Goal: Transaction & Acquisition: Purchase product/service

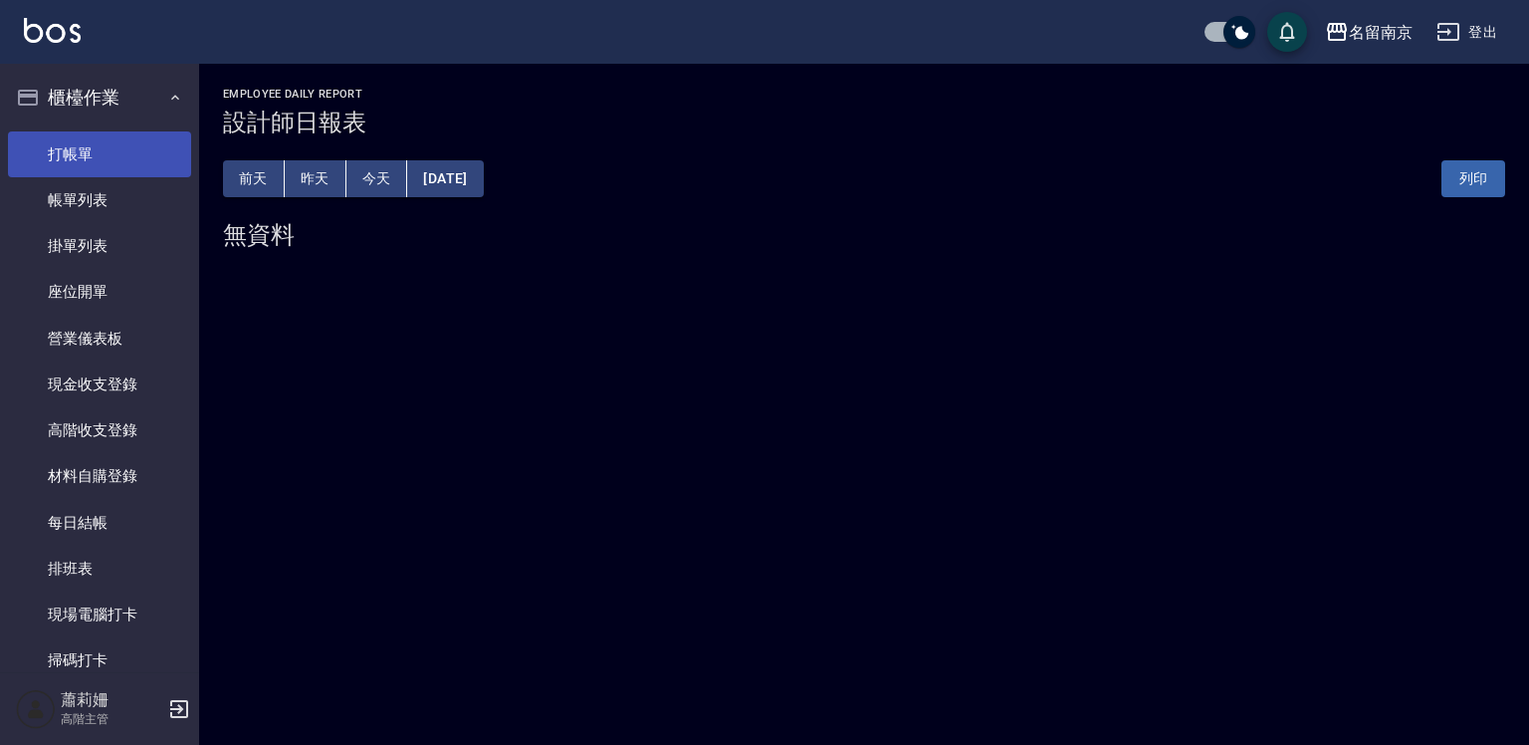
click at [165, 131] on link "打帳單" at bounding box center [99, 154] width 183 height 46
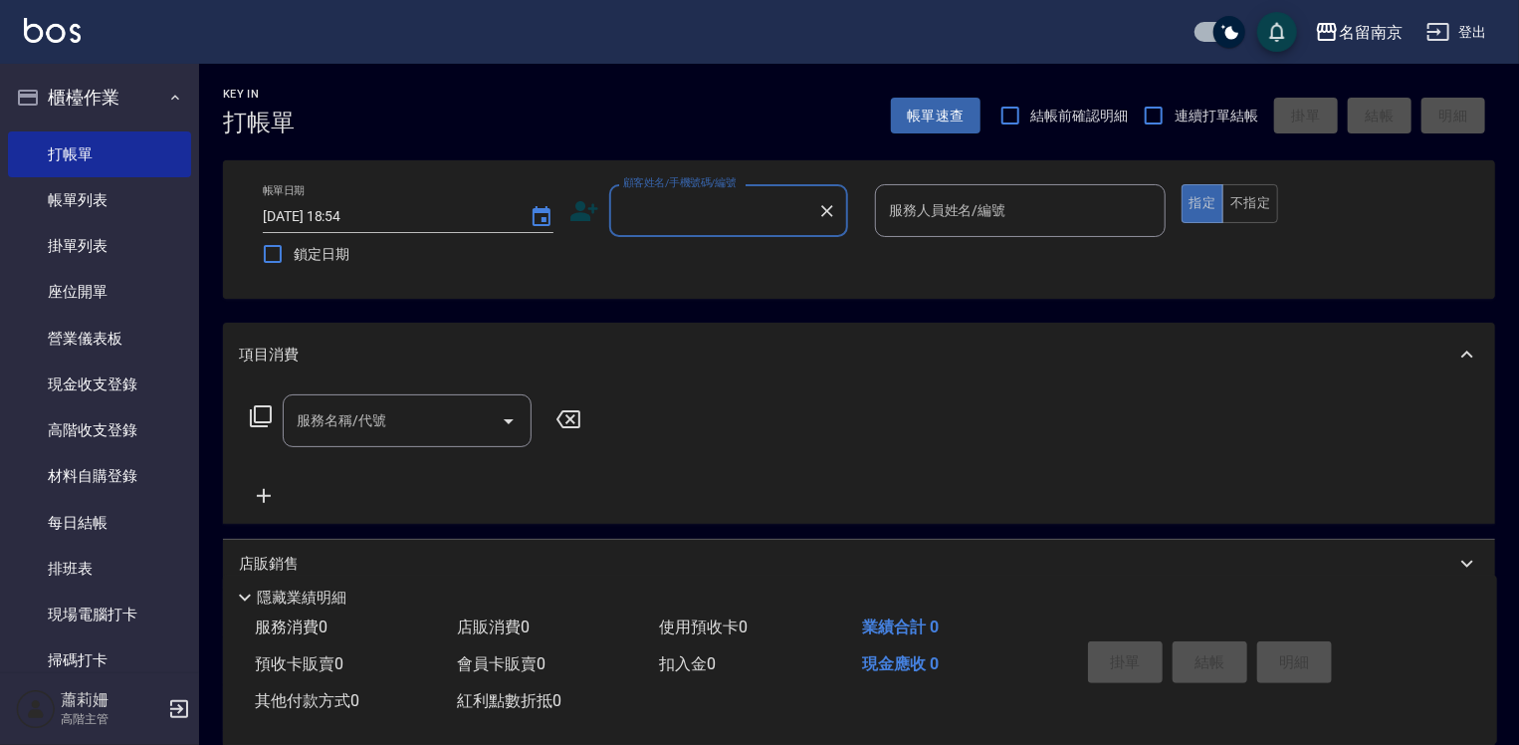
click at [707, 205] on input "顧客姓名/手機號碼/編號" at bounding box center [713, 210] width 191 height 35
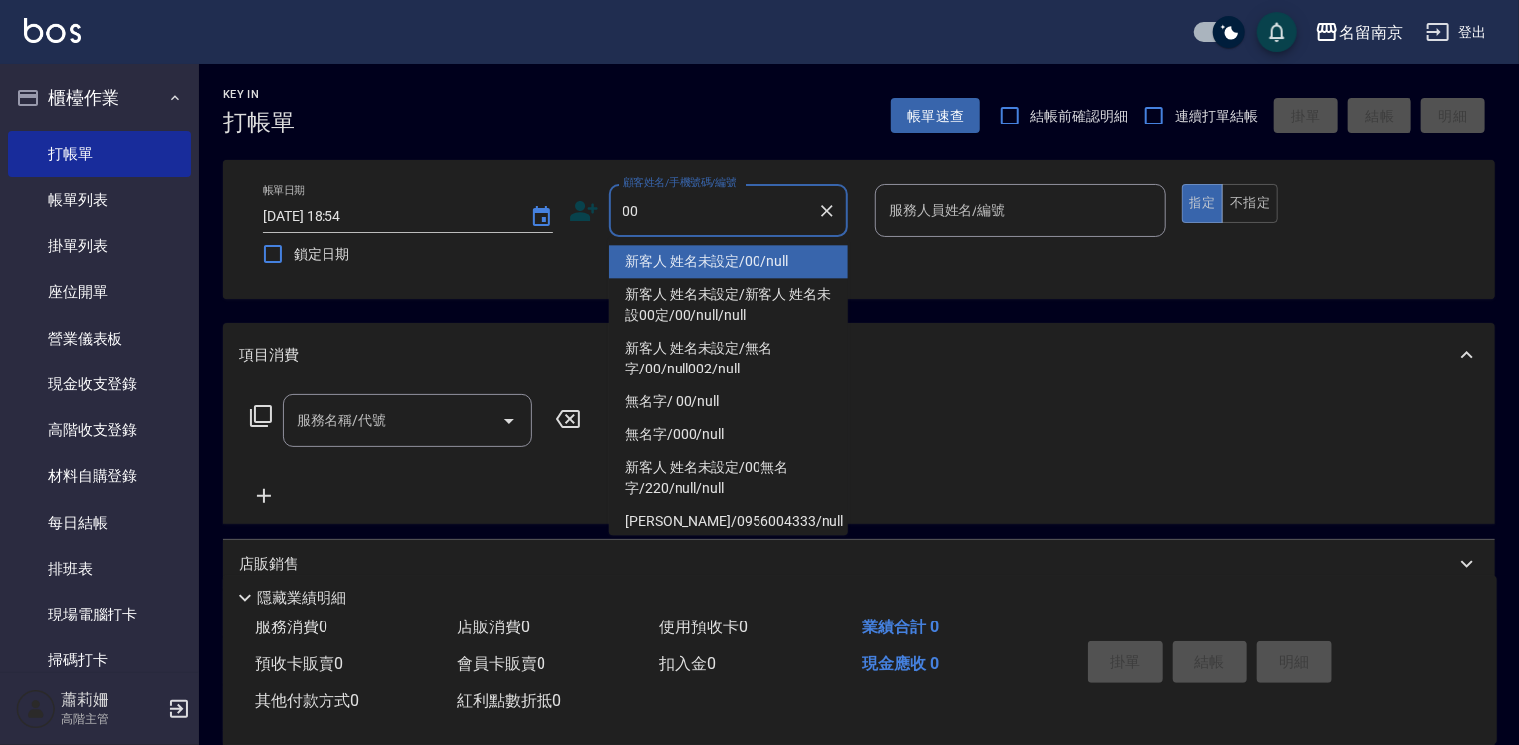
type input "新客人 姓名未設定/00/null"
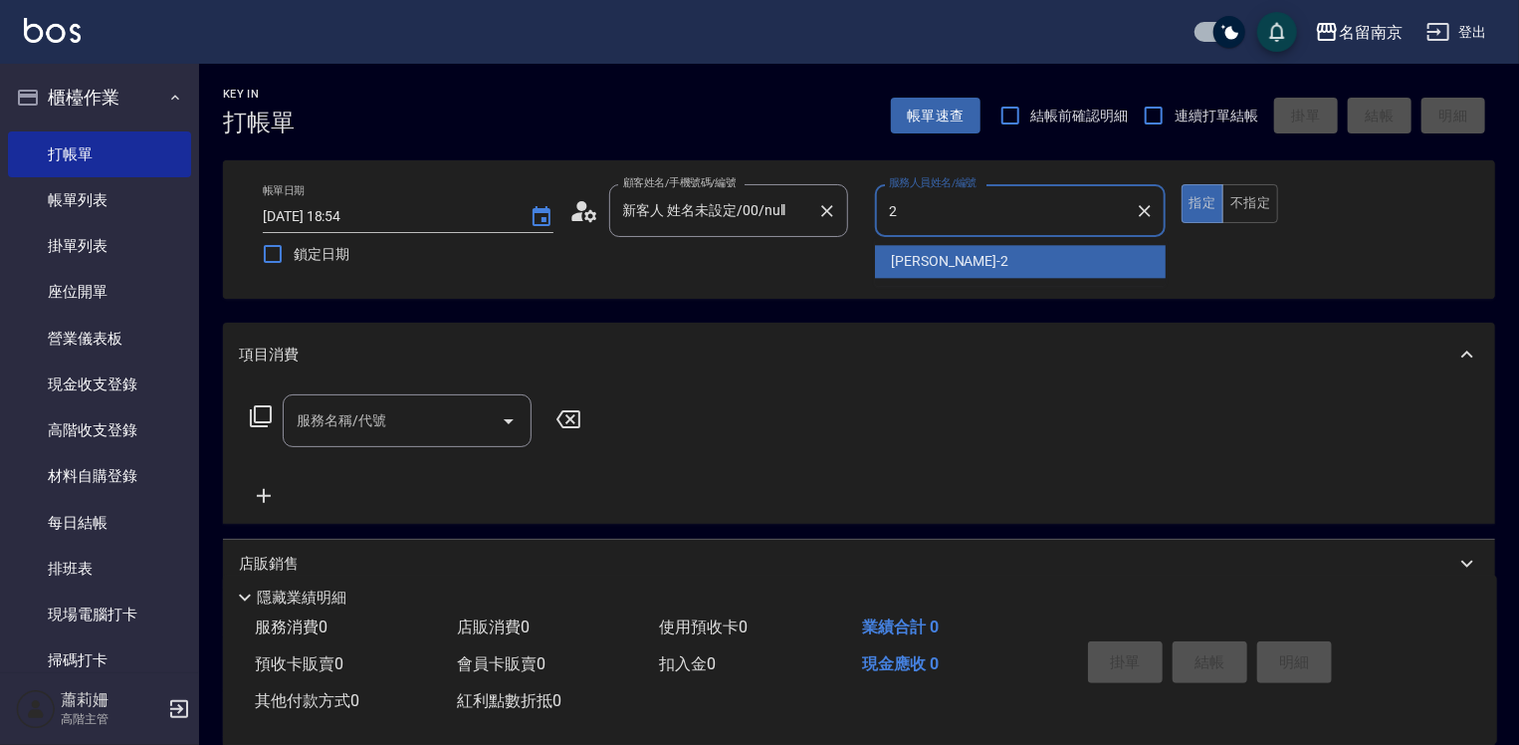
type input "[PERSON_NAME]-2"
type button "true"
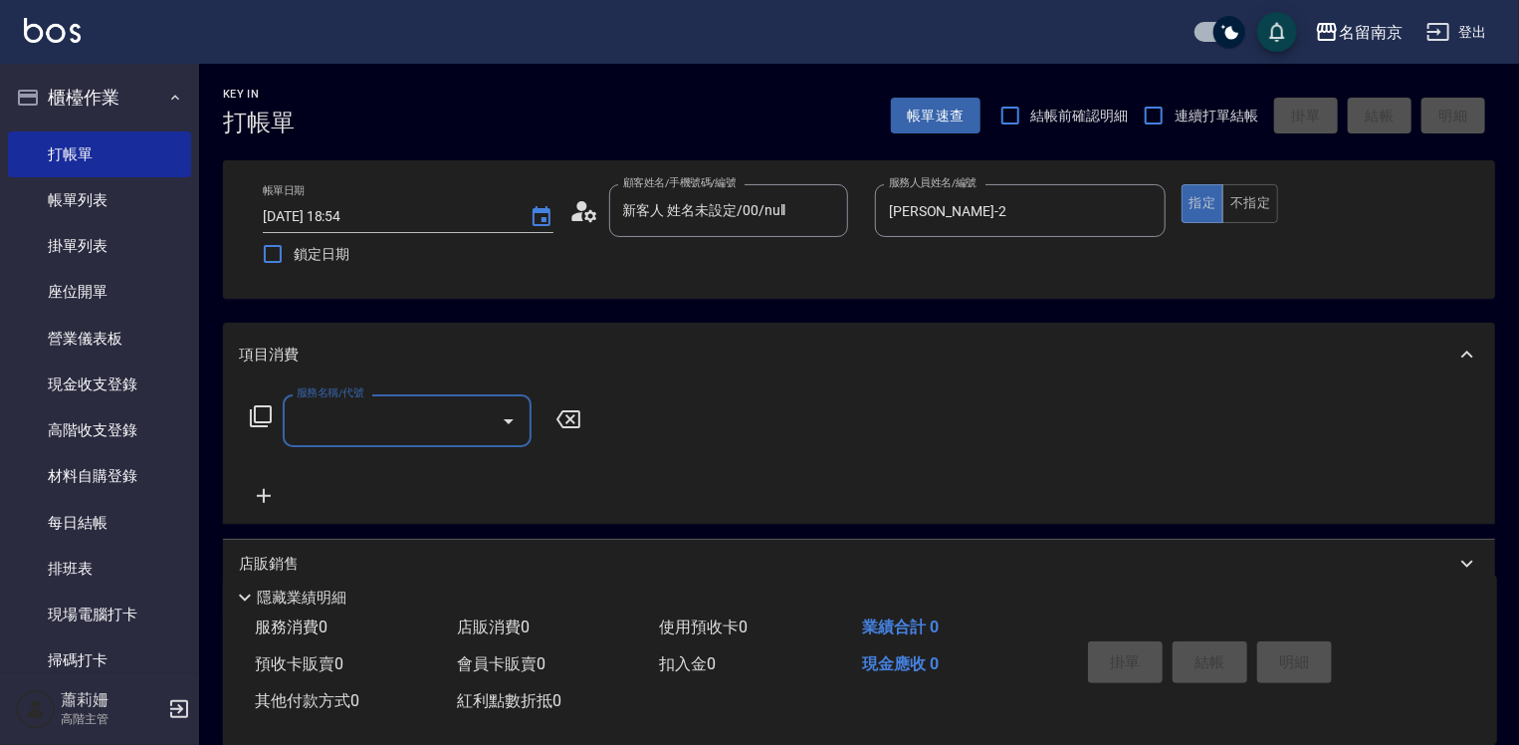
click at [462, 430] on input "服務名稱/代號" at bounding box center [392, 420] width 201 height 35
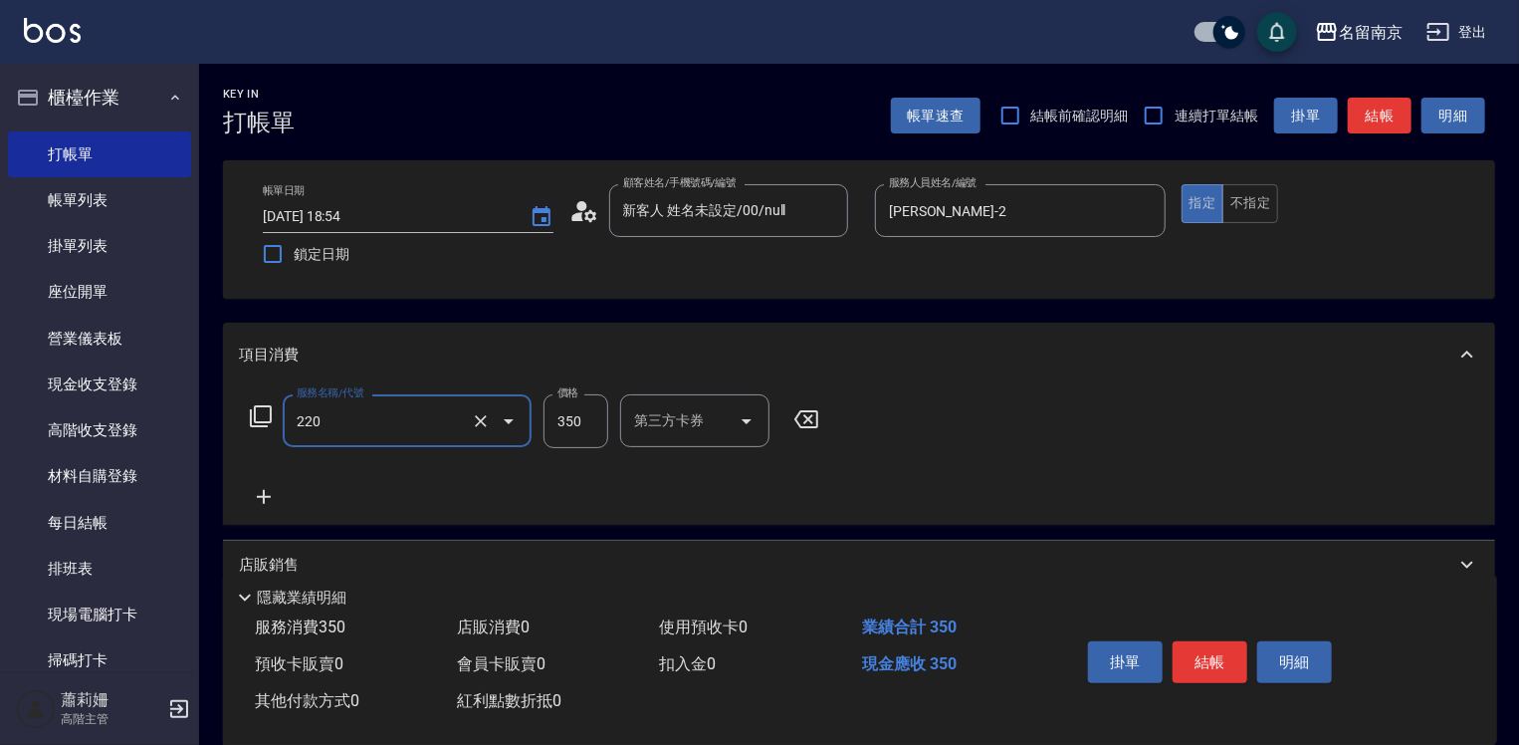
type input "洗髮(220)"
type input "Terrisa-7"
click at [1193, 661] on button "結帳" at bounding box center [1210, 662] width 75 height 42
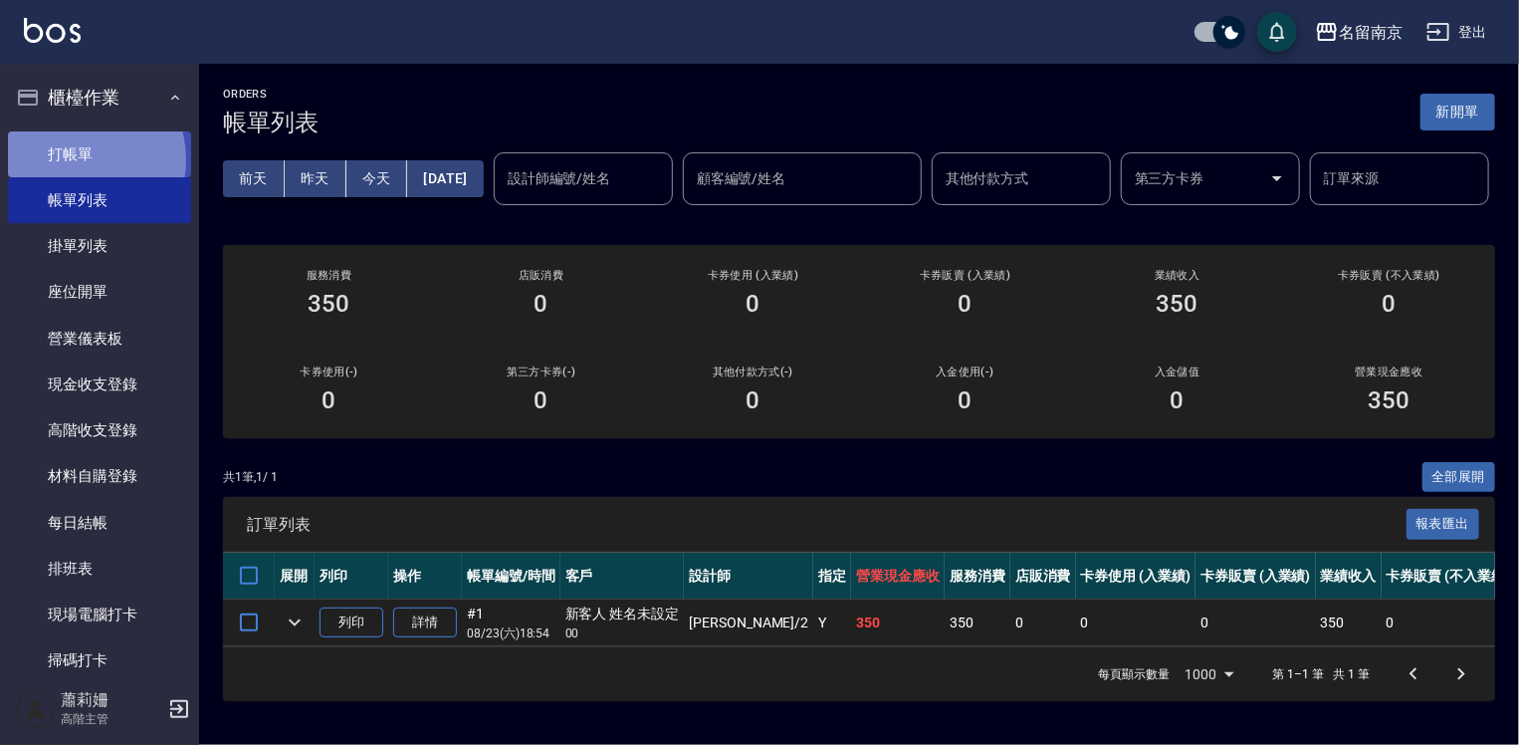
click at [77, 159] on link "打帳單" at bounding box center [99, 154] width 183 height 46
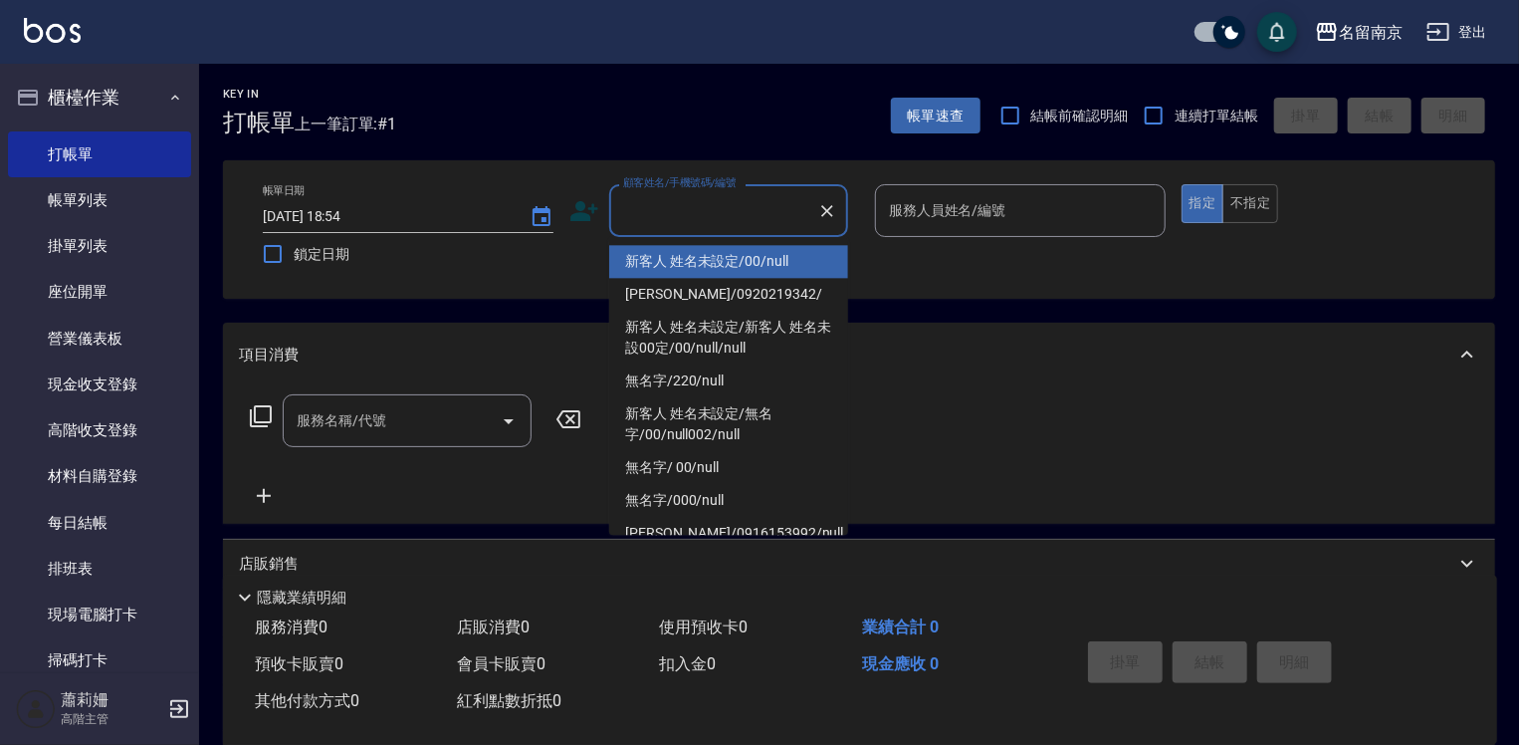
click at [721, 204] on input "顧客姓名/手機號碼/編號" at bounding box center [713, 210] width 191 height 35
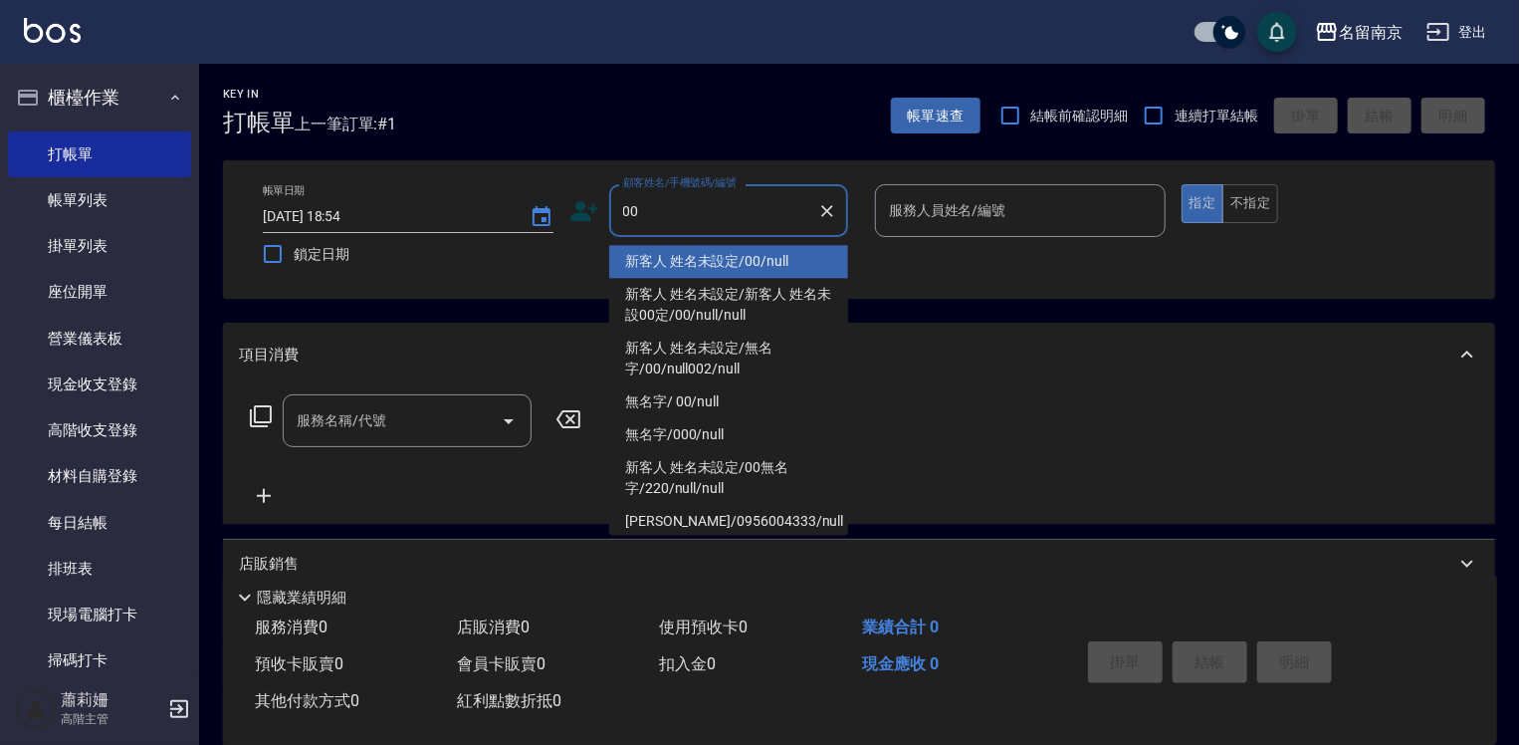
type input "新客人 姓名未設定/00/null"
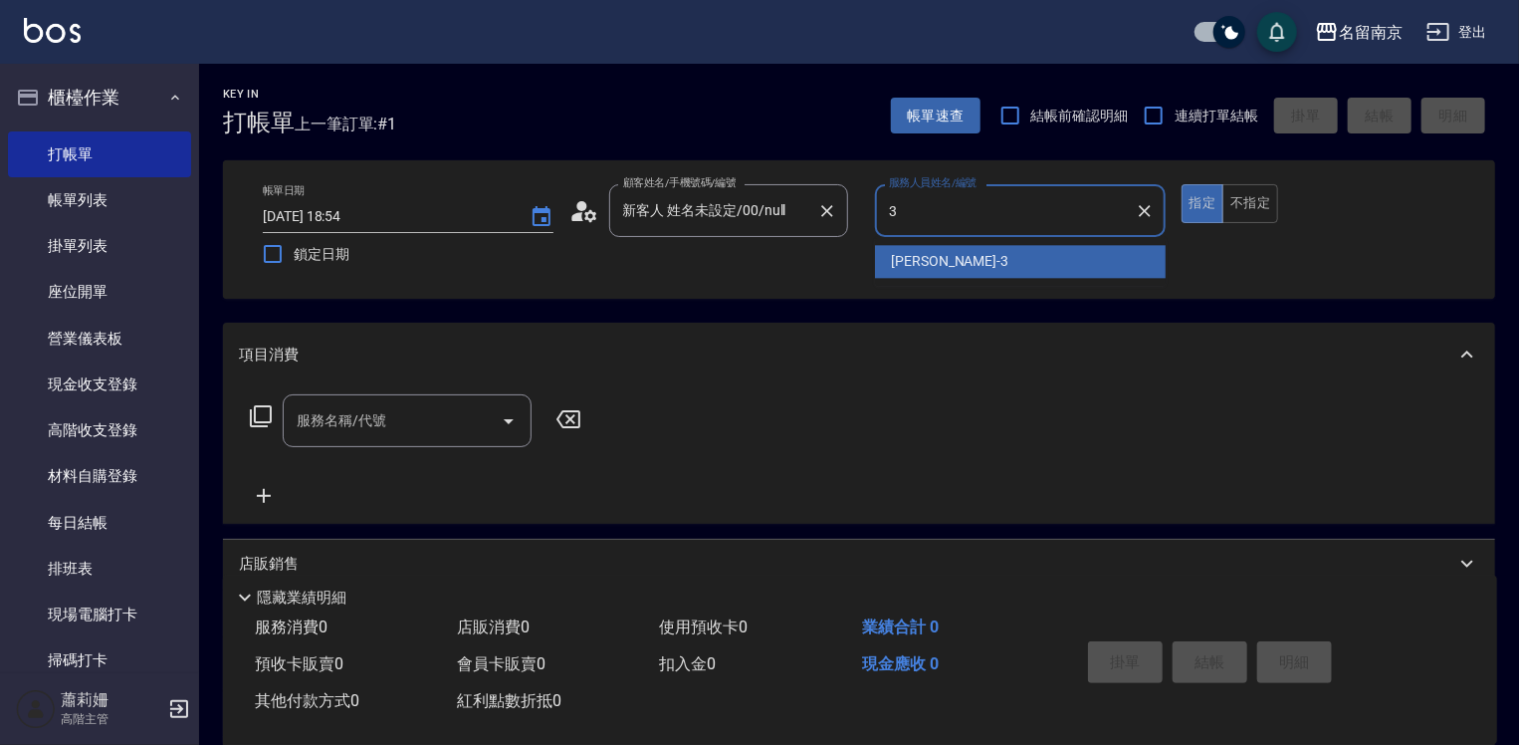
type input "[PERSON_NAME]-3"
type button "true"
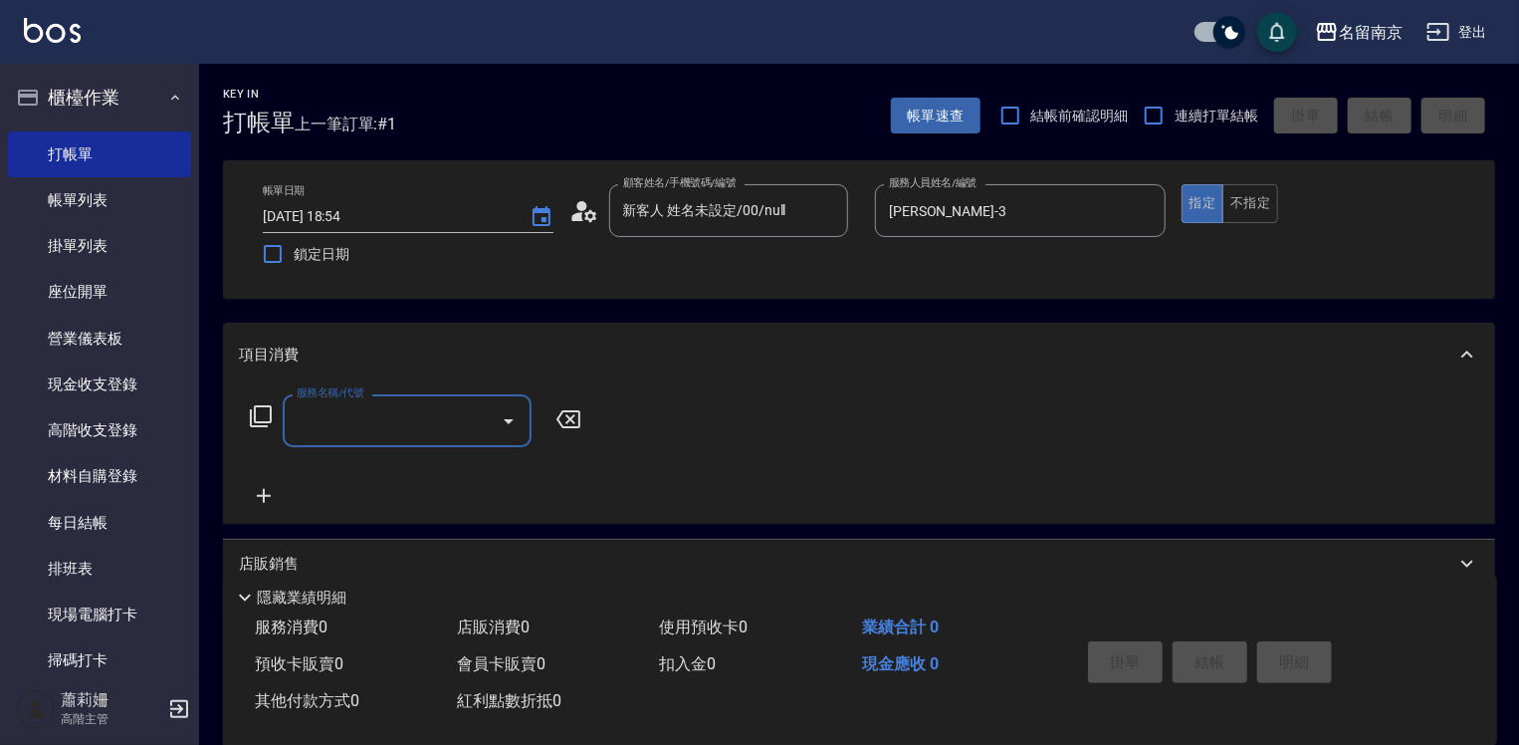
click at [446, 429] on input "服務名稱/代號" at bounding box center [392, 420] width 201 height 35
type input "自備燙2500(403)"
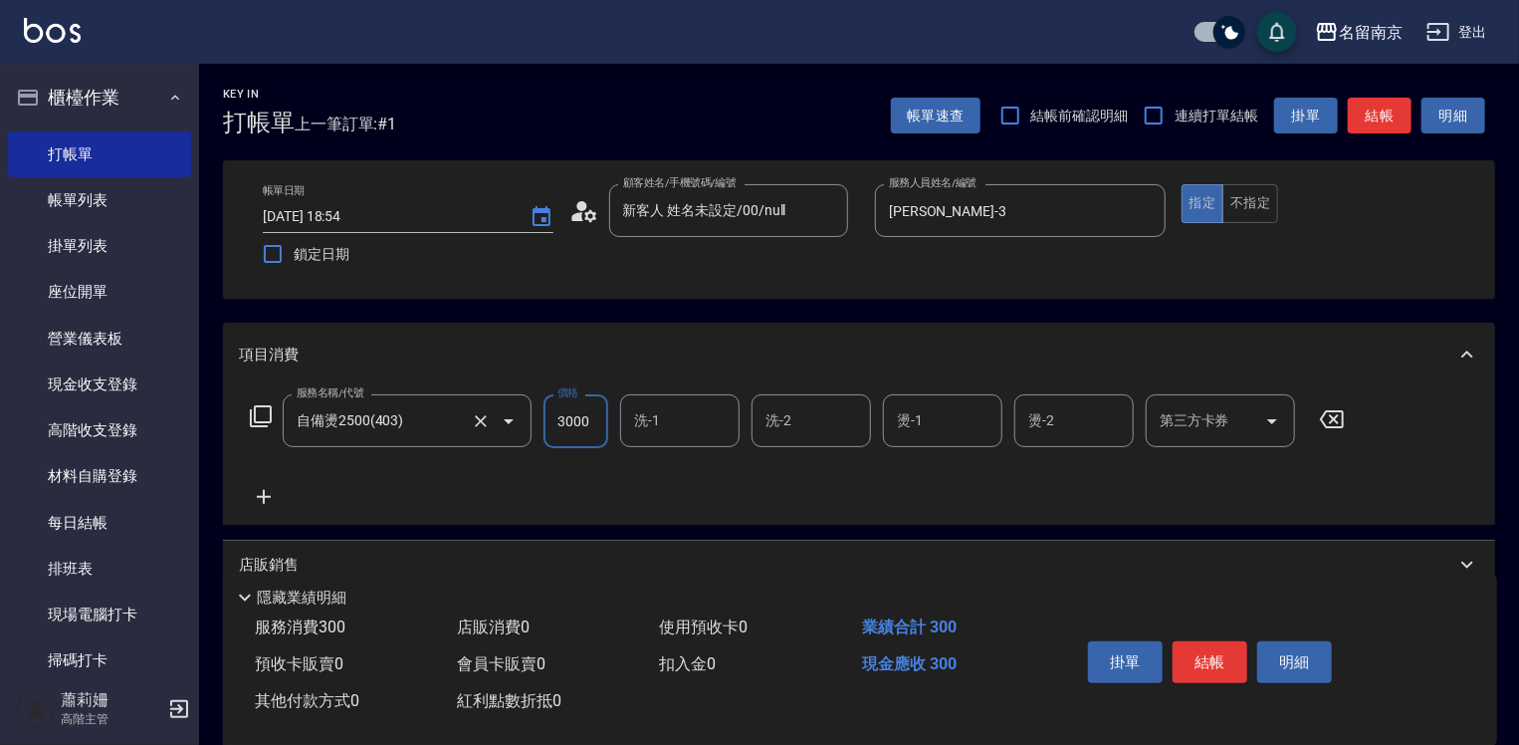
type input "3000"
type input "[PERSON_NAME]-3"
click at [263, 489] on icon at bounding box center [264, 497] width 50 height 24
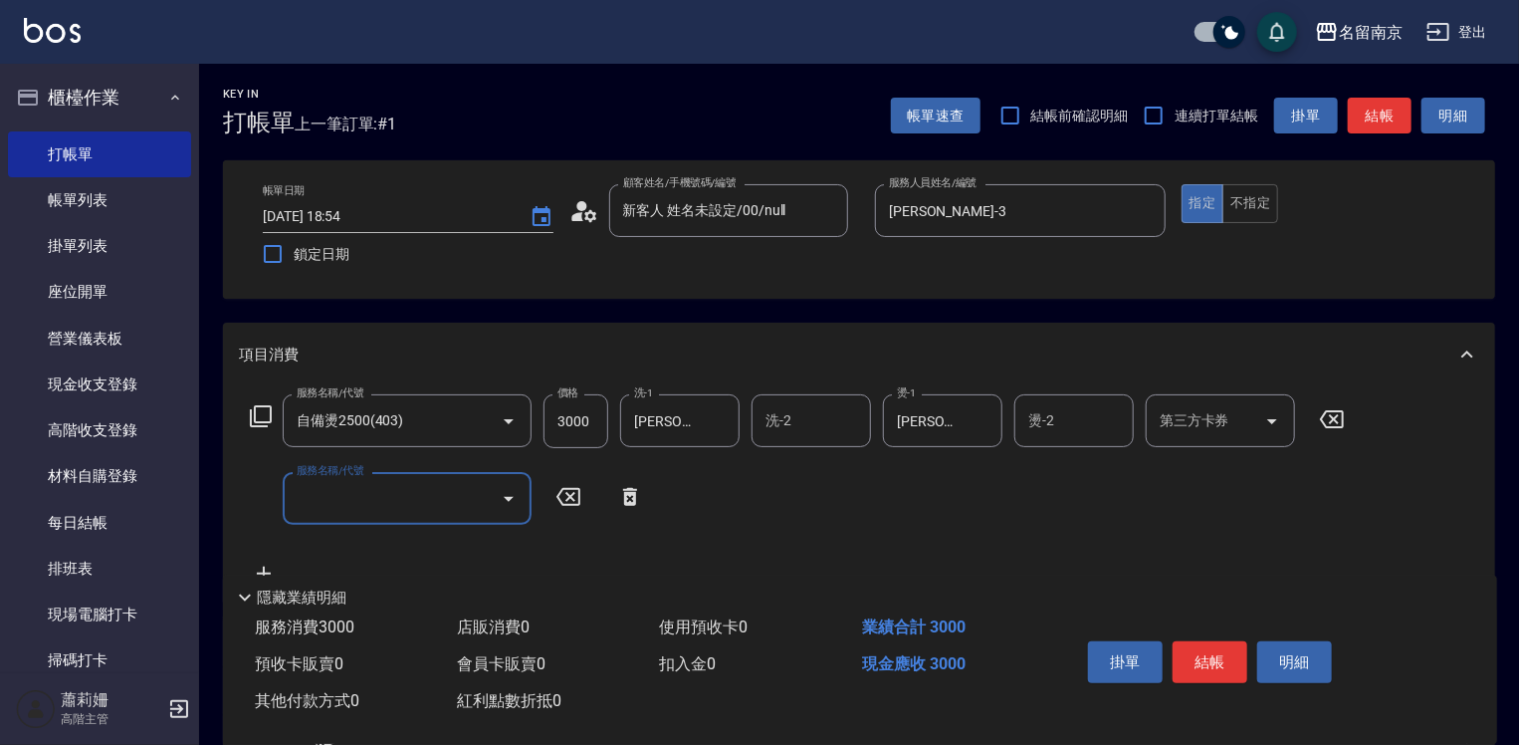
click at [329, 505] on input "服務名稱/代號" at bounding box center [392, 498] width 201 height 35
type input "染髮(1500)(501)"
type input "2500"
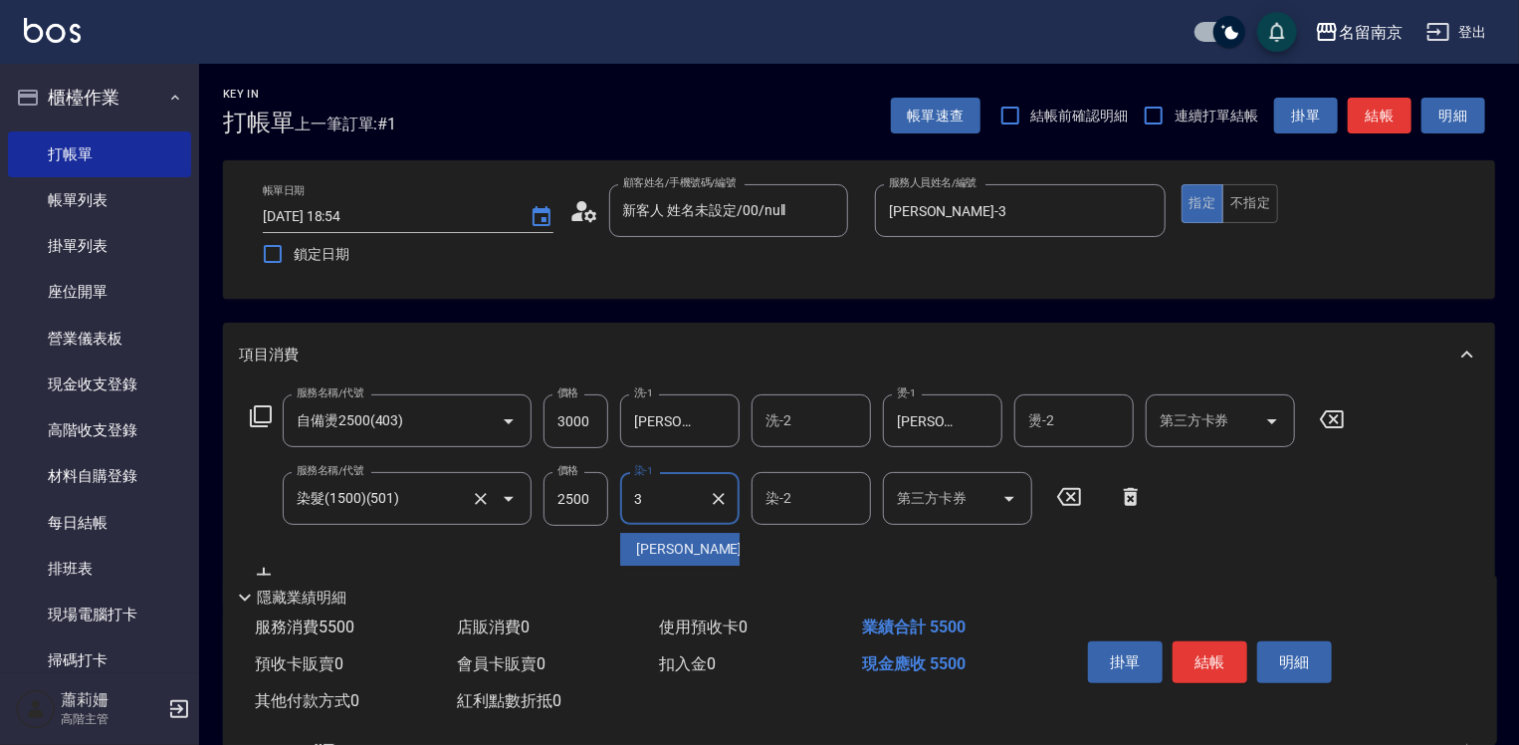
type input "[PERSON_NAME]-3"
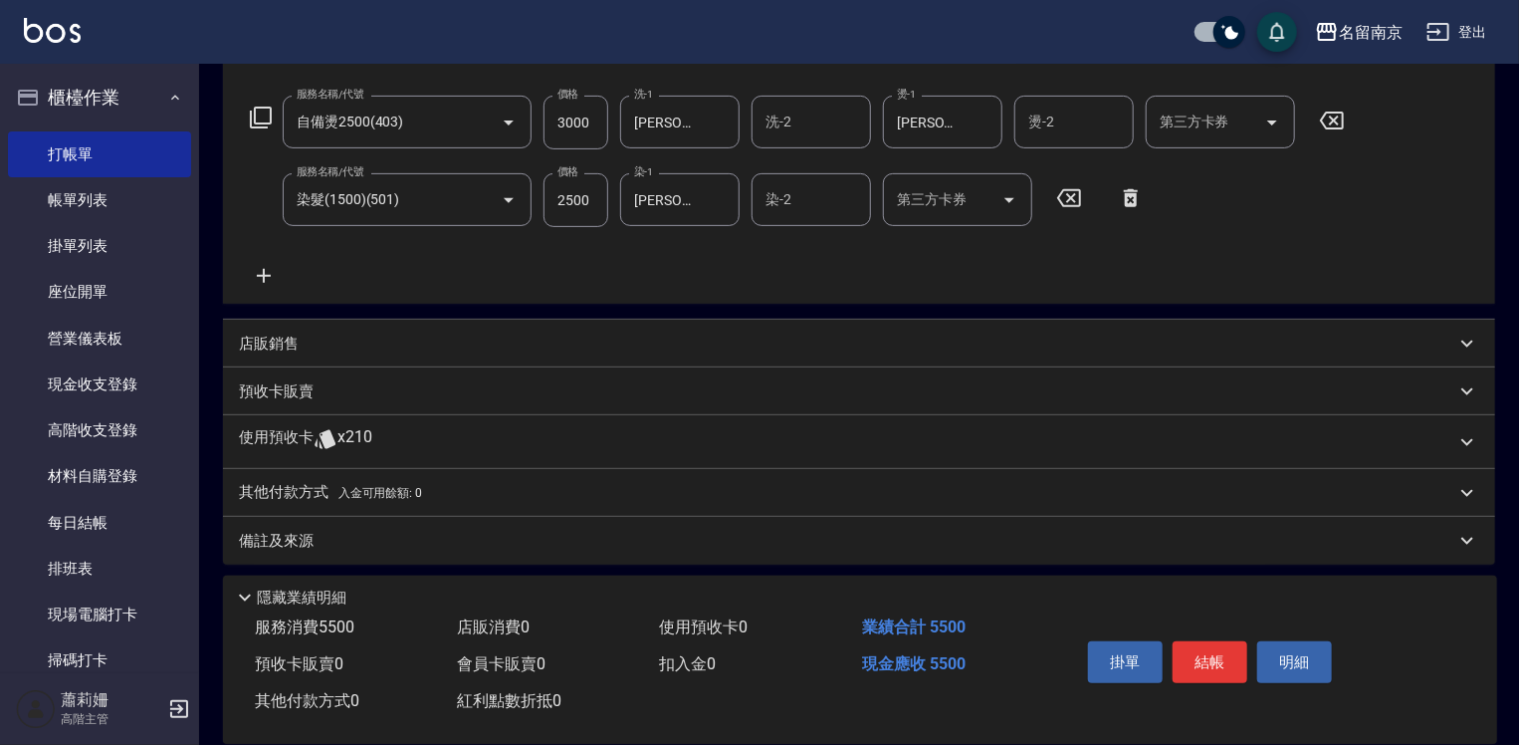
click at [283, 434] on p "使用預收卡" at bounding box center [276, 442] width 75 height 30
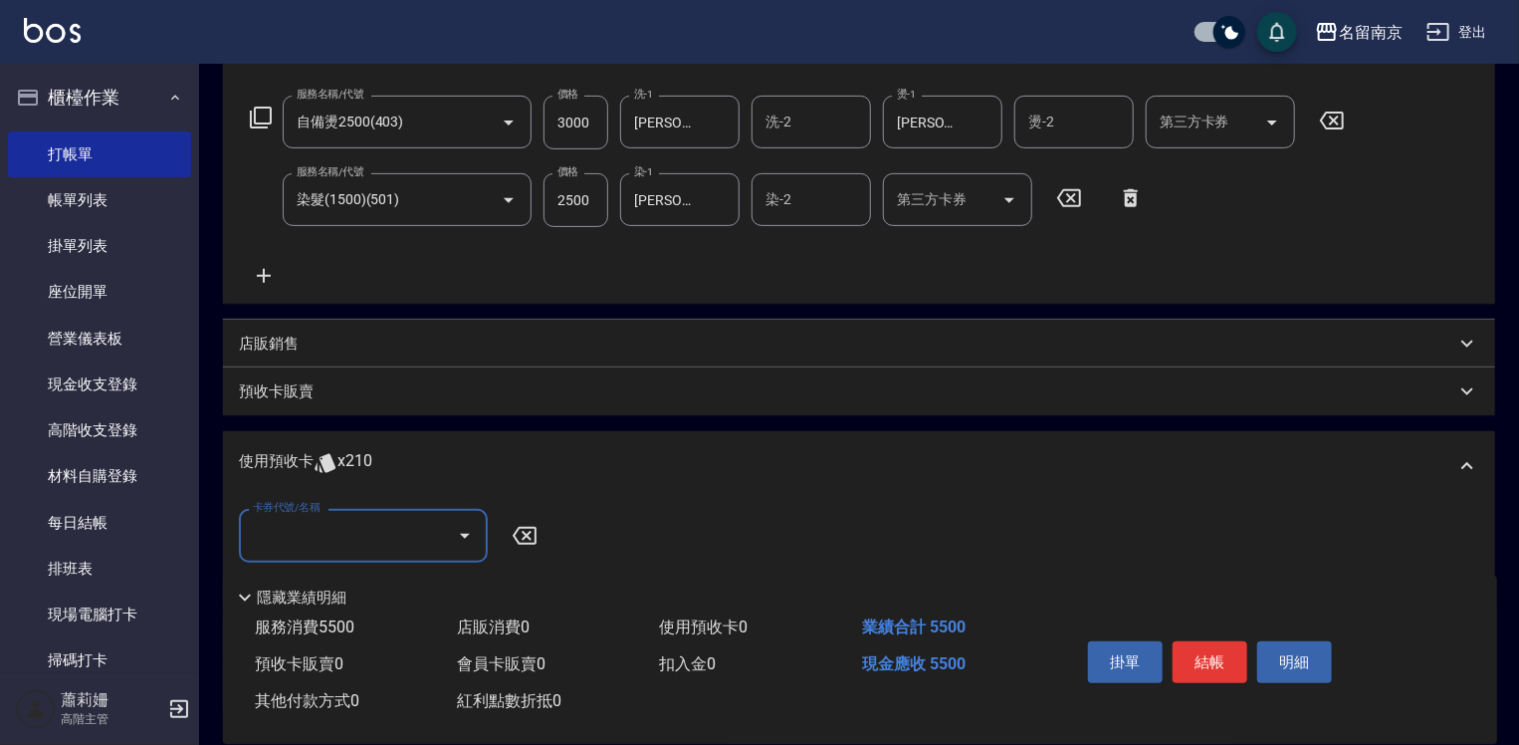
scroll to position [0, 0]
click at [534, 527] on icon at bounding box center [525, 536] width 24 height 18
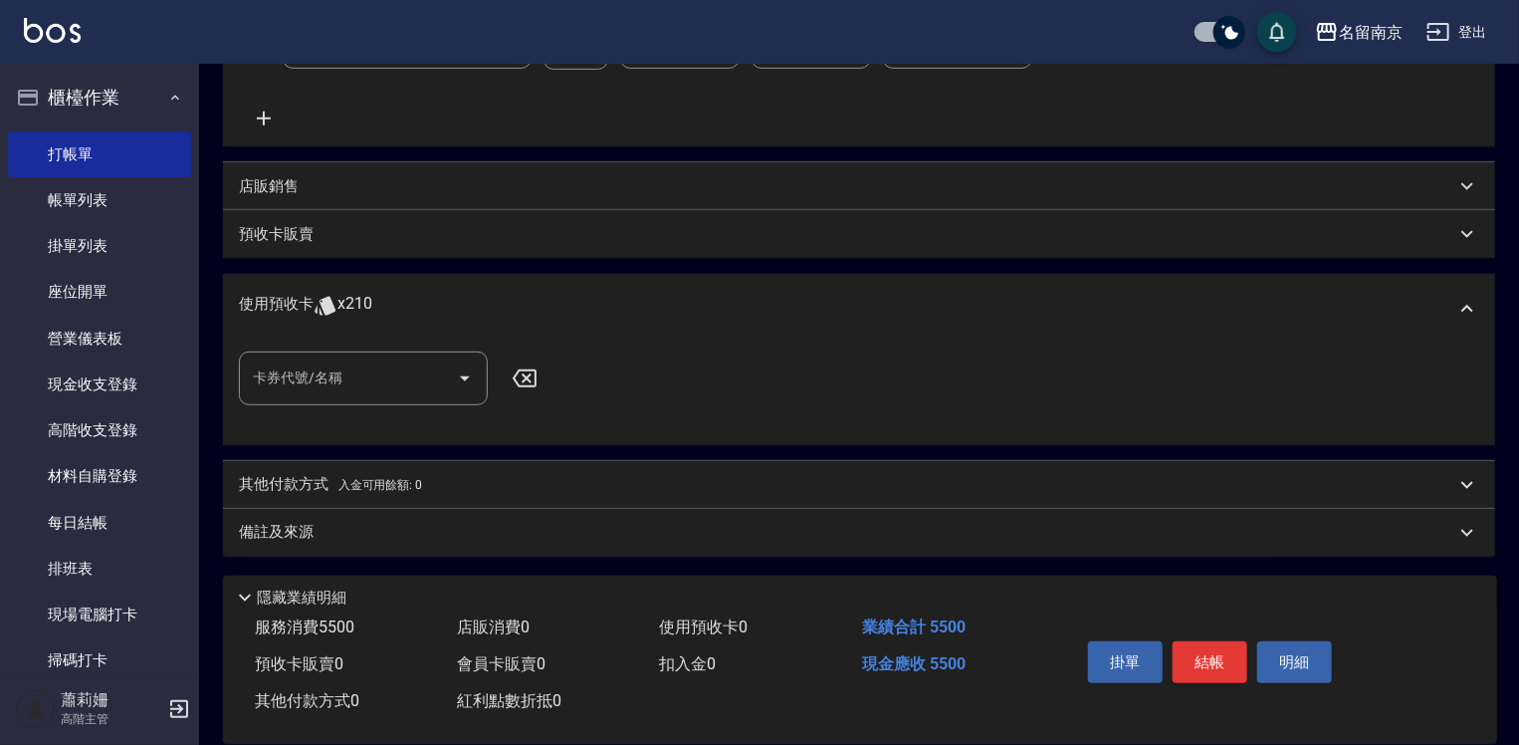
click at [300, 482] on p "其他付款方式 入金可用餘額: 0" at bounding box center [330, 485] width 183 height 22
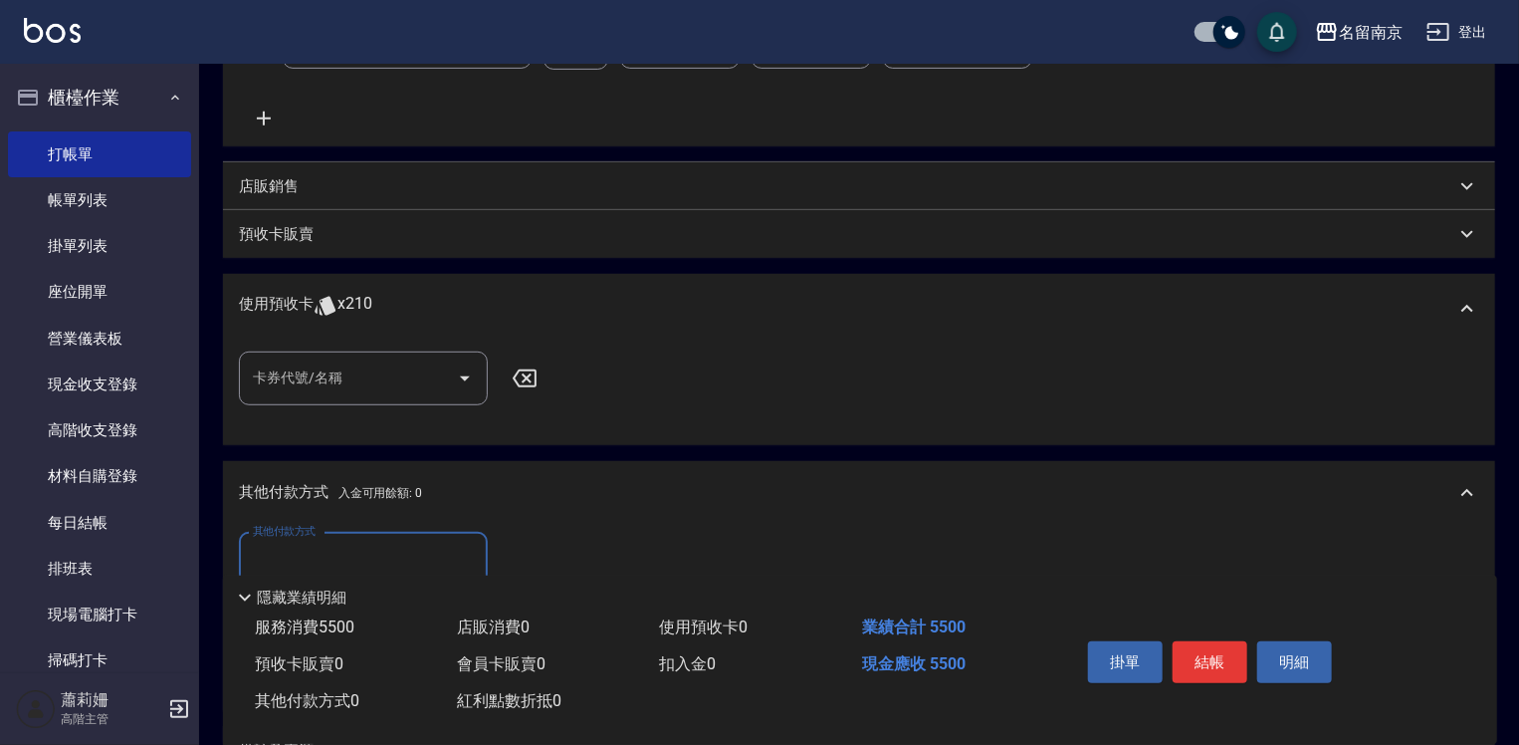
scroll to position [0, 0]
click at [309, 530] on label "其他付款方式" at bounding box center [284, 531] width 63 height 15
click at [309, 542] on input "其他付款方式" at bounding box center [363, 559] width 231 height 35
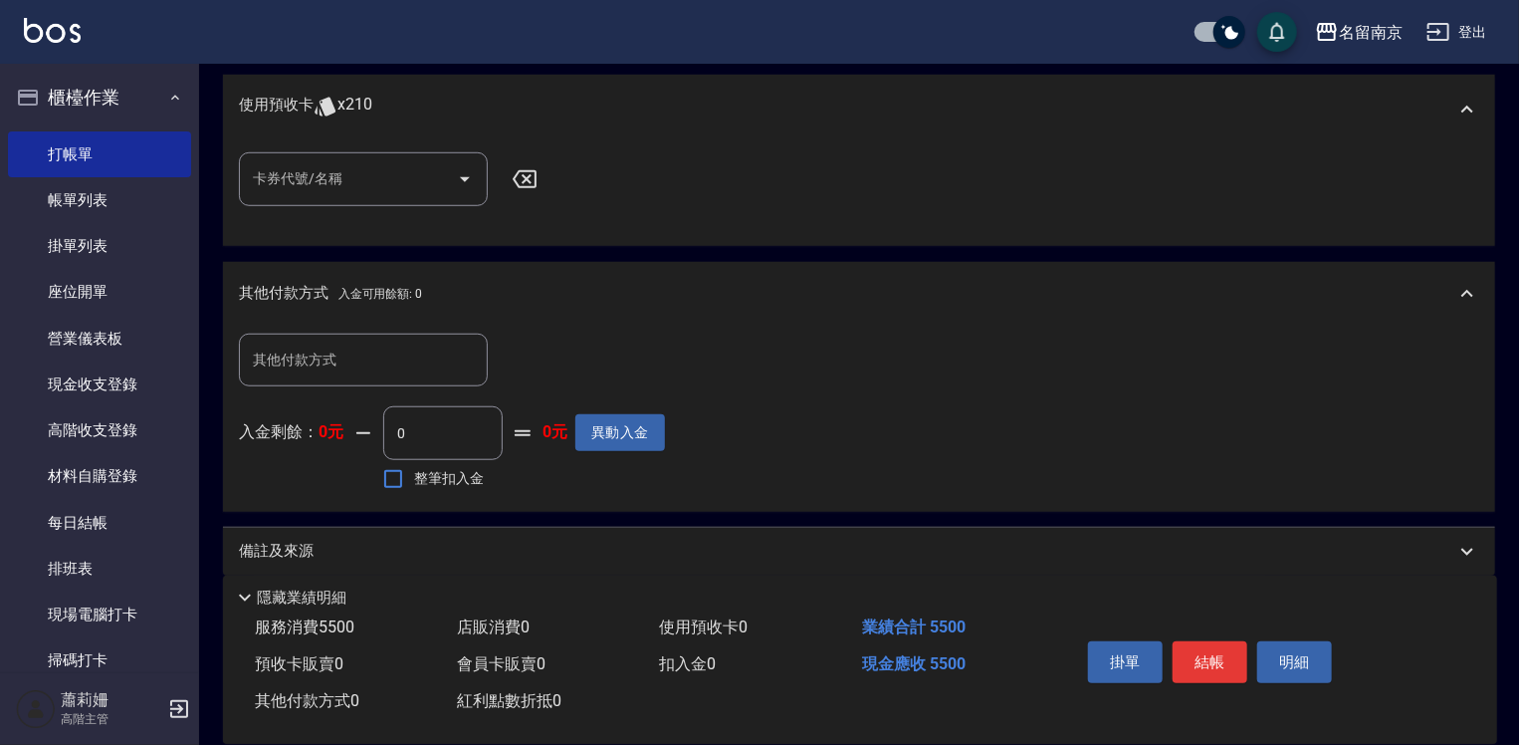
click at [528, 176] on icon at bounding box center [525, 179] width 24 height 18
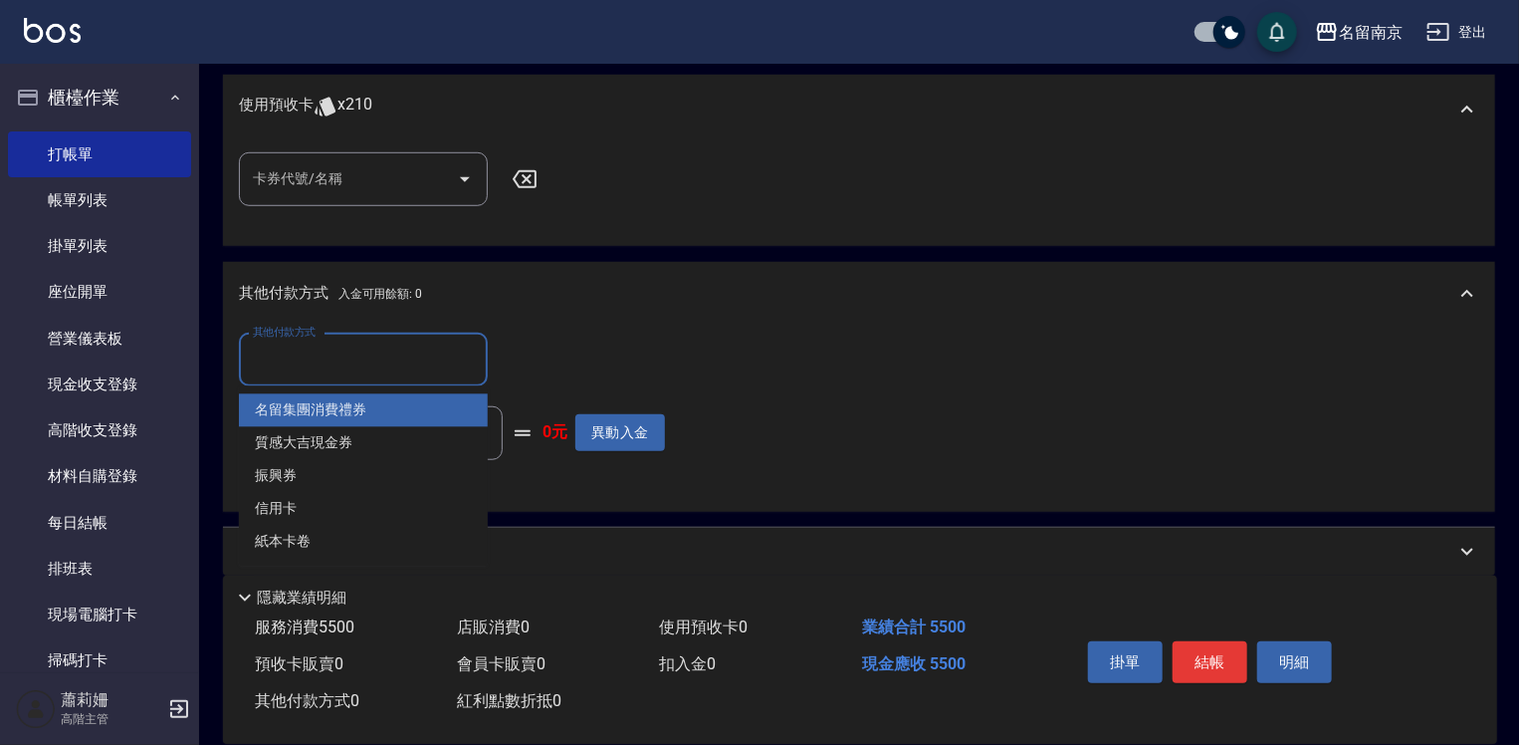
click at [385, 370] on input "其他付款方式" at bounding box center [363, 359] width 231 height 35
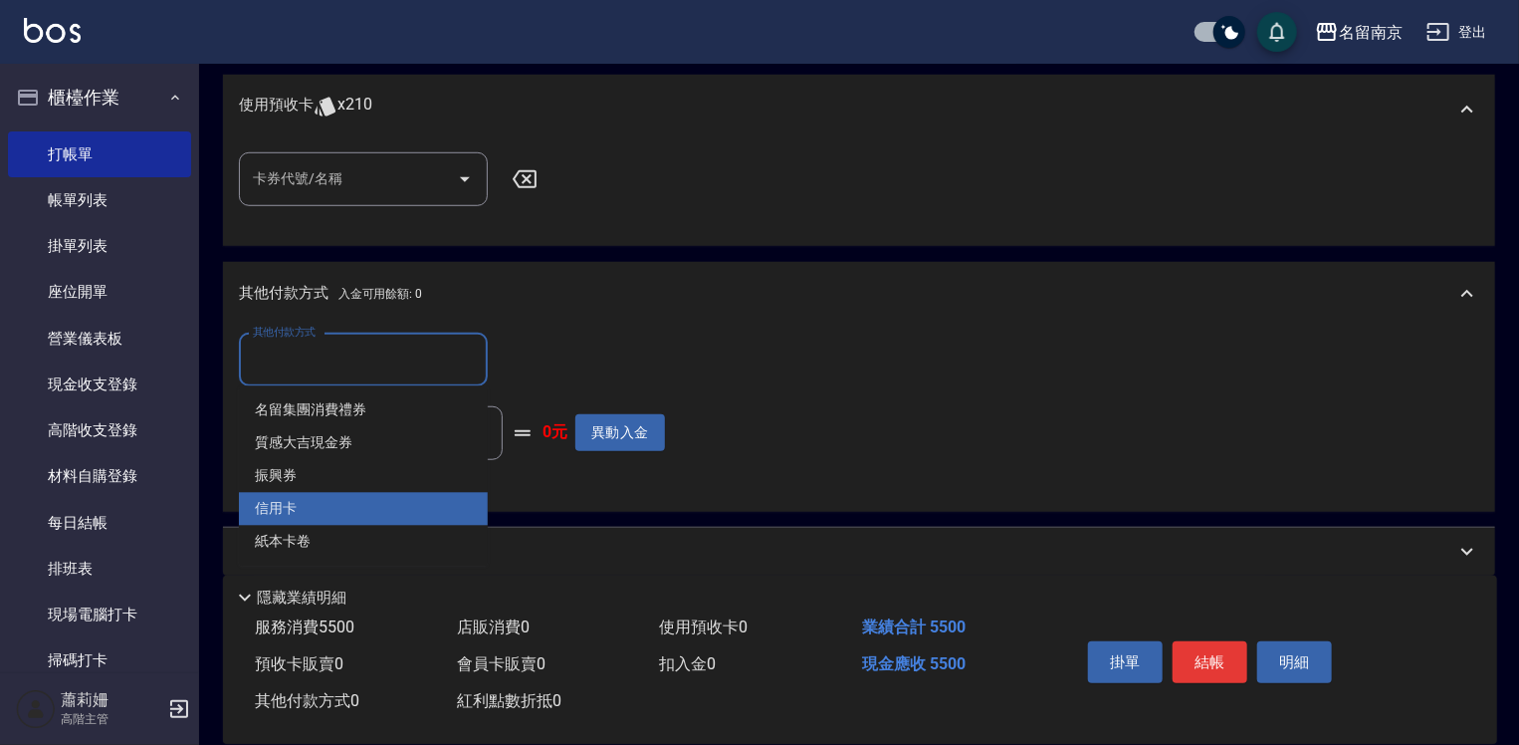
click at [345, 498] on span "信用卡" at bounding box center [363, 509] width 249 height 33
type input "信用卡"
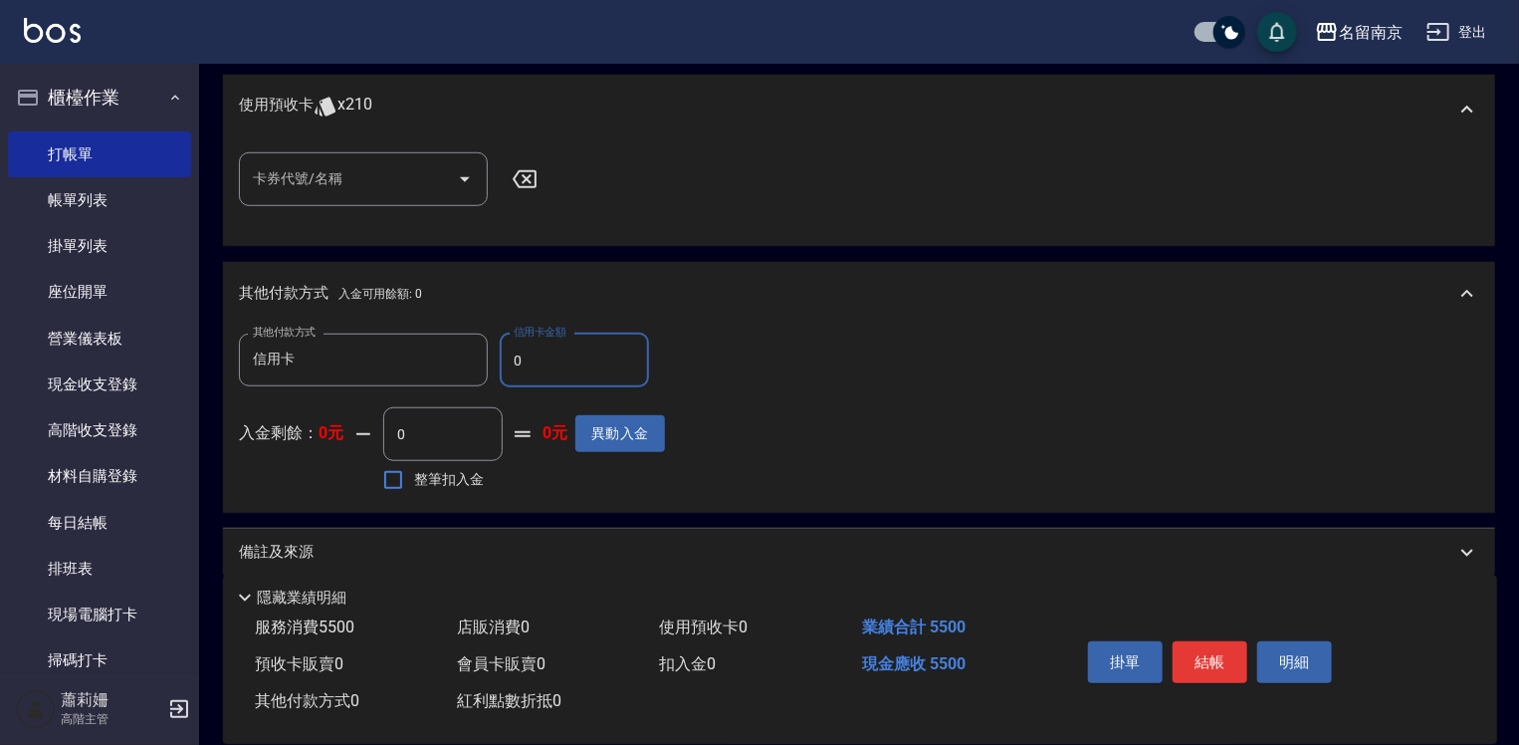
click at [503, 360] on input "0" at bounding box center [574, 360] width 149 height 54
type input "5500"
click at [1218, 658] on button "結帳" at bounding box center [1210, 662] width 75 height 42
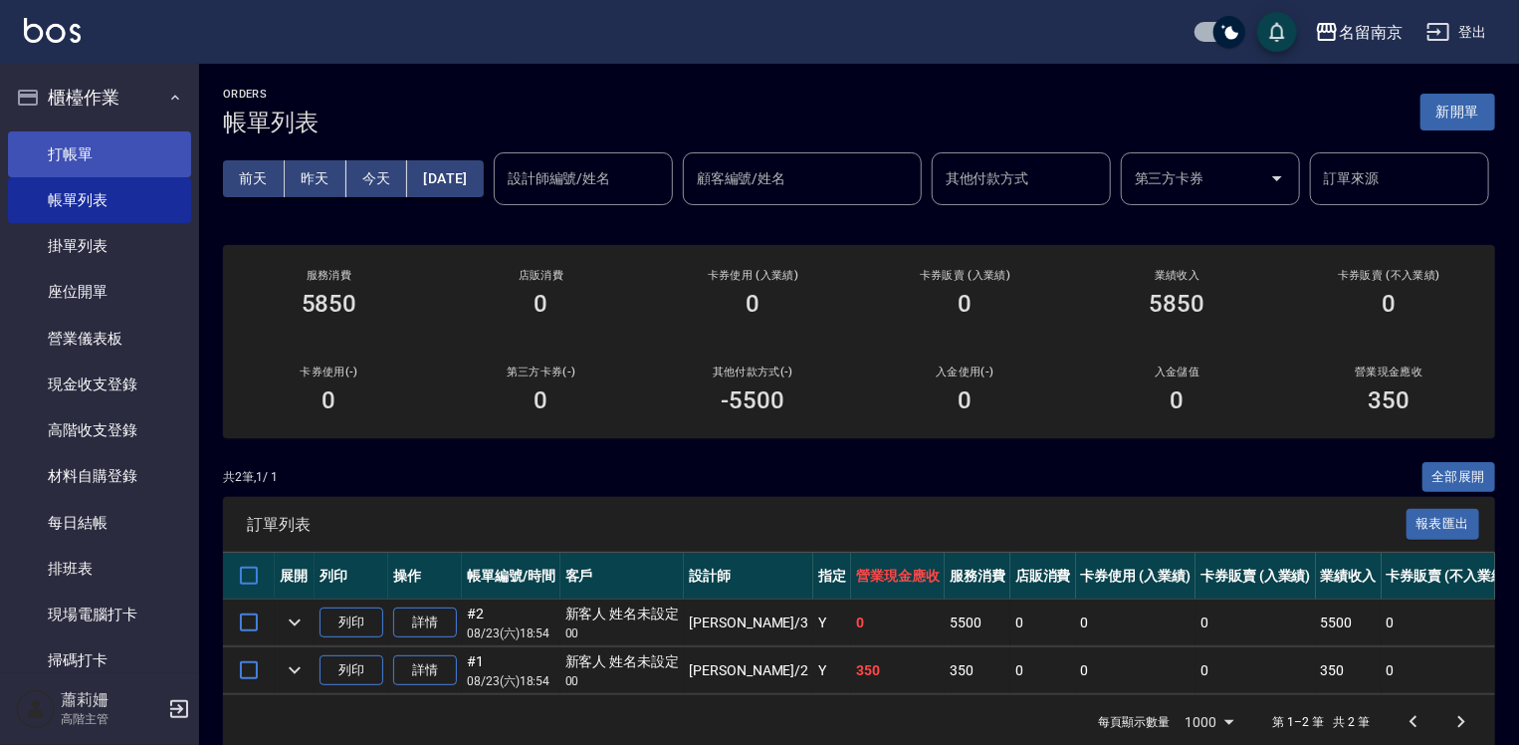
click at [93, 149] on link "打帳單" at bounding box center [99, 154] width 183 height 46
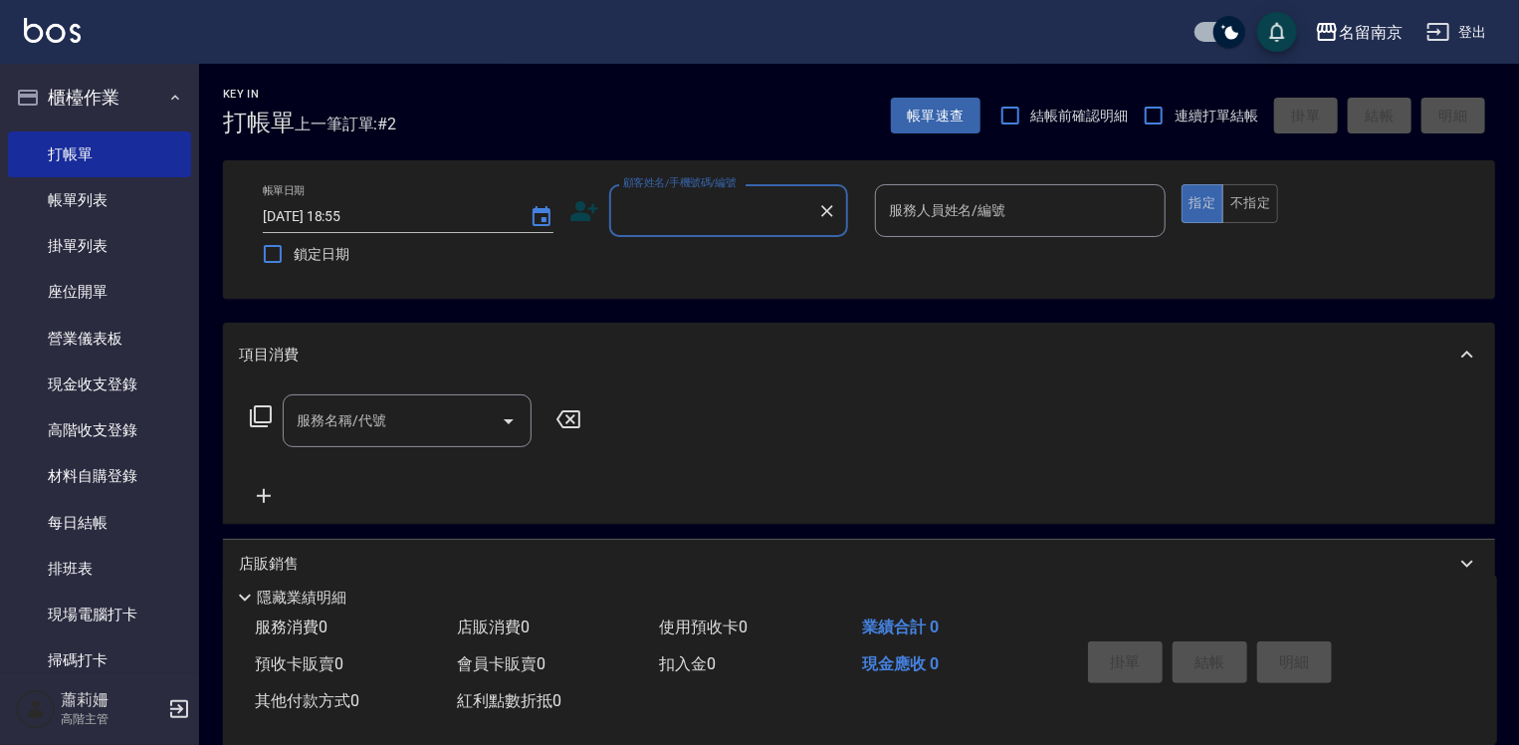
drag, startPoint x: 742, startPoint y: 225, endPoint x: 872, endPoint y: 255, distance: 133.8
click at [758, 227] on input "顧客姓名/手機號碼/編號" at bounding box center [713, 210] width 191 height 35
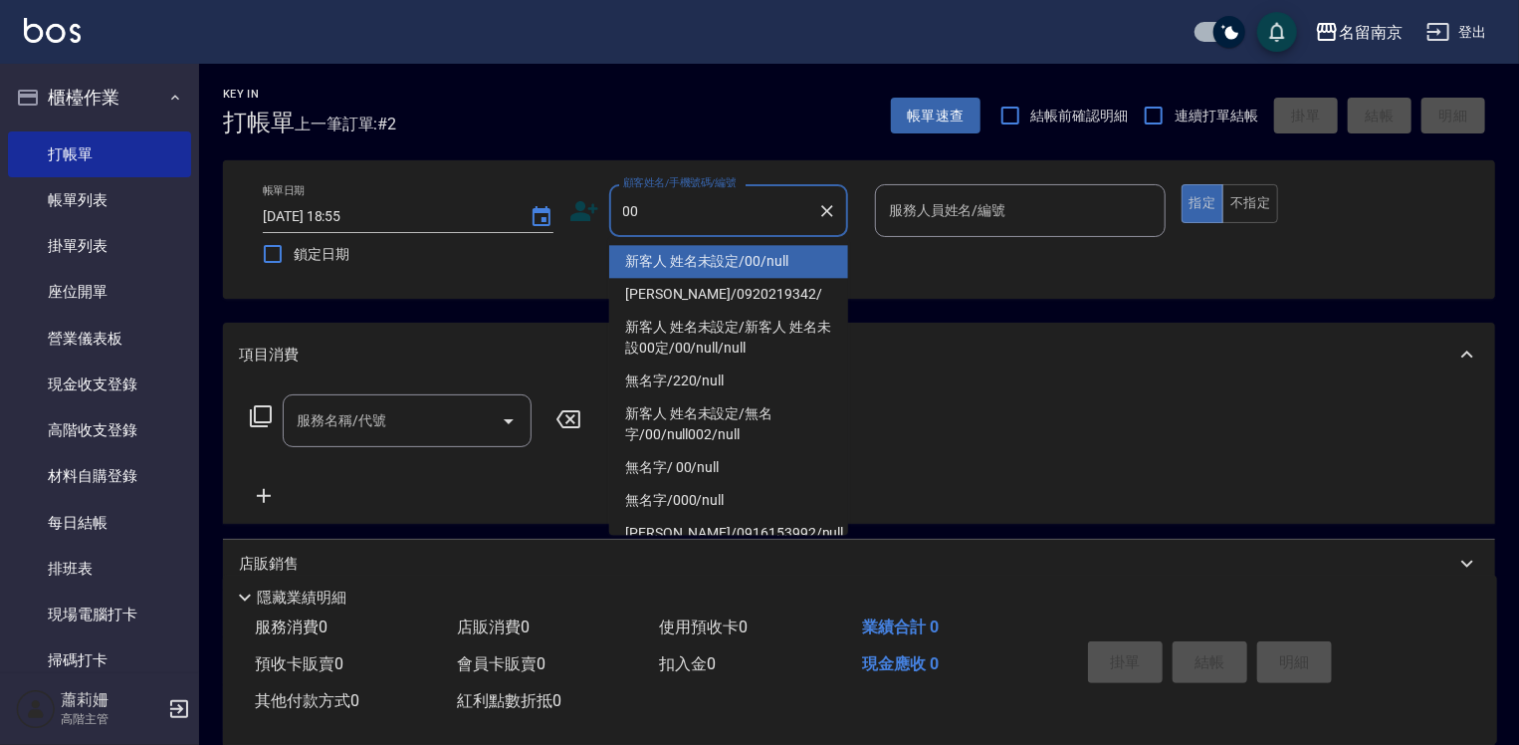
type input "新客人 姓名未設定/00/null"
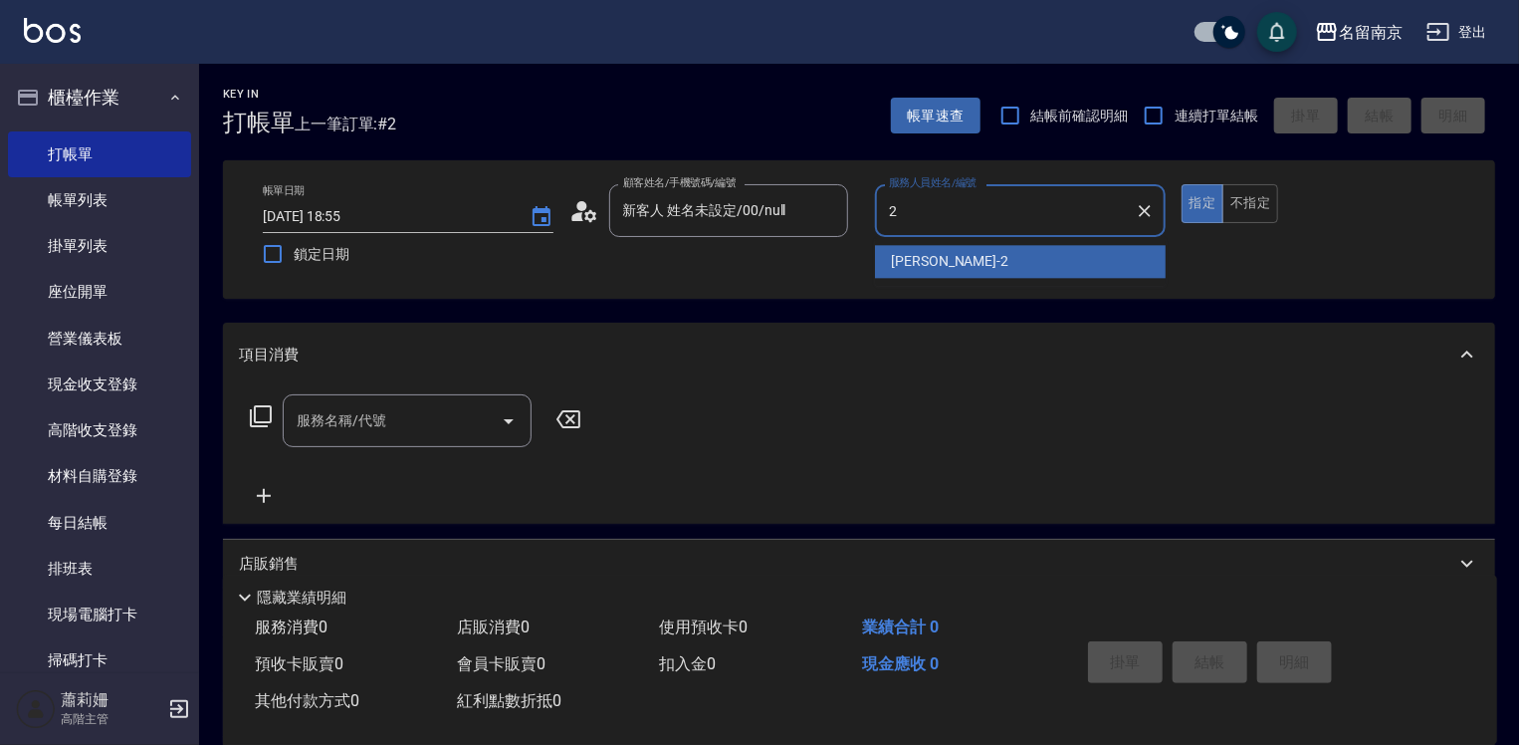
type input "[PERSON_NAME]-2"
type button "true"
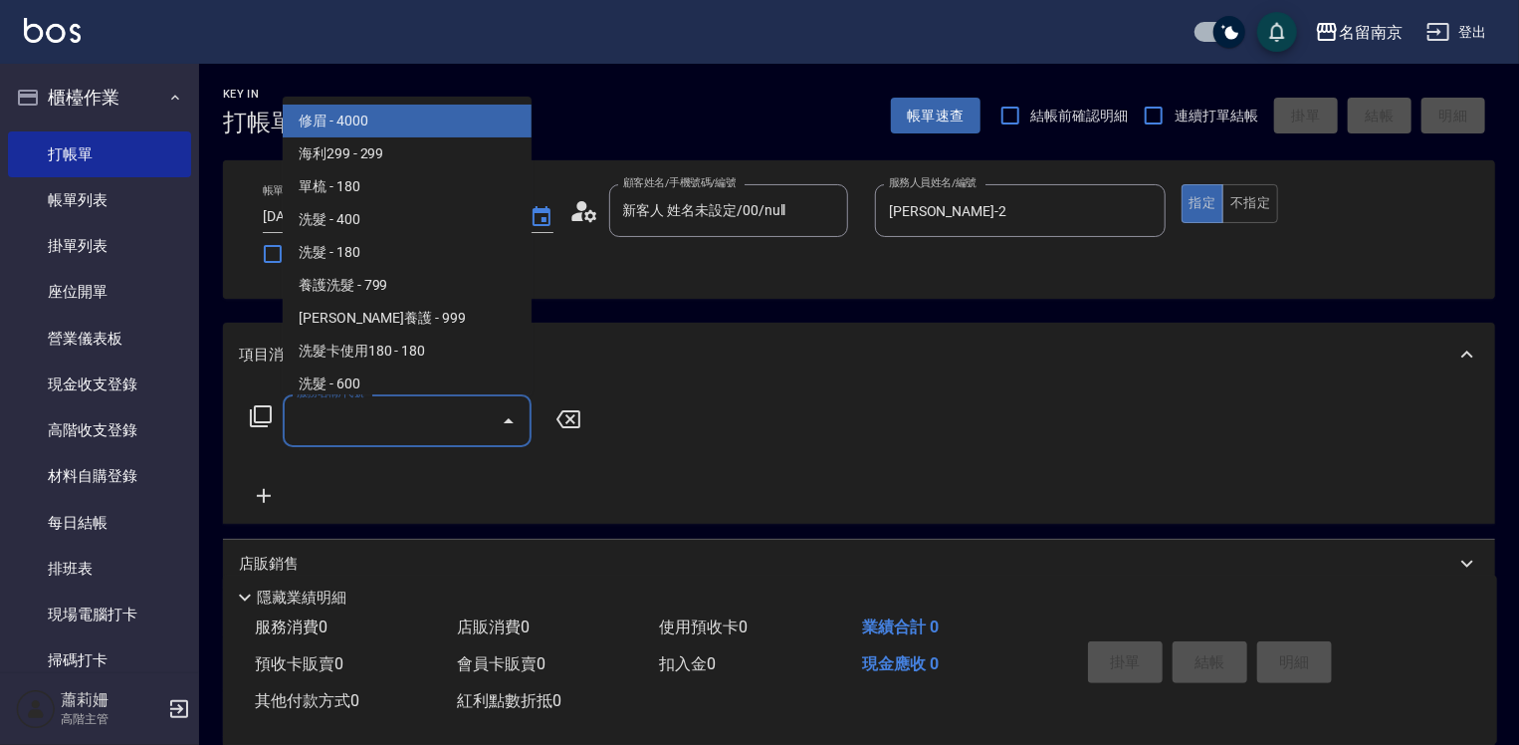
drag, startPoint x: 450, startPoint y: 418, endPoint x: 1528, endPoint y: 574, distance: 1089.4
click at [456, 418] on input "服務名稱/代號" at bounding box center [392, 420] width 201 height 35
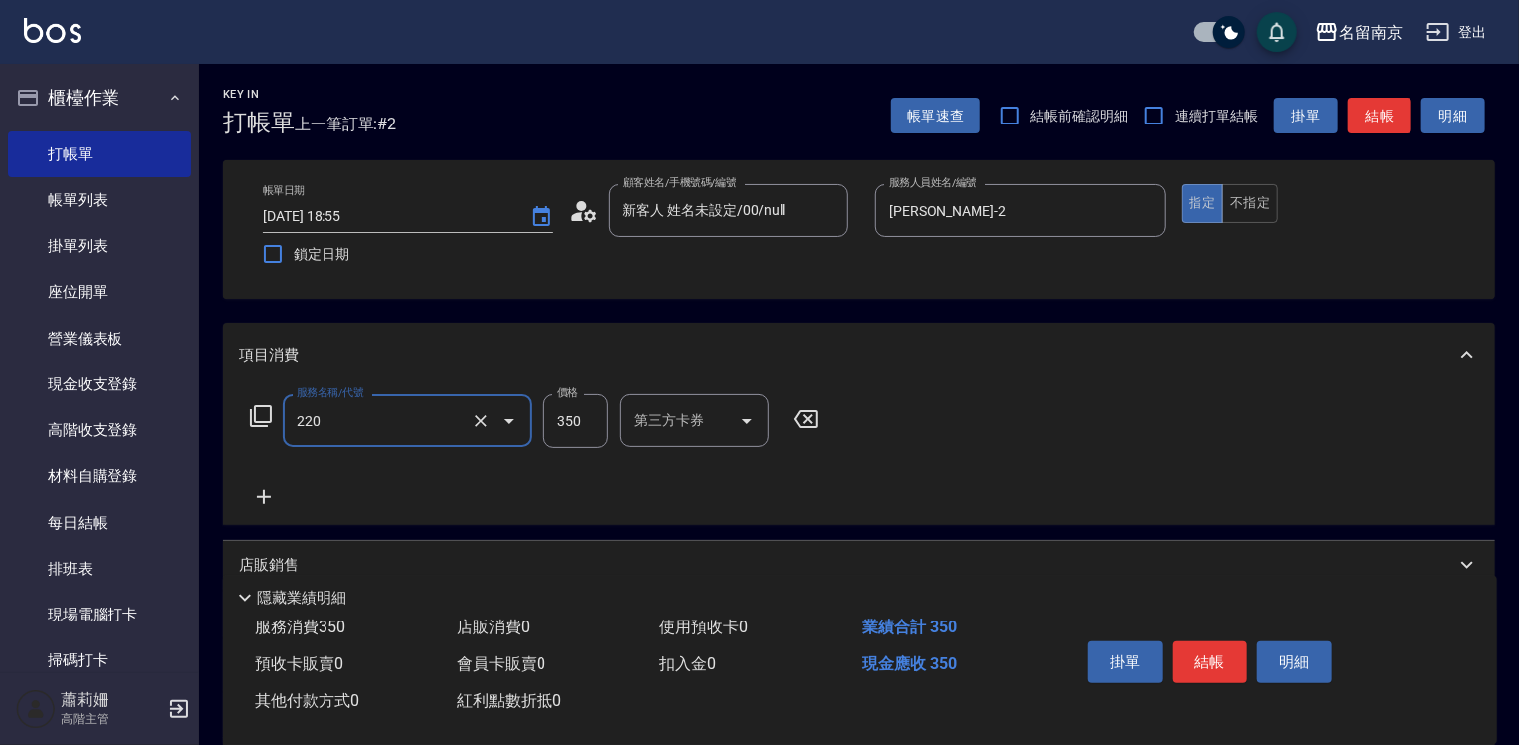
type input "洗髮(220)"
type input "[PERSON_NAME]-2"
click at [260, 484] on div "服務名稱/代號 洗髮(220) 服務名稱/代號 價格 350 價格 技術協助-1 [PERSON_NAME]-2 技術協助-1 技術協助-2 技術協助-2 第…" at bounding box center [666, 451] width 855 height 114
click at [264, 499] on icon at bounding box center [264, 497] width 14 height 14
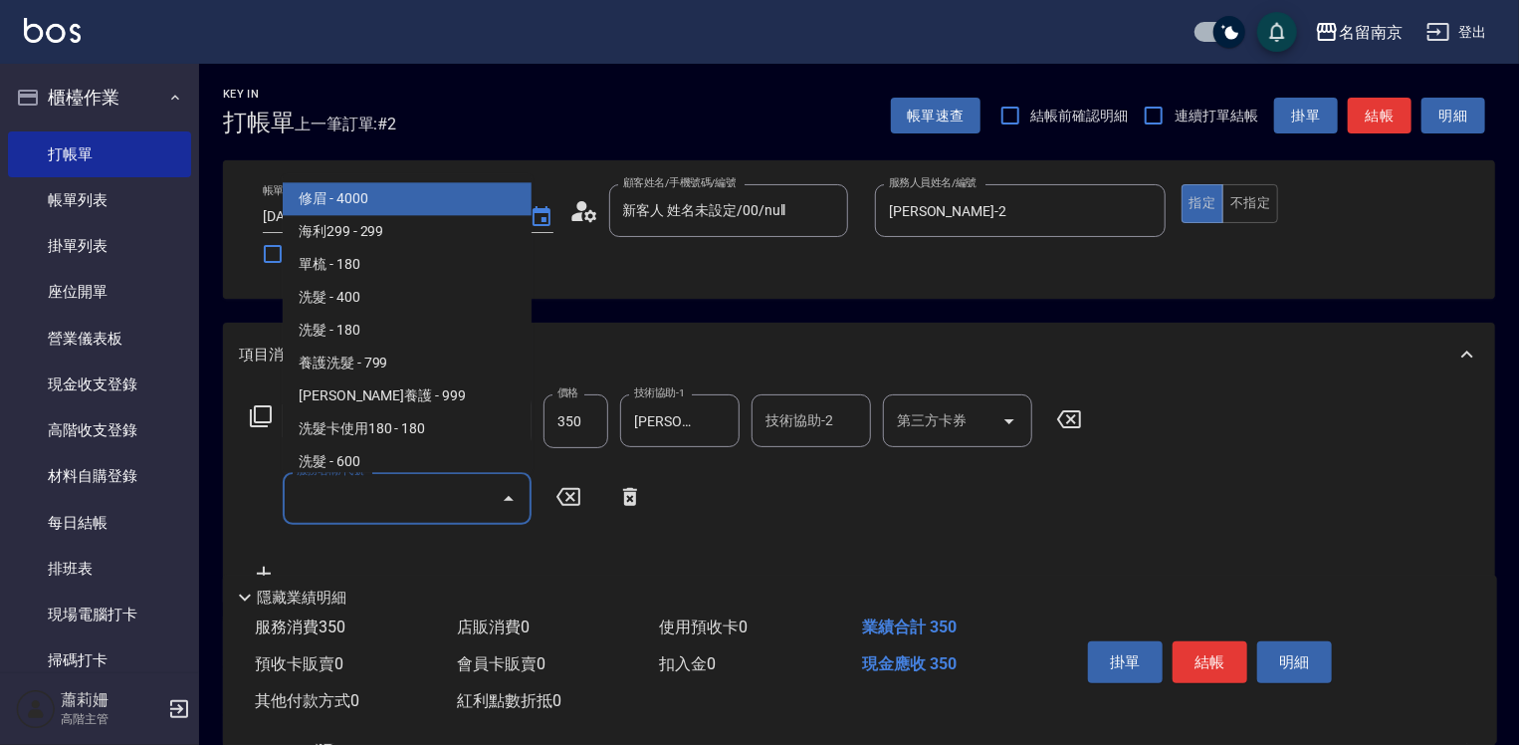
click at [293, 498] on input "服務名稱/代號" at bounding box center [392, 498] width 201 height 35
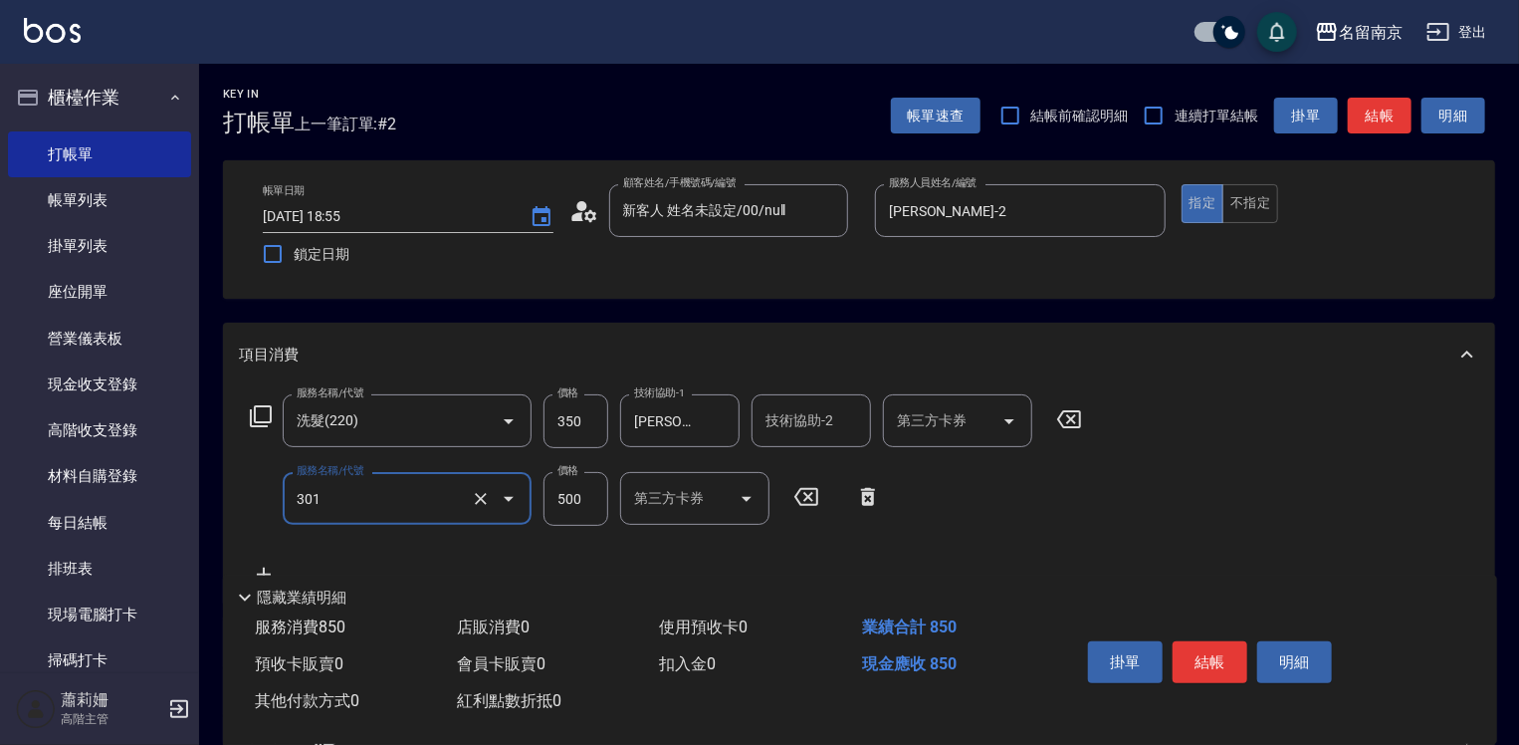
type input "剪髮(301)"
type input "650"
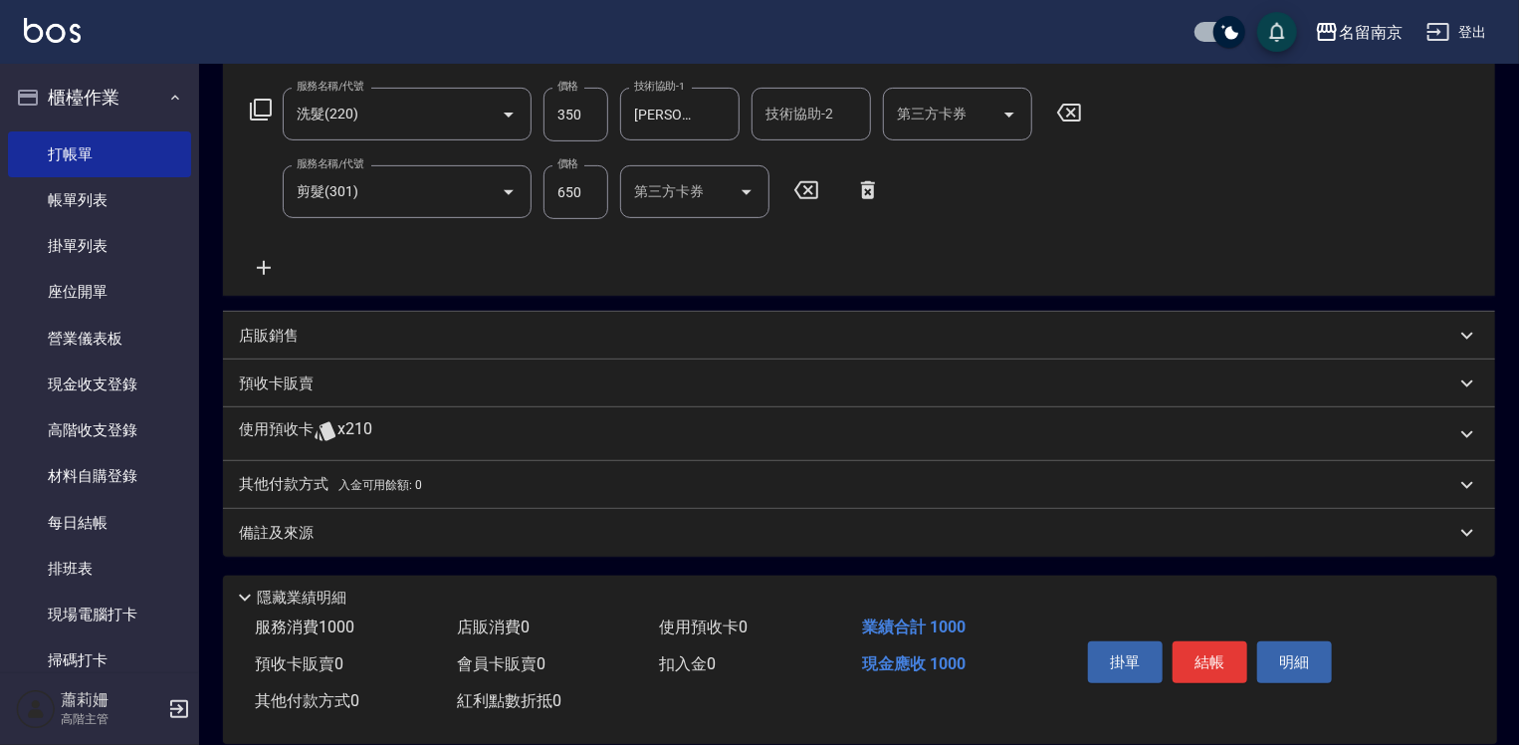
click at [254, 263] on icon at bounding box center [264, 268] width 50 height 24
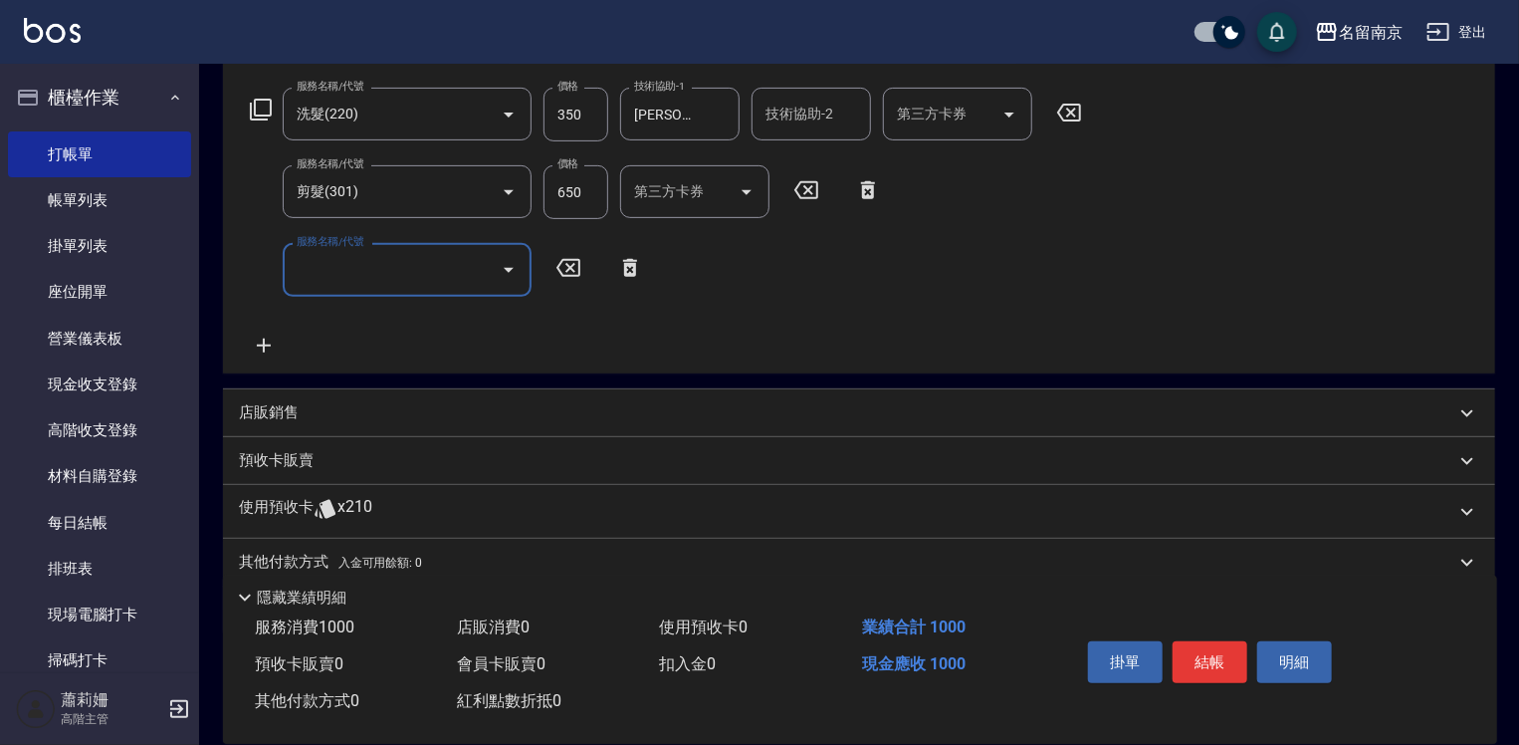
click at [324, 275] on input "服務名稱/代號" at bounding box center [392, 269] width 201 height 35
type input "染髮(1500)(501)"
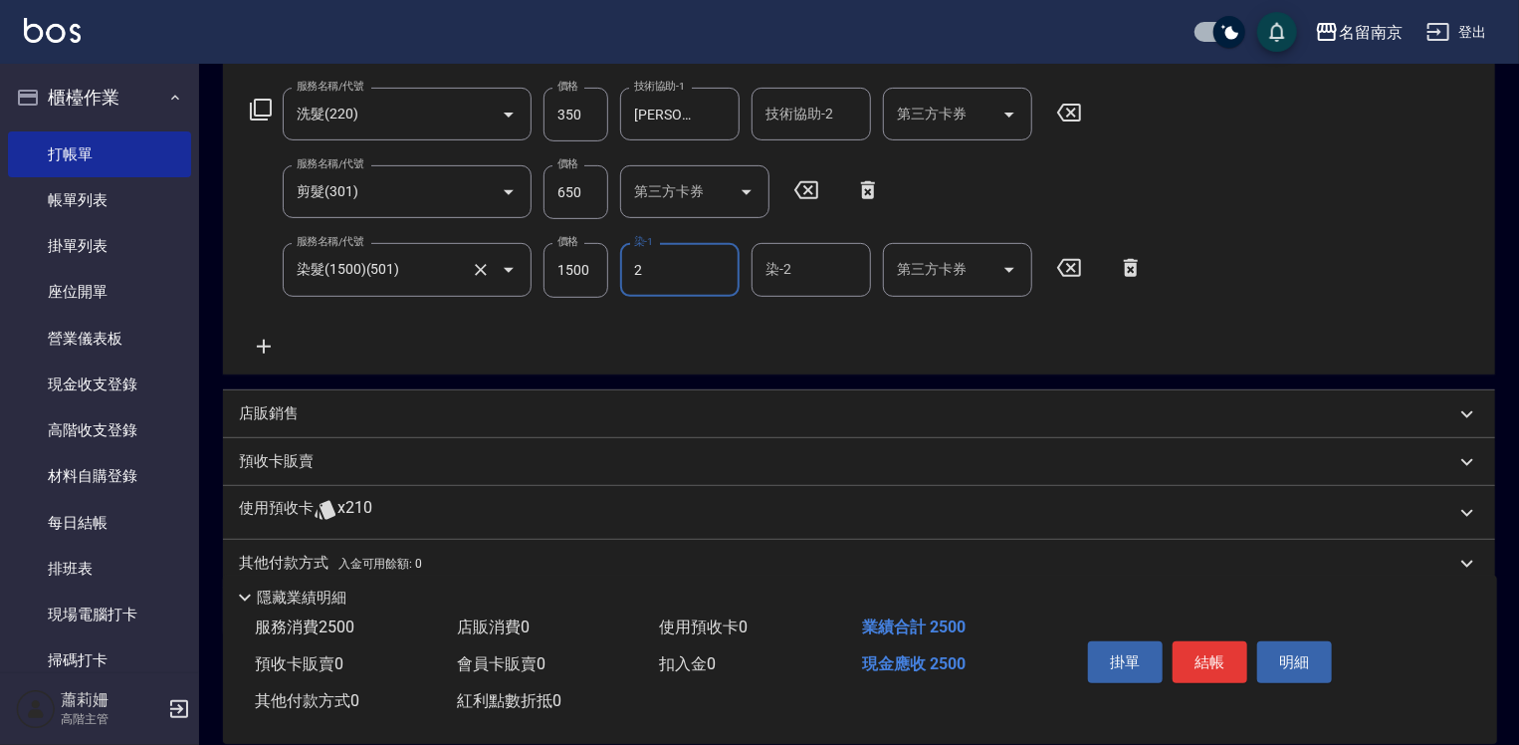
type input "[PERSON_NAME]-2"
click at [586, 274] on input "1500" at bounding box center [576, 270] width 65 height 54
type input "2000"
click at [1222, 666] on button "結帳" at bounding box center [1210, 662] width 75 height 42
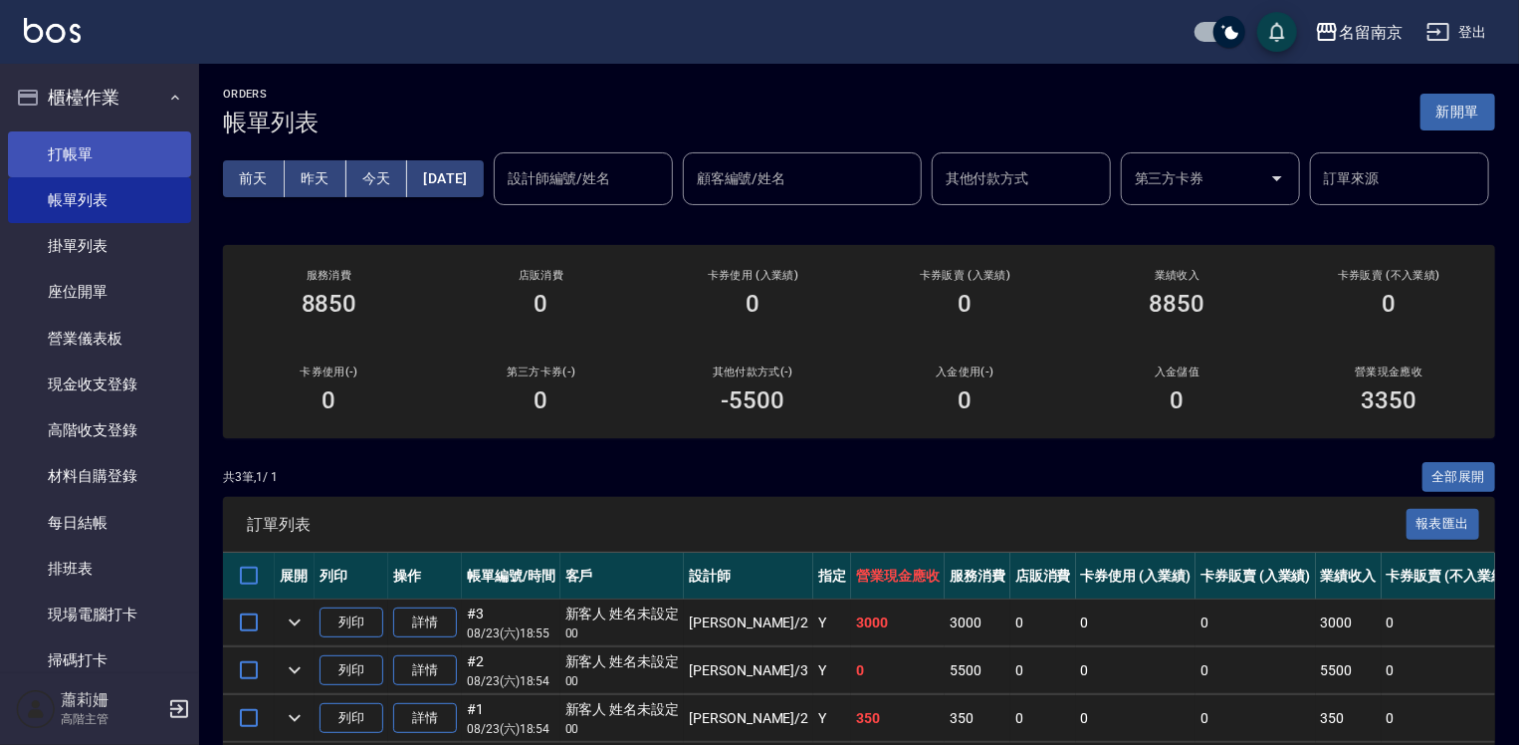
click at [77, 147] on link "打帳單" at bounding box center [99, 154] width 183 height 46
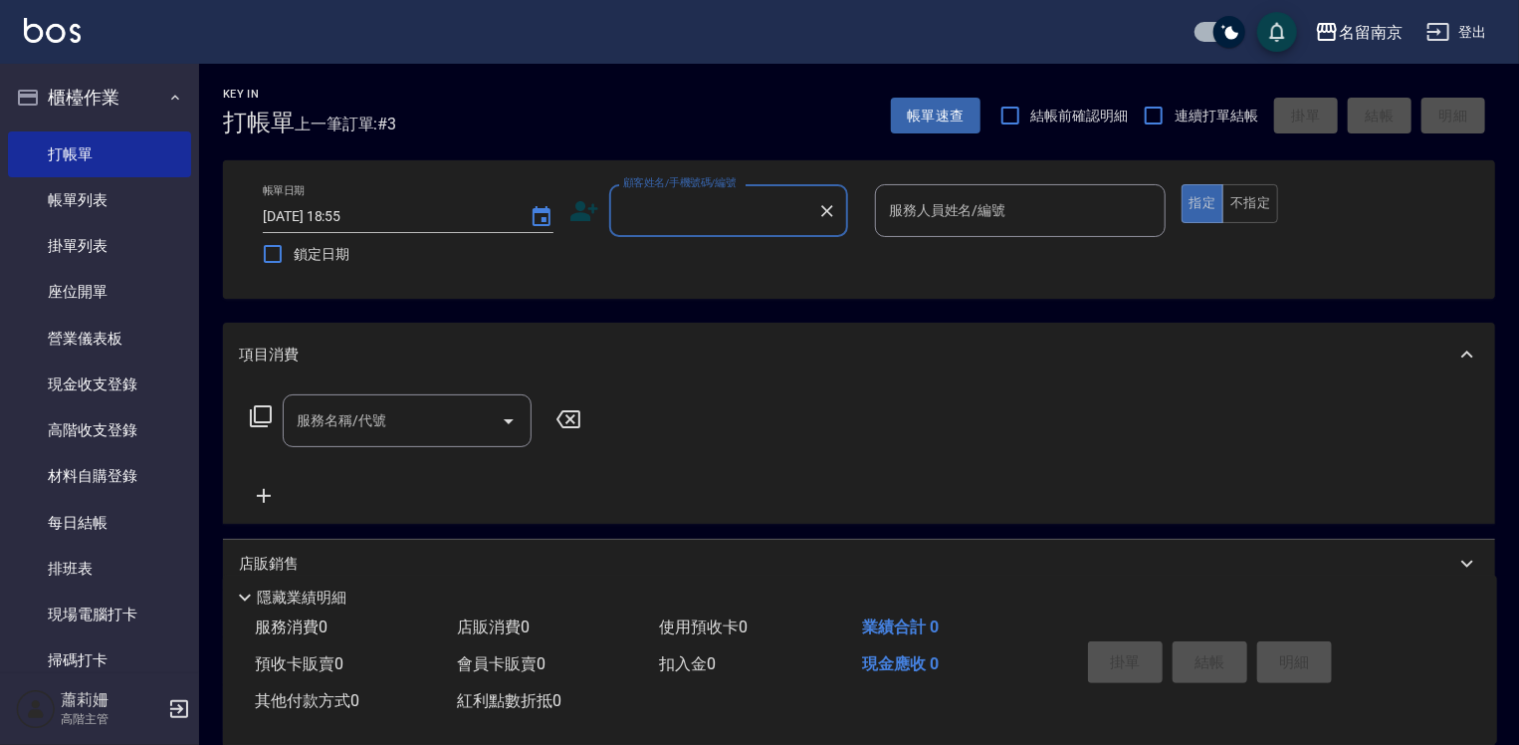
click at [742, 222] on input "顧客姓名/手機號碼/編號" at bounding box center [713, 210] width 191 height 35
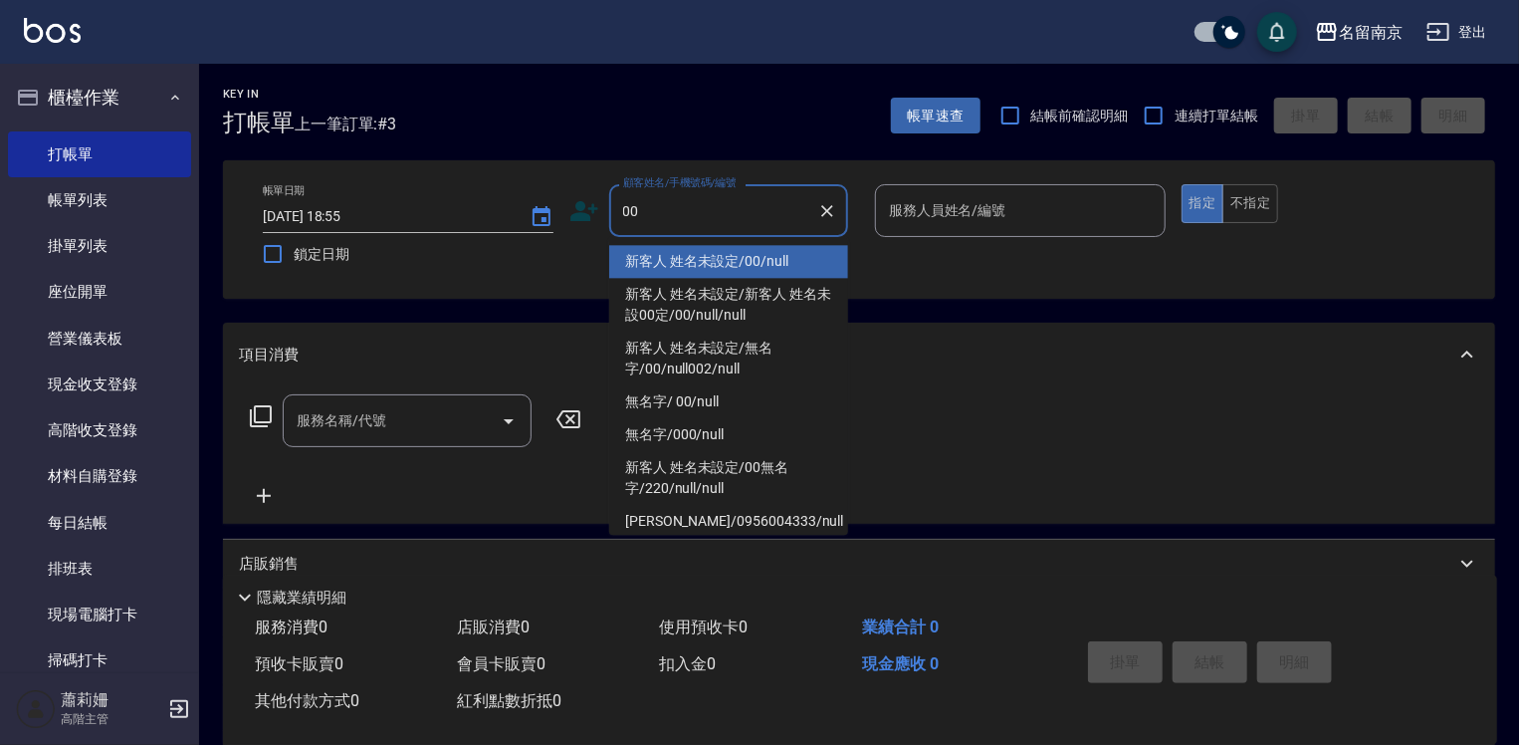
type input "新客人 姓名未設定/00/null"
type input "2"
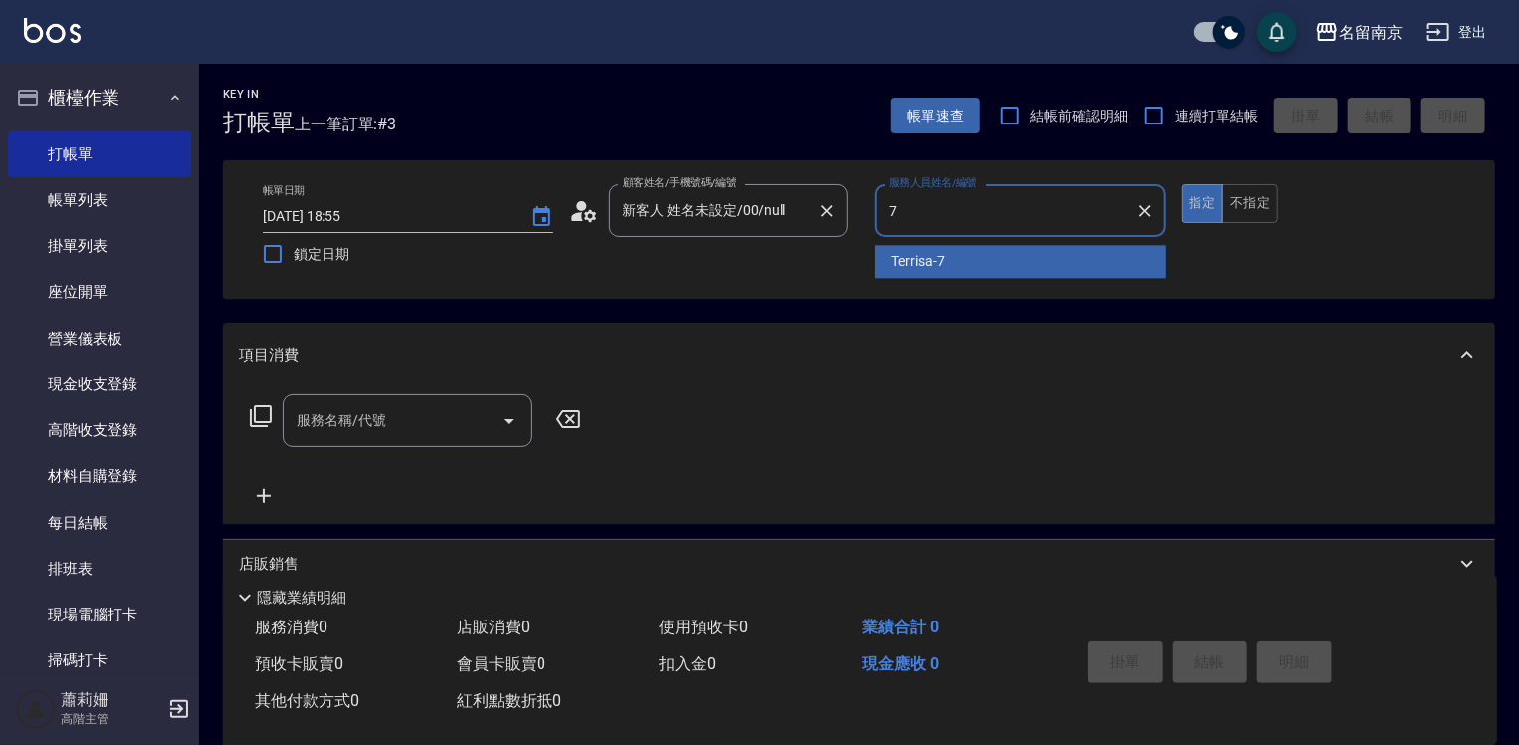
type input "Terrisa-7"
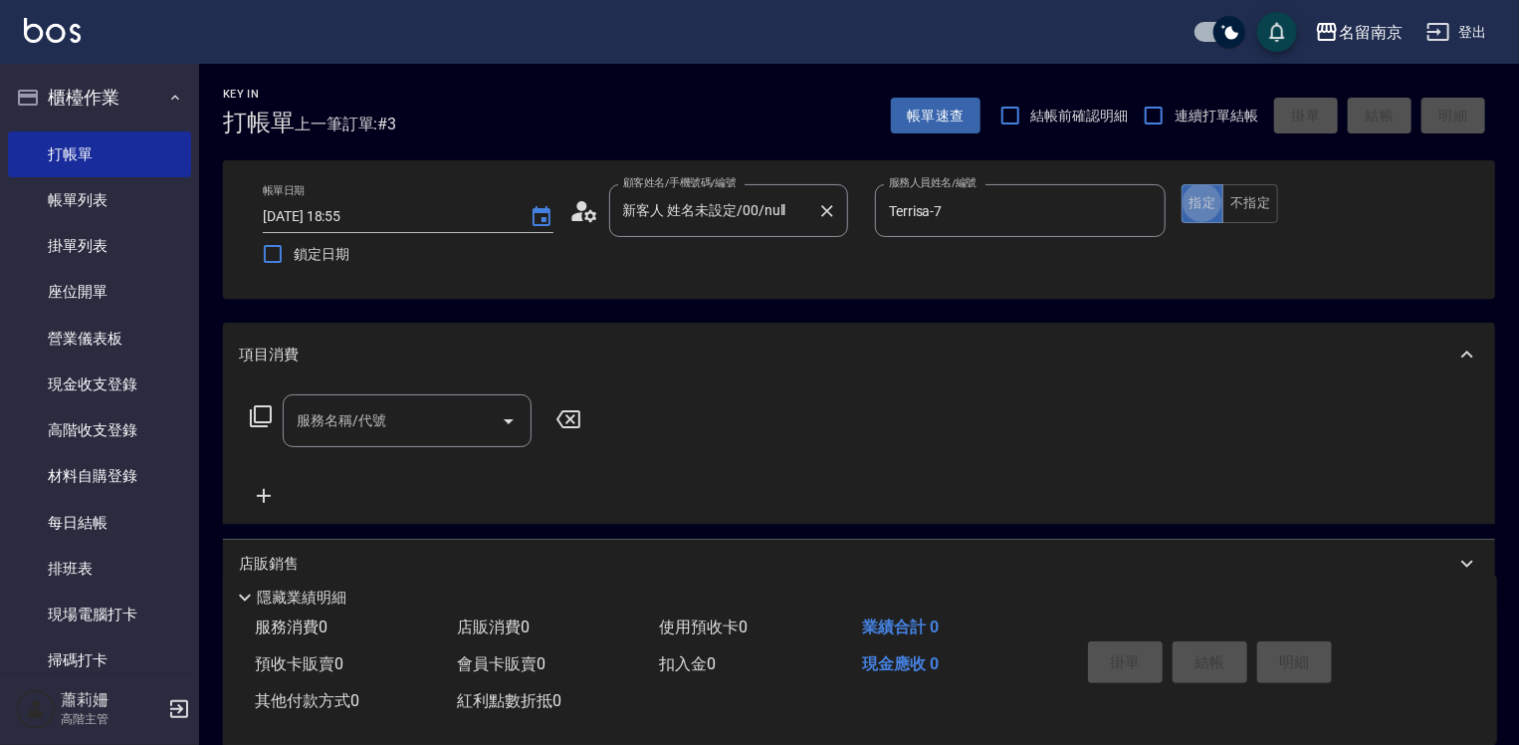
type button "true"
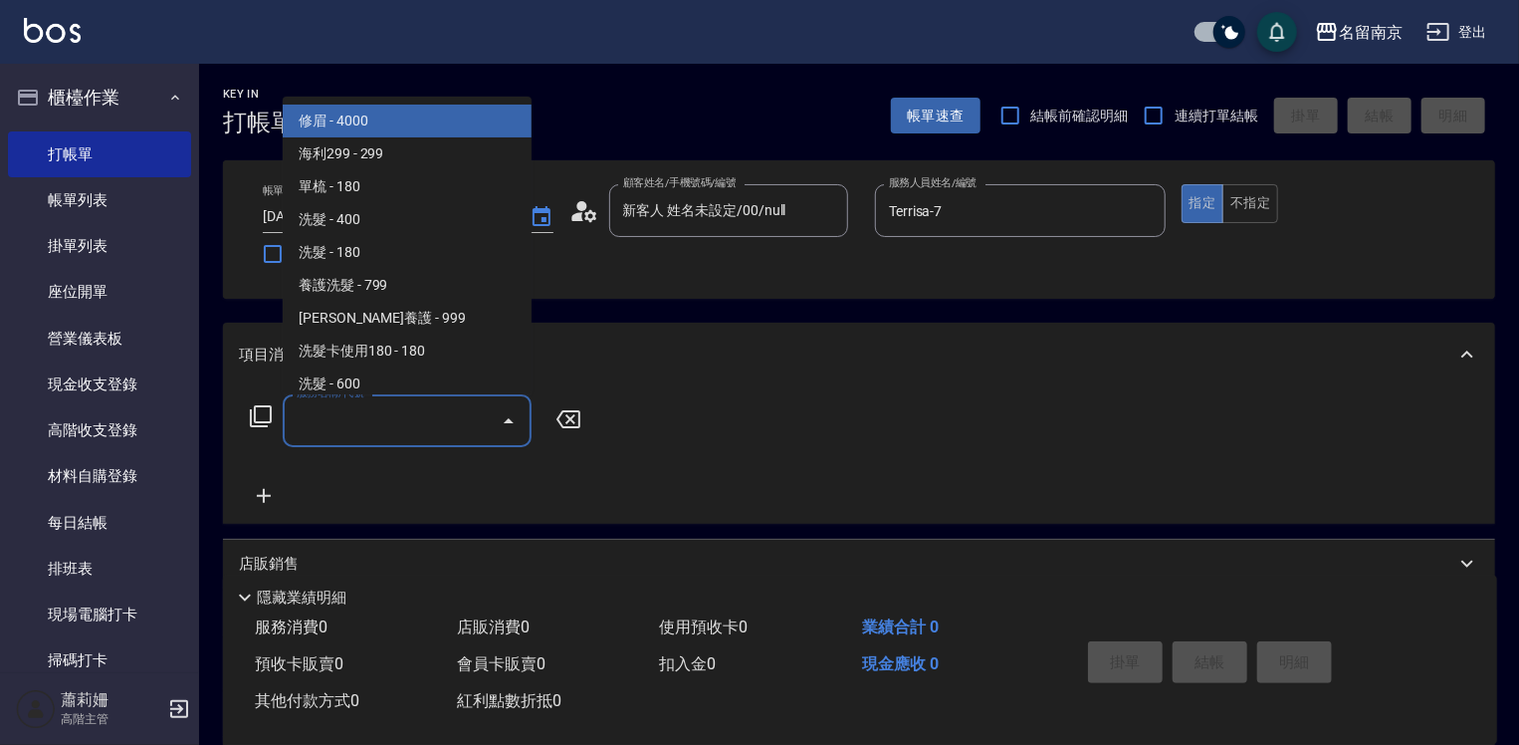
click at [352, 431] on input "服務名稱/代號" at bounding box center [392, 420] width 201 height 35
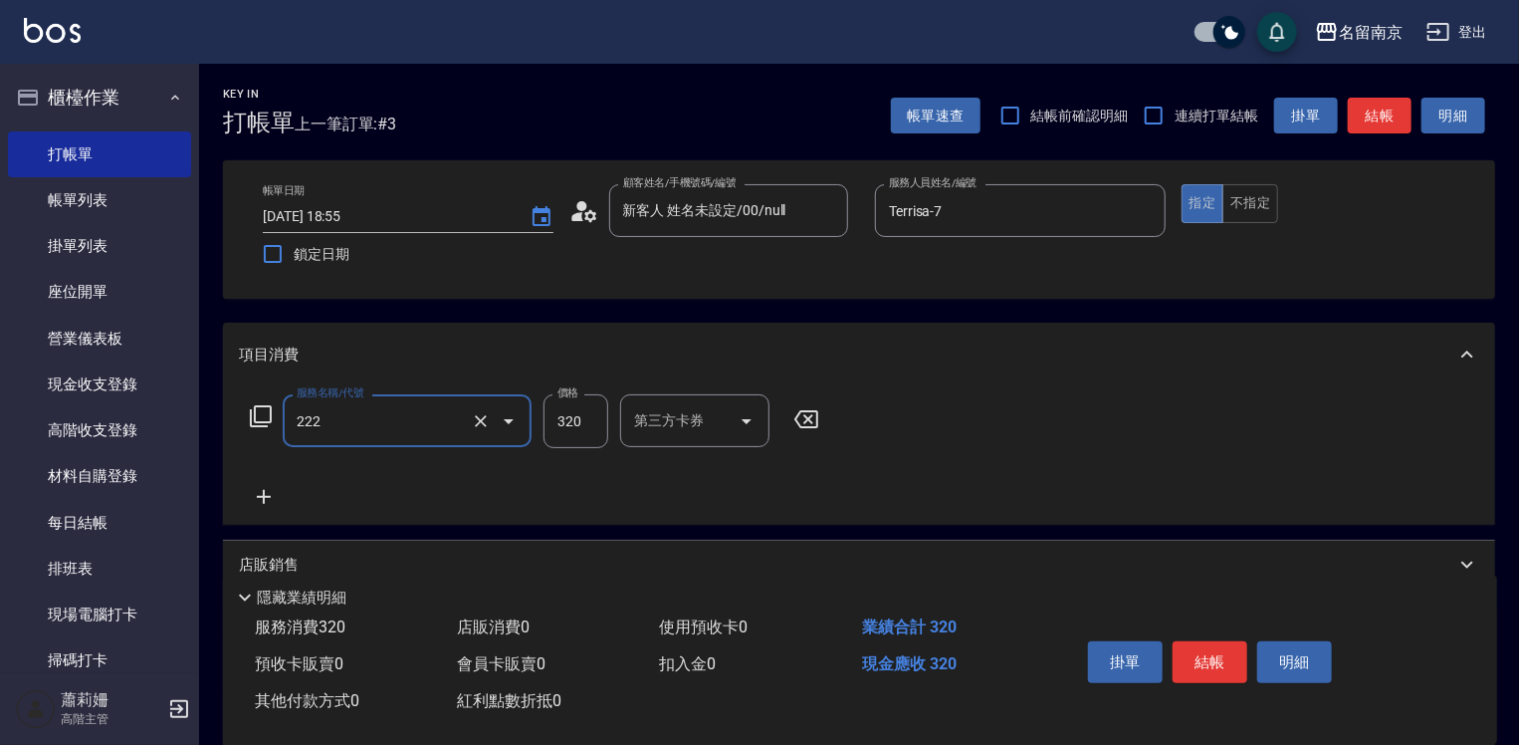
type input "洗髮卡使用320(222)"
type input "320"
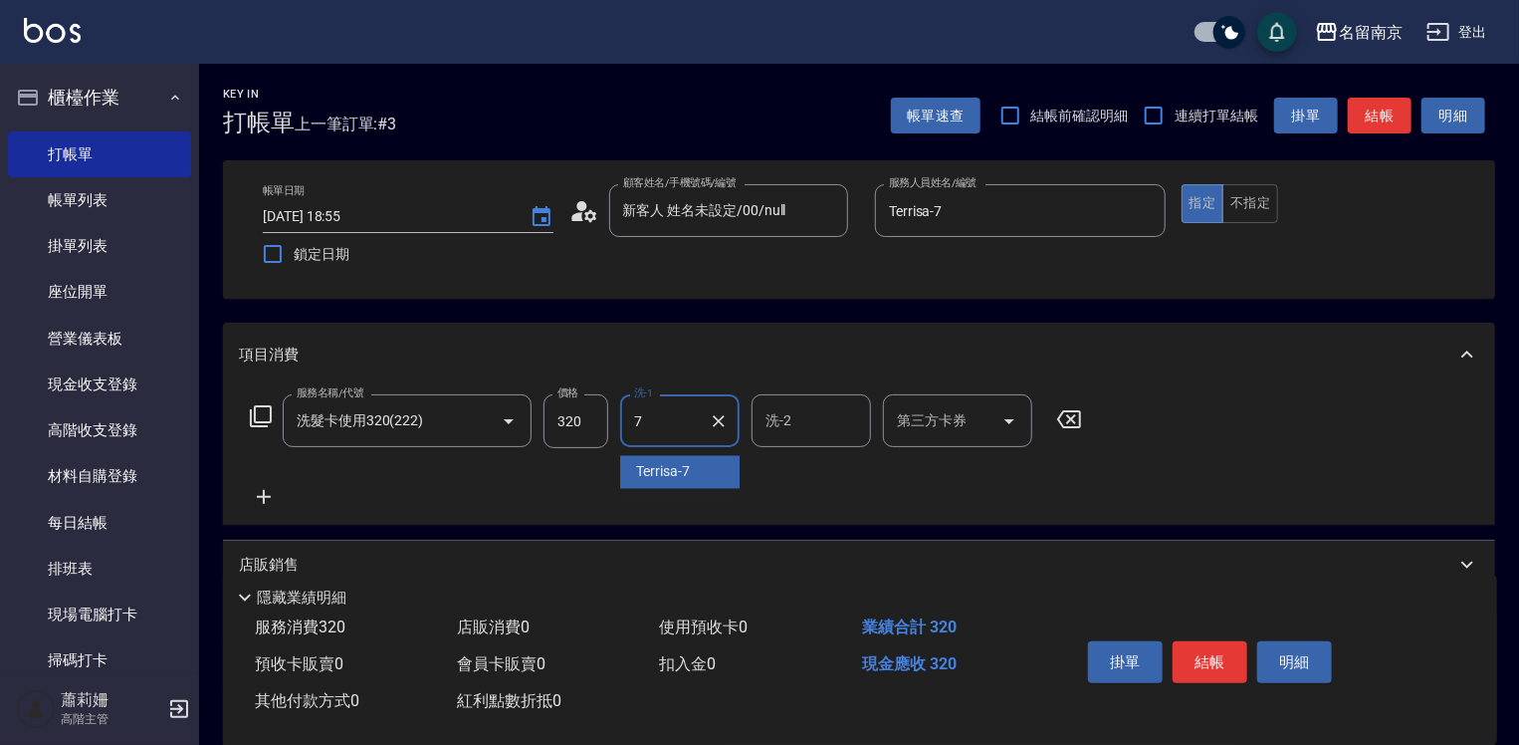
type input "Terrisa-7"
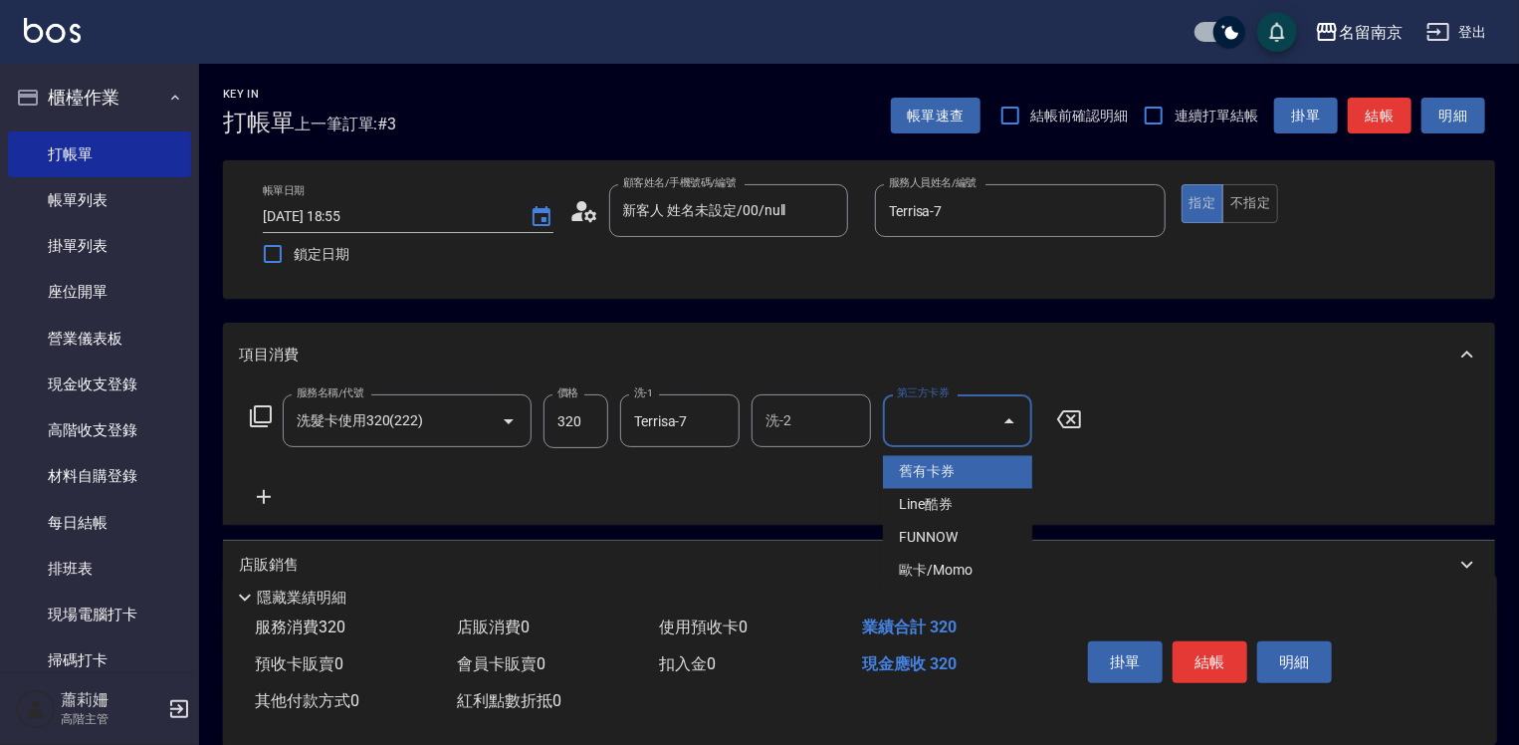
click at [950, 420] on input "第三方卡券" at bounding box center [943, 420] width 102 height 35
click at [962, 463] on ul "舊有卡券 Line酷券 FUNNOW 歐卡/Momo" at bounding box center [957, 521] width 149 height 147
click at [962, 464] on span "舊有卡券" at bounding box center [957, 472] width 149 height 33
type input "舊有卡券"
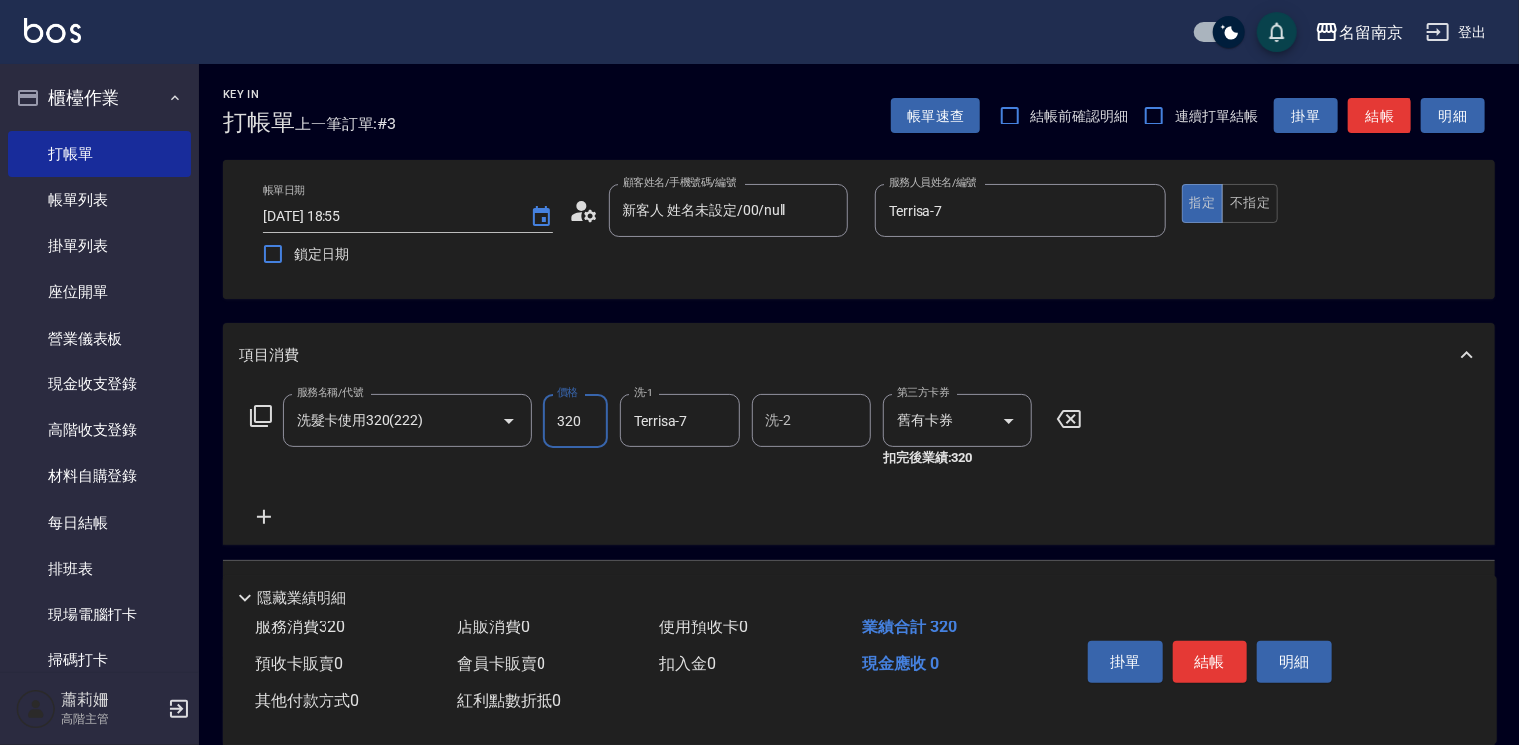
click at [589, 419] on input "320" at bounding box center [576, 421] width 65 height 54
type input "350"
click at [1241, 653] on button "結帳" at bounding box center [1210, 662] width 75 height 42
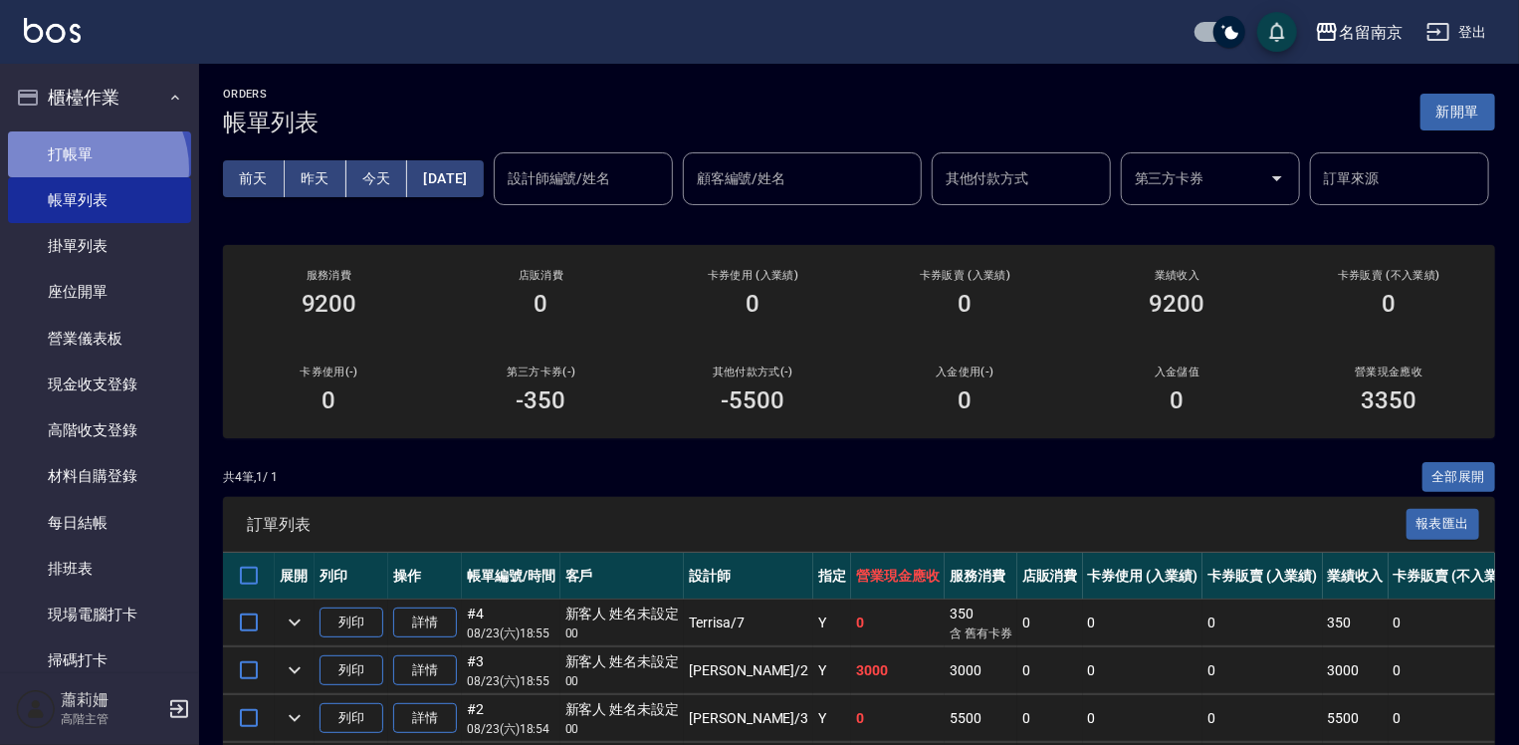
drag, startPoint x: 85, startPoint y: 168, endPoint x: 123, endPoint y: 162, distance: 39.3
click at [85, 167] on link "打帳單" at bounding box center [99, 154] width 183 height 46
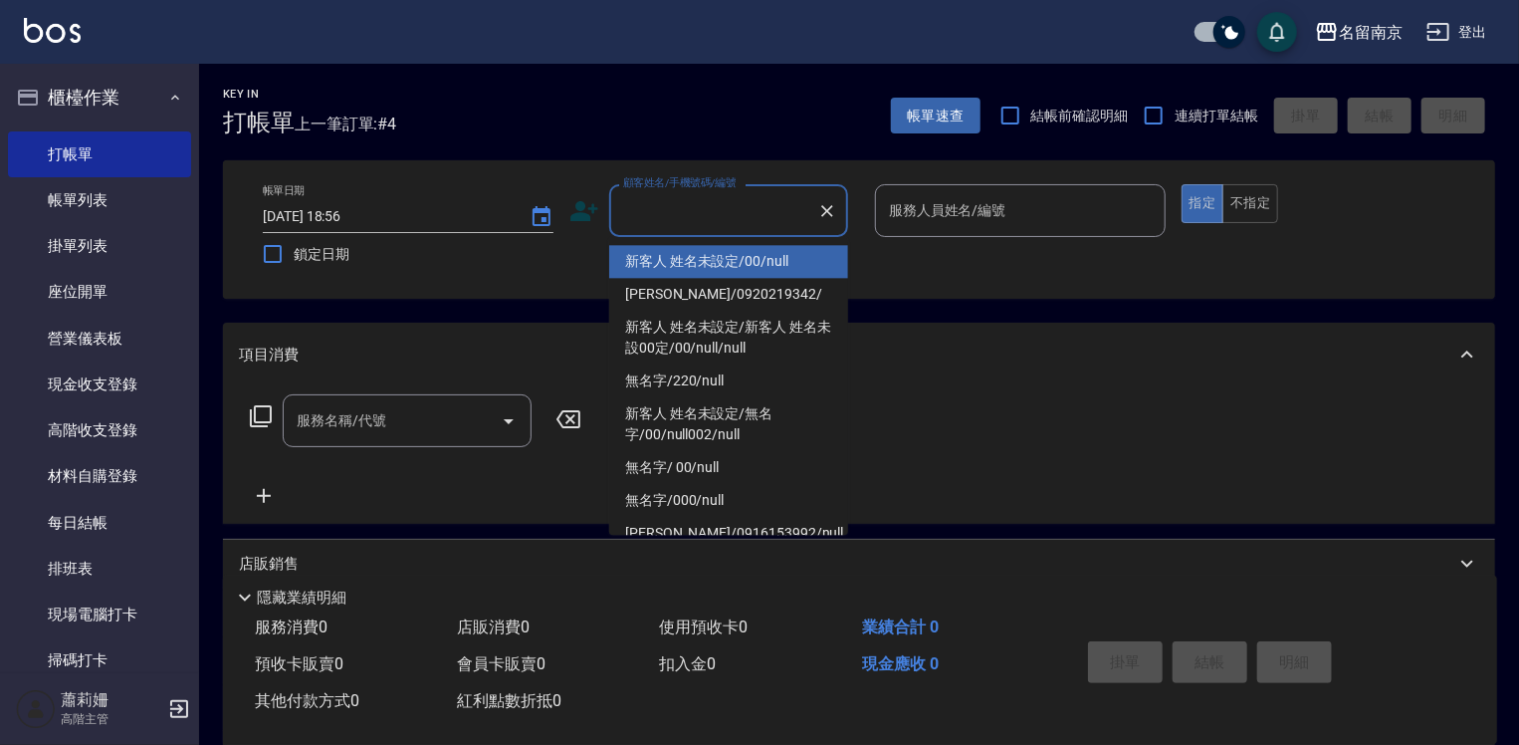
click at [721, 222] on input "顧客姓名/手機號碼/編號" at bounding box center [713, 210] width 191 height 35
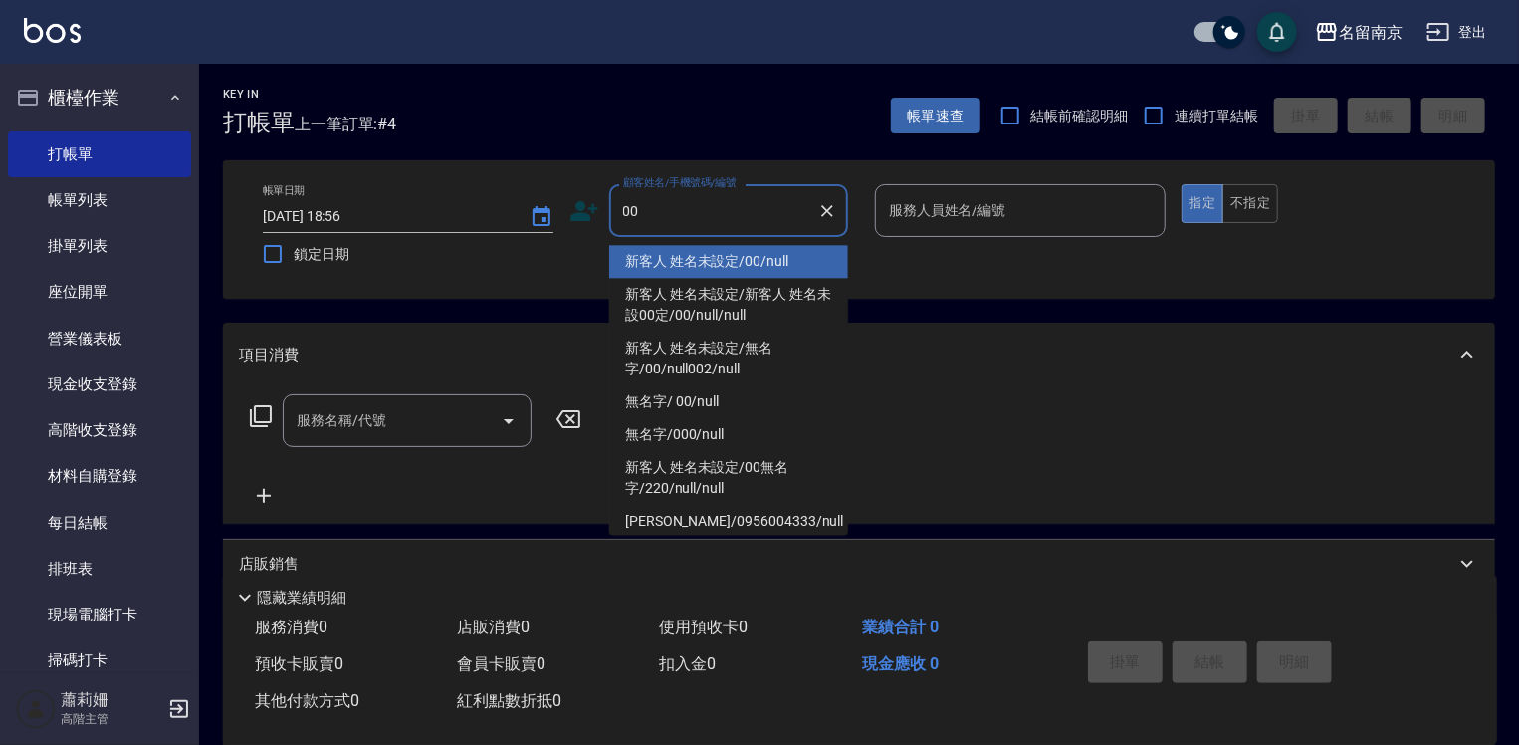
type input "新客人 姓名未設定/00/null"
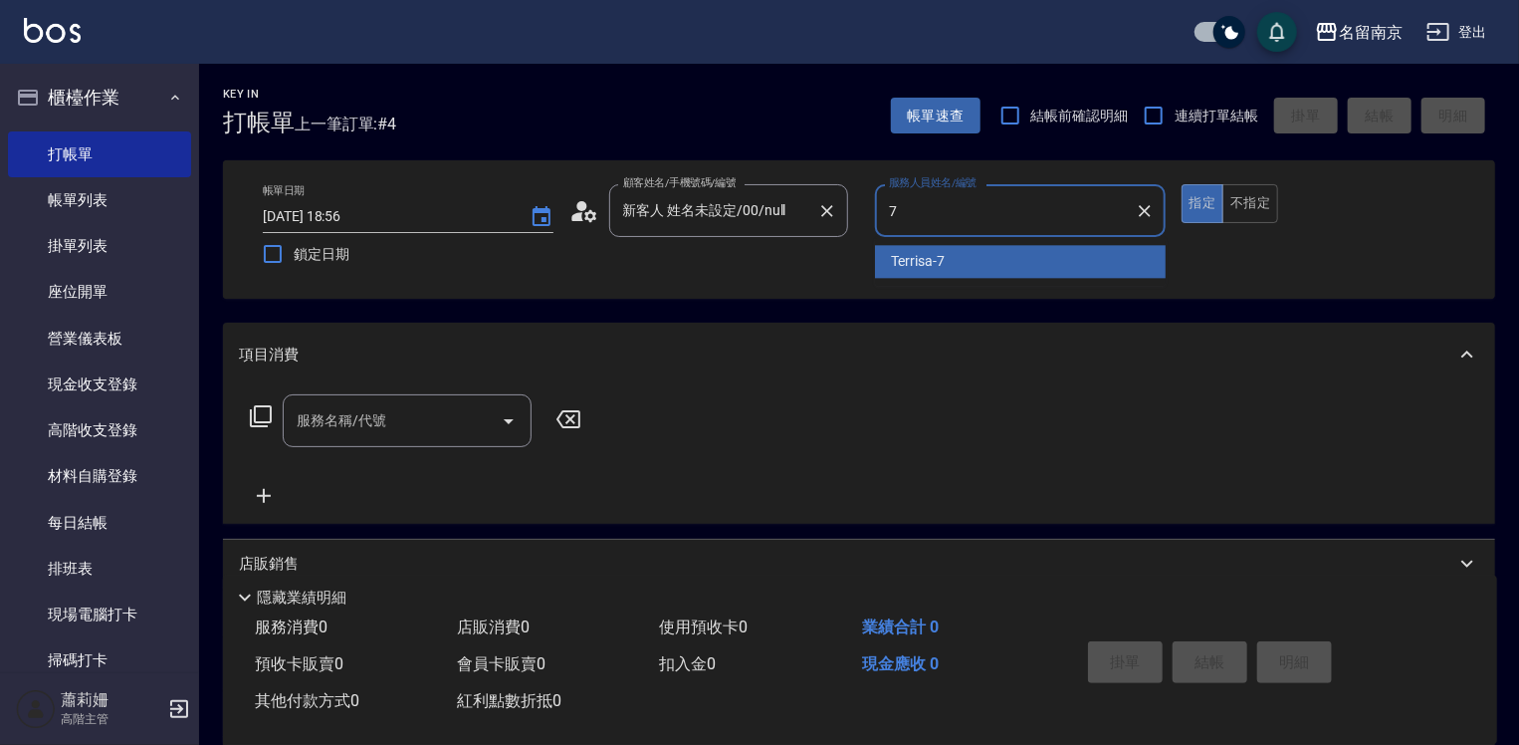
type input "Terrisa-7"
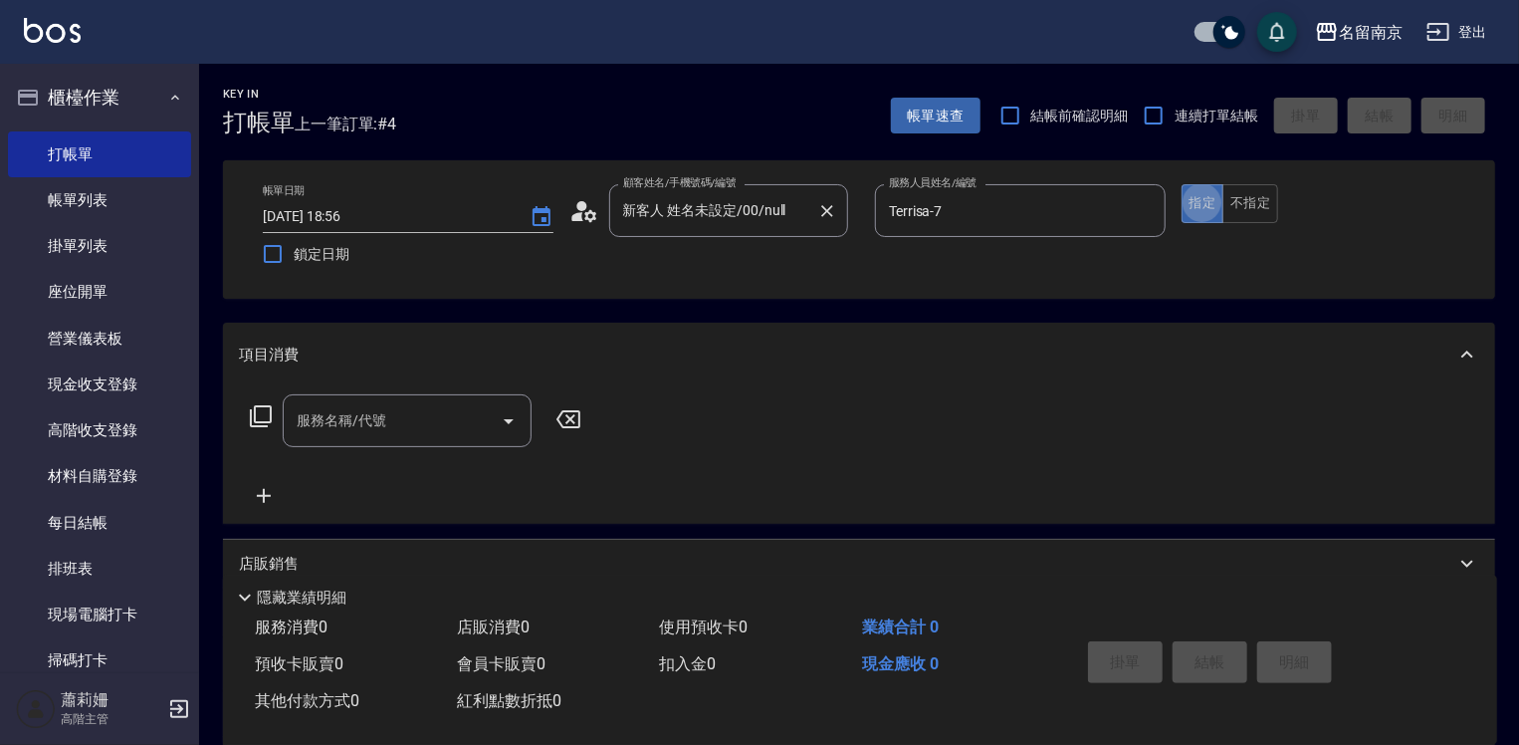
type button "true"
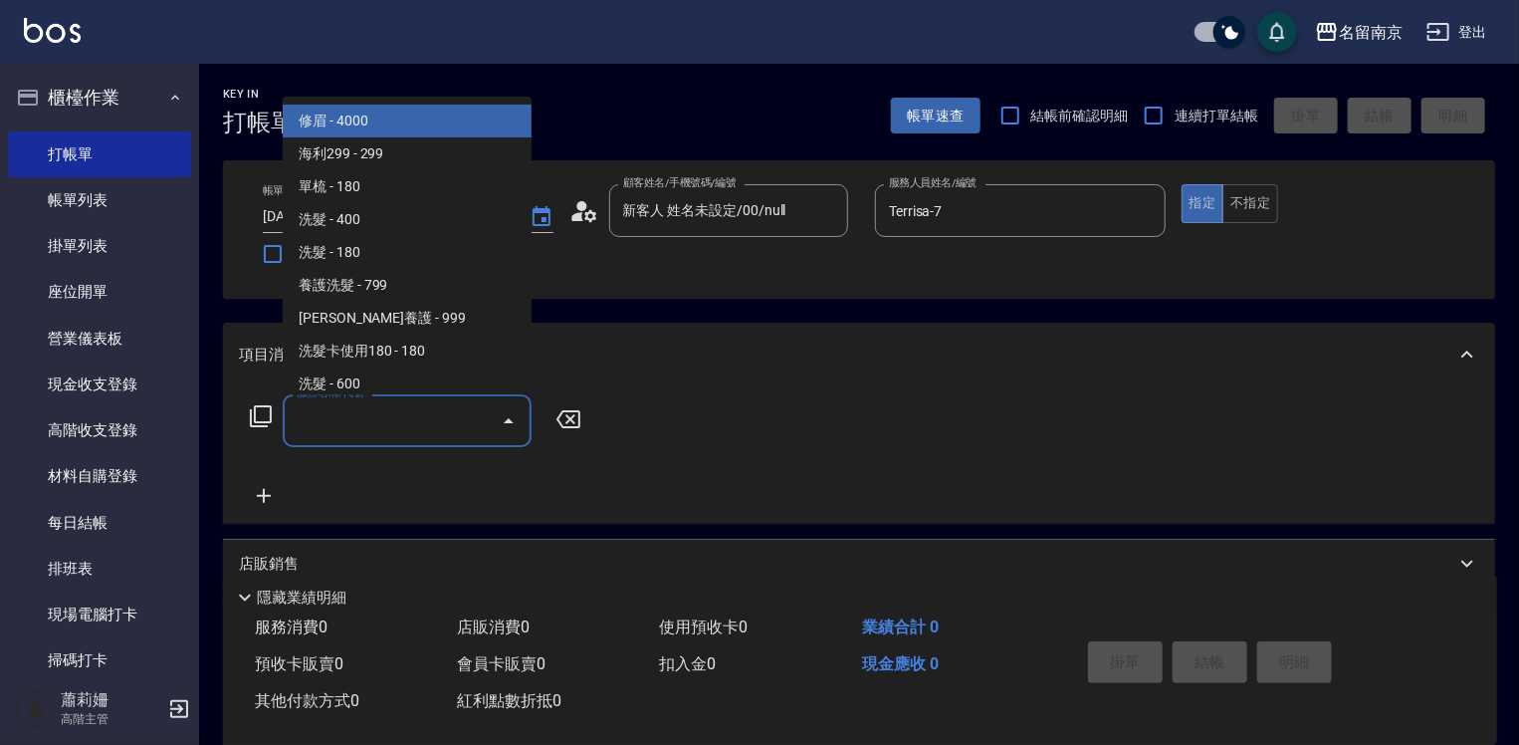
drag, startPoint x: 424, startPoint y: 421, endPoint x: 1174, endPoint y: 469, distance: 751.1
click at [536, 429] on div "服務名稱/代號 服務名稱/代號" at bounding box center [416, 420] width 354 height 53
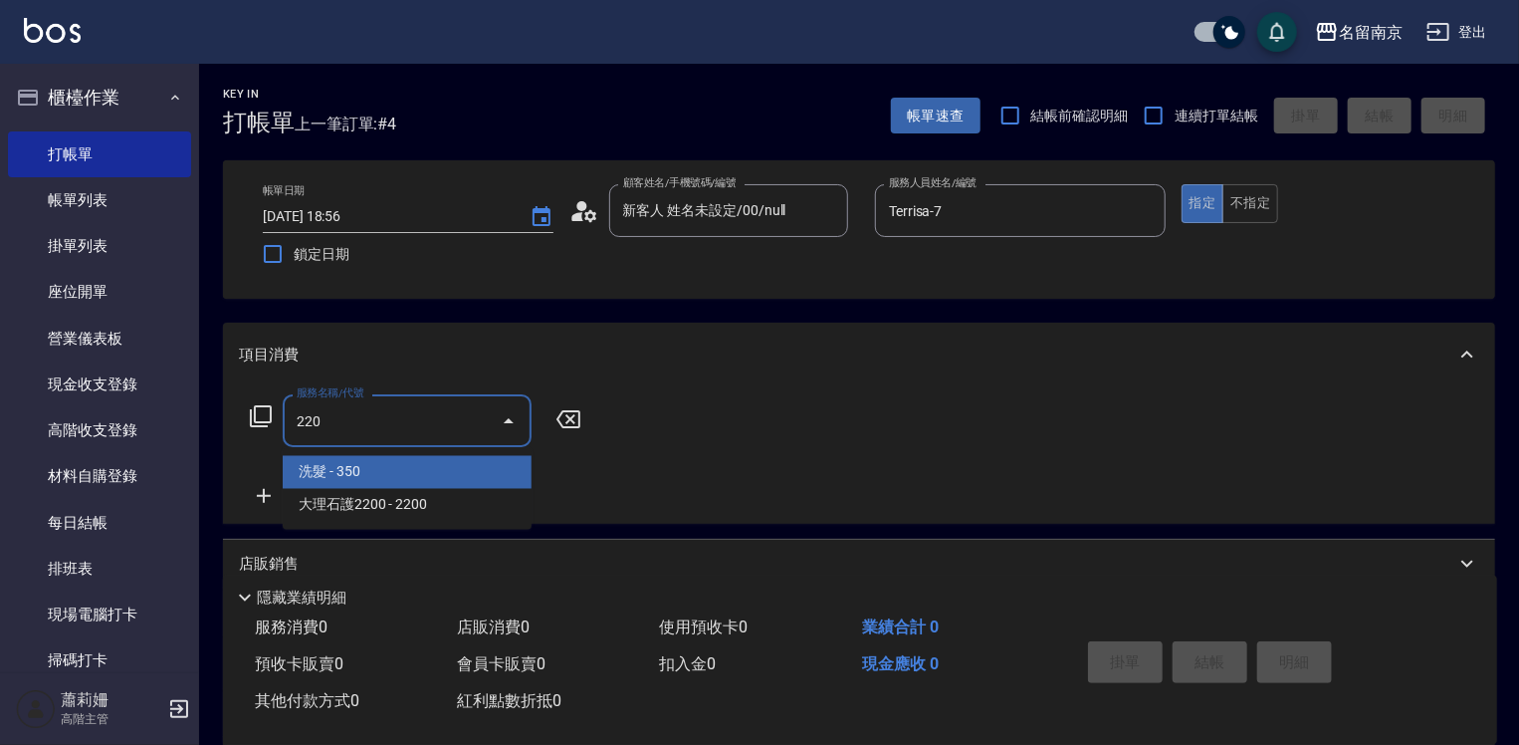
type input "洗髮(220)"
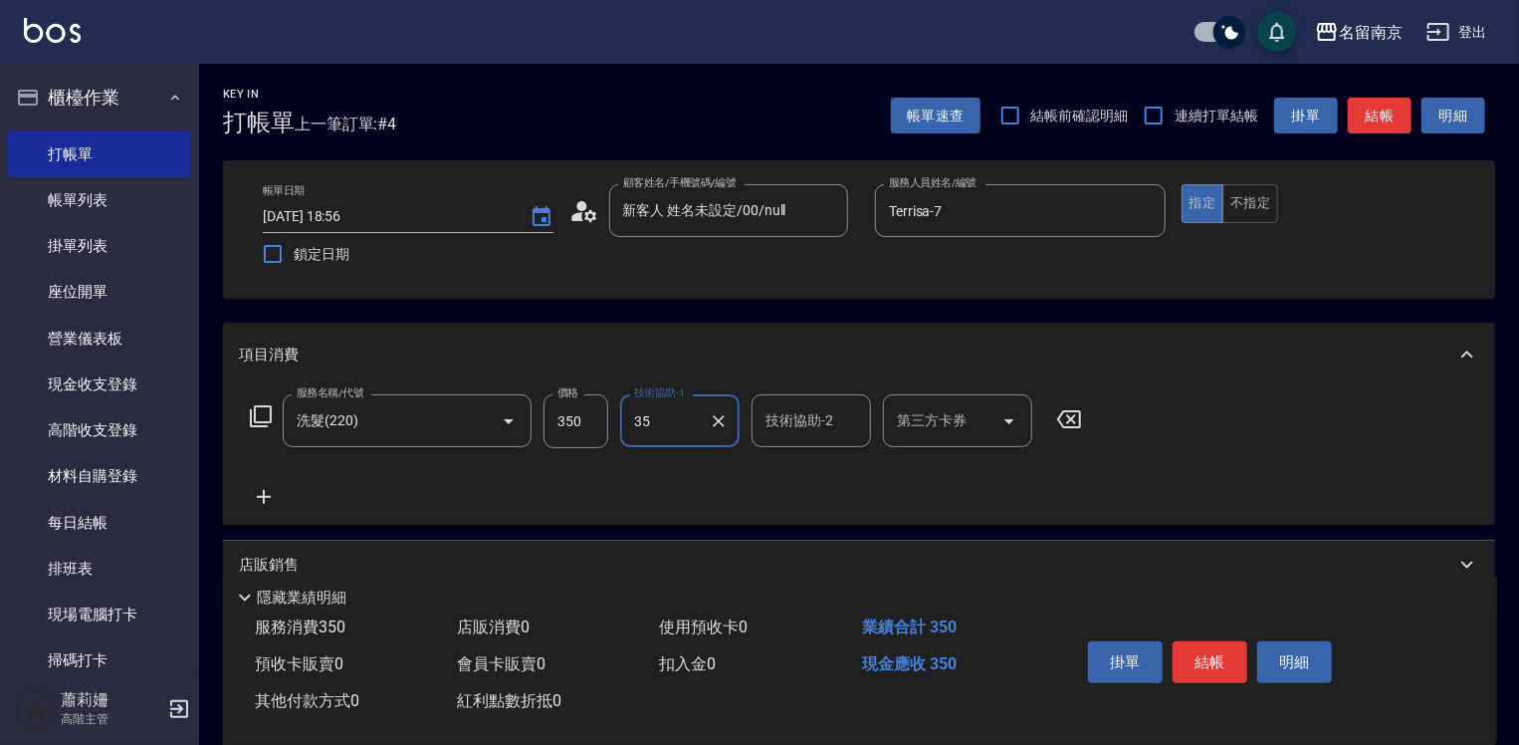
type input "5"
type input "Terrisa-7"
drag, startPoint x: 1220, startPoint y: 660, endPoint x: 1331, endPoint y: 352, distance: 327.2
click at [1331, 352] on div "Key In 打帳單 上一筆訂單:#4 帳單速查 結帳前確認明細 連續打單結帳 掛單 結帳 明細 帳單日期 [DATE] 18:56 鎖定日期 顧客姓名/手機…" at bounding box center [859, 519] width 1320 height 911
click at [1203, 659] on button "結帳" at bounding box center [1210, 662] width 75 height 42
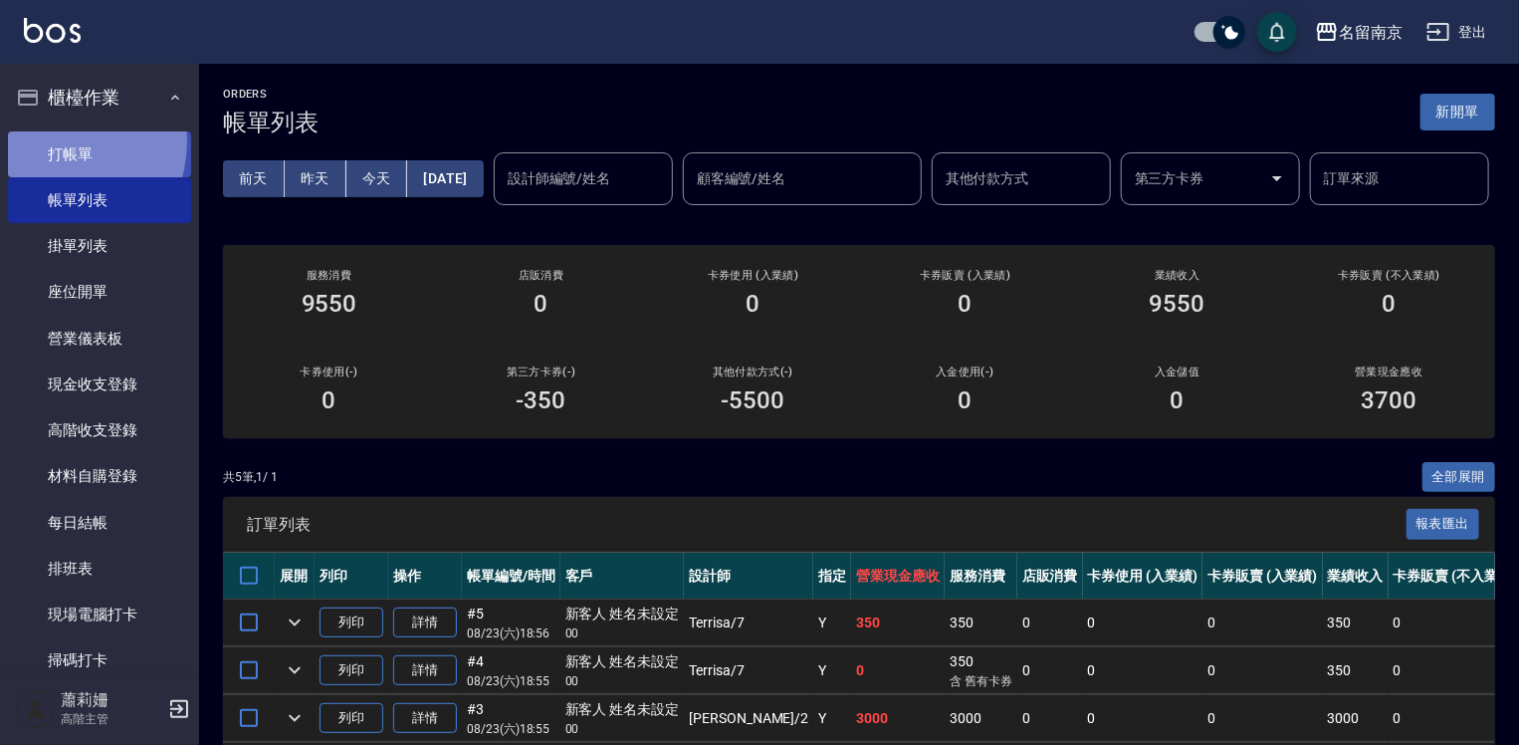
click at [47, 140] on link "打帳單" at bounding box center [99, 154] width 183 height 46
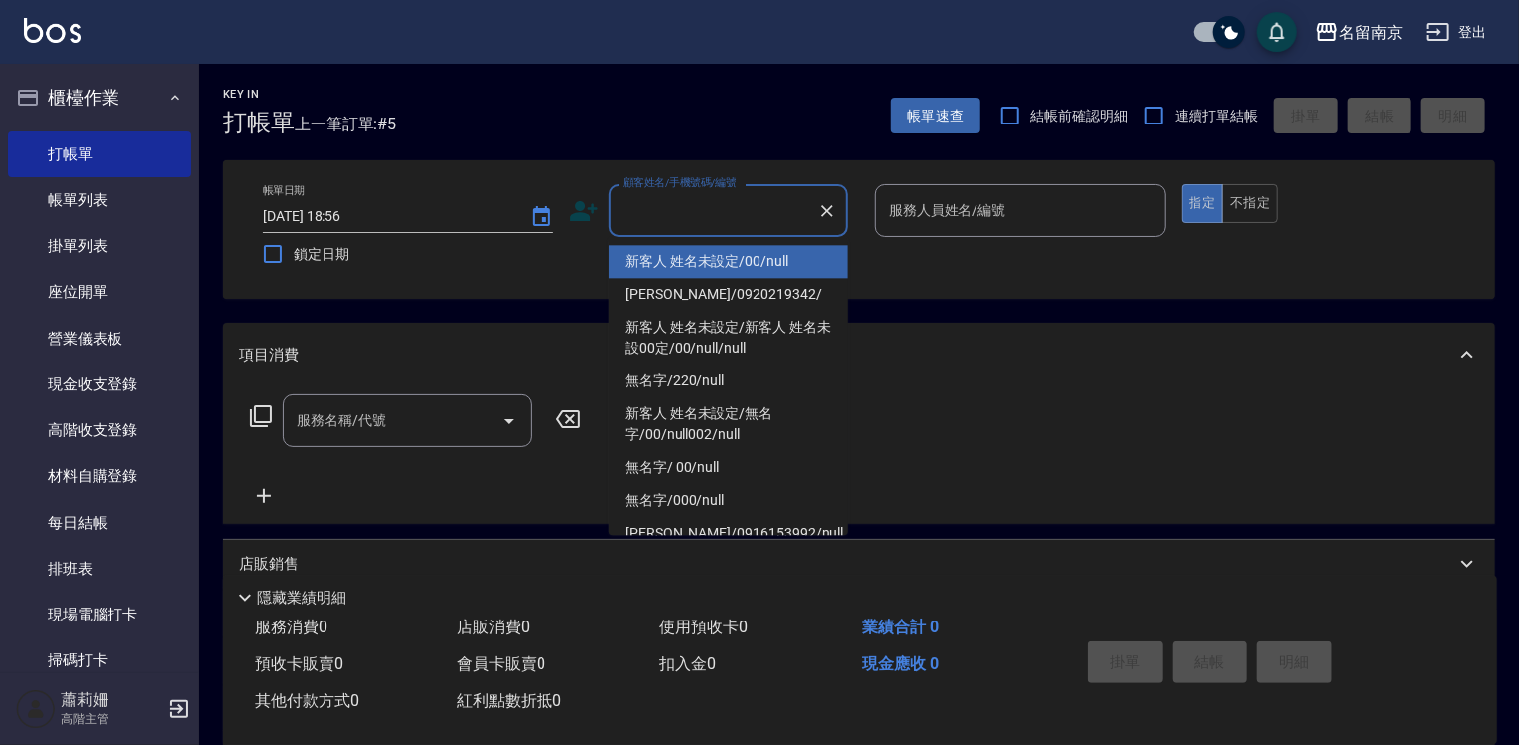
click at [765, 215] on input "顧客姓名/手機號碼/編號" at bounding box center [713, 210] width 191 height 35
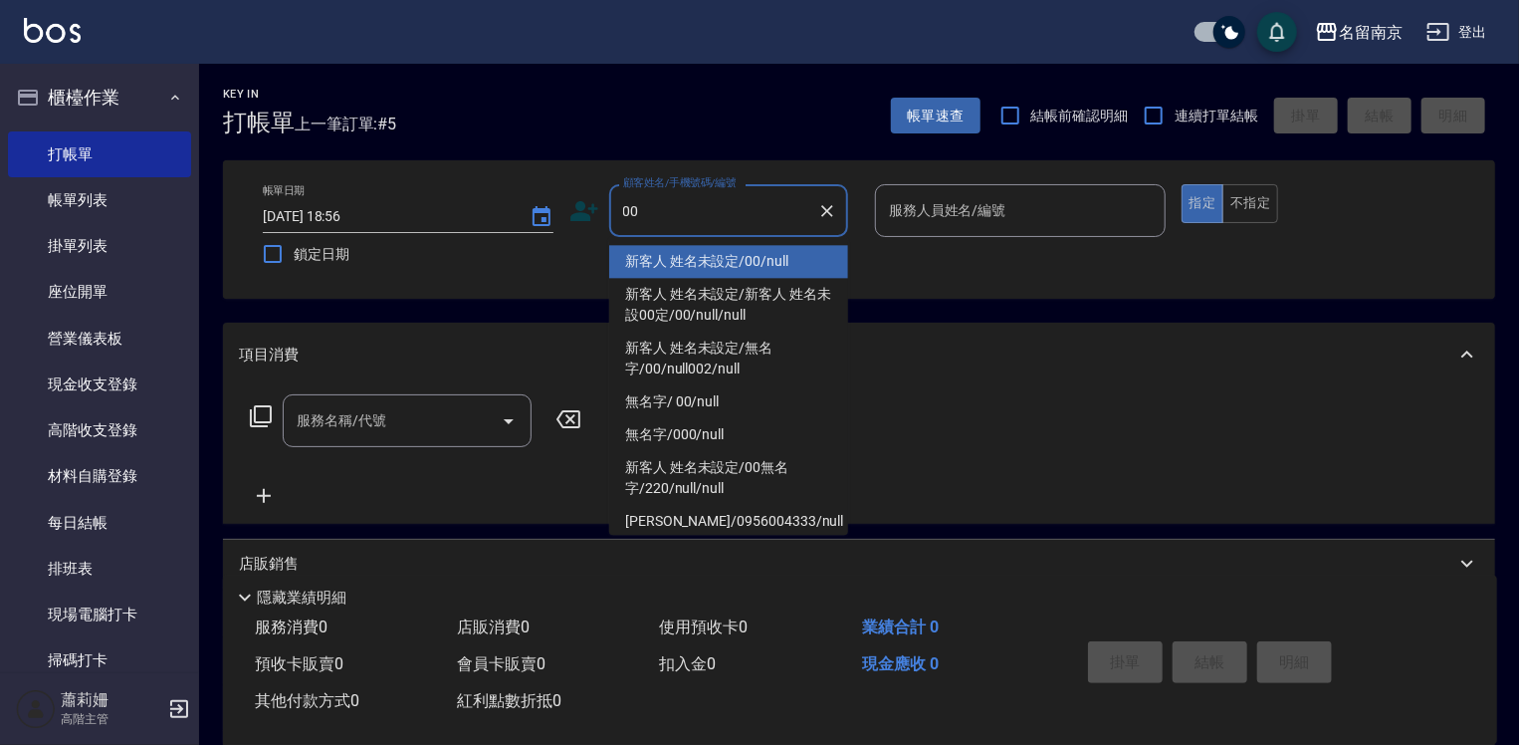
type input "新客人 姓名未設定/00/null"
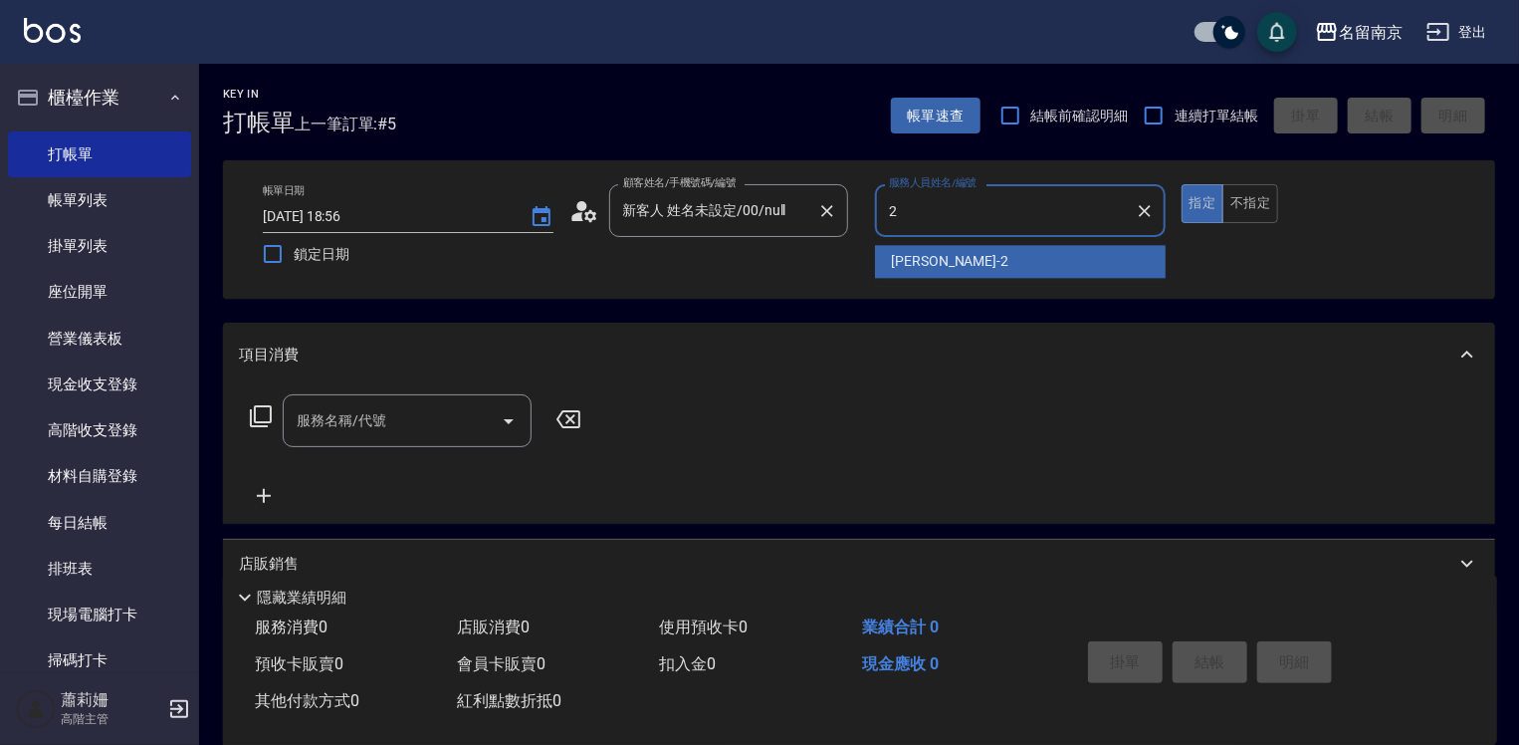
type input "[PERSON_NAME]-2"
type button "true"
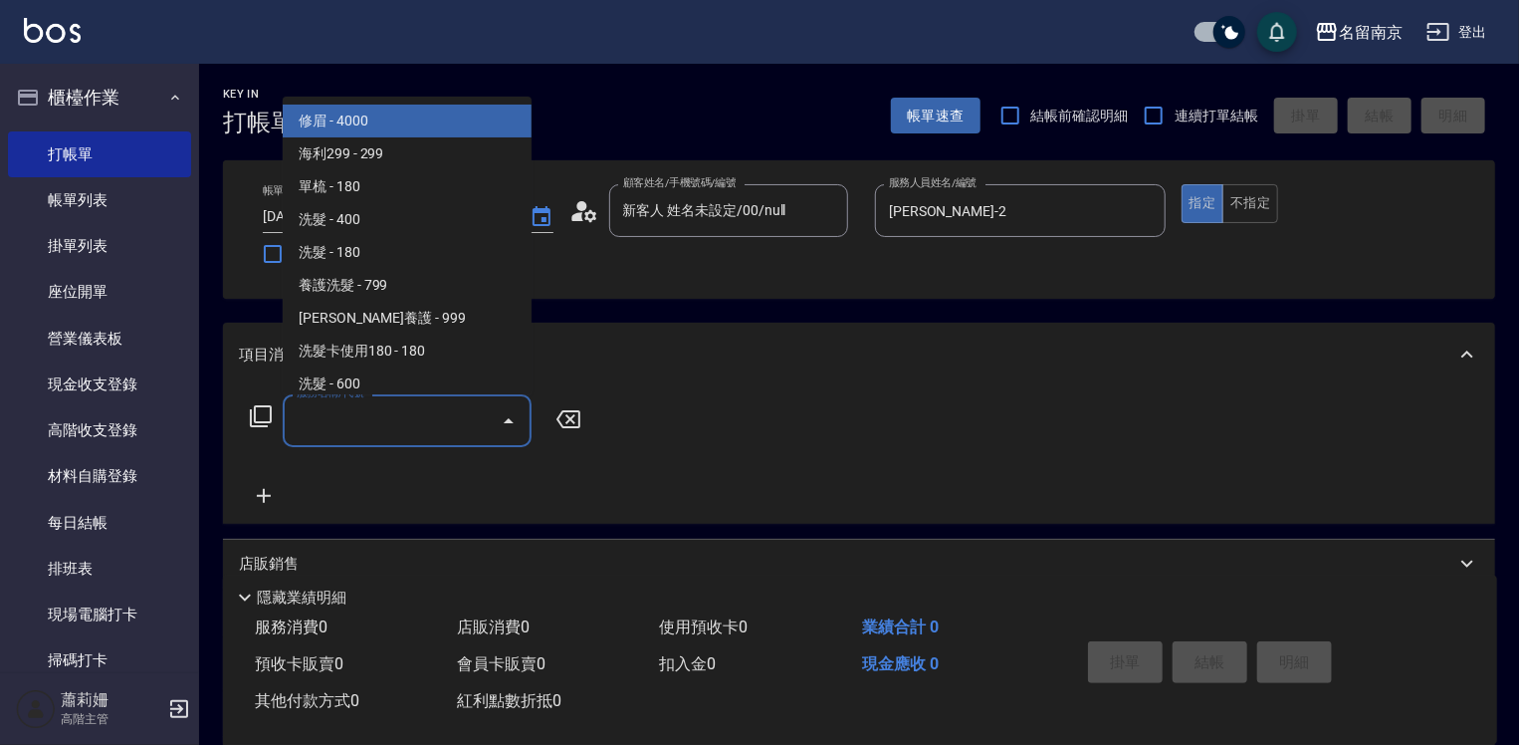
click at [419, 418] on input "服務名稱/代號" at bounding box center [392, 420] width 201 height 35
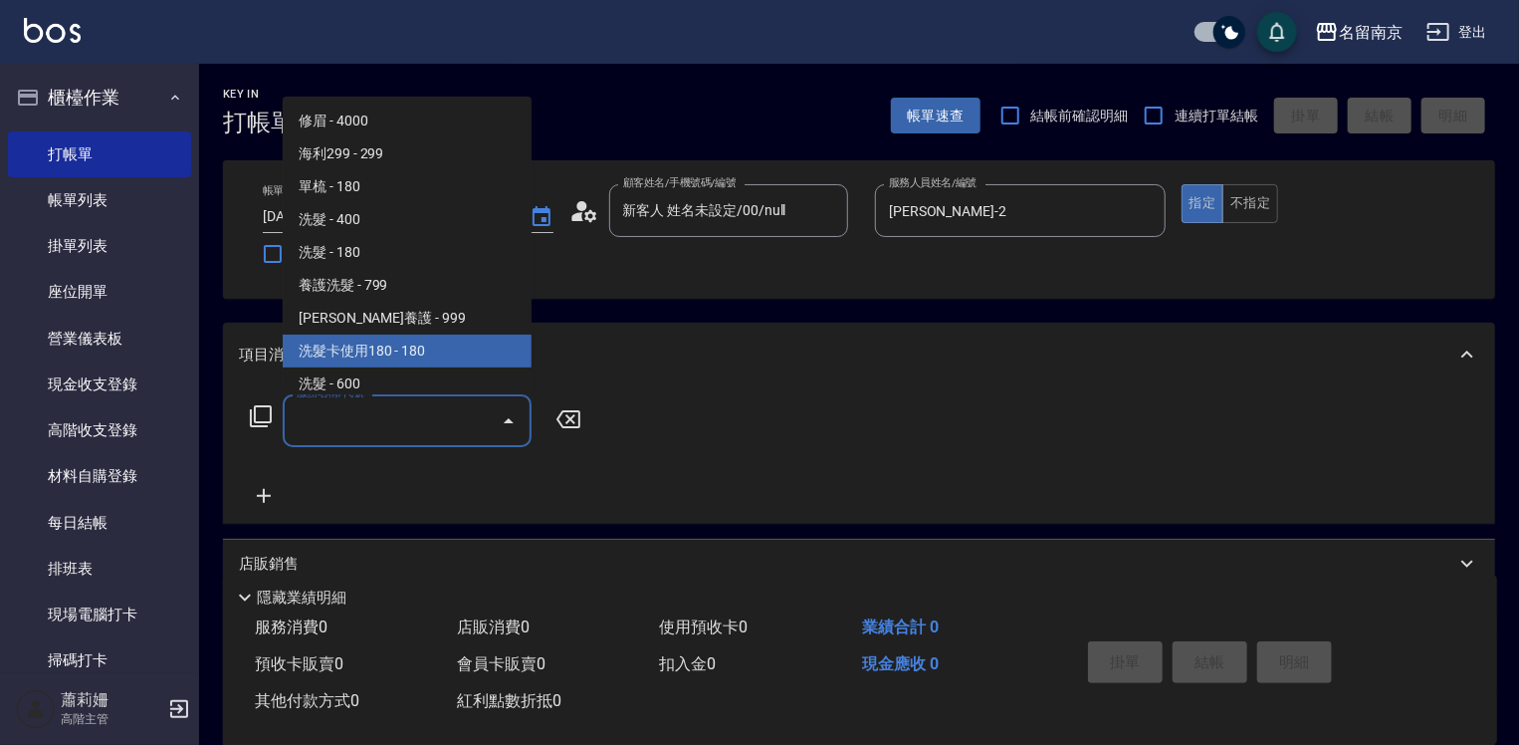
click at [259, 419] on icon at bounding box center [261, 416] width 24 height 24
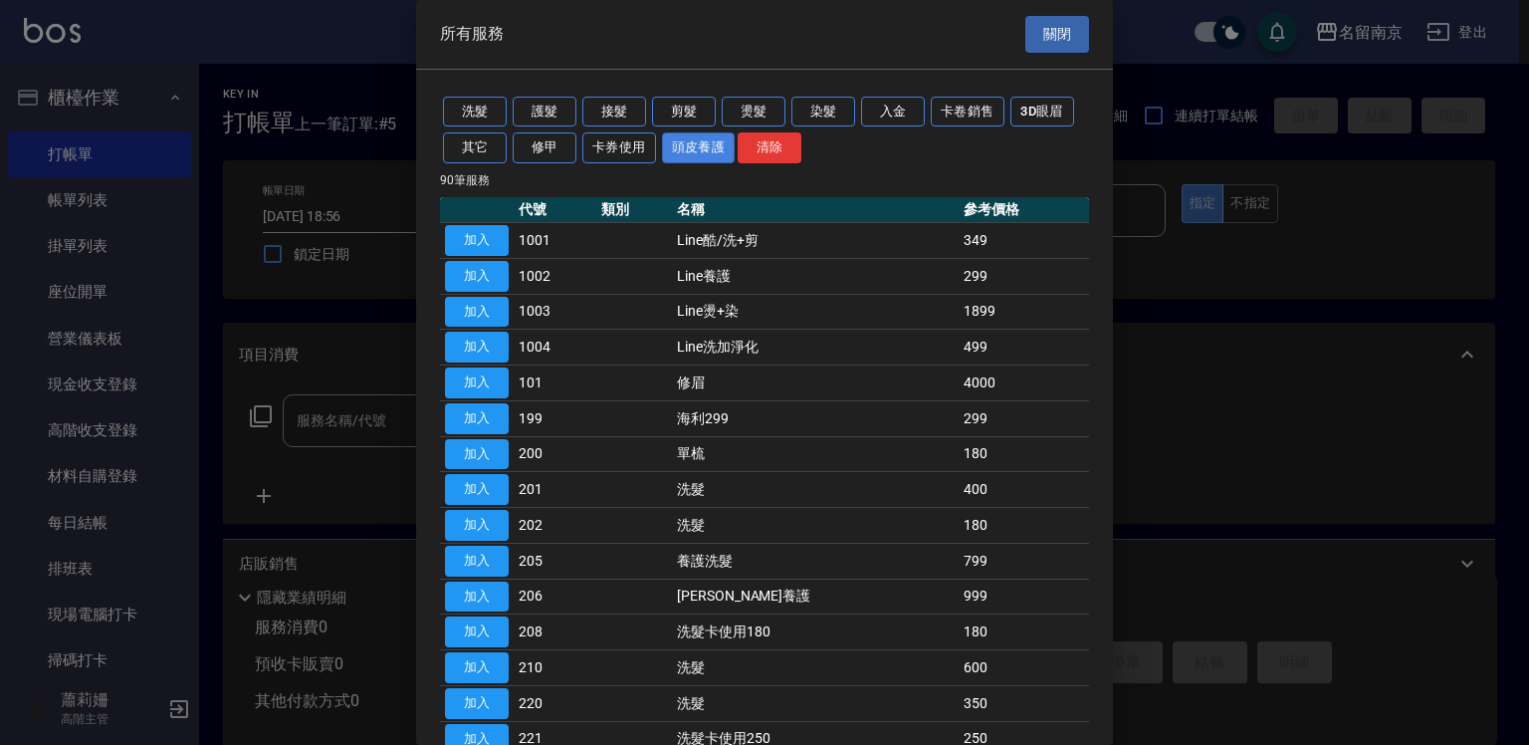
click at [689, 144] on button "頭皮養護" at bounding box center [699, 147] width 74 height 31
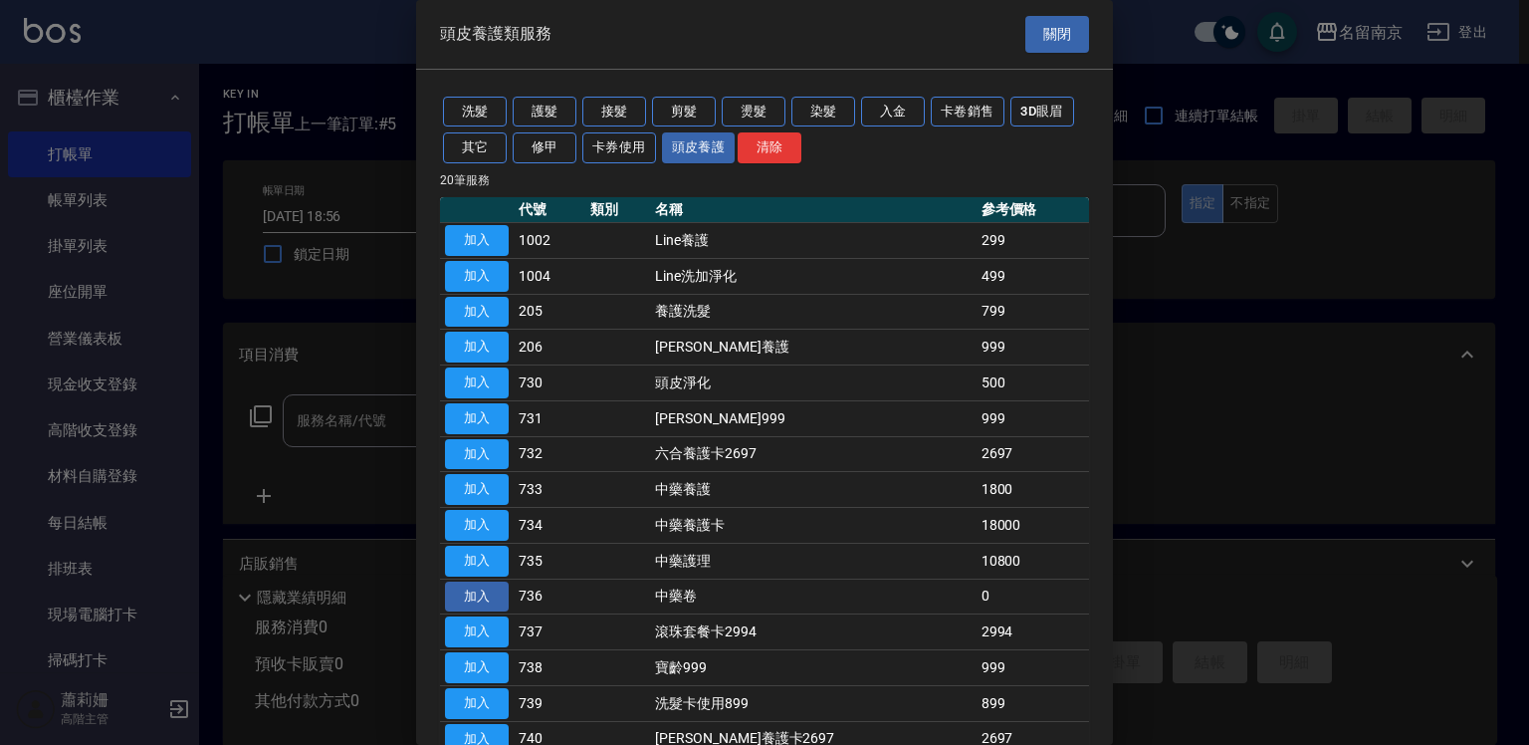
click at [505, 591] on button "加入" at bounding box center [477, 596] width 64 height 31
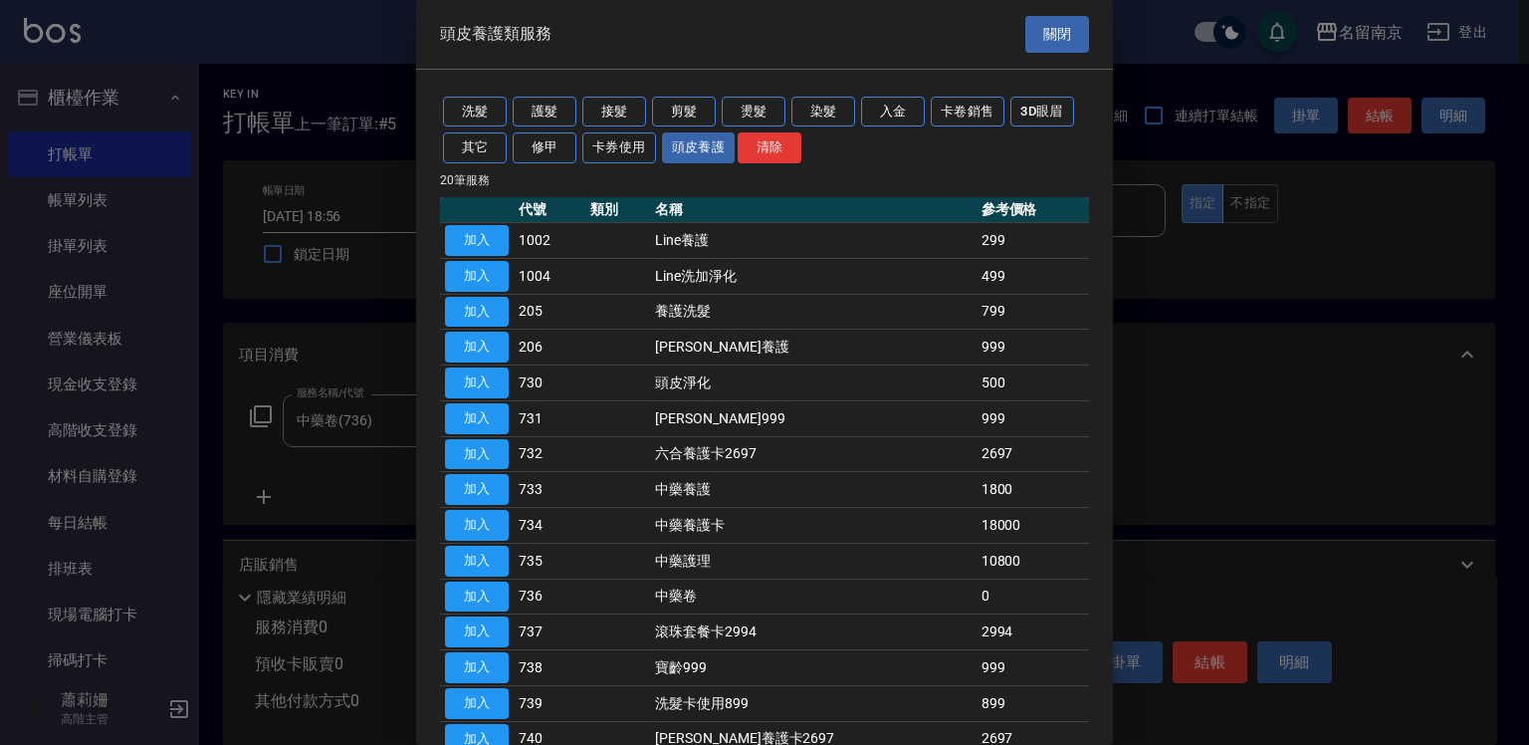
type input "中藥卷(736)"
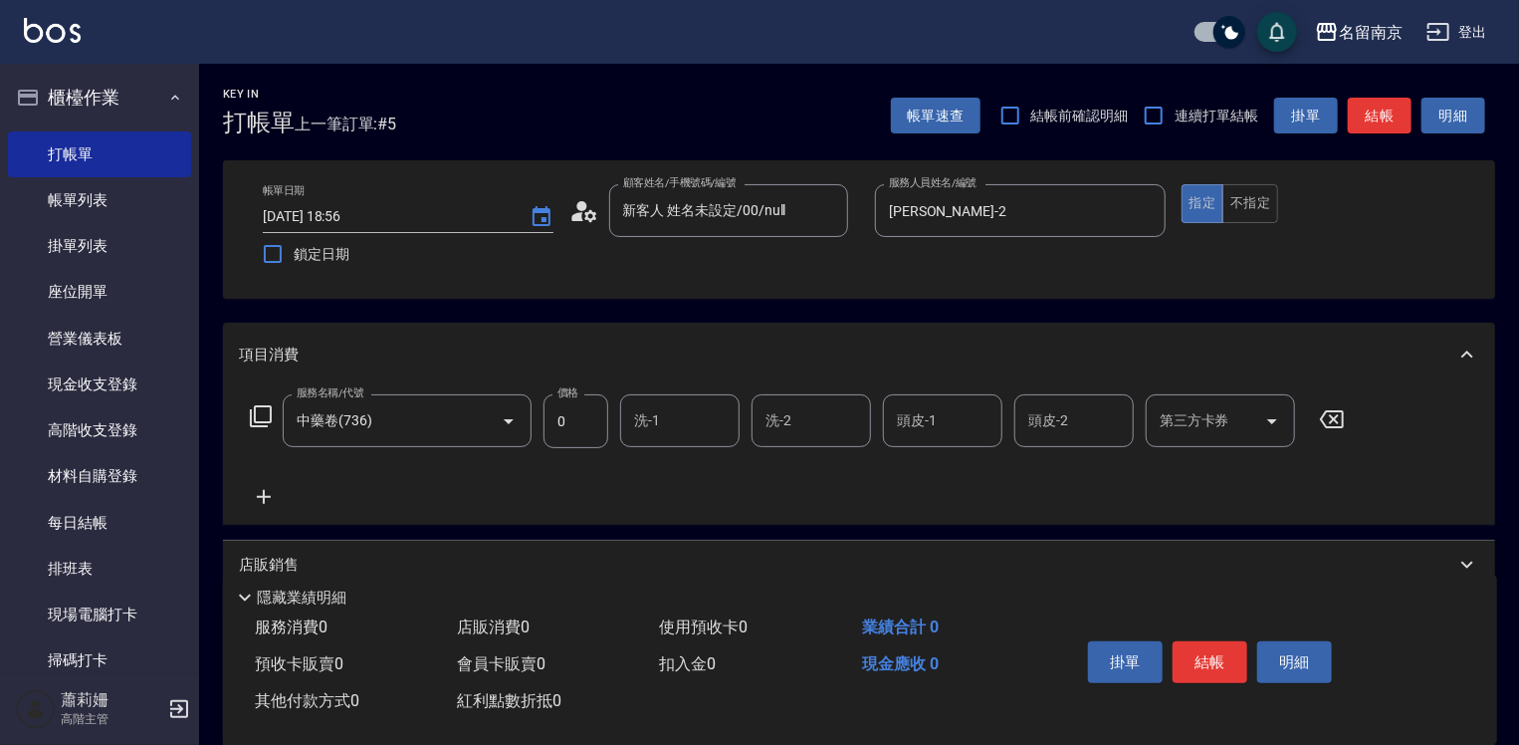
click at [672, 429] on input "洗-1" at bounding box center [680, 420] width 102 height 35
type input "[PERSON_NAME]-2"
click at [722, 423] on icon "Clear" at bounding box center [719, 421] width 12 height 12
type input "Terrisa-7"
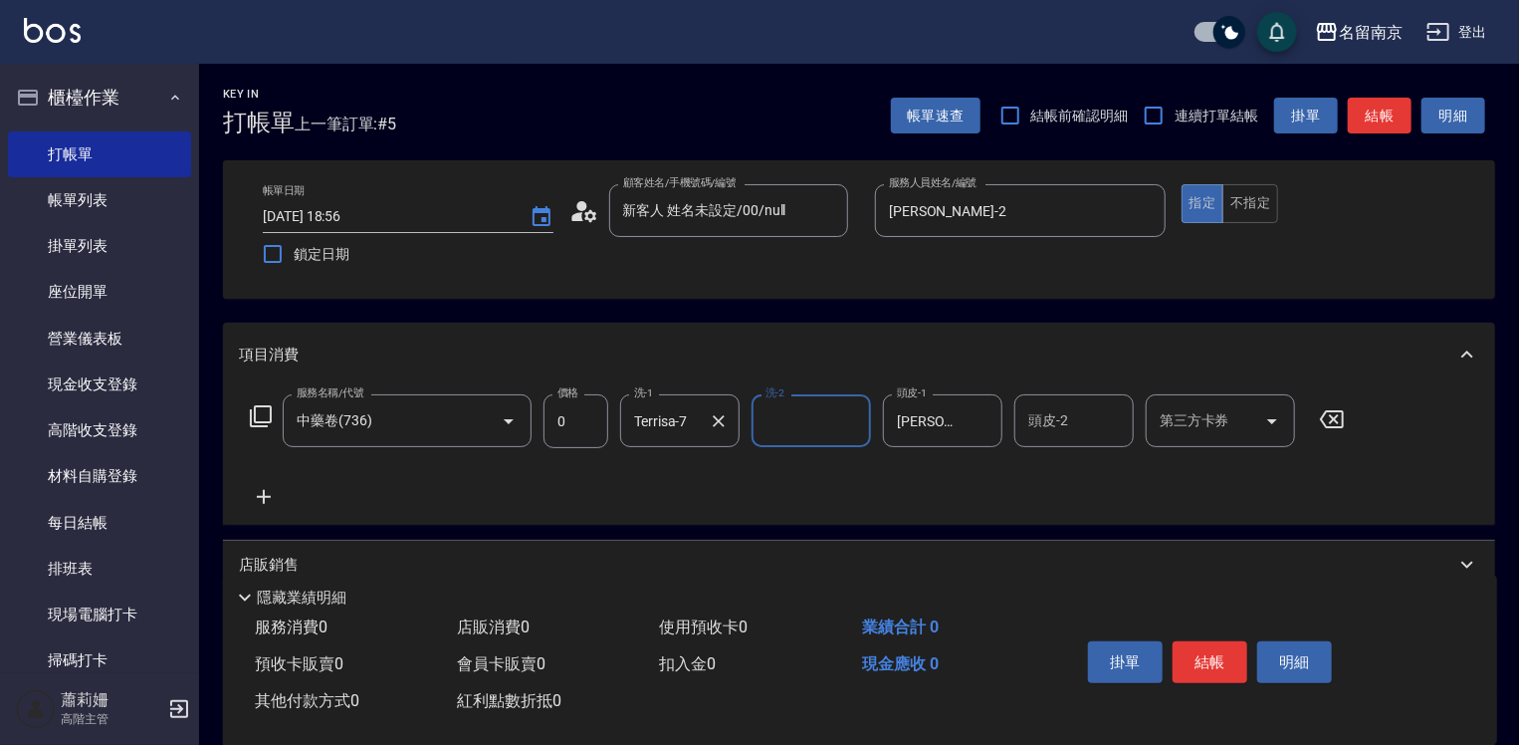
click at [266, 495] on icon at bounding box center [264, 497] width 50 height 24
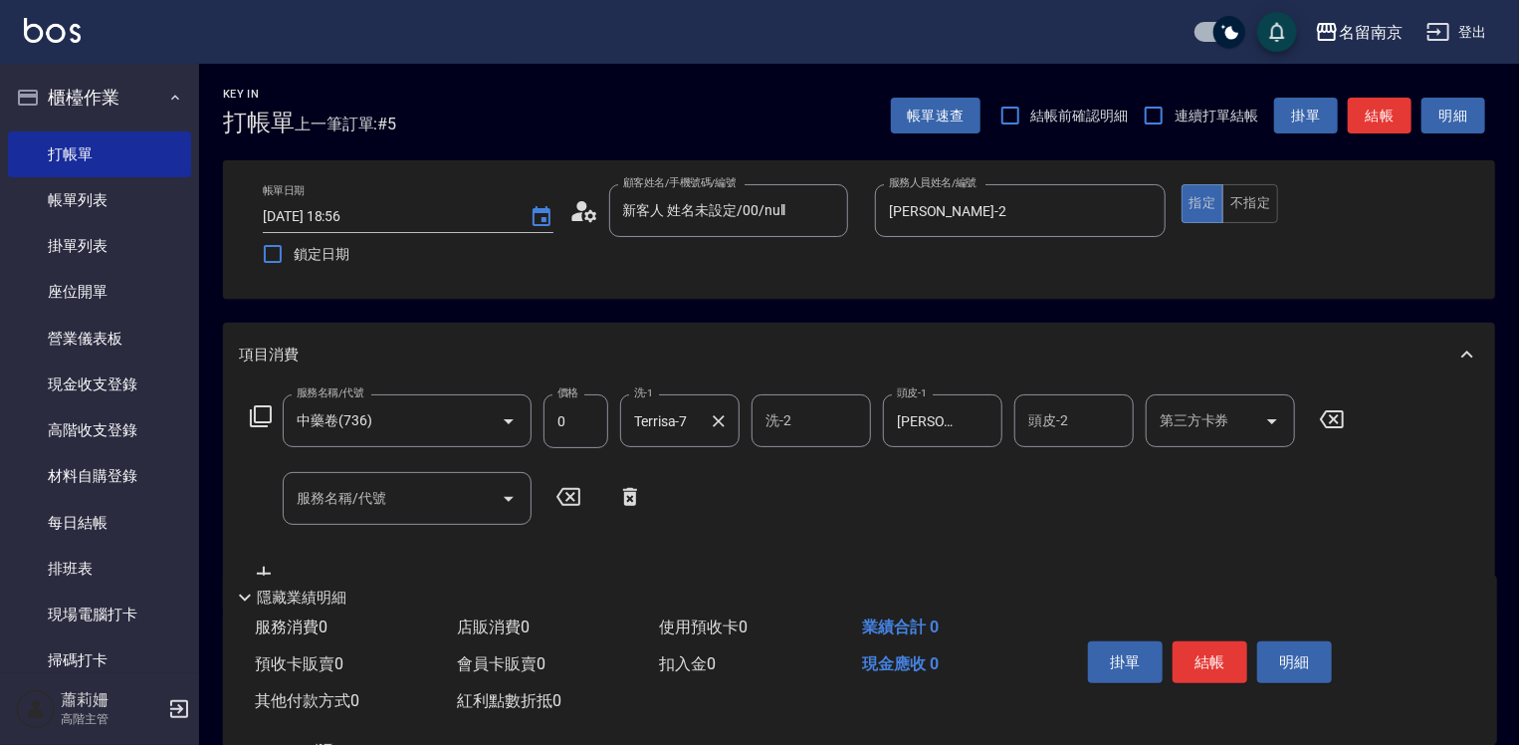
click at [259, 414] on icon at bounding box center [261, 416] width 24 height 24
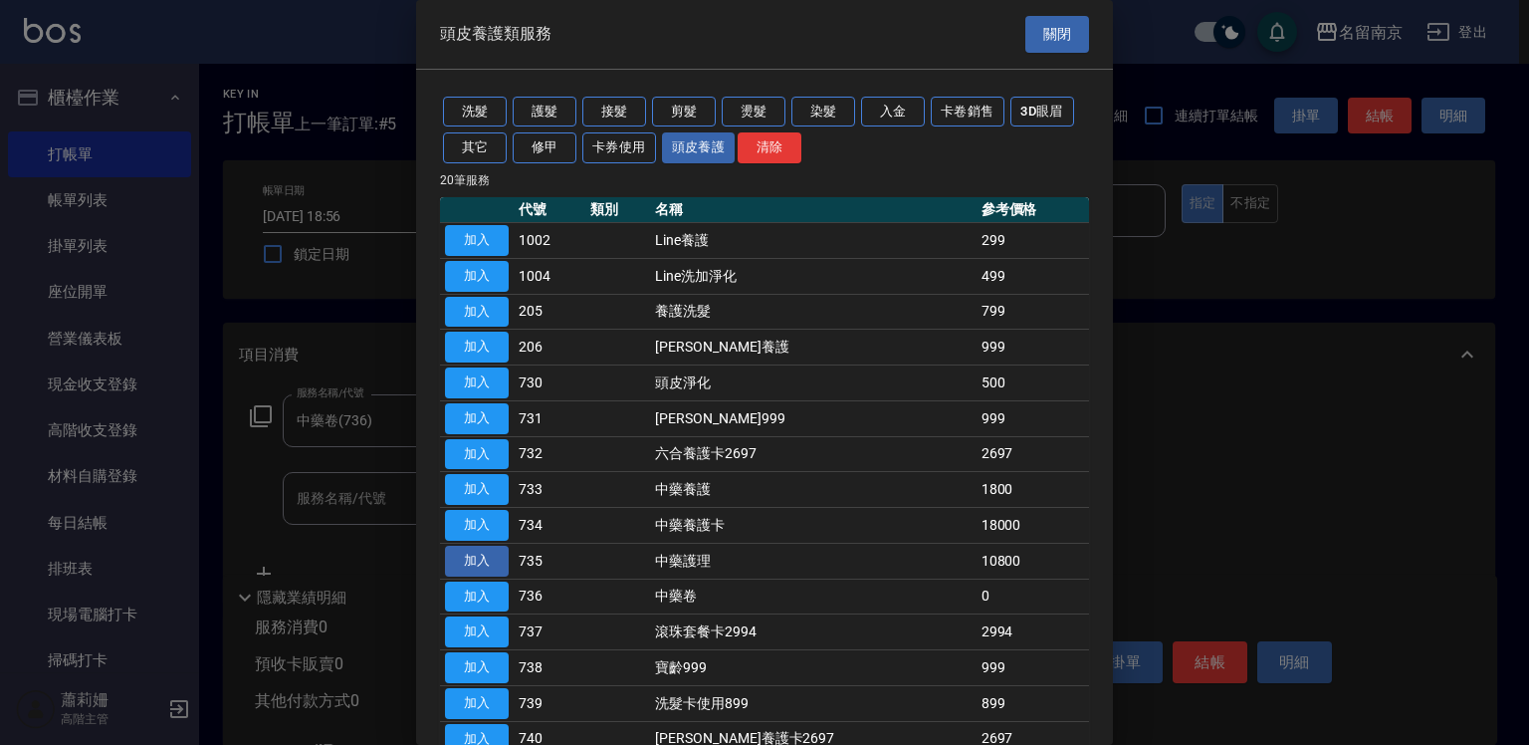
click at [498, 555] on button "加入" at bounding box center [477, 561] width 64 height 31
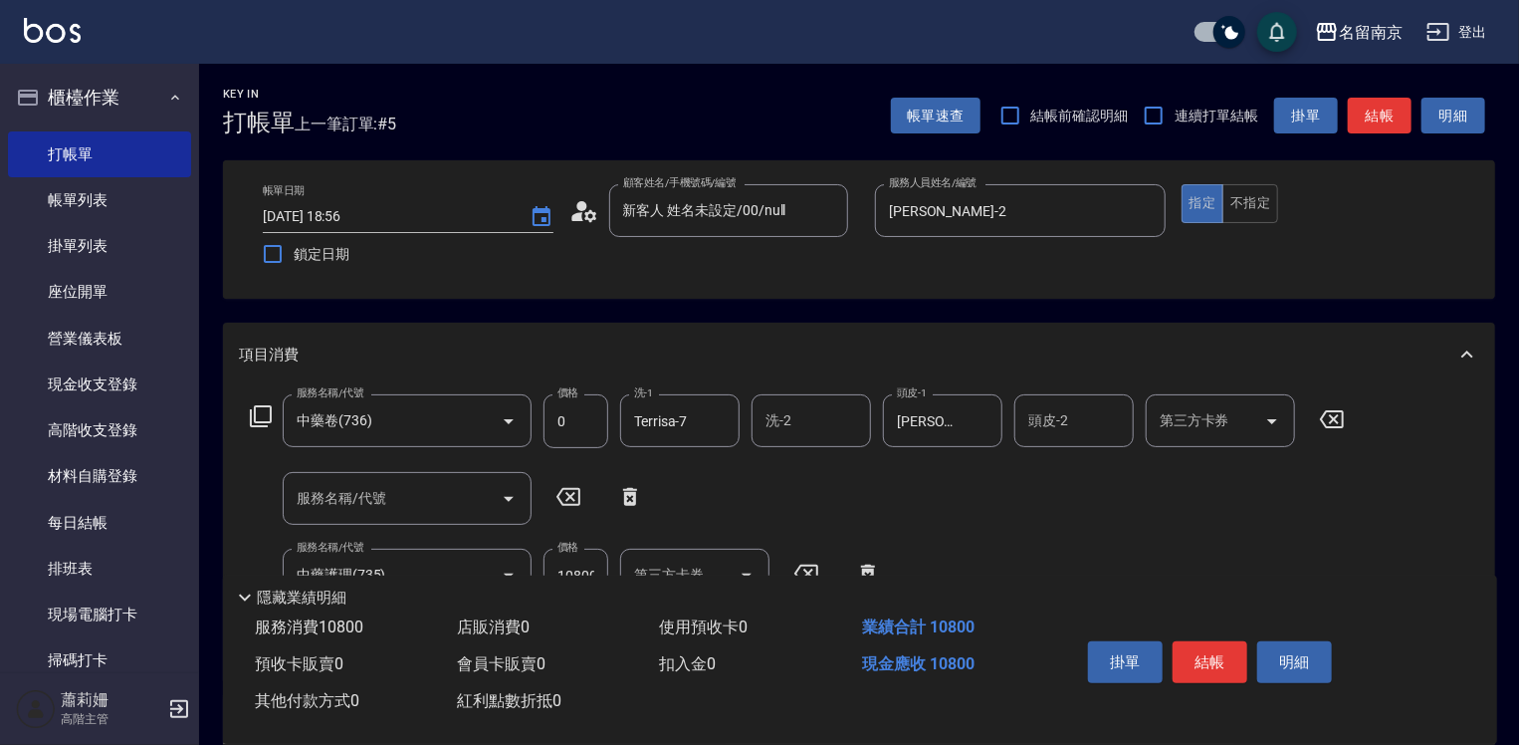
scroll to position [299, 0]
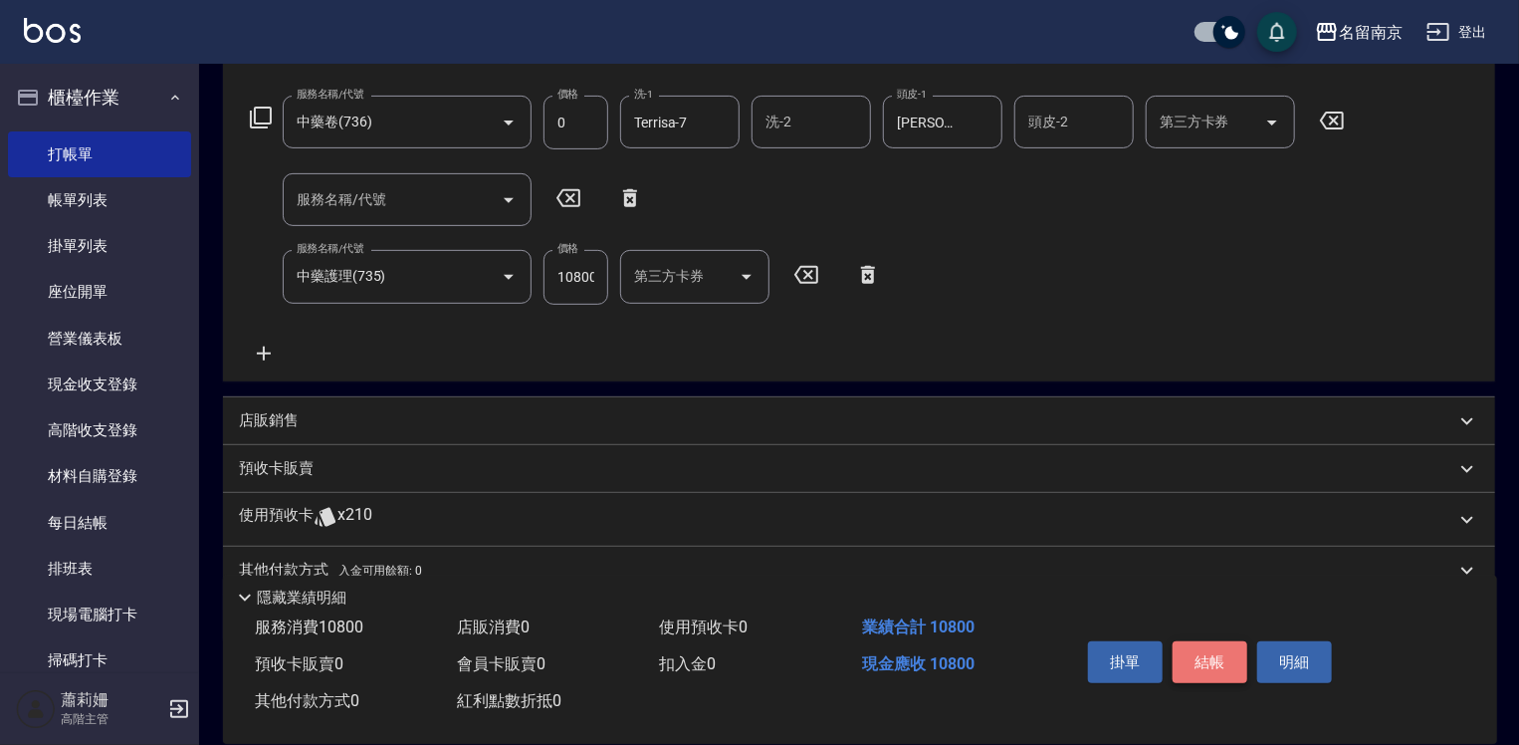
click at [1213, 654] on button "結帳" at bounding box center [1210, 662] width 75 height 42
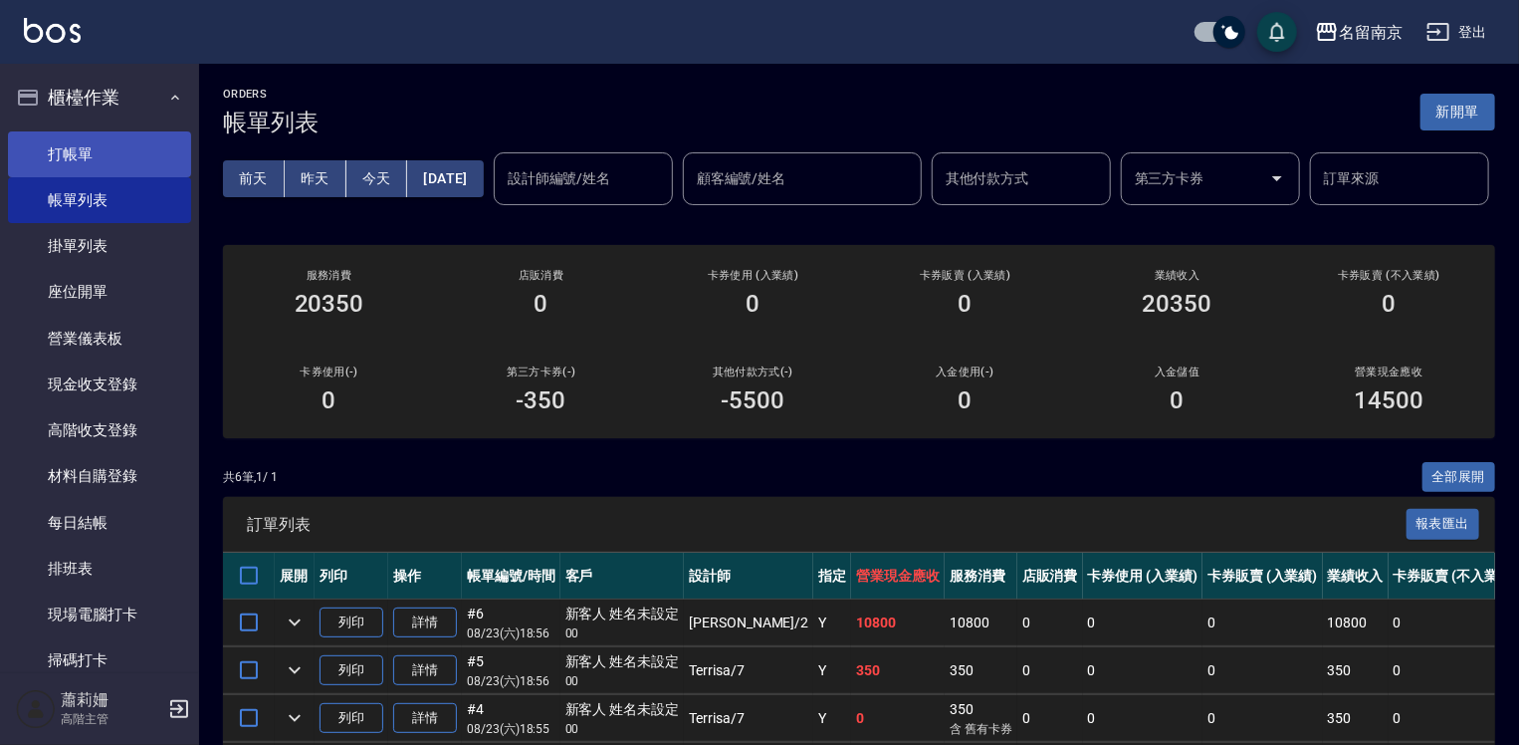
click at [126, 155] on link "打帳單" at bounding box center [99, 154] width 183 height 46
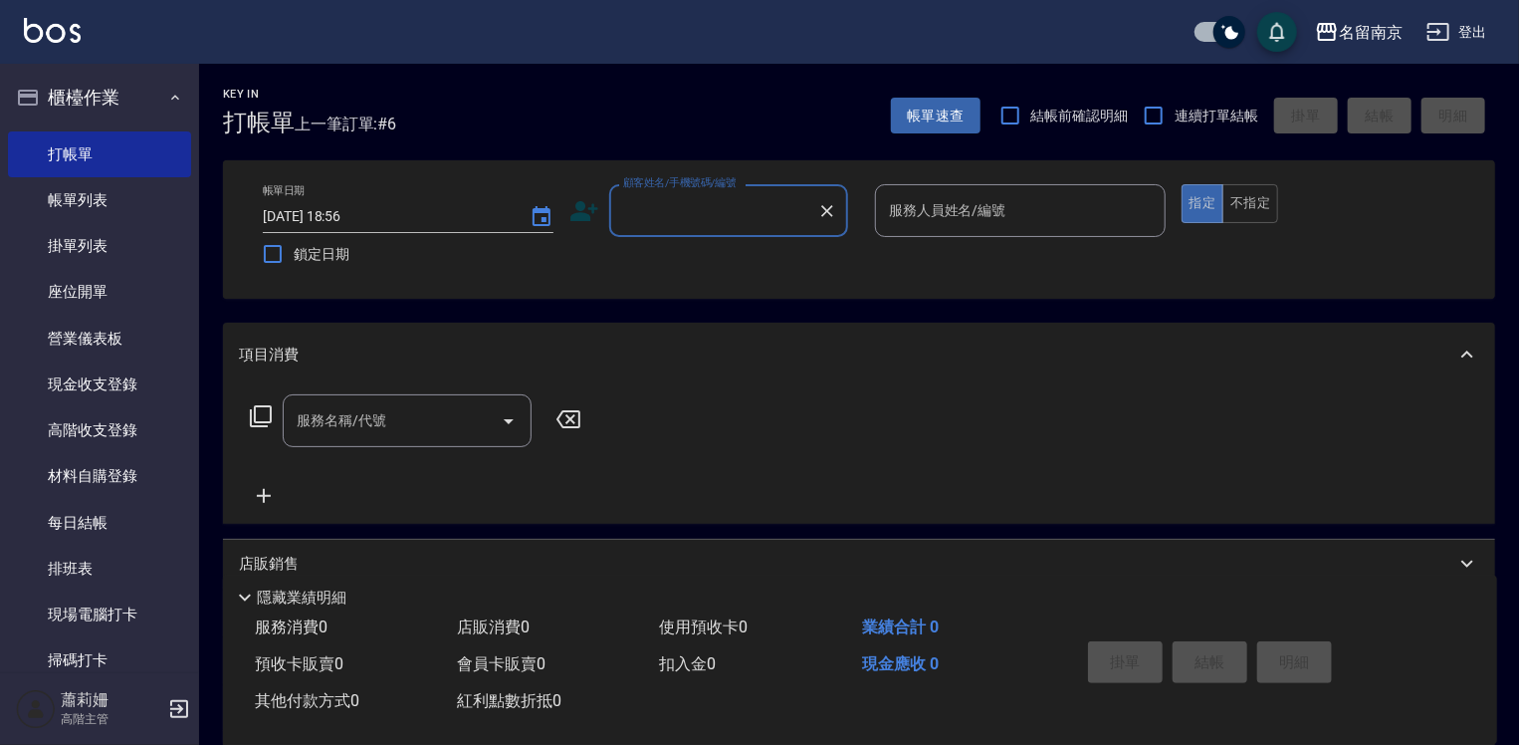
click at [641, 213] on input "顧客姓名/手機號碼/編號" at bounding box center [713, 210] width 191 height 35
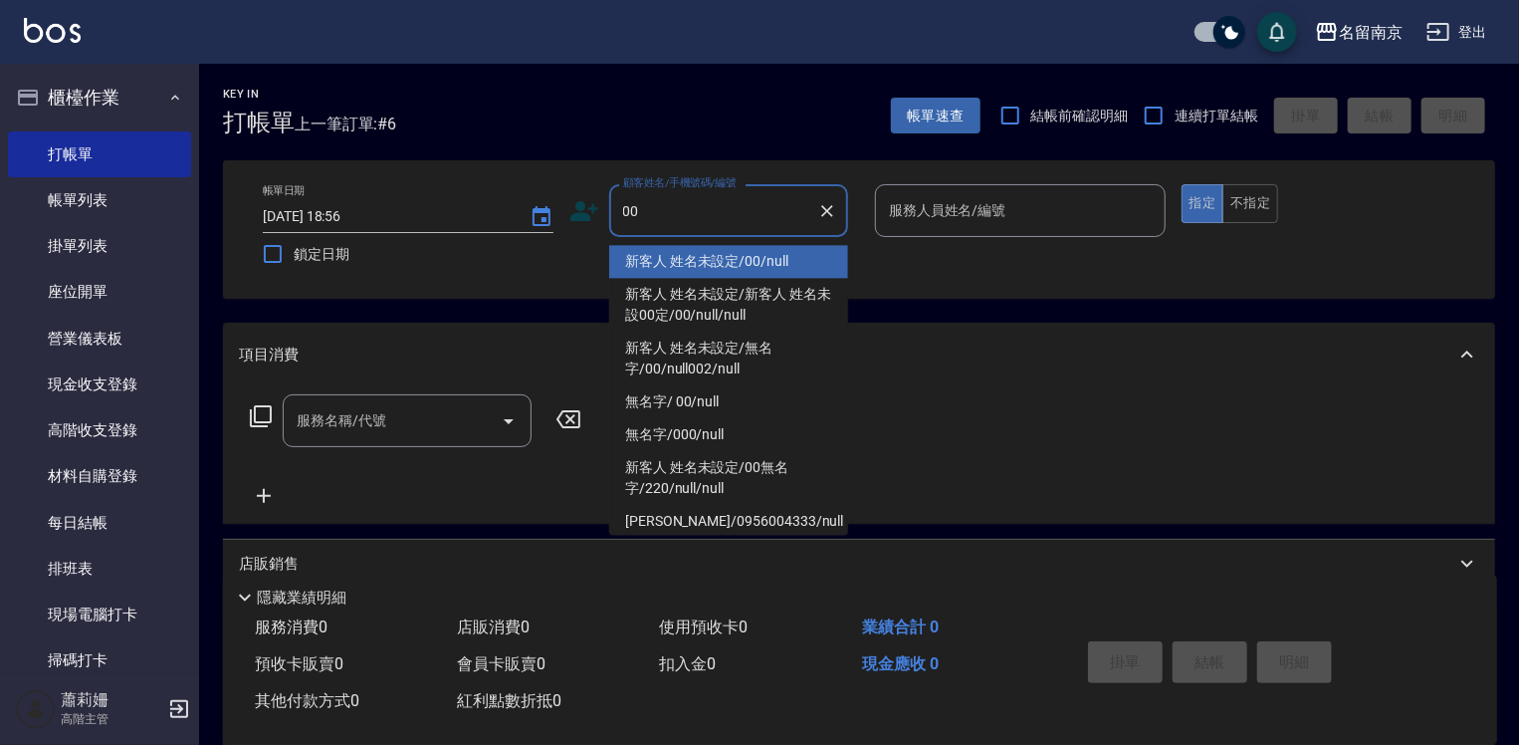
type input "新客人 姓名未設定/00/null"
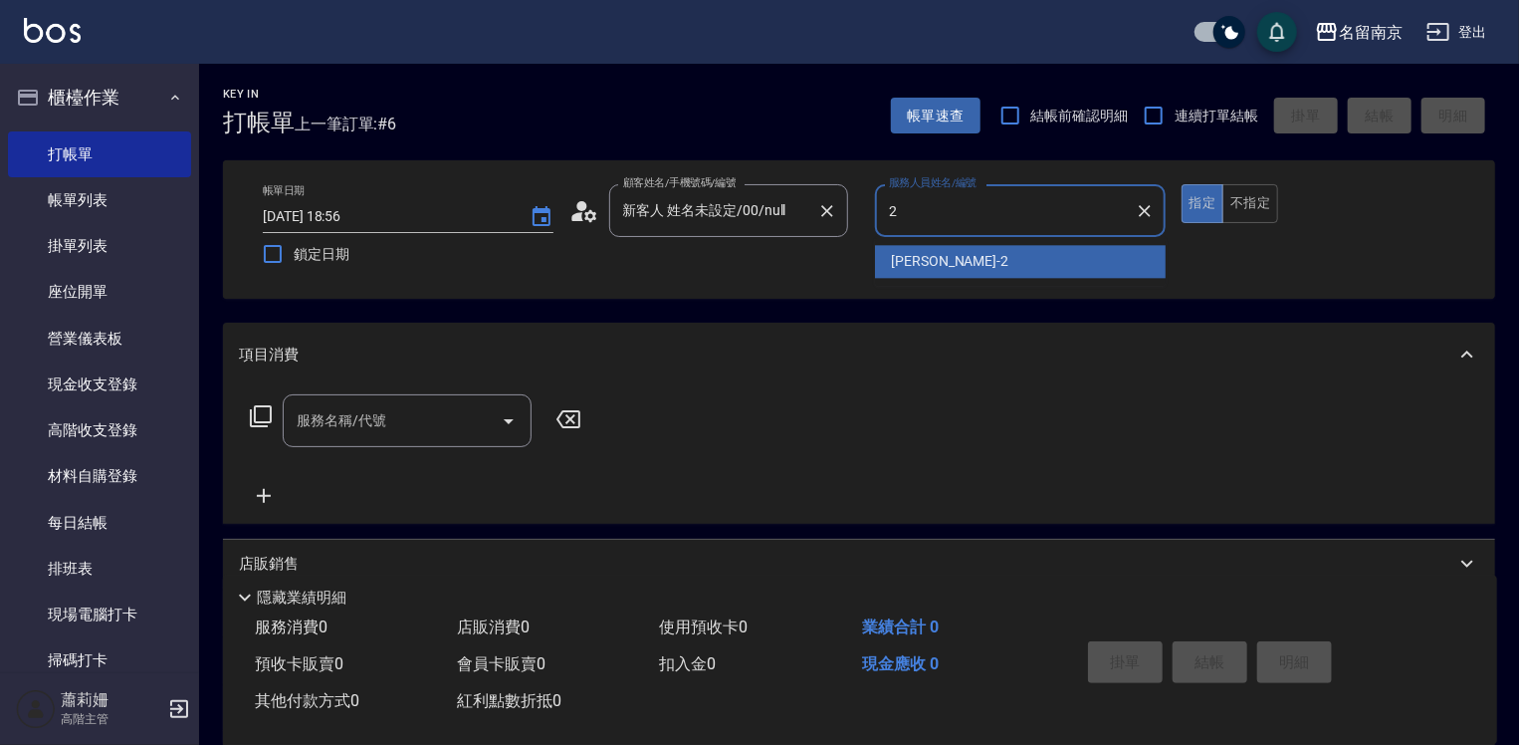
type input "[PERSON_NAME]-2"
type button "true"
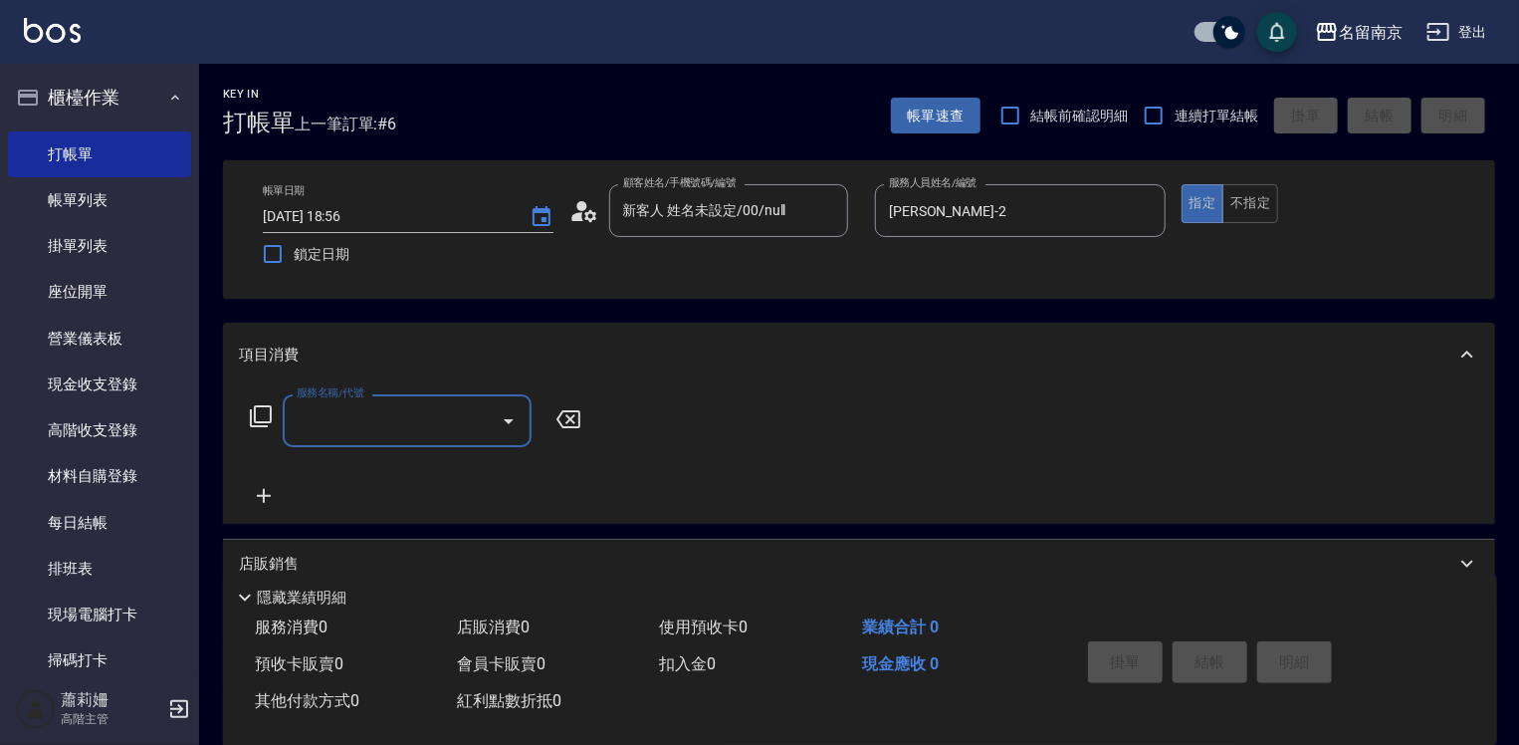
click at [260, 418] on icon at bounding box center [261, 416] width 24 height 24
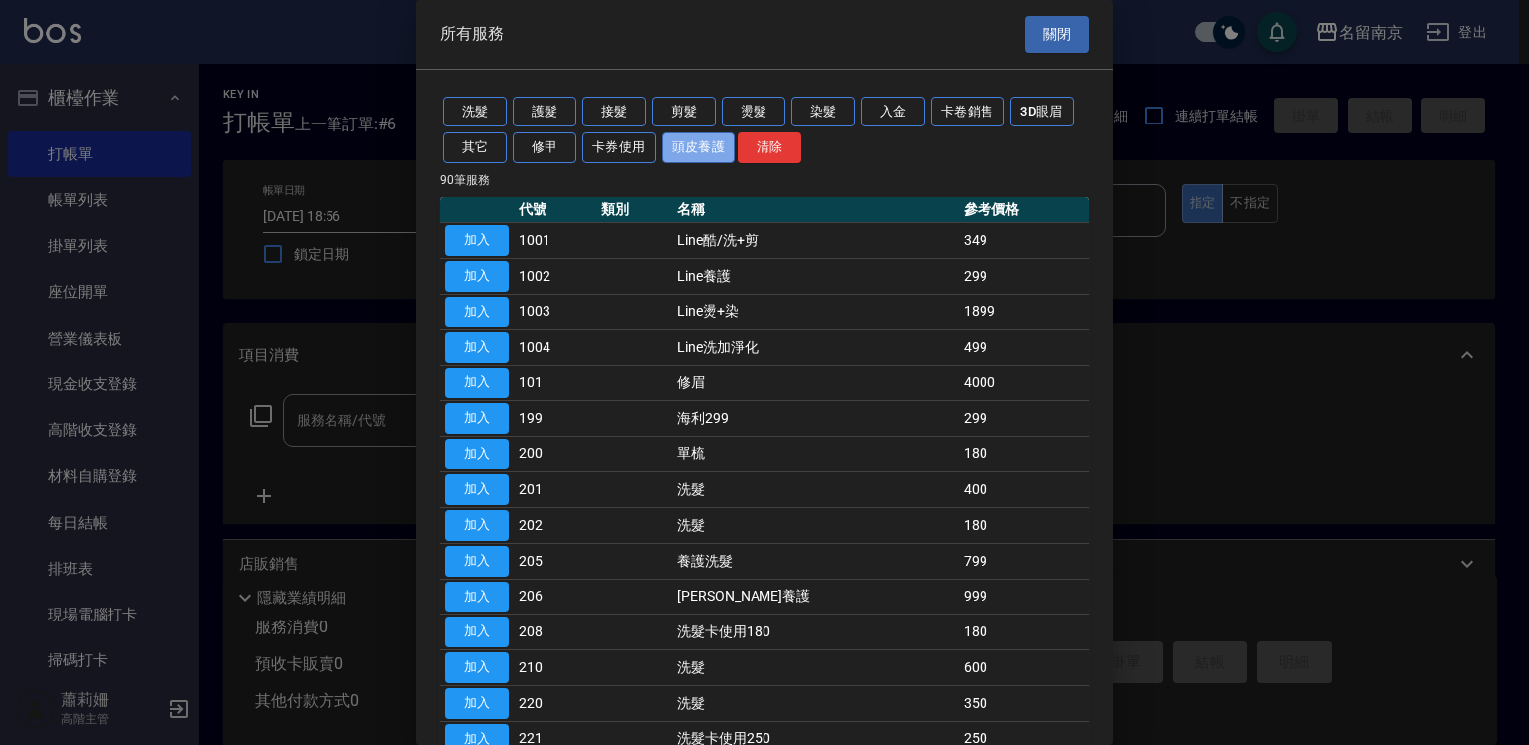
click at [719, 143] on button "頭皮養護" at bounding box center [699, 147] width 74 height 31
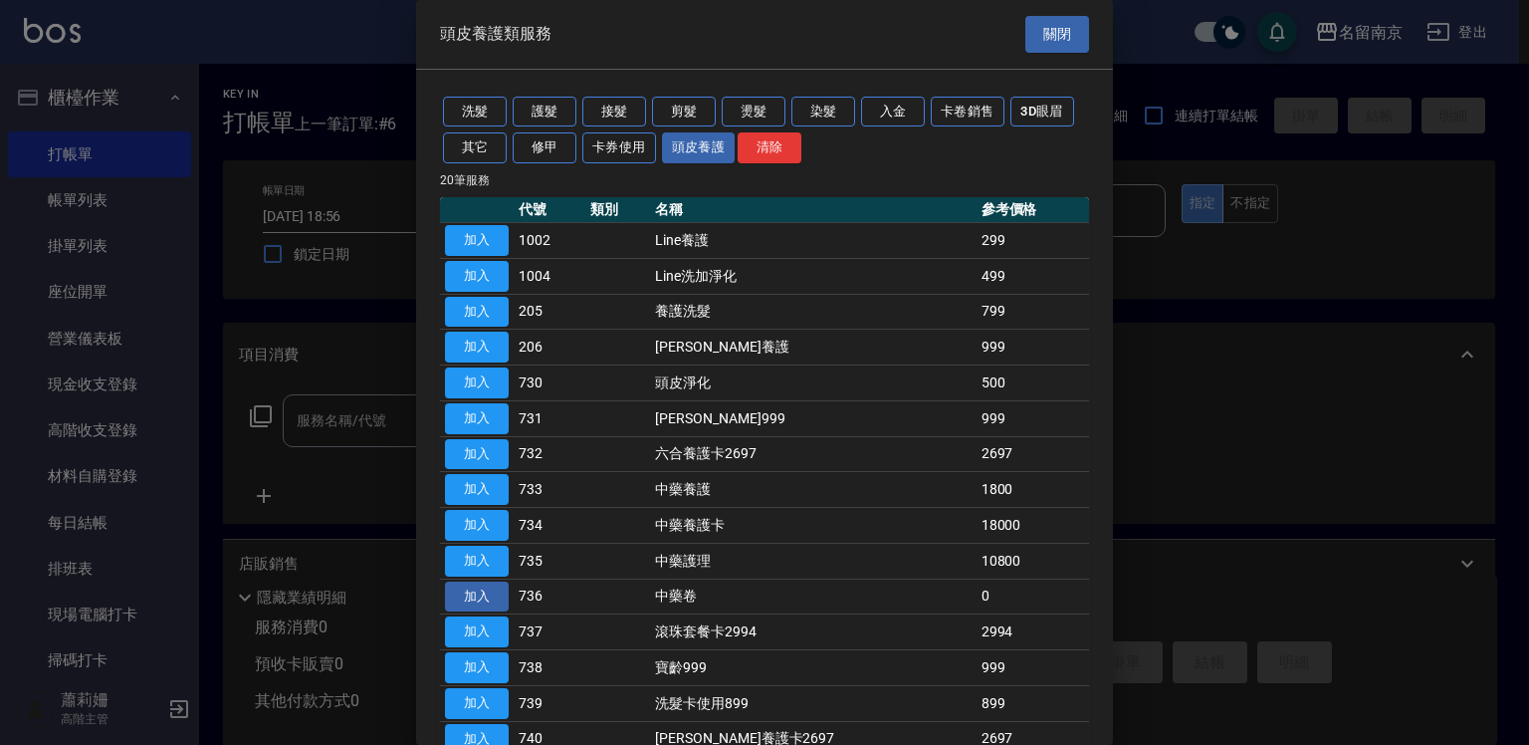
click at [494, 593] on button "加入" at bounding box center [477, 596] width 64 height 31
type input "中藥卷(736)"
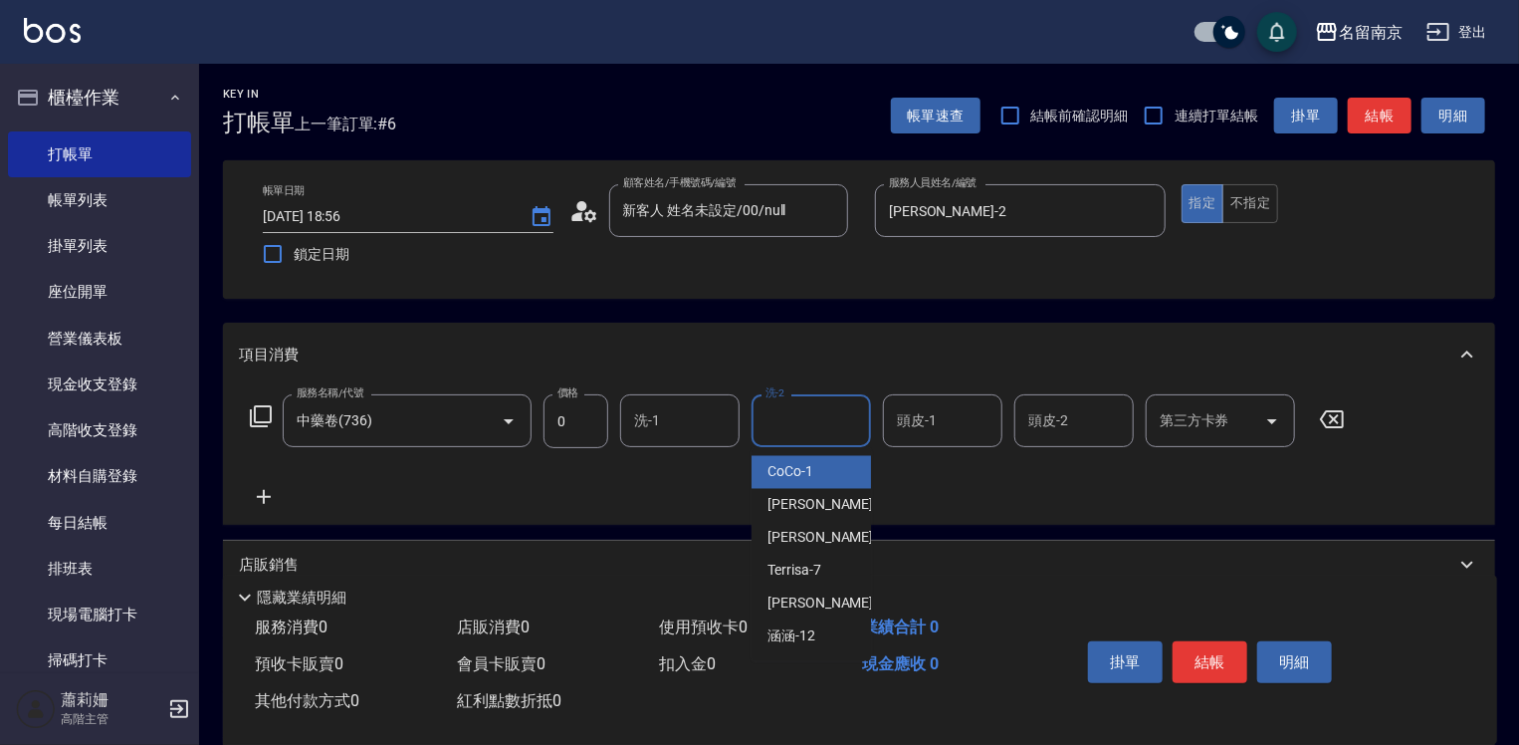
click at [812, 418] on input "洗-2" at bounding box center [812, 420] width 102 height 35
click at [718, 428] on input "洗-1" at bounding box center [680, 420] width 102 height 35
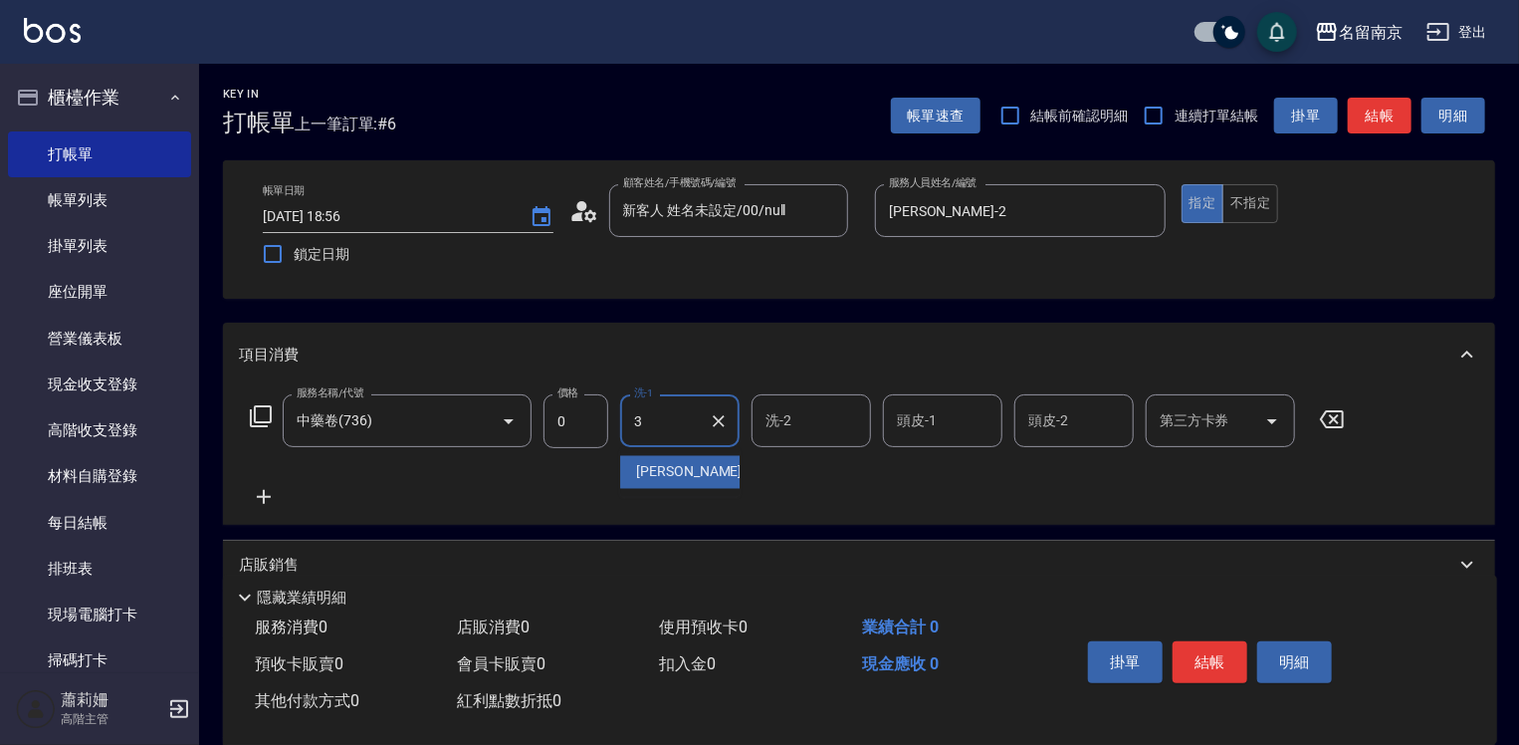
type input "[PERSON_NAME]-3"
type input "[PERSON_NAME]-2"
click at [1187, 666] on button "結帳" at bounding box center [1210, 662] width 75 height 42
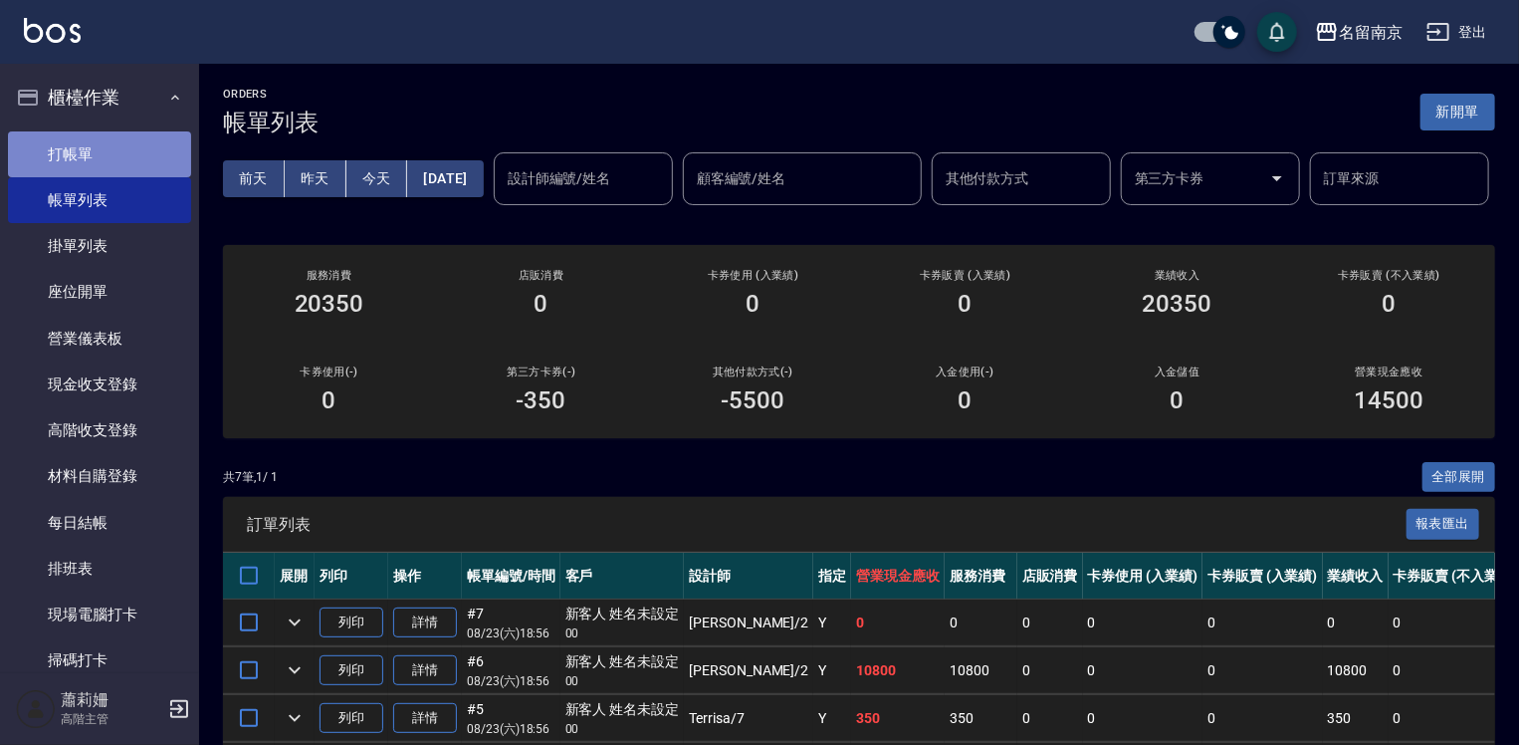
click at [111, 135] on link "打帳單" at bounding box center [99, 154] width 183 height 46
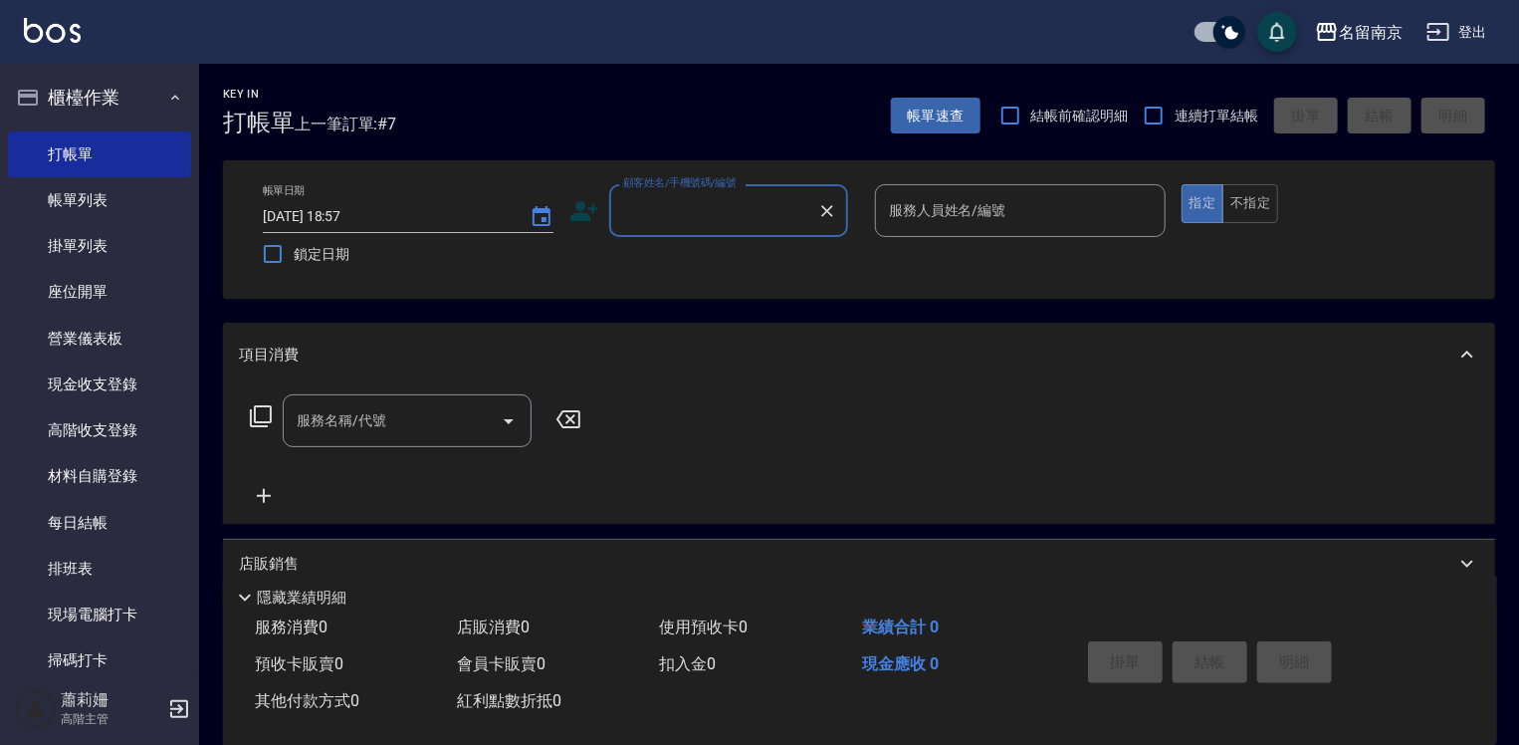
click at [777, 211] on input "顧客姓名/手機號碼/編號" at bounding box center [713, 210] width 191 height 35
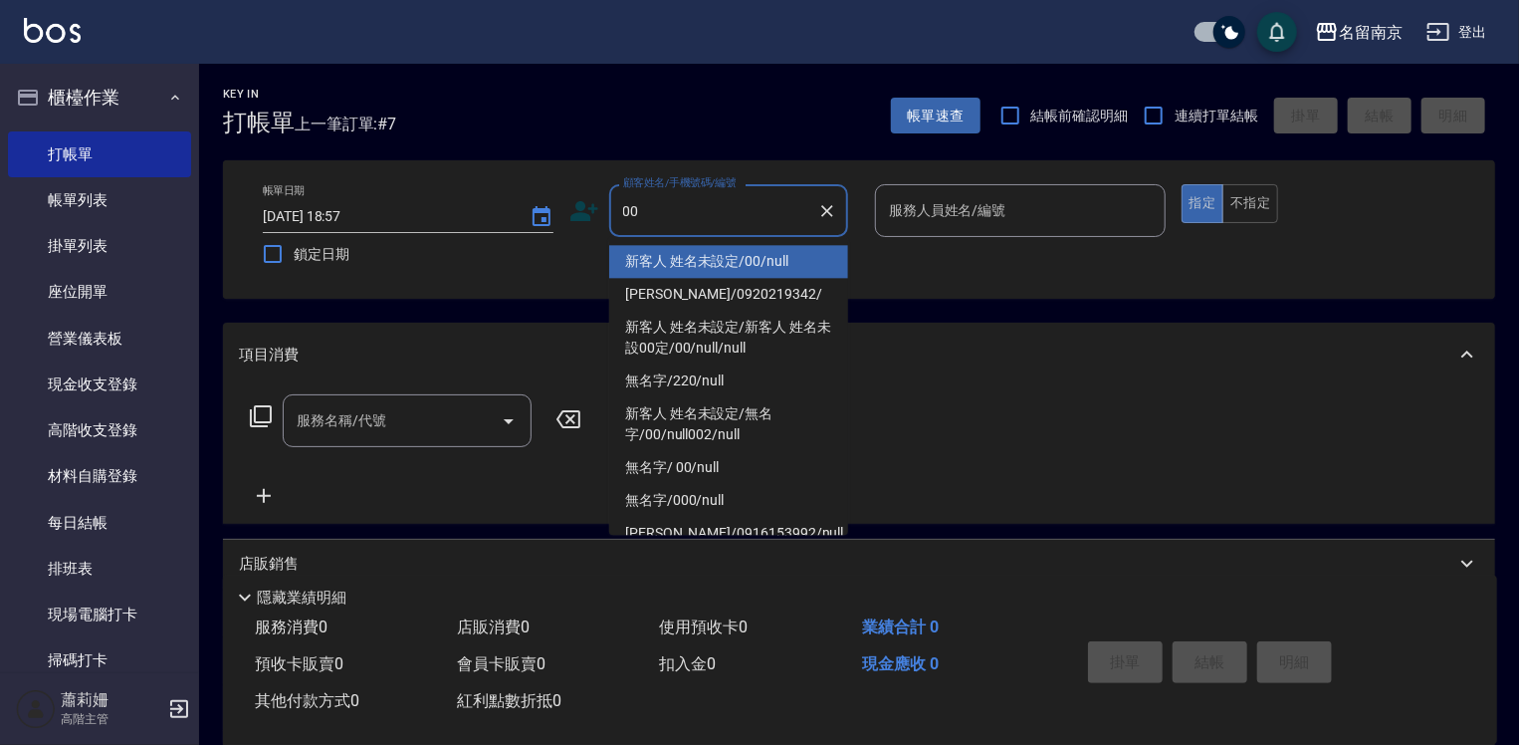
type input "新客人 姓名未設定/00/null"
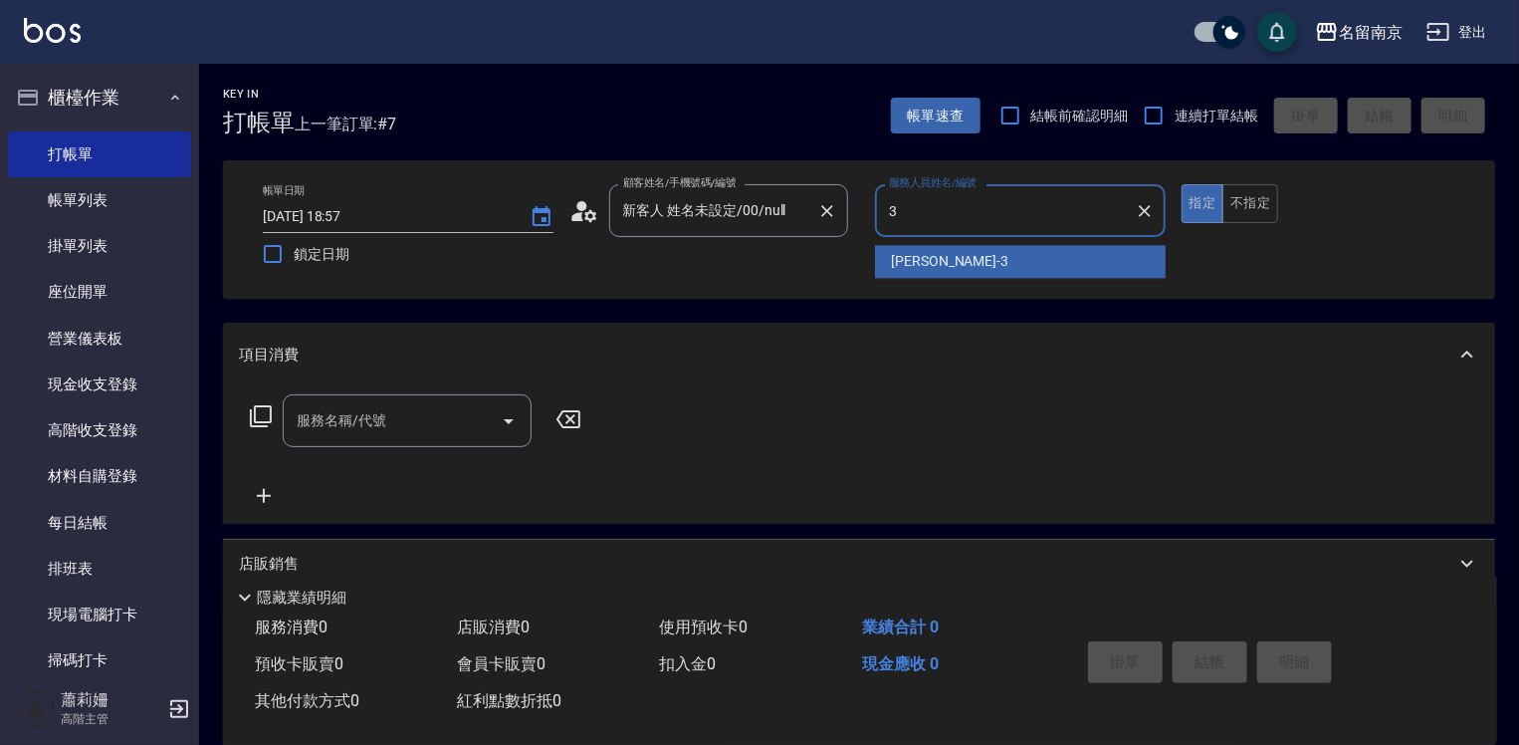
type input "[PERSON_NAME]-3"
type button "true"
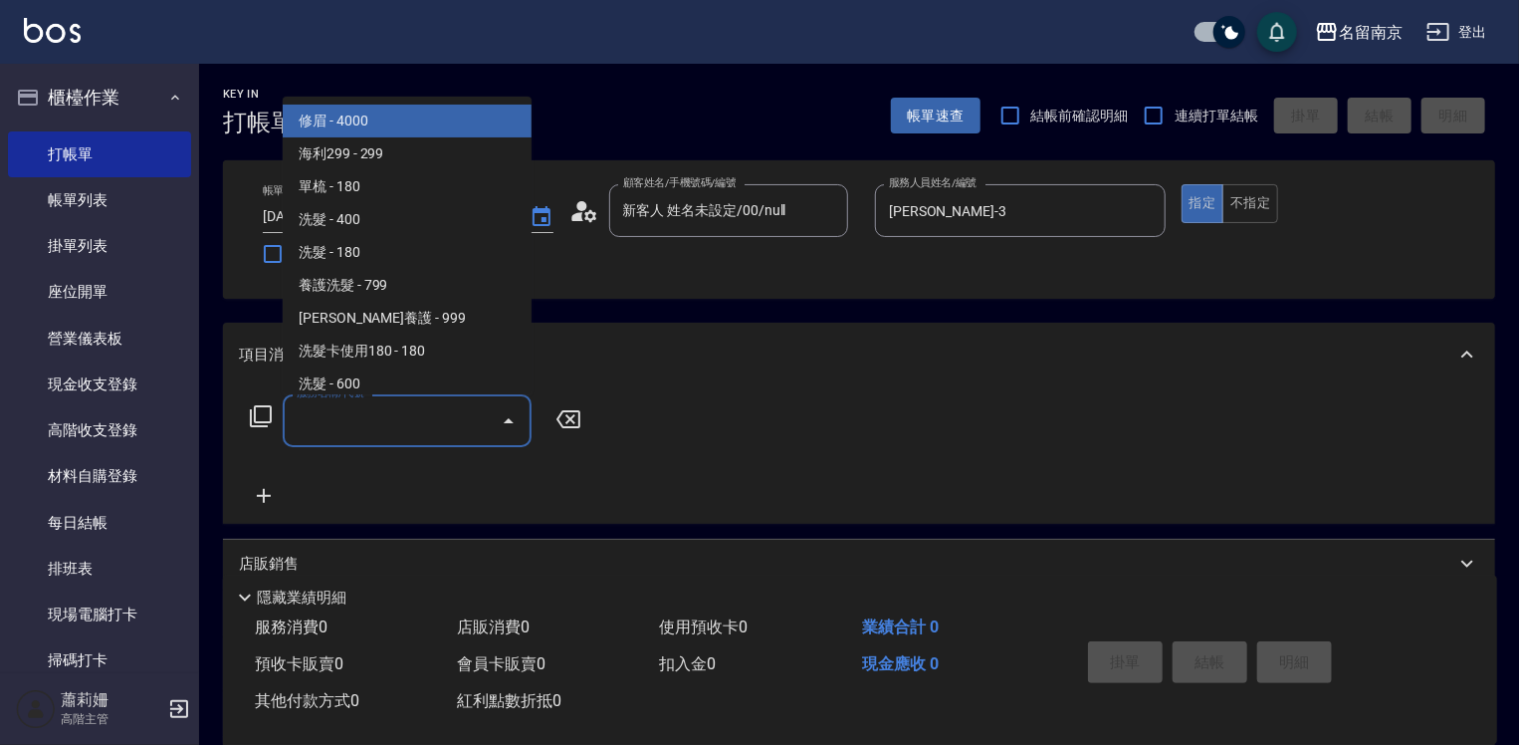
drag, startPoint x: 440, startPoint y: 418, endPoint x: 1397, endPoint y: 567, distance: 968.3
click at [445, 418] on input "服務名稱/代號" at bounding box center [392, 420] width 201 height 35
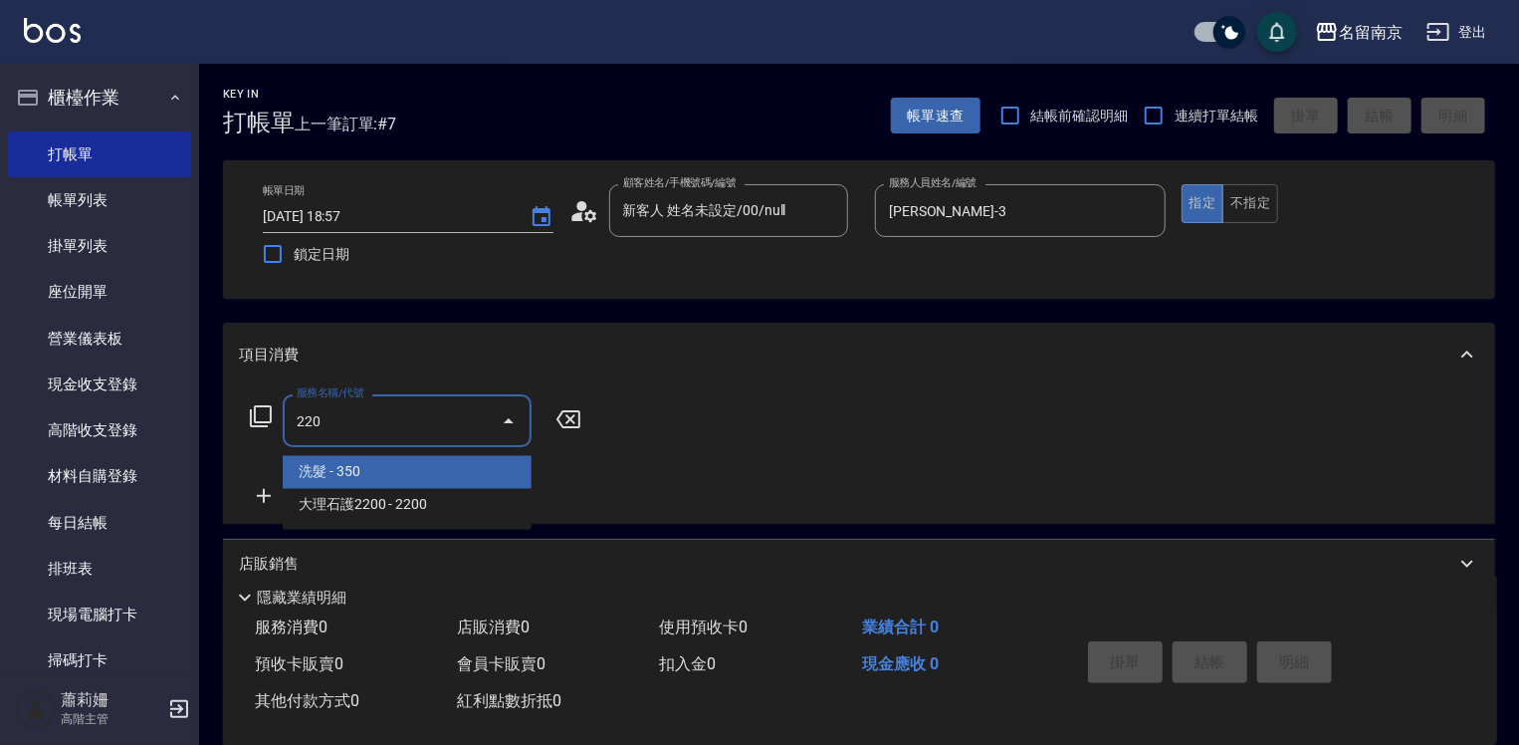
type input "洗髮(220)"
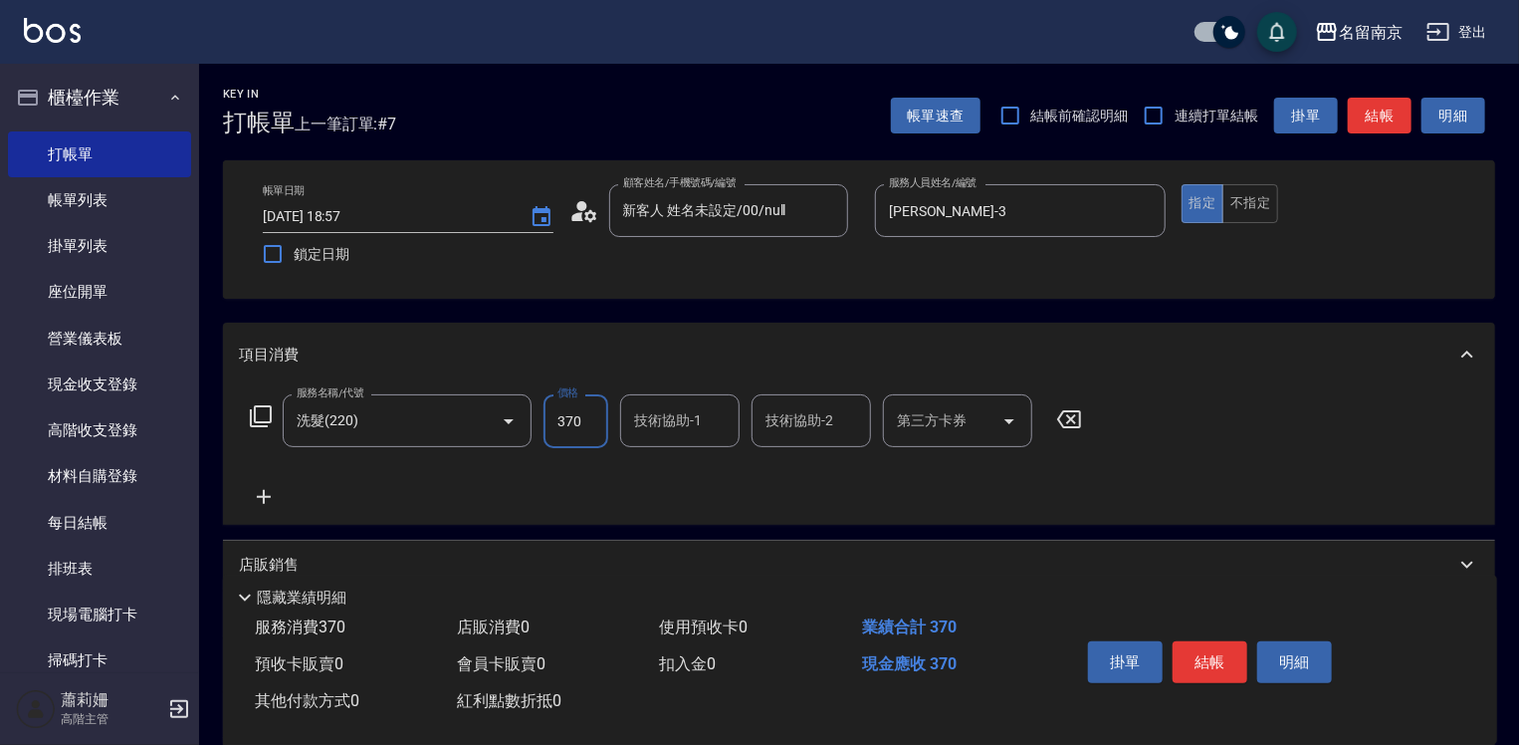
type input "370"
type input "Terrisa-7"
click at [847, 428] on icon "Clear" at bounding box center [850, 421] width 20 height 20
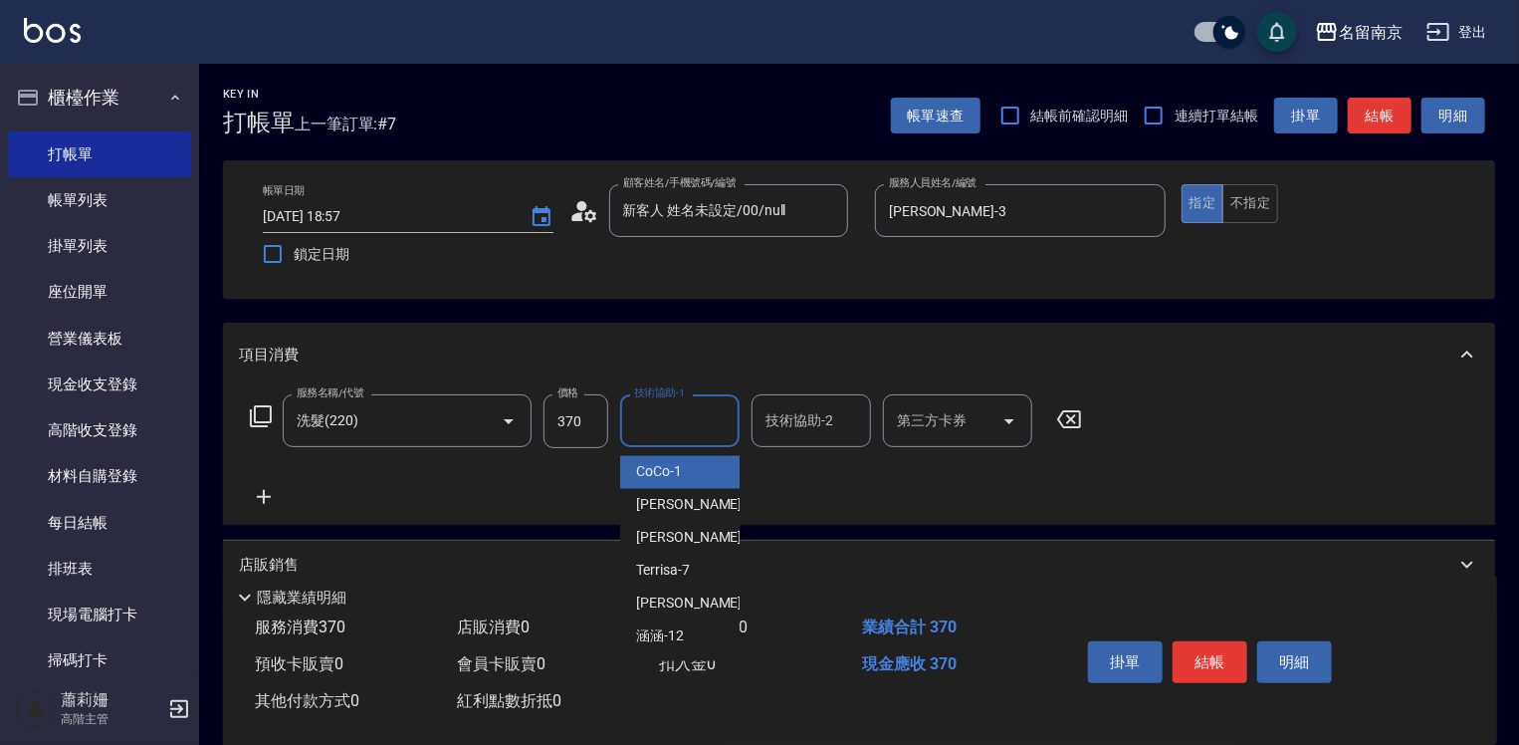
click at [702, 422] on input "技術協助-1" at bounding box center [680, 420] width 102 height 35
type input "Terrisa-7"
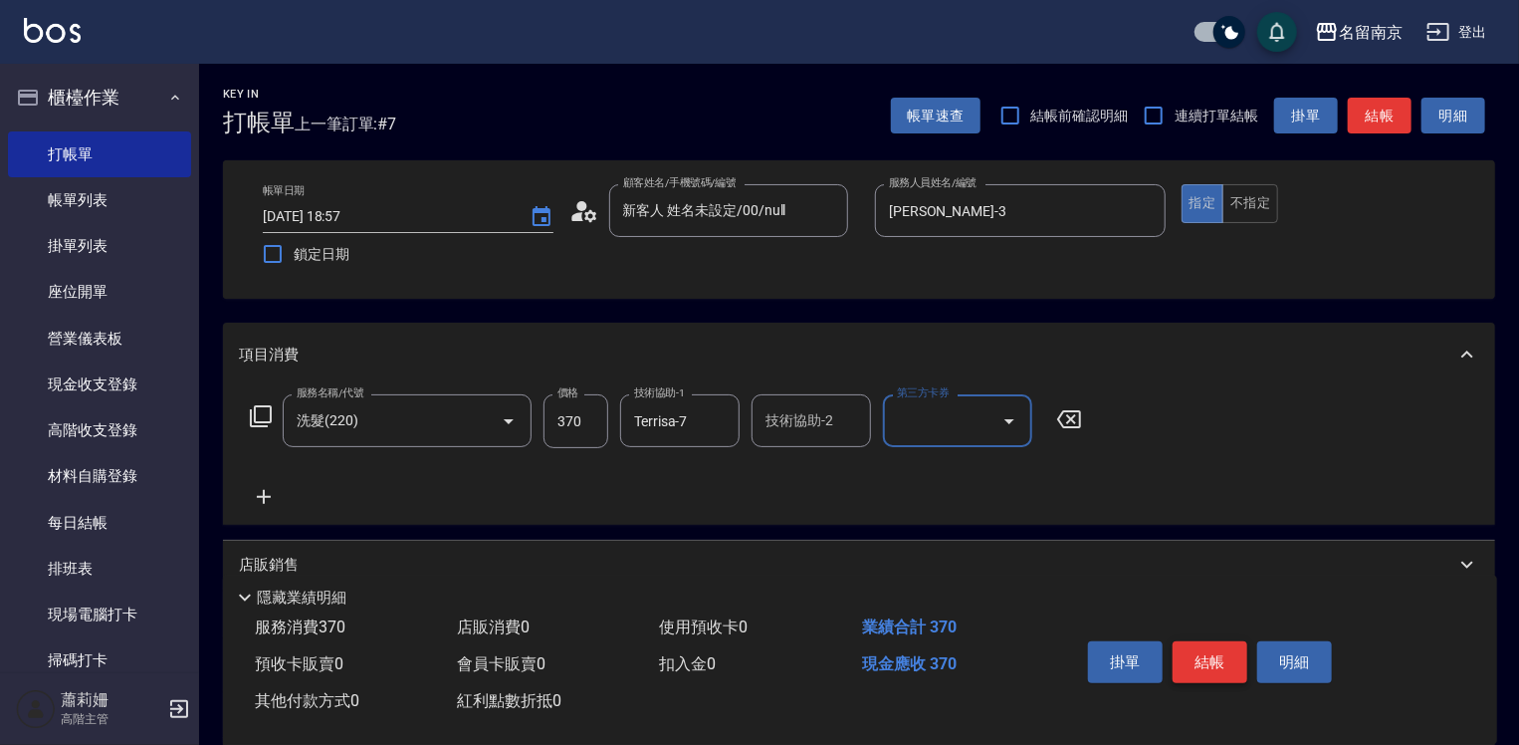
click at [1218, 660] on button "結帳" at bounding box center [1210, 662] width 75 height 42
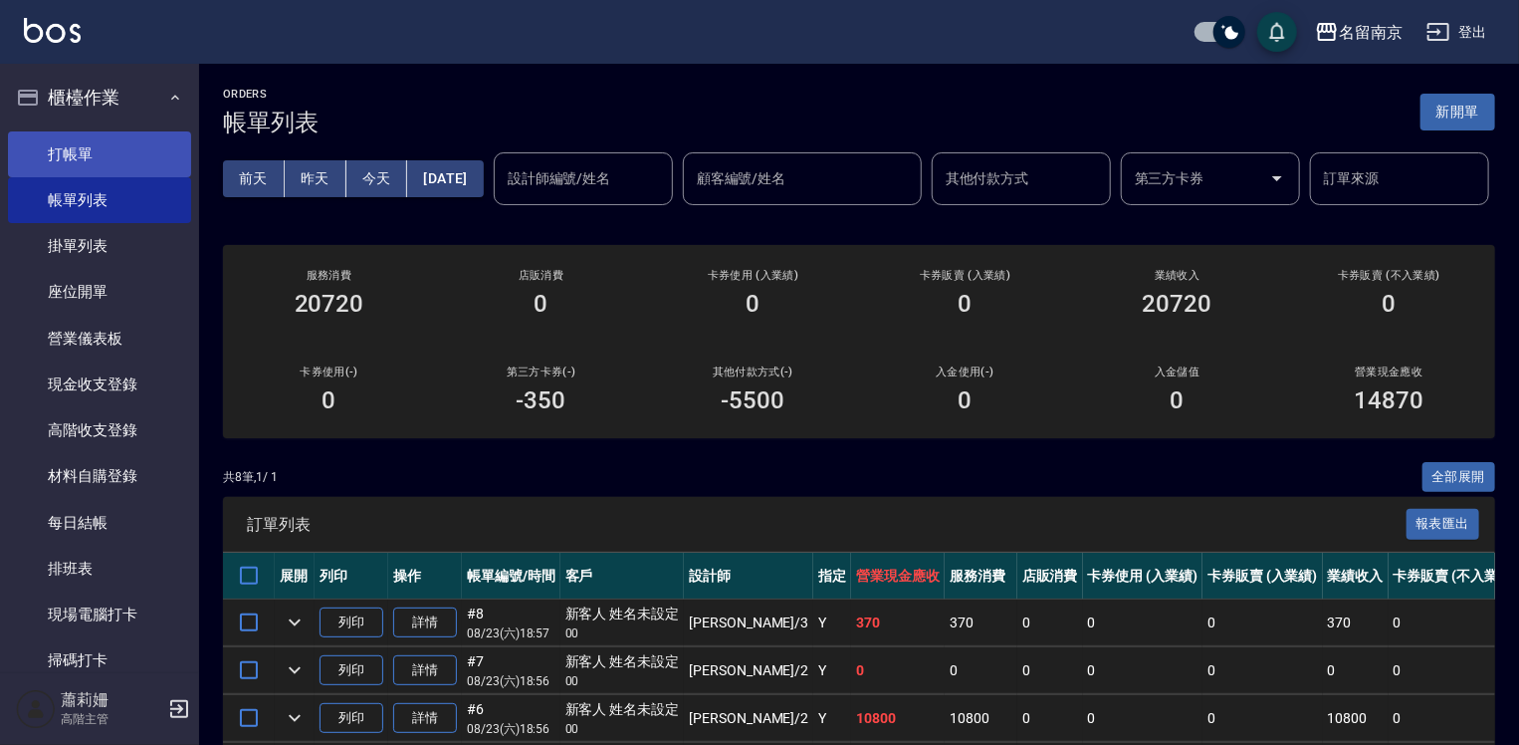
click at [122, 146] on link "打帳單" at bounding box center [99, 154] width 183 height 46
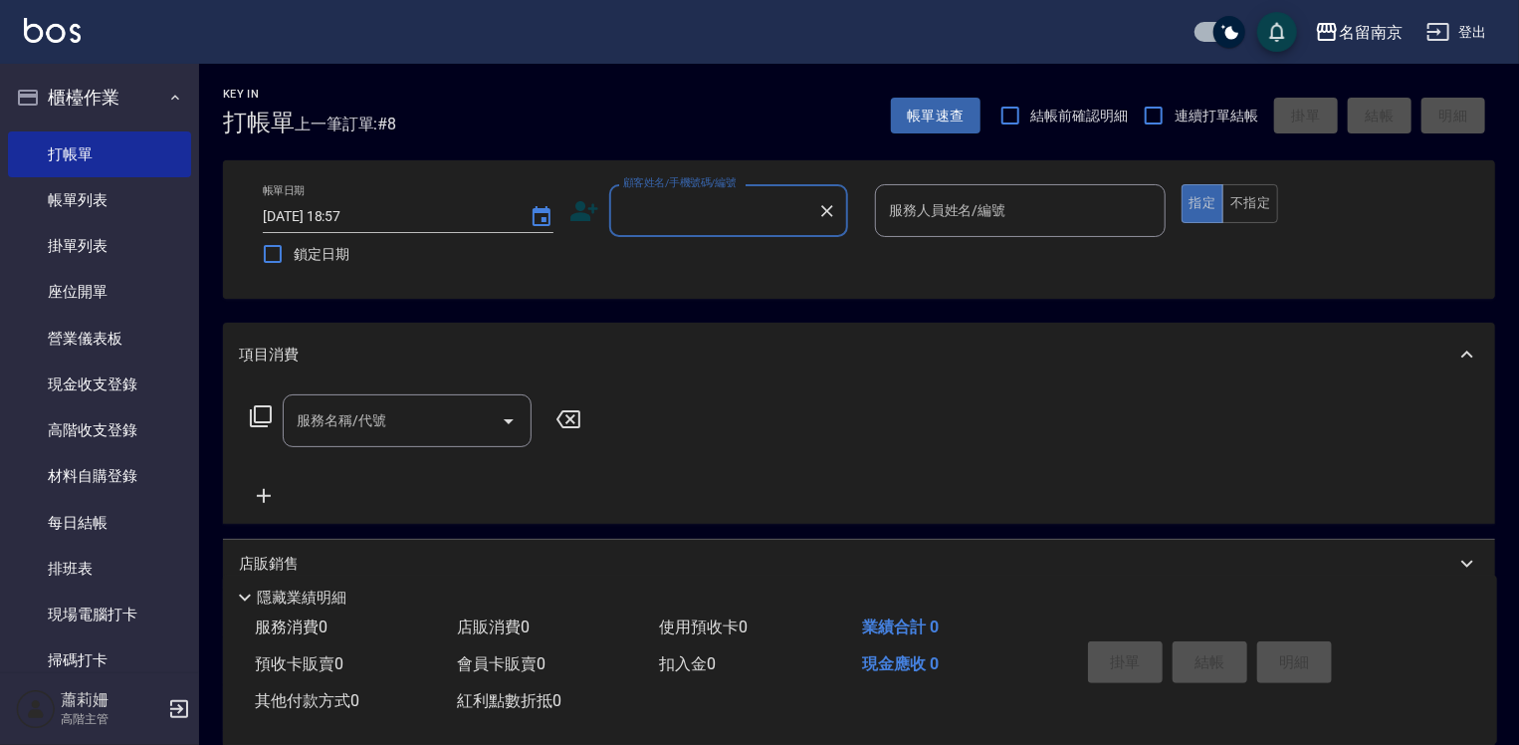
click at [706, 223] on input "顧客姓名/手機號碼/編號" at bounding box center [713, 210] width 191 height 35
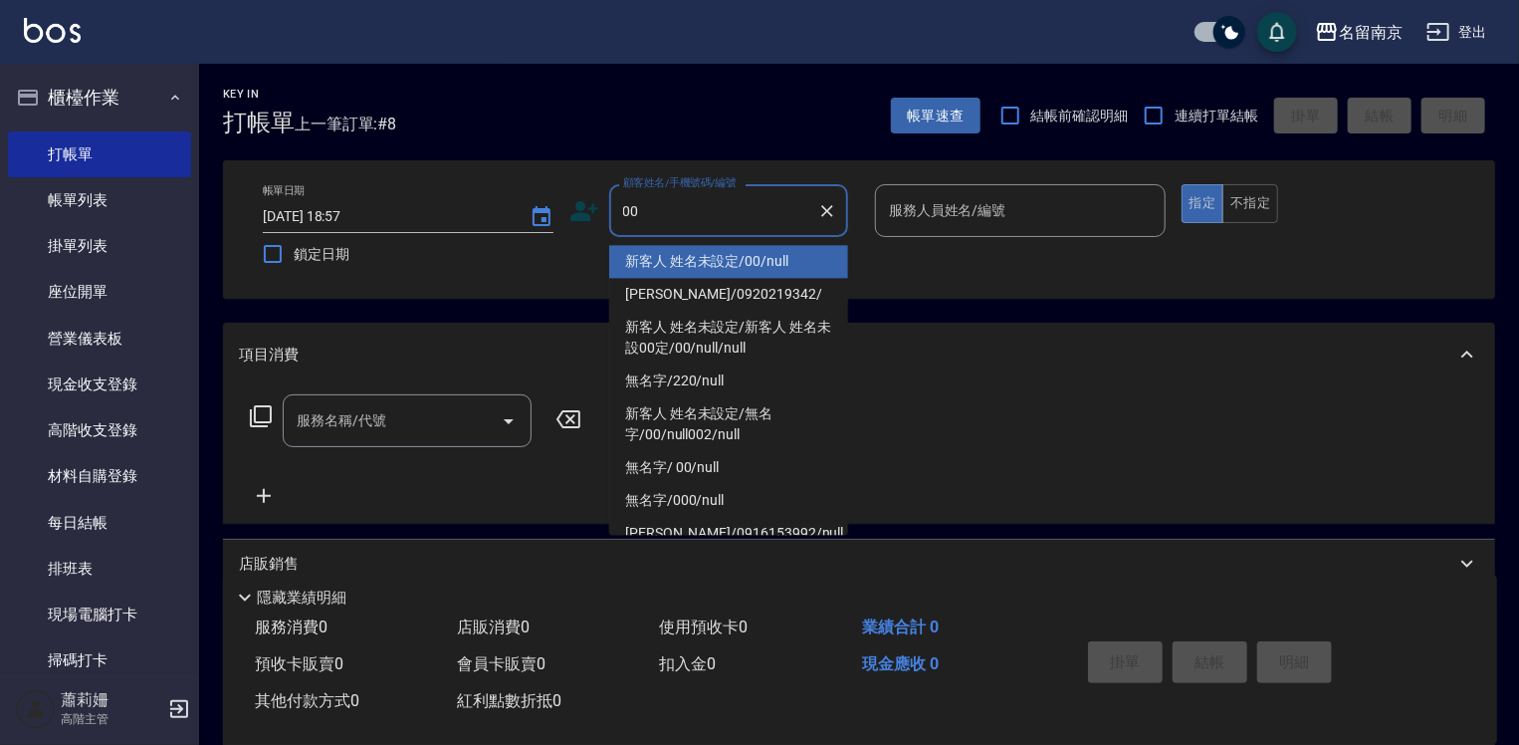
type input "新客人 姓名未設定/00/null"
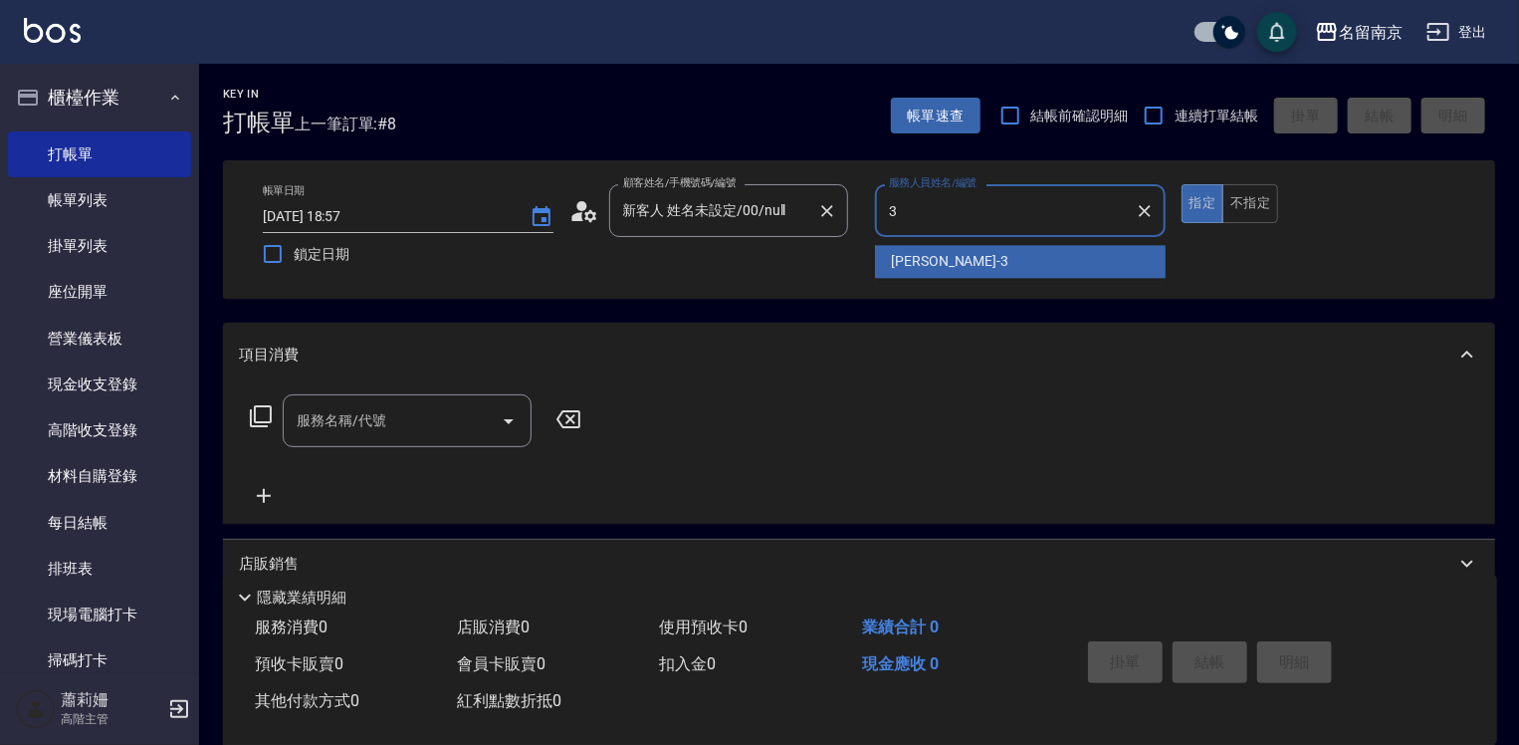
type input "[PERSON_NAME]-3"
type button "true"
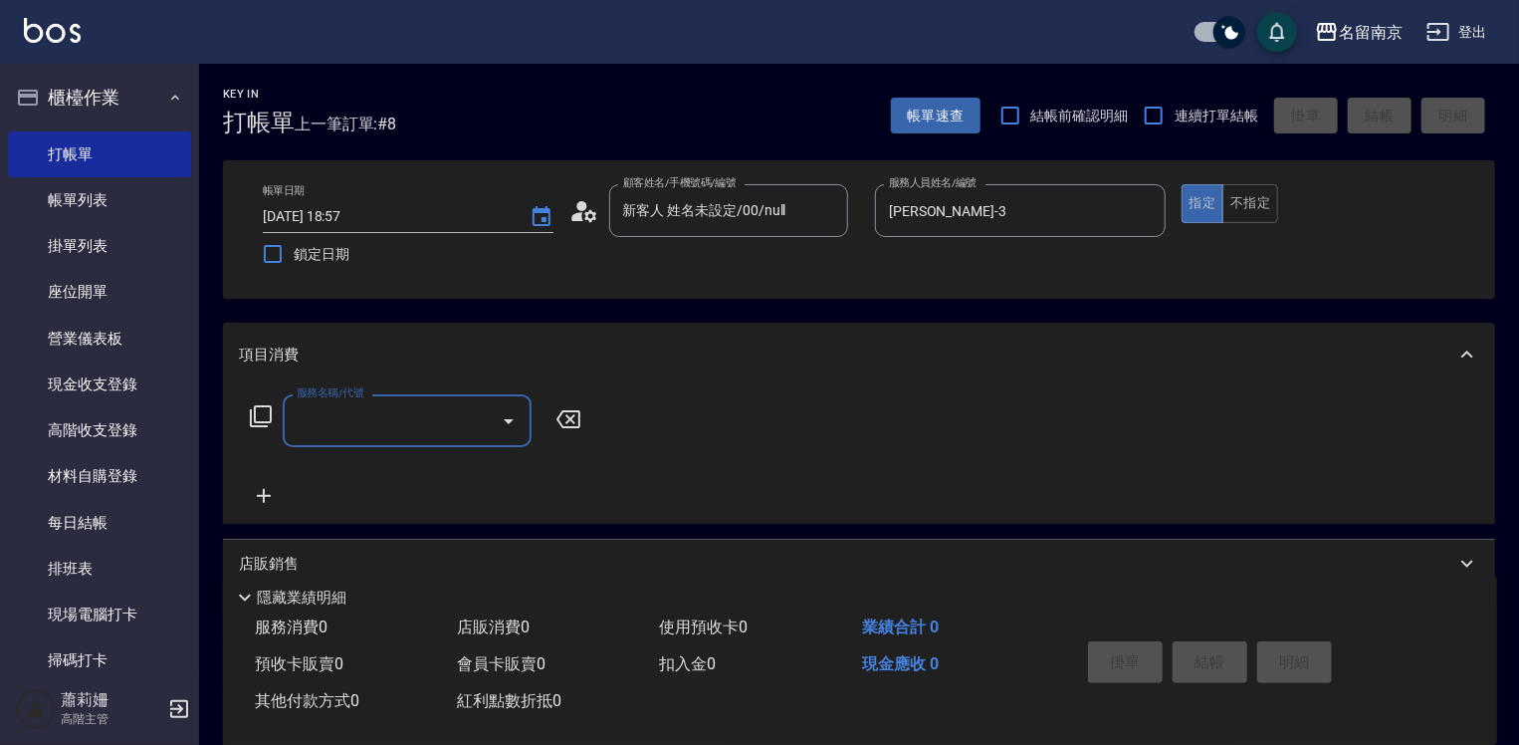
click at [315, 430] on input "服務名稱/代號" at bounding box center [392, 420] width 201 height 35
type input "洗髮卡使用320(222)"
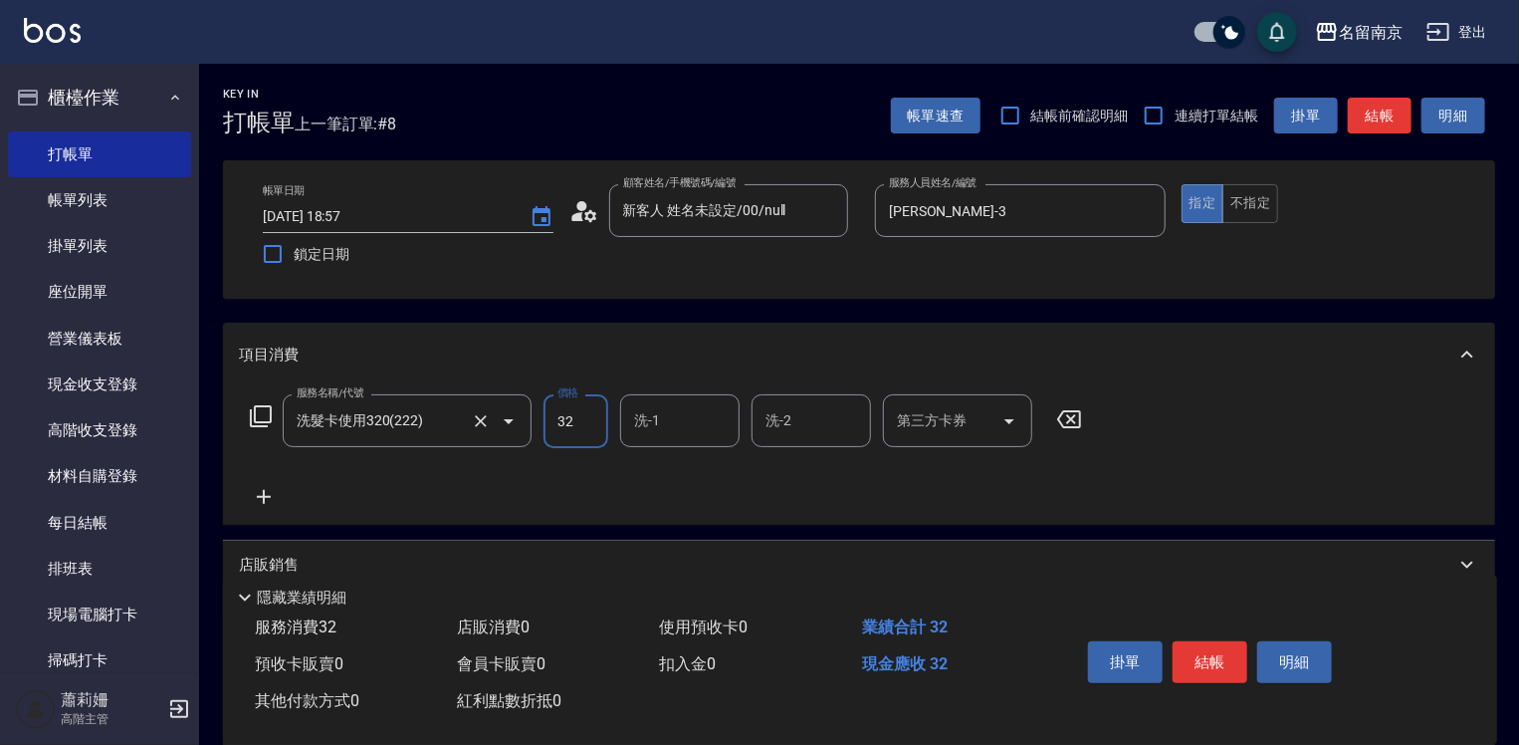
type input "320"
type input "[PERSON_NAME]-3"
click at [923, 424] on input "第三方卡券" at bounding box center [943, 420] width 102 height 35
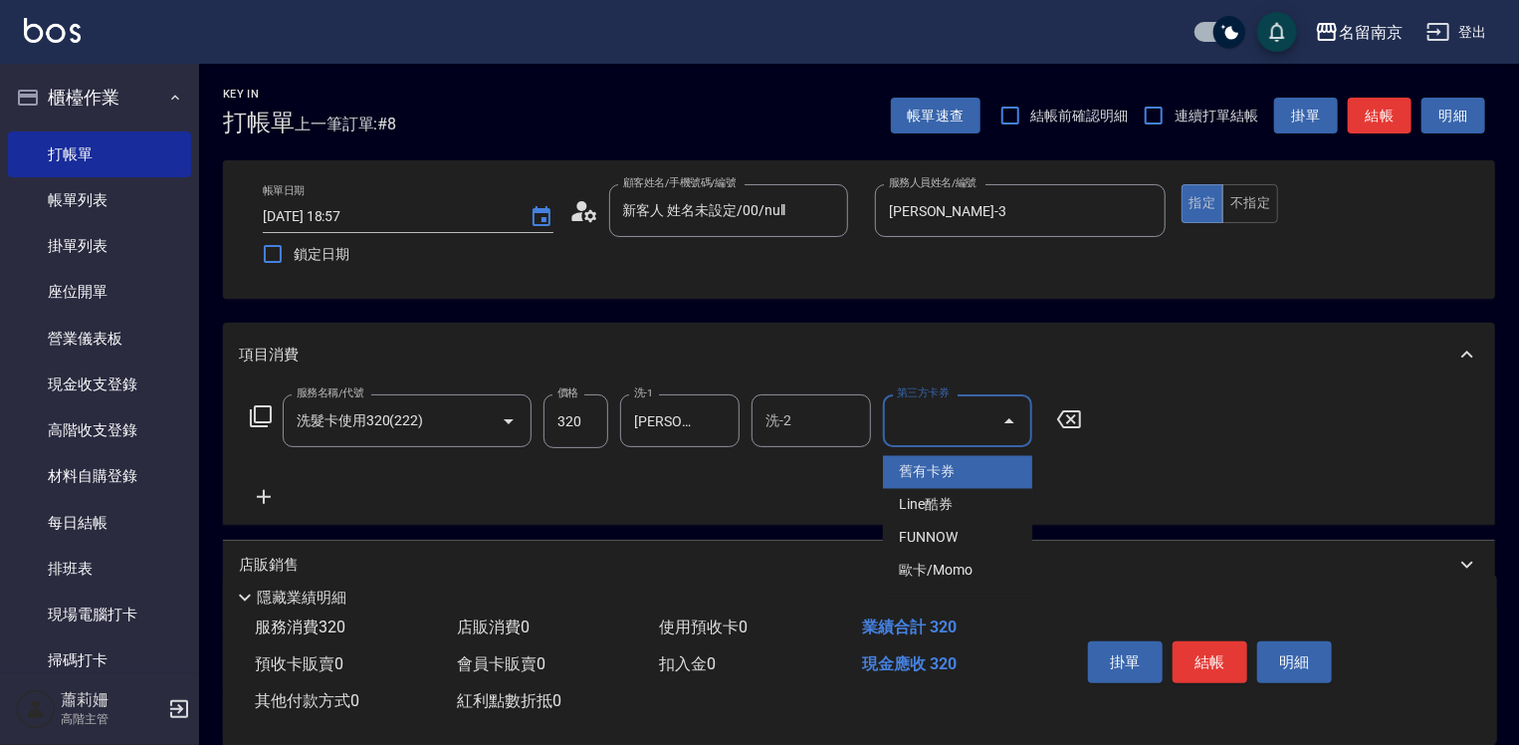
click at [893, 459] on span "舊有卡券" at bounding box center [957, 472] width 149 height 33
type input "舊有卡券"
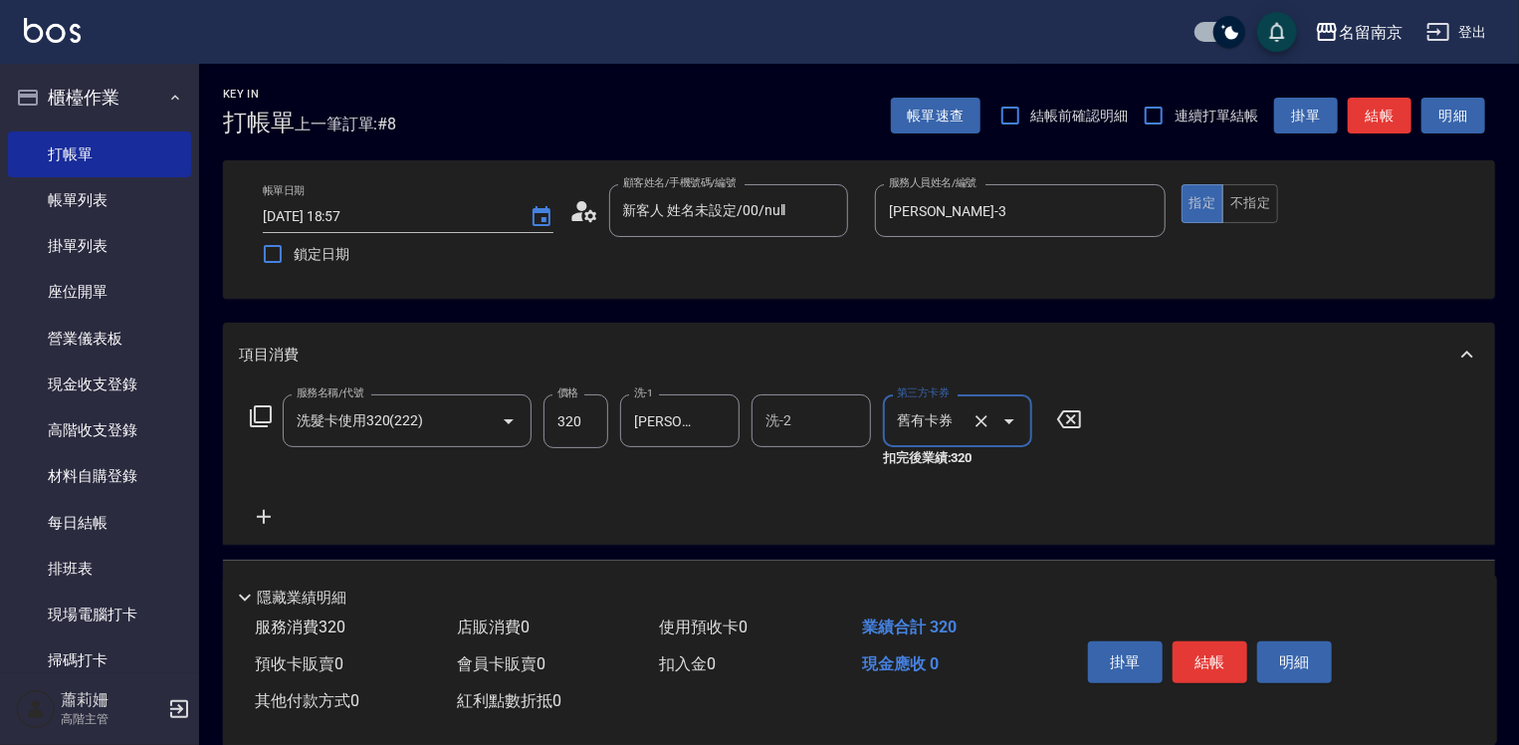
click at [268, 512] on icon at bounding box center [264, 517] width 50 height 24
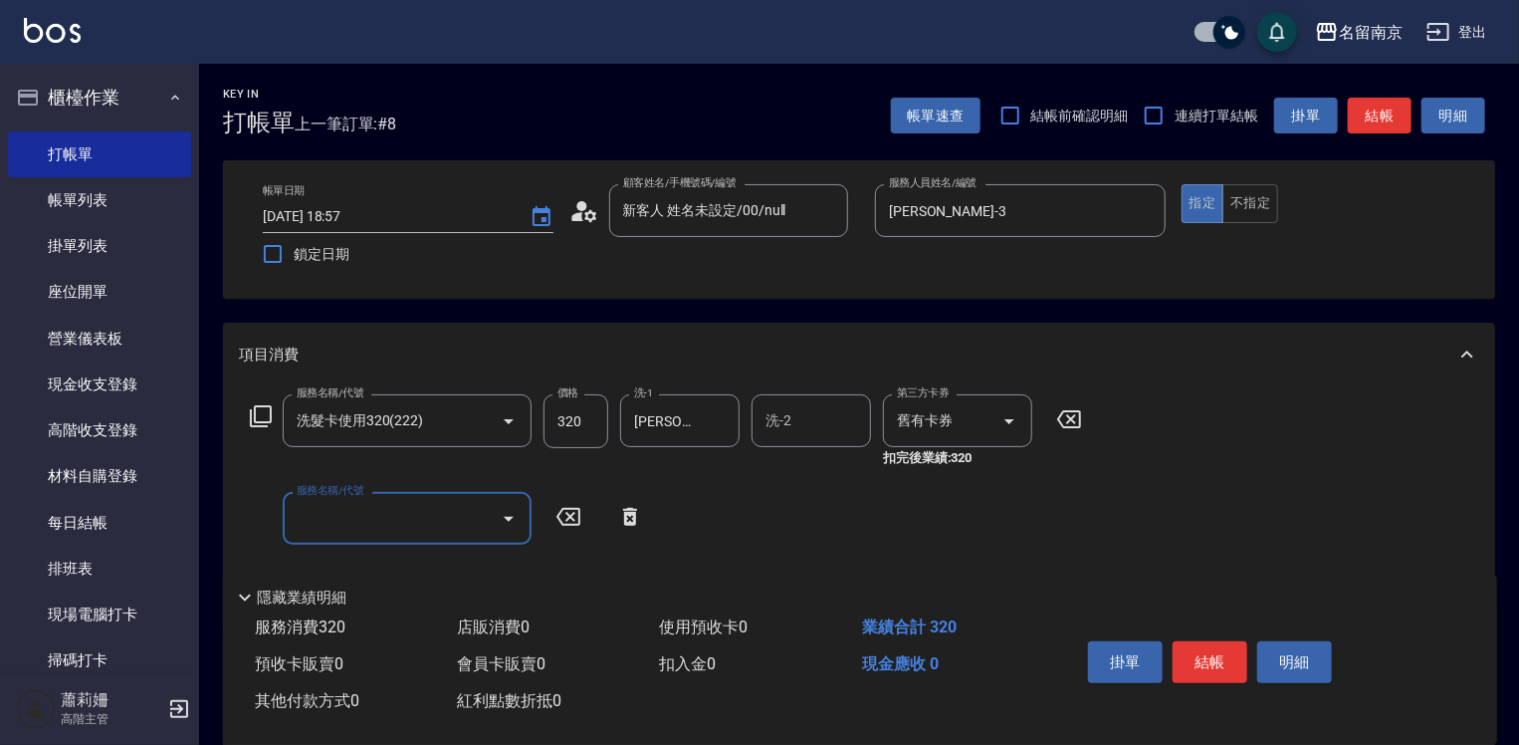
click at [397, 555] on div "服務名稱/代號 洗髮卡使用320(222) 服務名稱/代號 價格 320 價格 洗-1 [PERSON_NAME]-3 洗-1 洗-2 洗-2 第三方卡券 舊…" at bounding box center [666, 499] width 855 height 211
click at [263, 414] on icon at bounding box center [261, 416] width 24 height 24
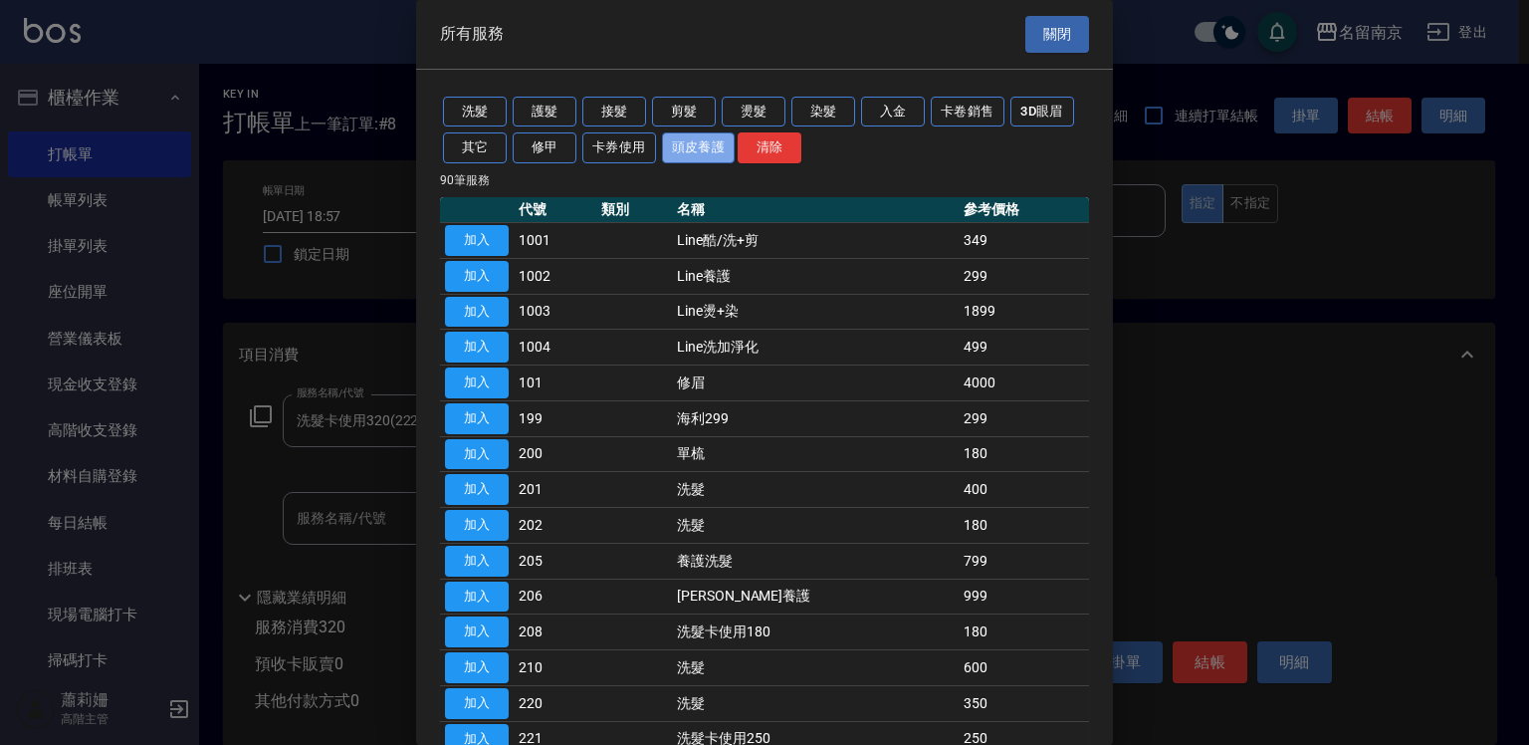
click at [689, 147] on button "頭皮養護" at bounding box center [699, 147] width 74 height 31
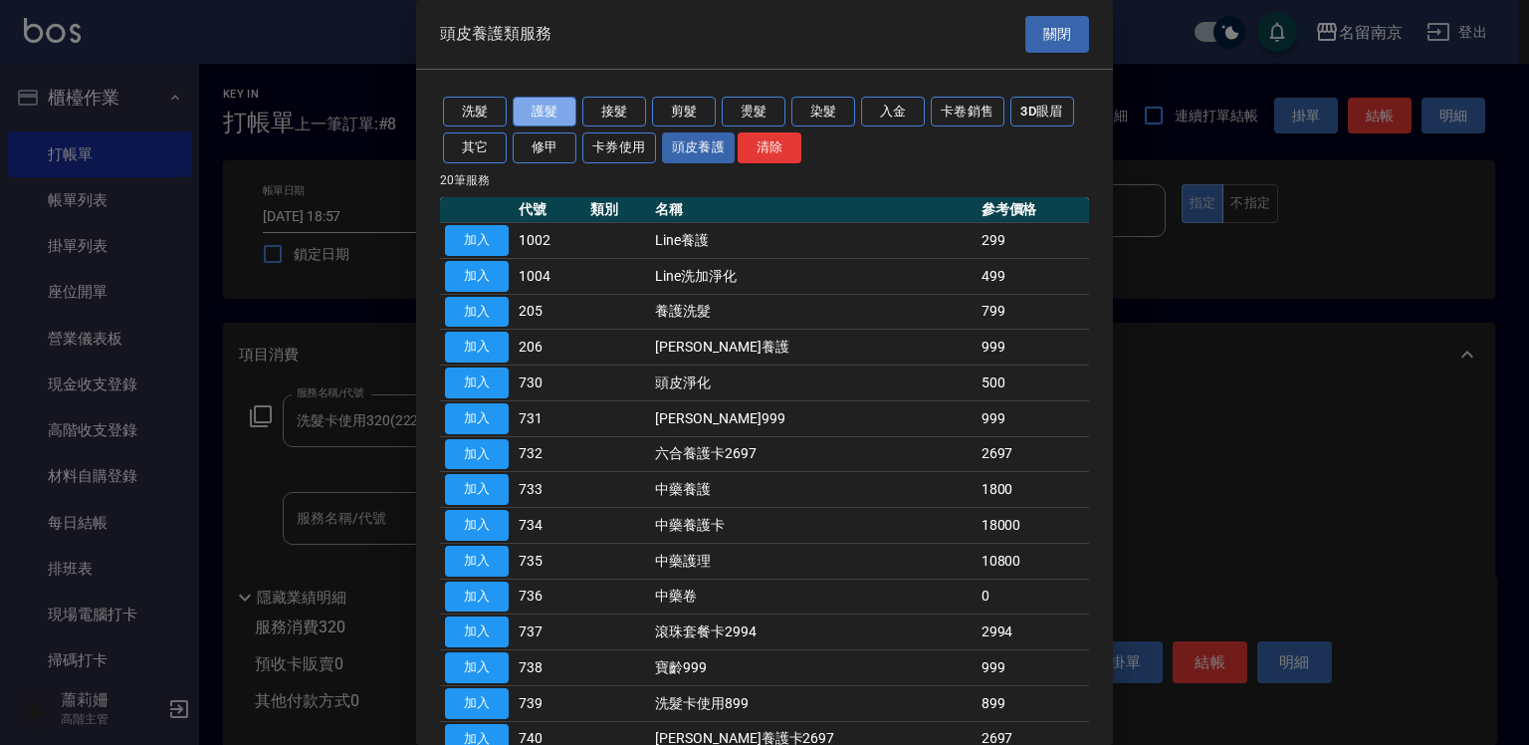
click at [571, 106] on button "護髮" at bounding box center [545, 112] width 64 height 31
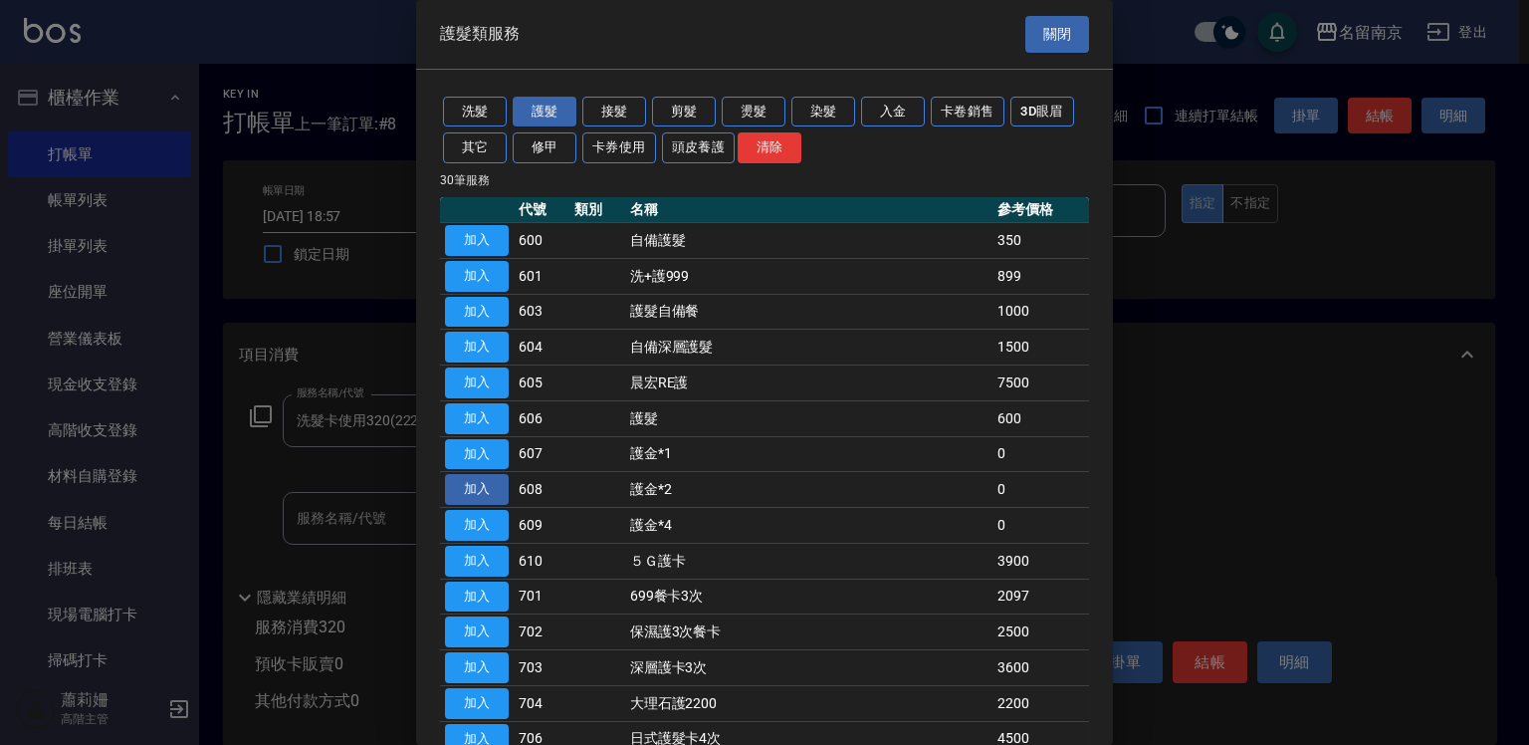
click at [494, 478] on button "加入" at bounding box center [477, 489] width 64 height 31
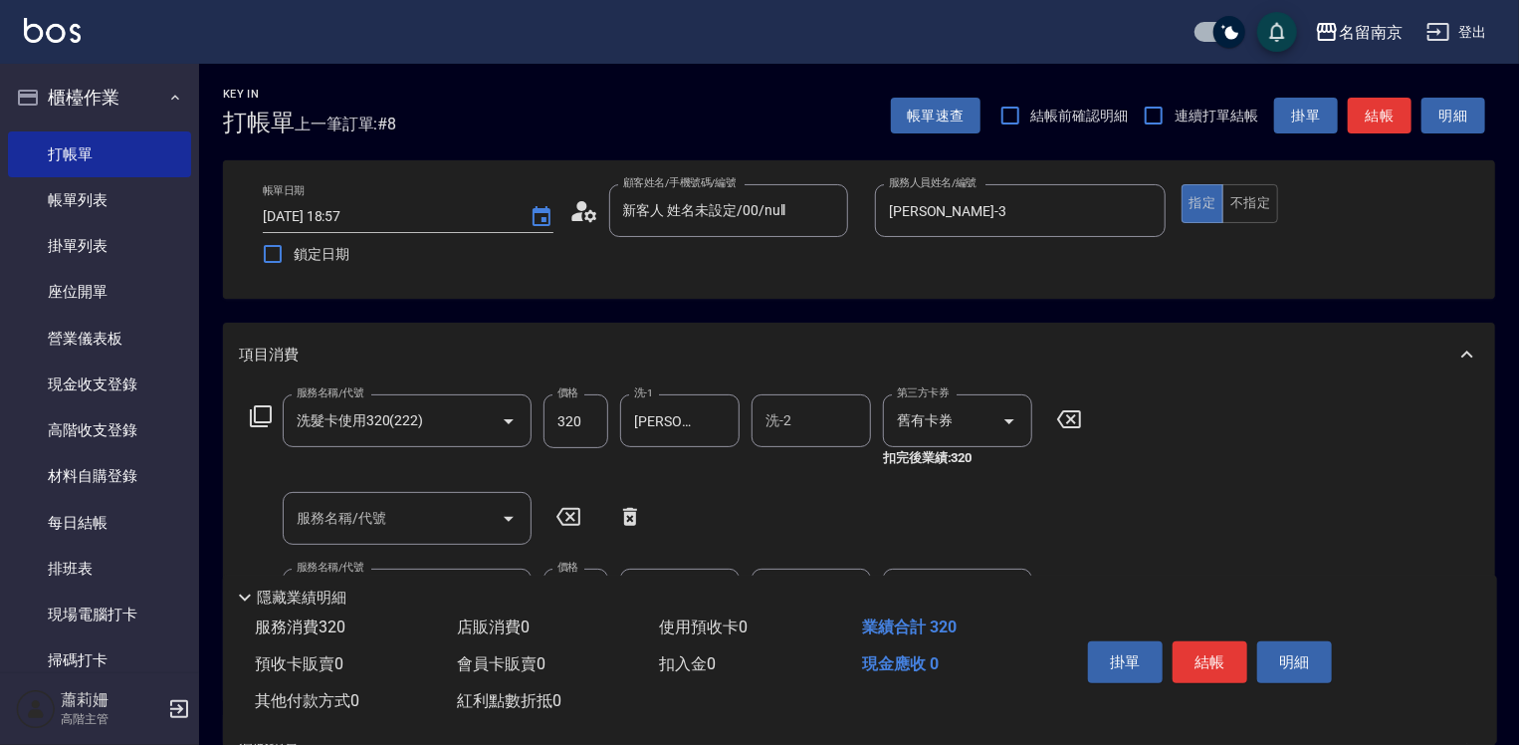
scroll to position [398, 0]
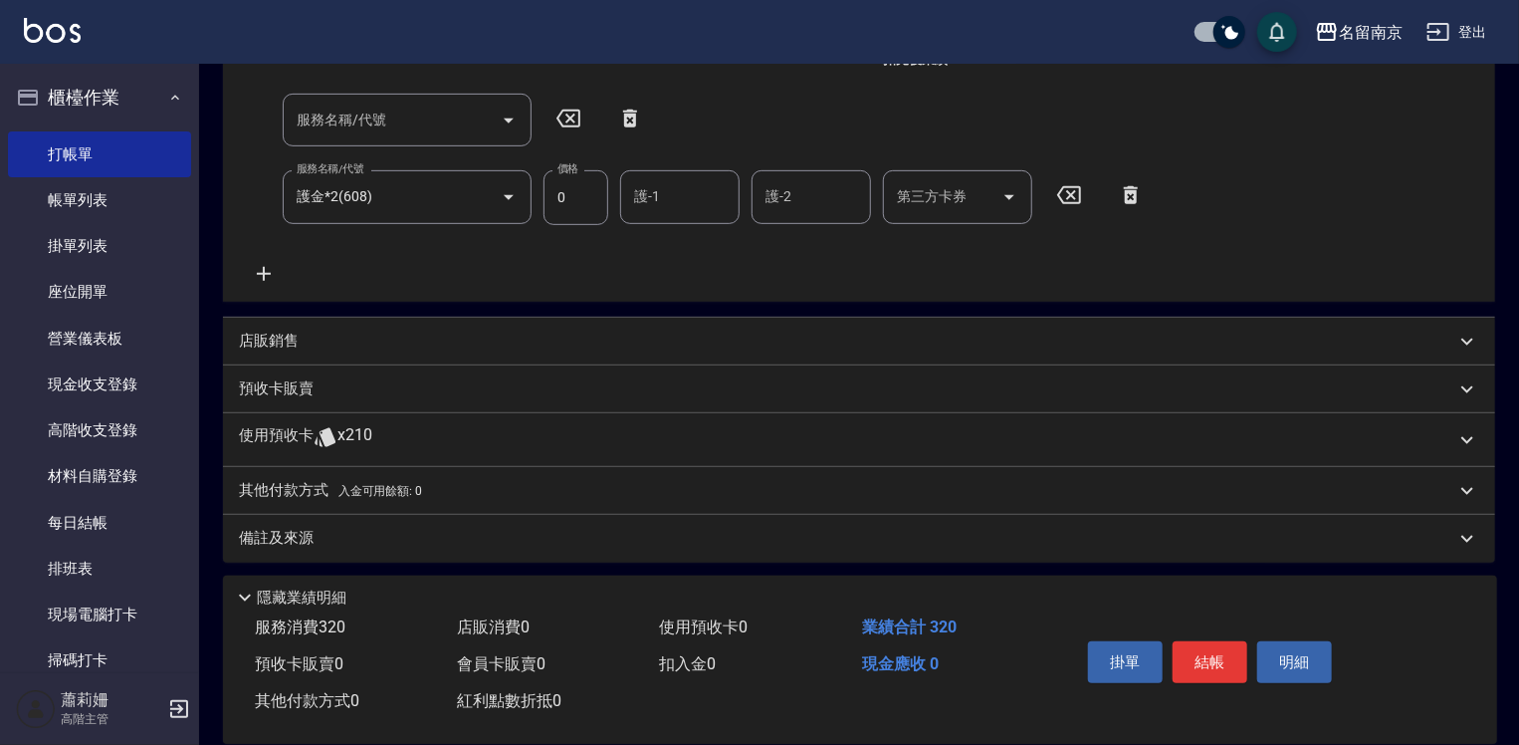
click at [683, 194] on input "護-1" at bounding box center [680, 196] width 102 height 35
type input "[PERSON_NAME]-3"
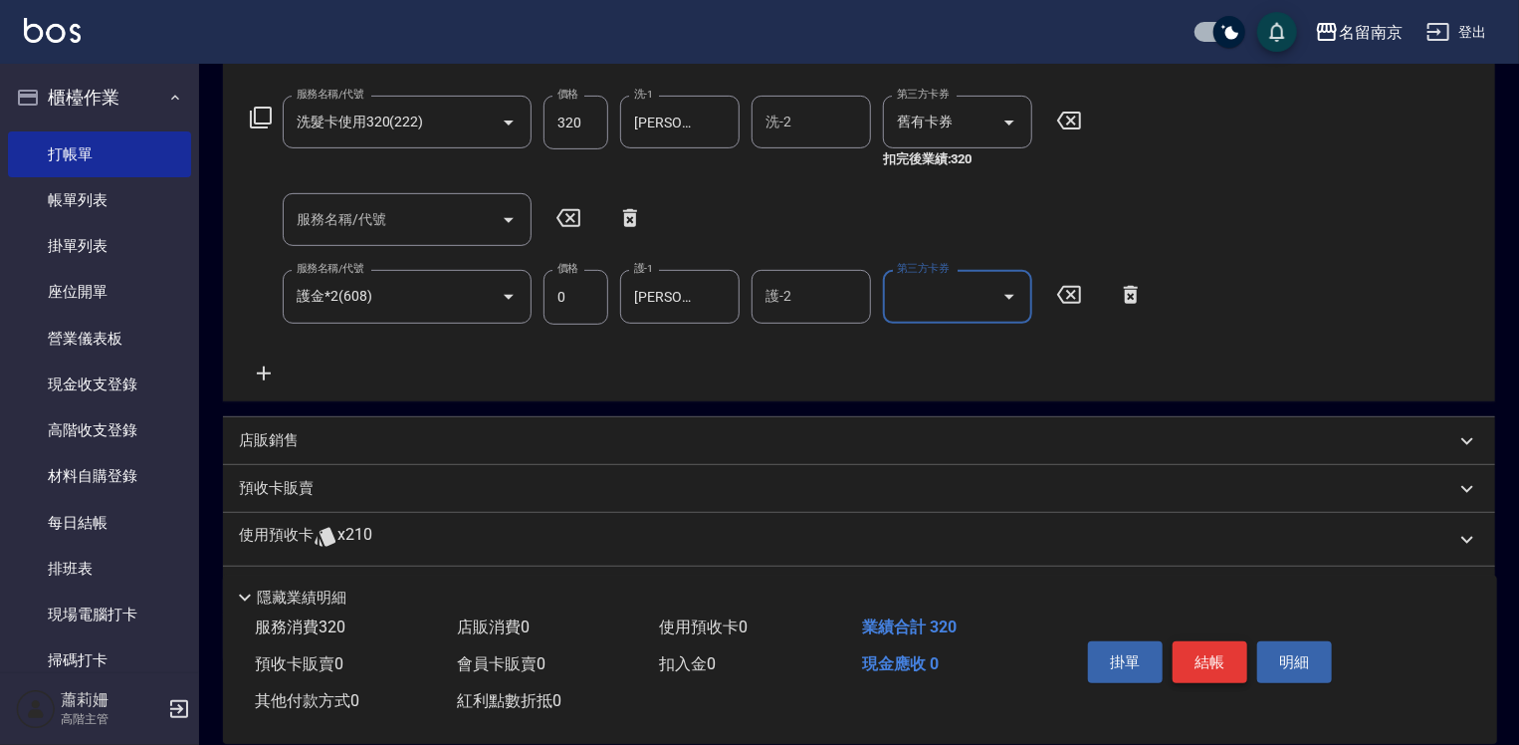
click at [1226, 658] on button "結帳" at bounding box center [1210, 662] width 75 height 42
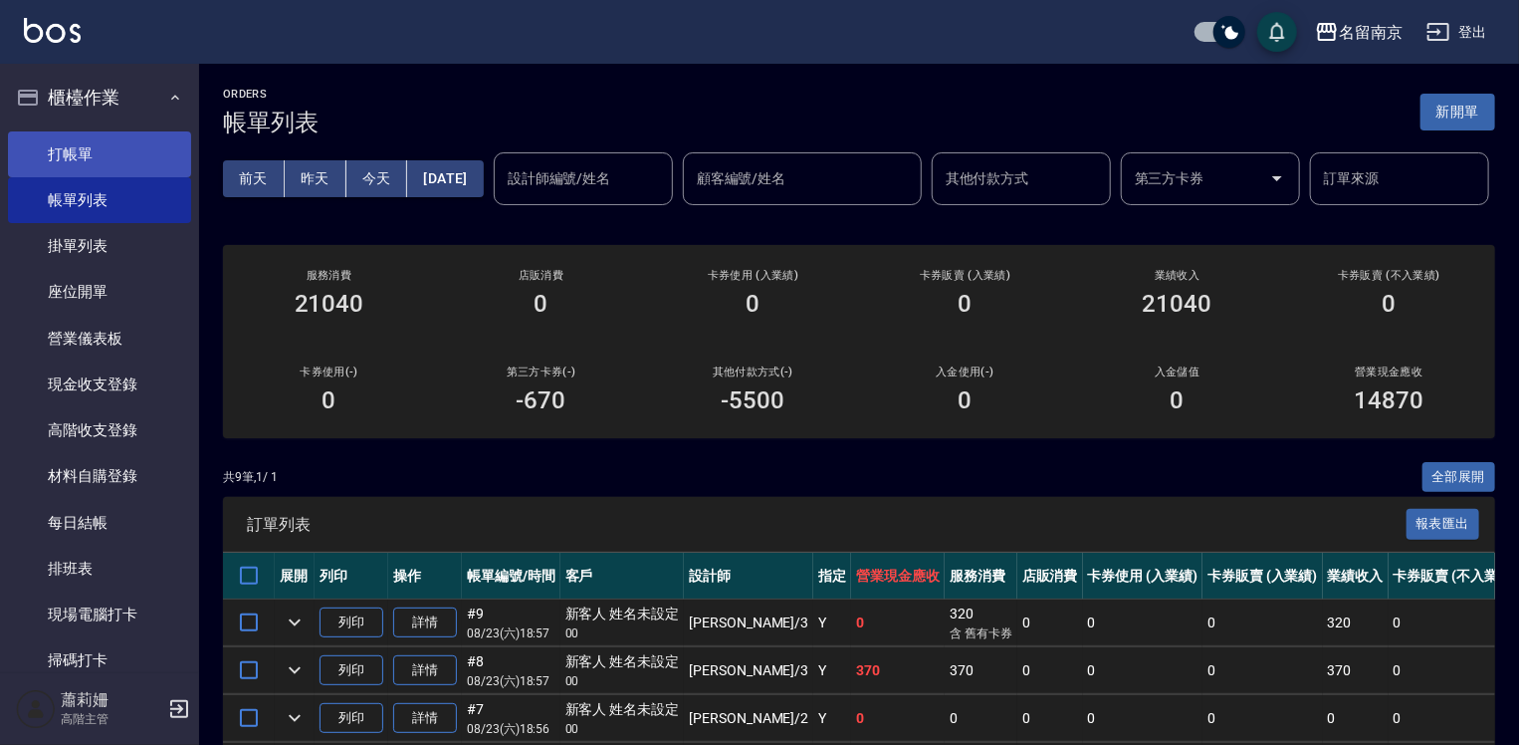
click at [120, 136] on ul "打帳單 帳單列表 掛單列表 座位開單 營業儀表板 現金收支登錄 高階收支登錄 材料自購登錄 每日結帳 排班表 現場電腦打卡 掃碼打卡" at bounding box center [99, 407] width 183 height 568
click at [122, 148] on link "打帳單" at bounding box center [99, 154] width 183 height 46
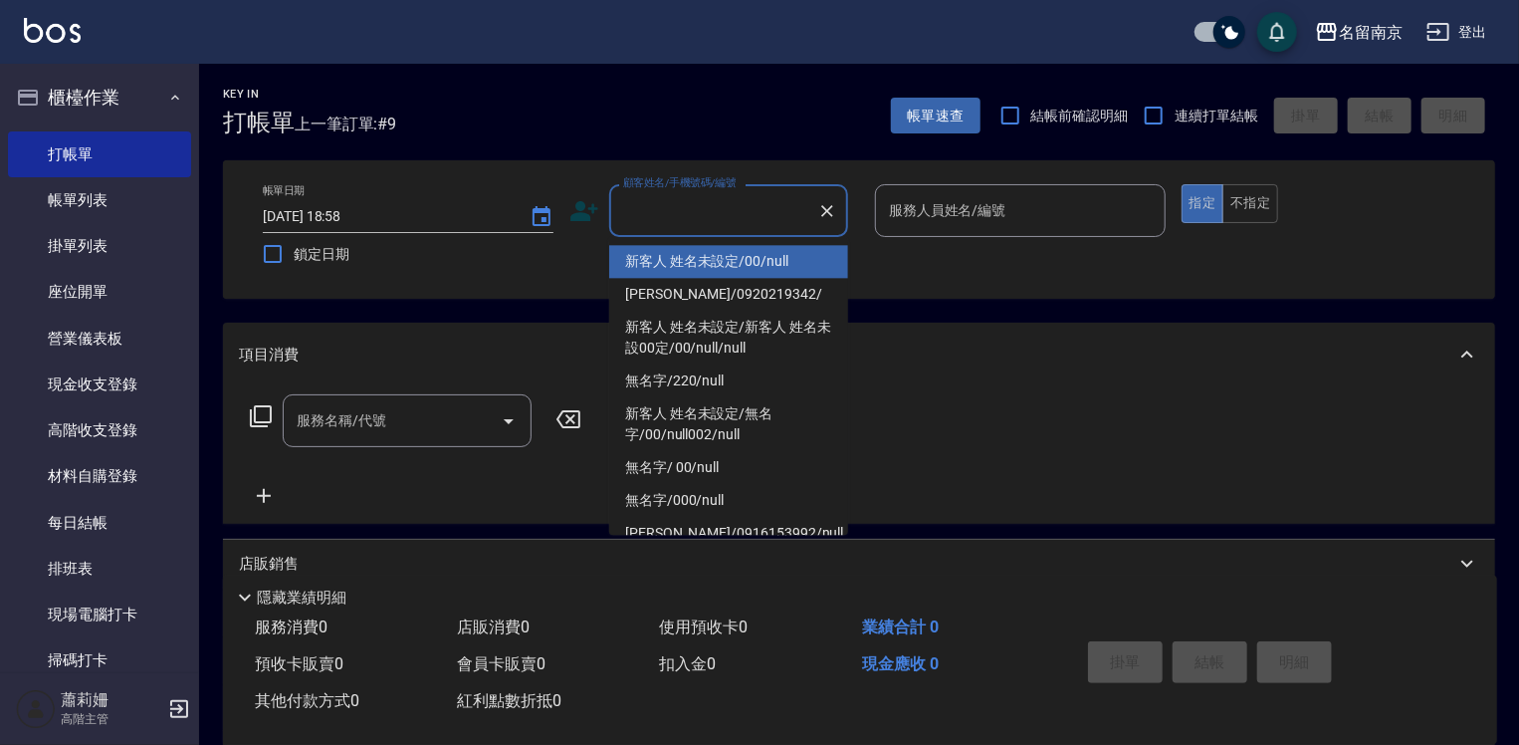
click at [665, 227] on input "顧客姓名/手機號碼/編號" at bounding box center [713, 210] width 191 height 35
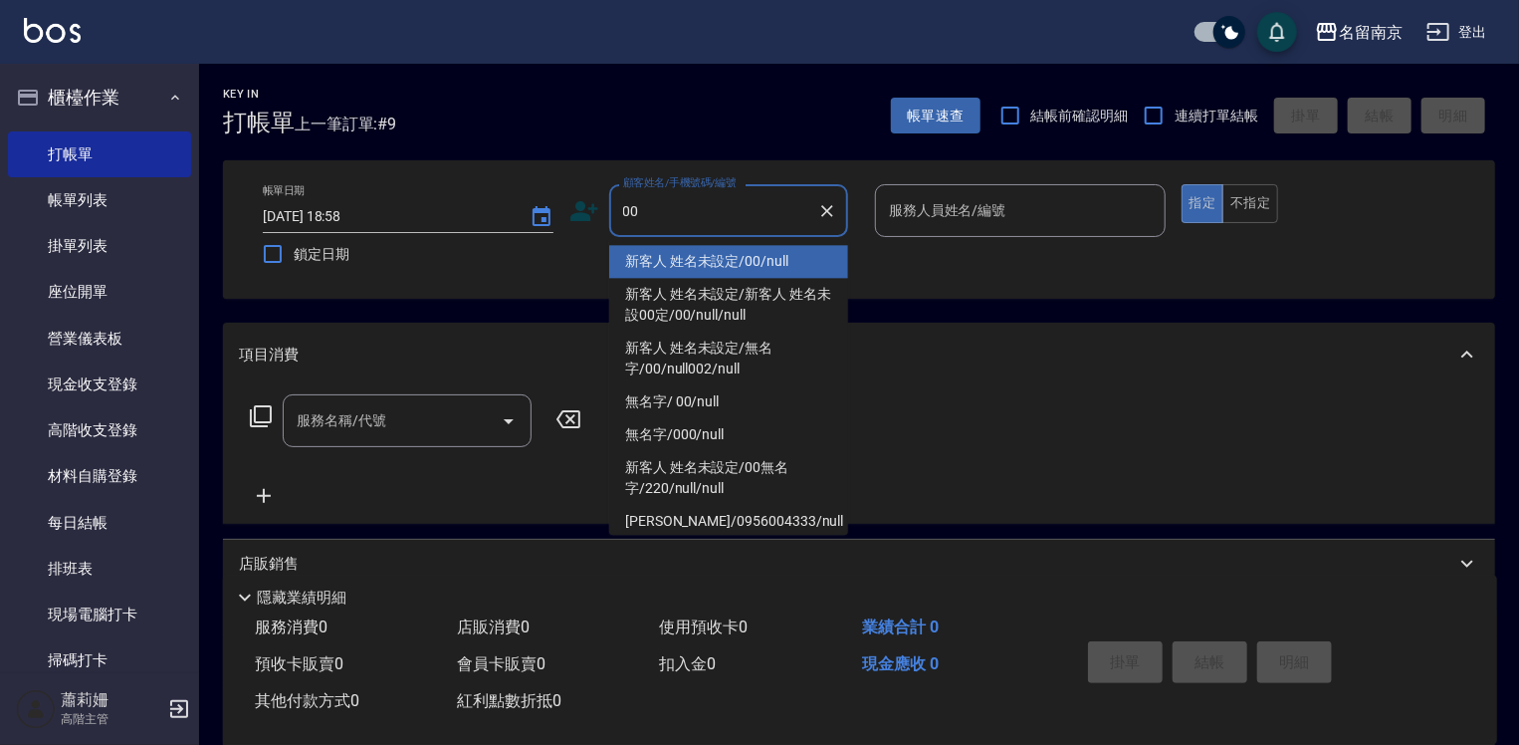
type input "新客人 姓名未設定/00/null"
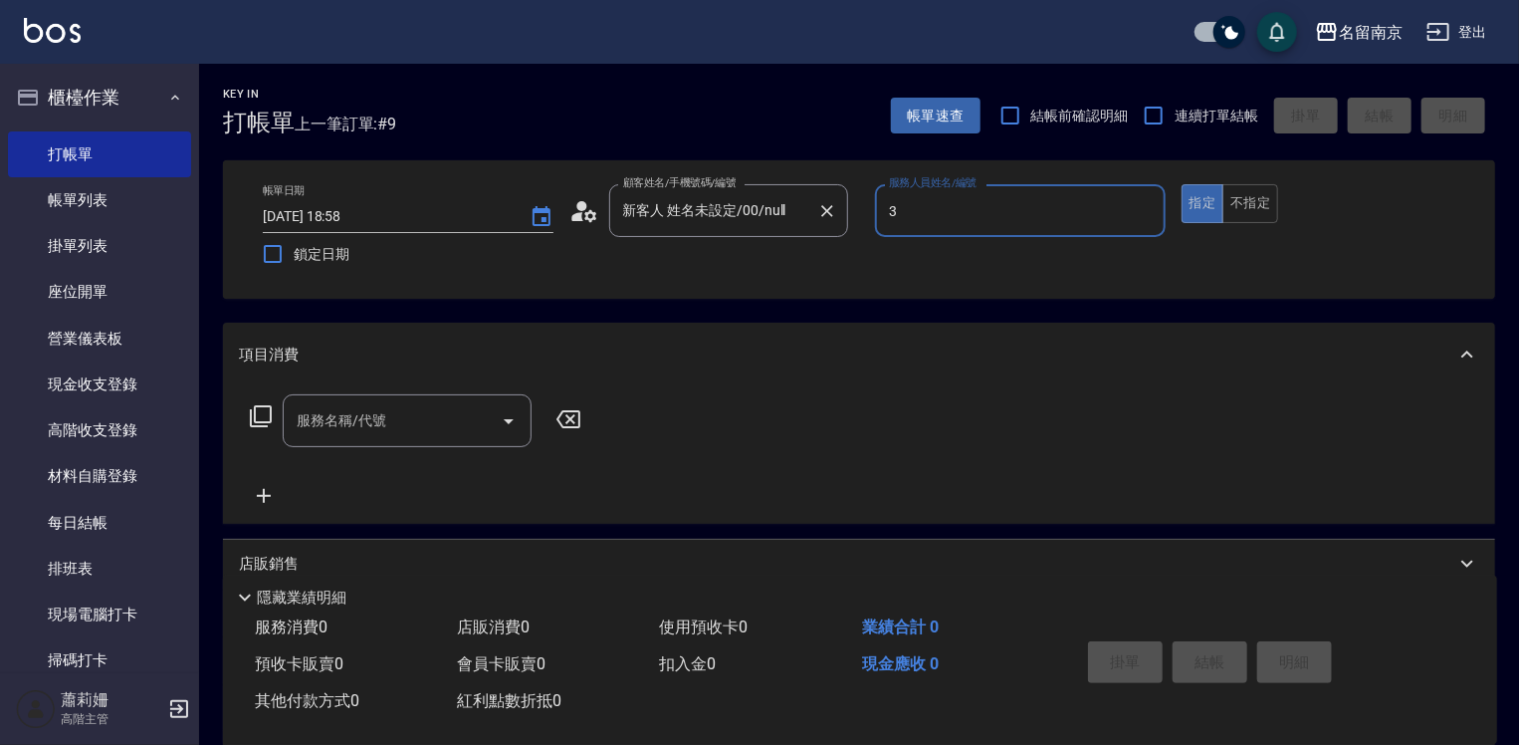
type input "[PERSON_NAME]-3"
type button "true"
click at [364, 434] on input "服務名稱/代號" at bounding box center [392, 420] width 201 height 35
type input "2"
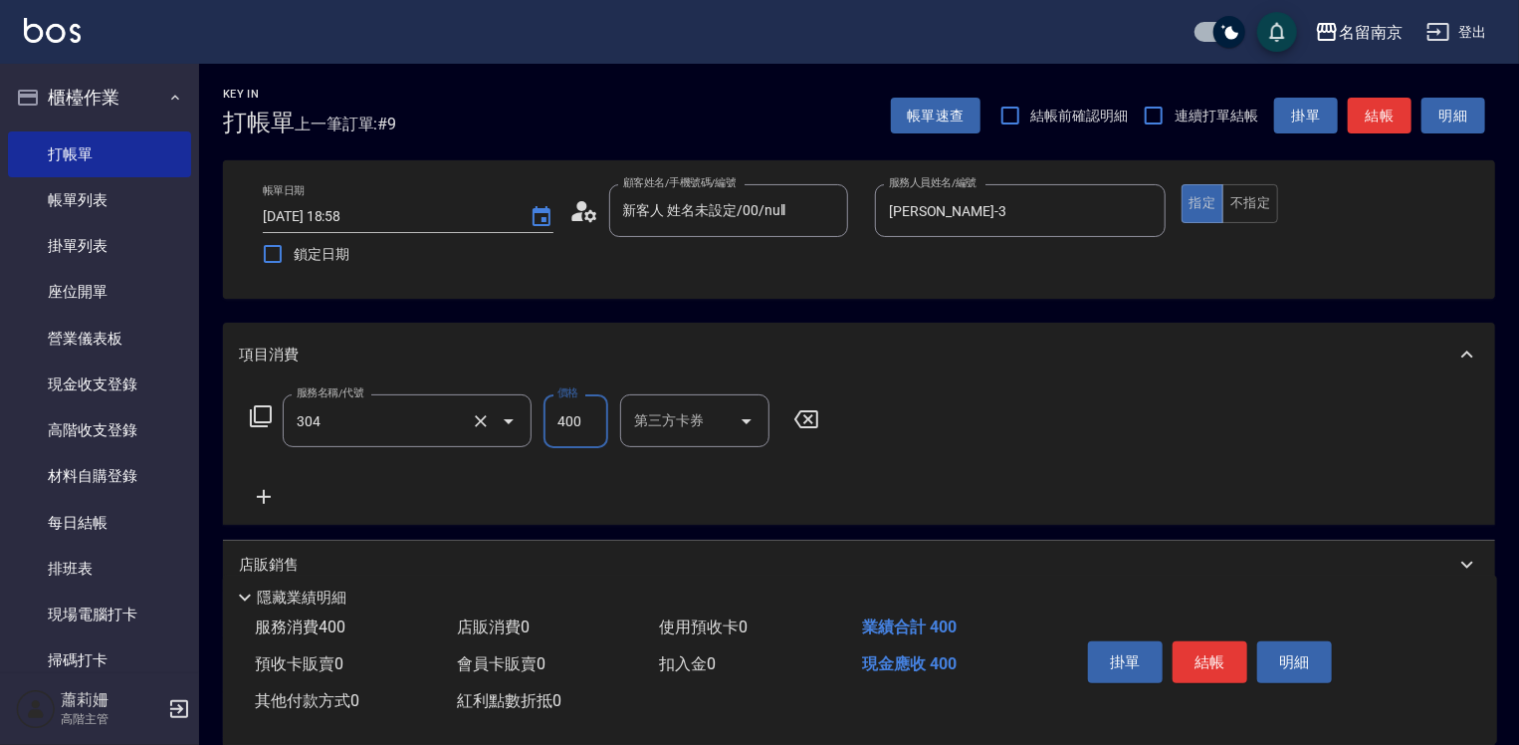
type input "剪髮卡(304)"
type input "450"
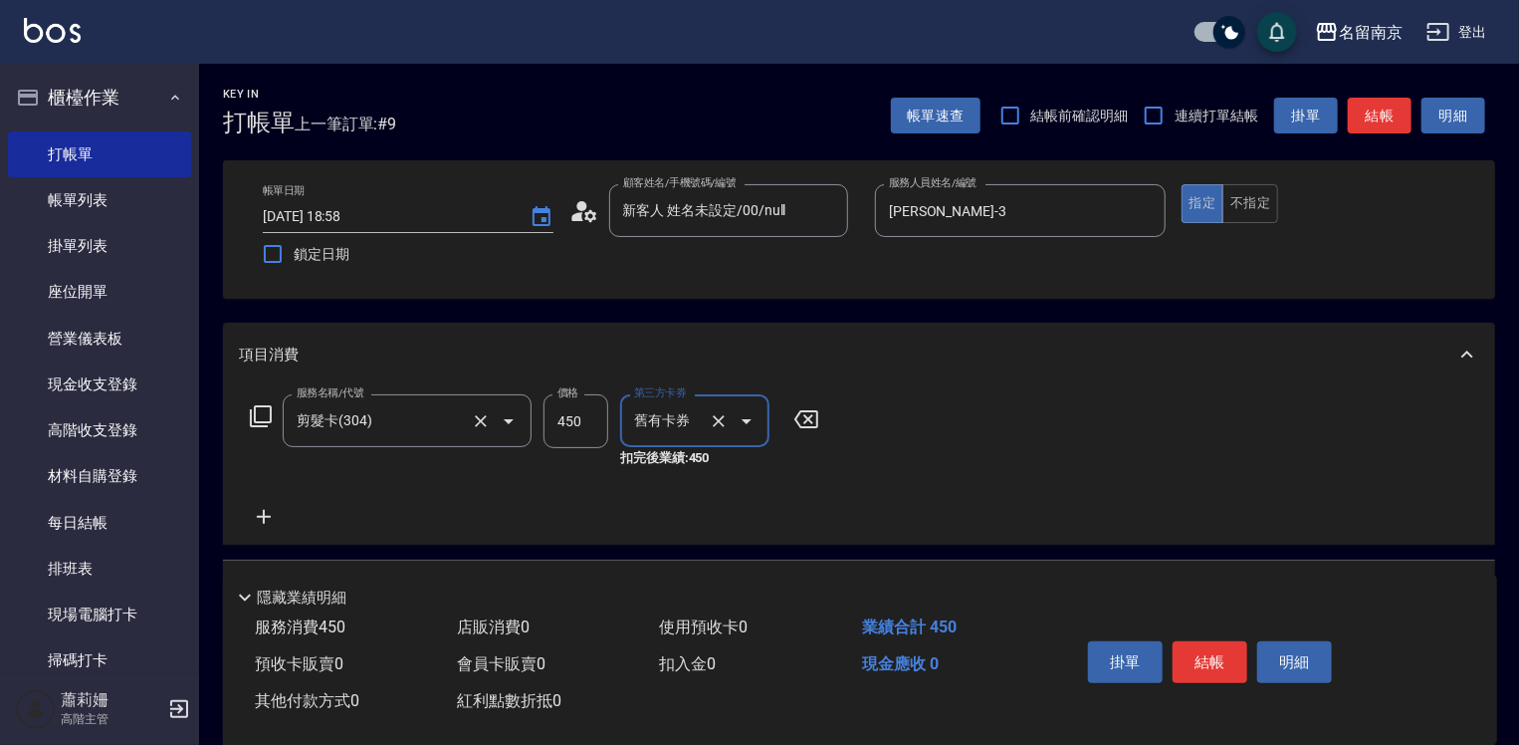
type input "舊有卡券"
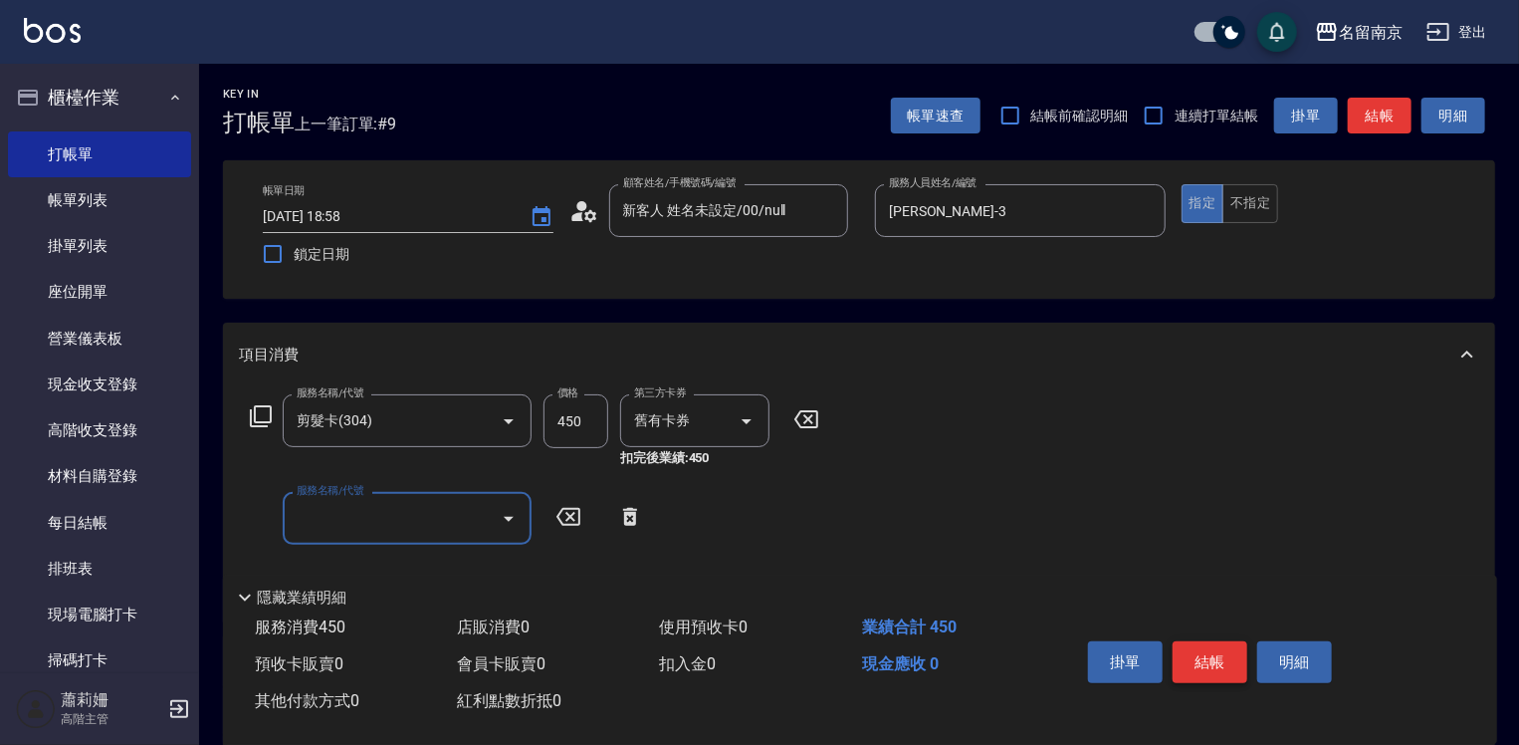
click at [1221, 653] on button "結帳" at bounding box center [1210, 662] width 75 height 42
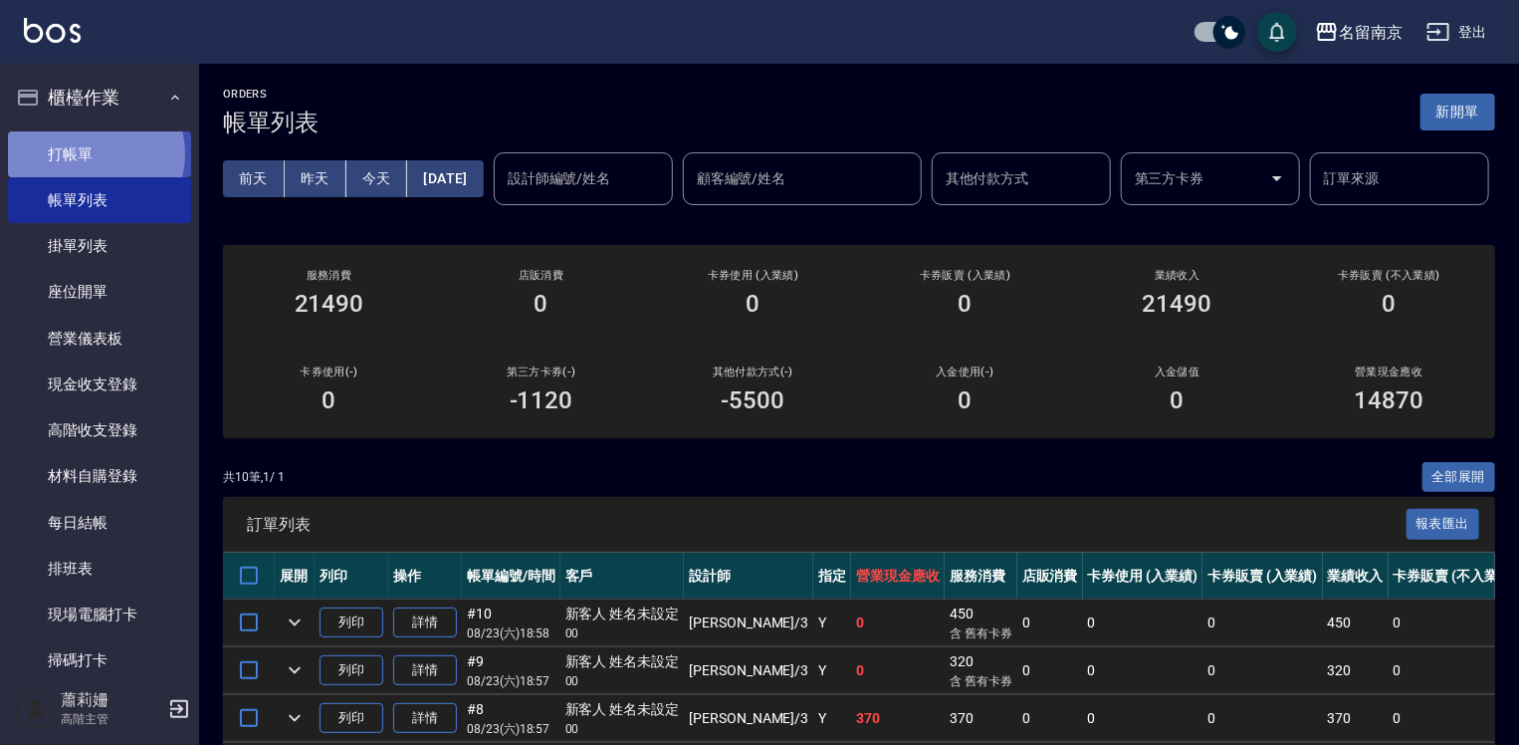
drag, startPoint x: 93, startPoint y: 153, endPoint x: 297, endPoint y: 149, distance: 204.1
click at [94, 154] on link "打帳單" at bounding box center [99, 154] width 183 height 46
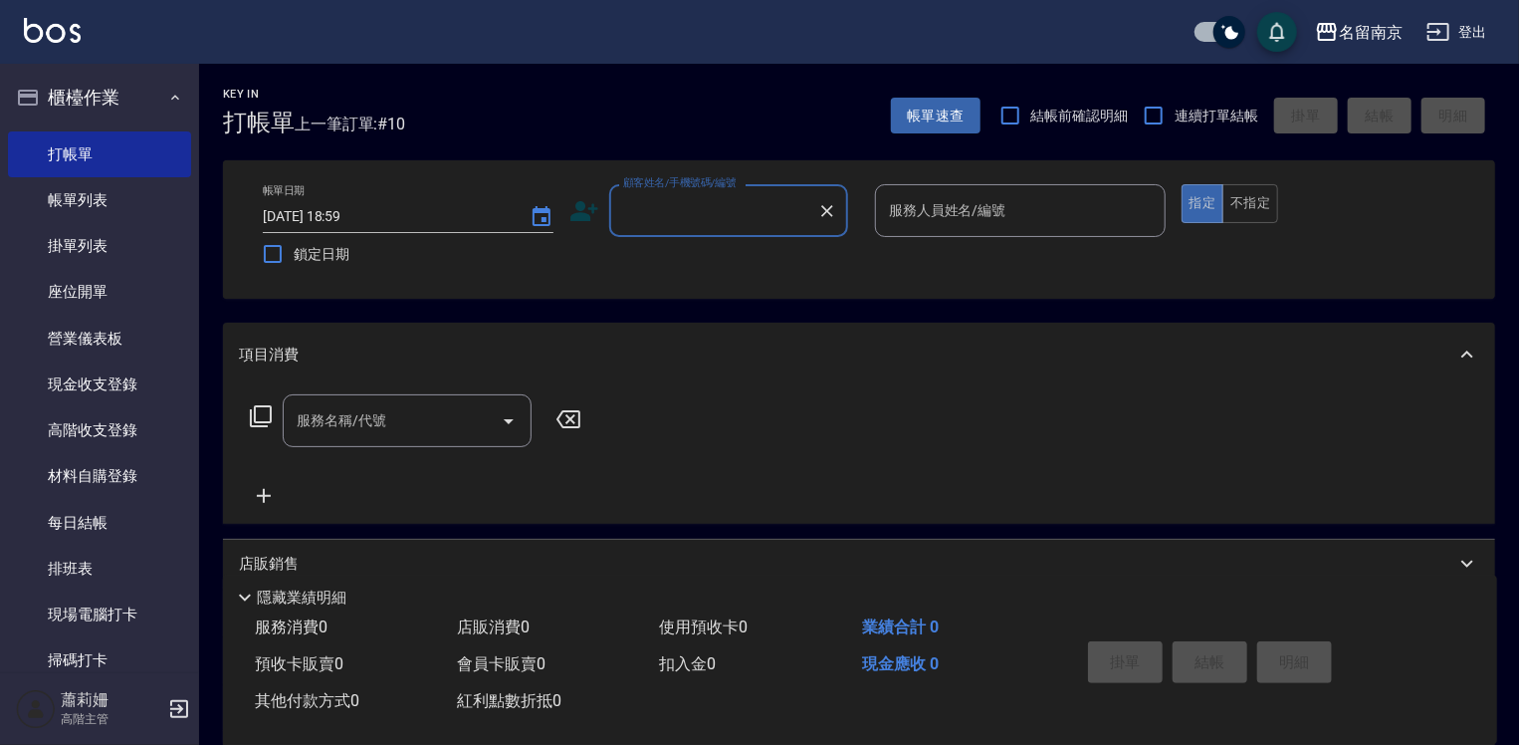
drag, startPoint x: 685, startPoint y: 215, endPoint x: 751, endPoint y: 226, distance: 66.6
click at [751, 226] on input "顧客姓名/手機號碼/編號" at bounding box center [713, 210] width 191 height 35
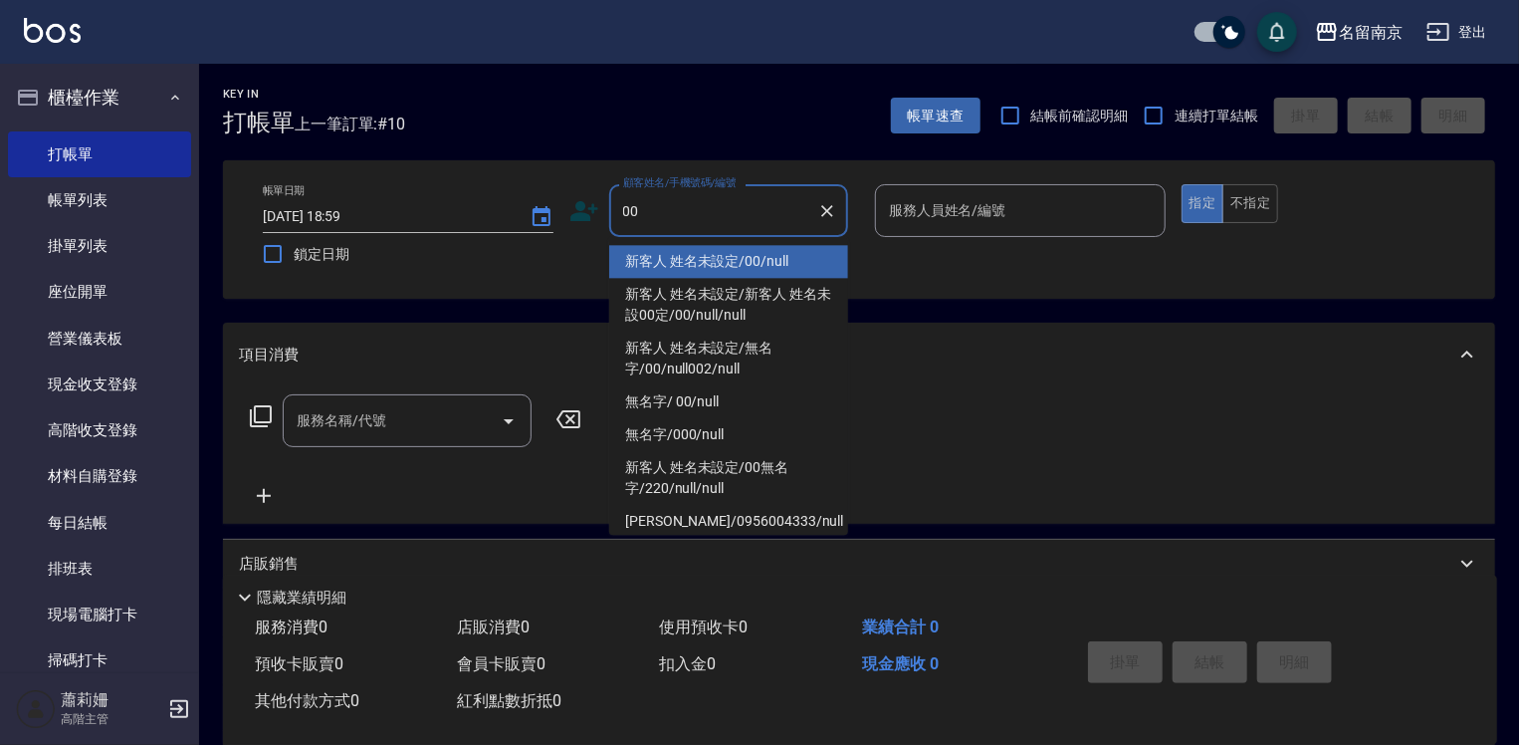
type input "新客人 姓名未設定/00/null"
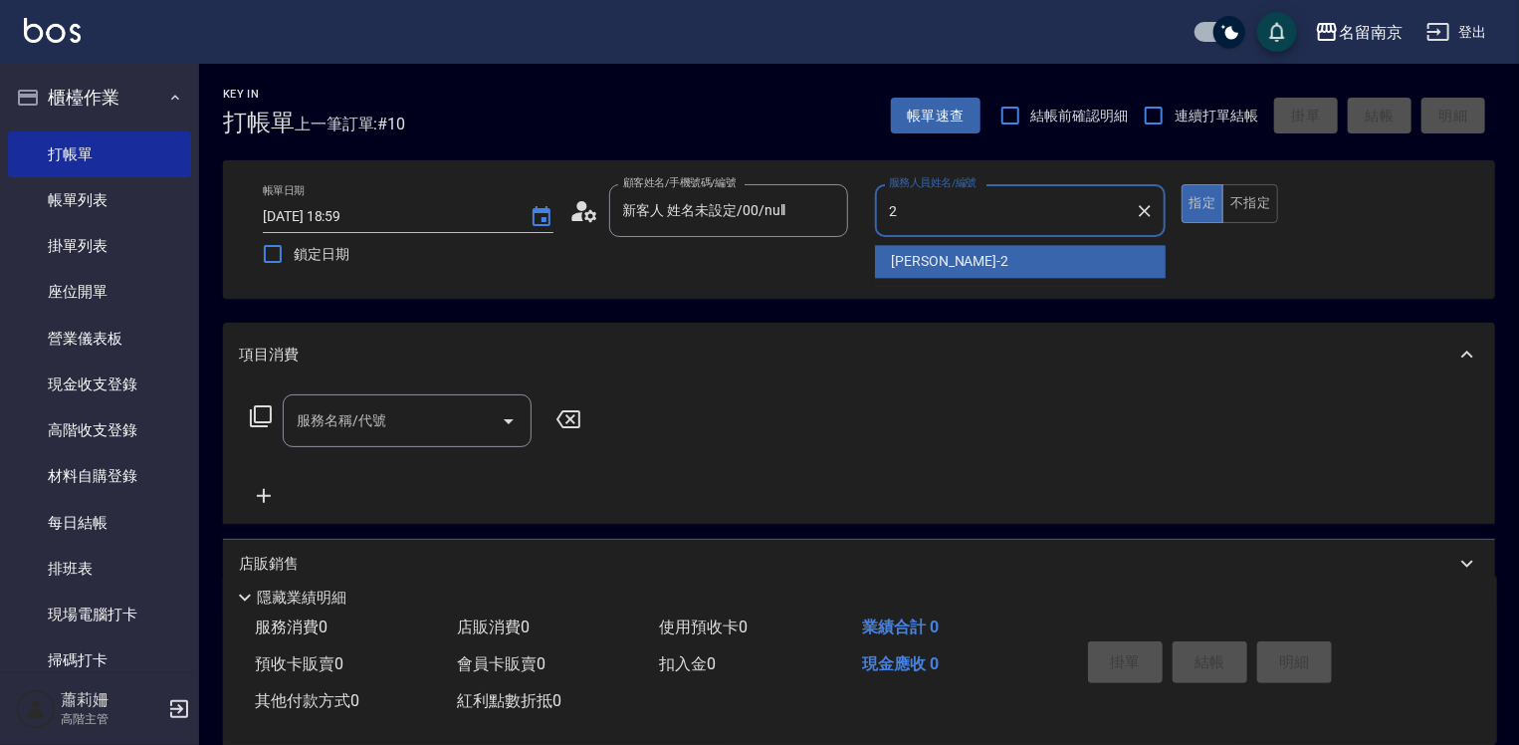
type input "[PERSON_NAME]-2"
type button "true"
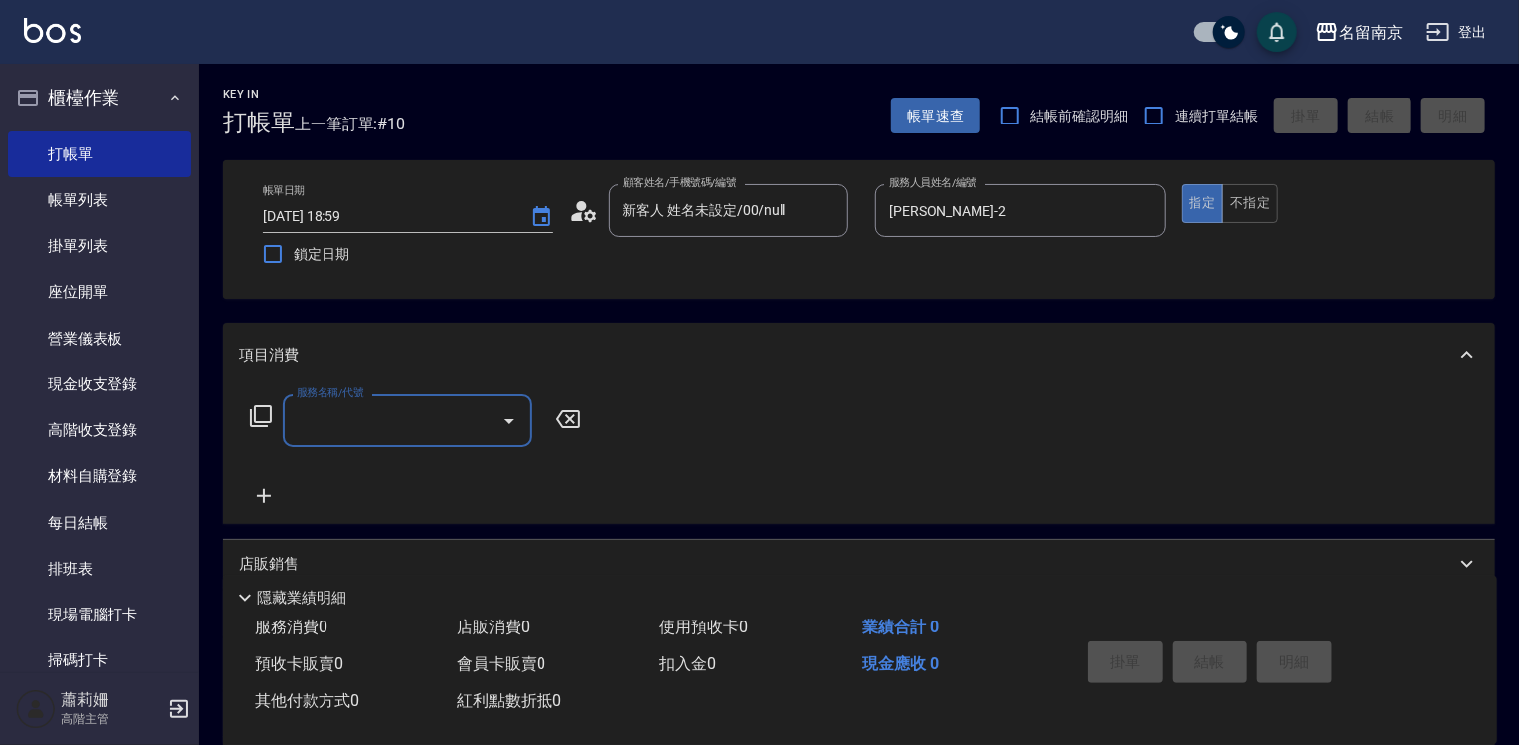
click at [347, 419] on input "服務名稱/代號" at bounding box center [392, 420] width 201 height 35
click at [267, 419] on icon at bounding box center [261, 416] width 24 height 24
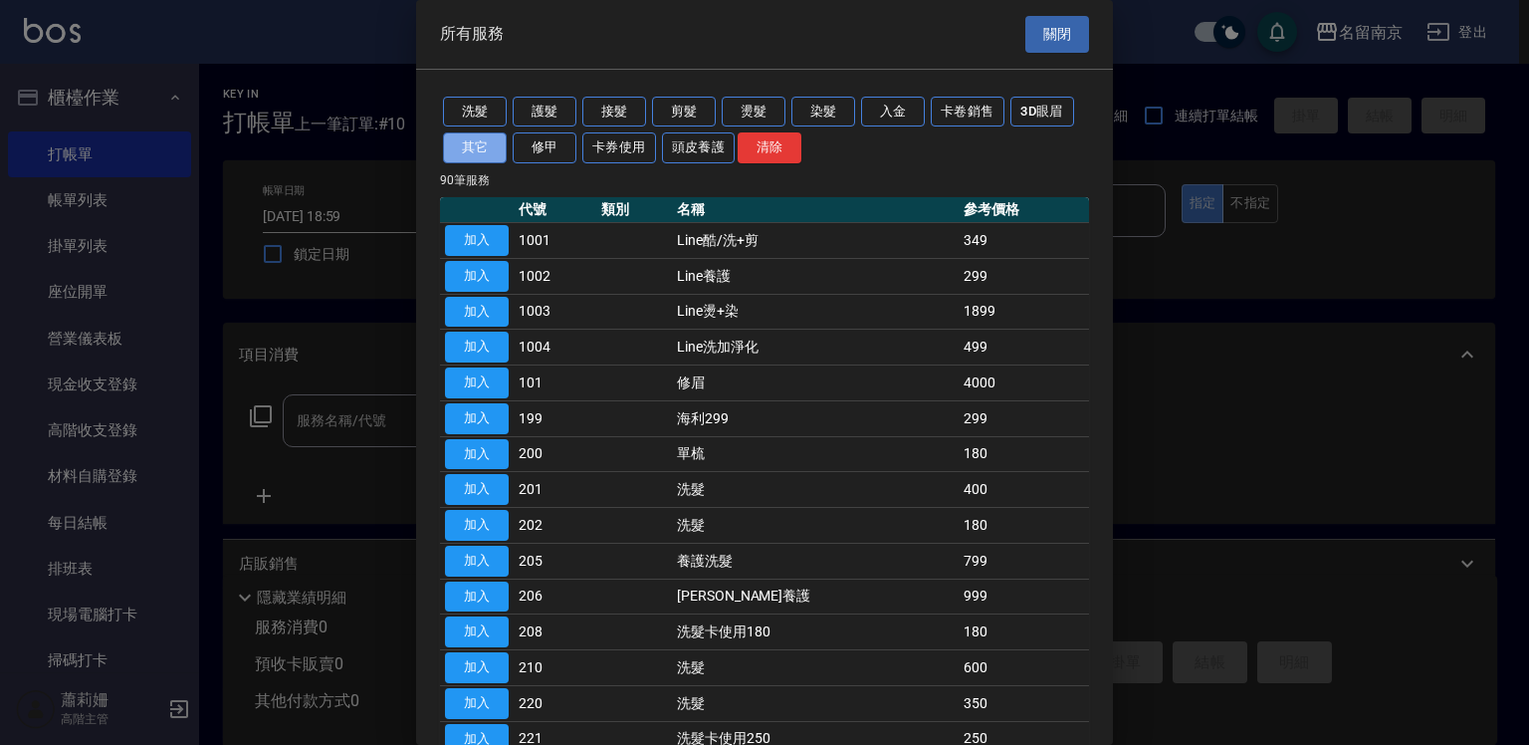
click at [492, 151] on button "其它" at bounding box center [475, 147] width 64 height 31
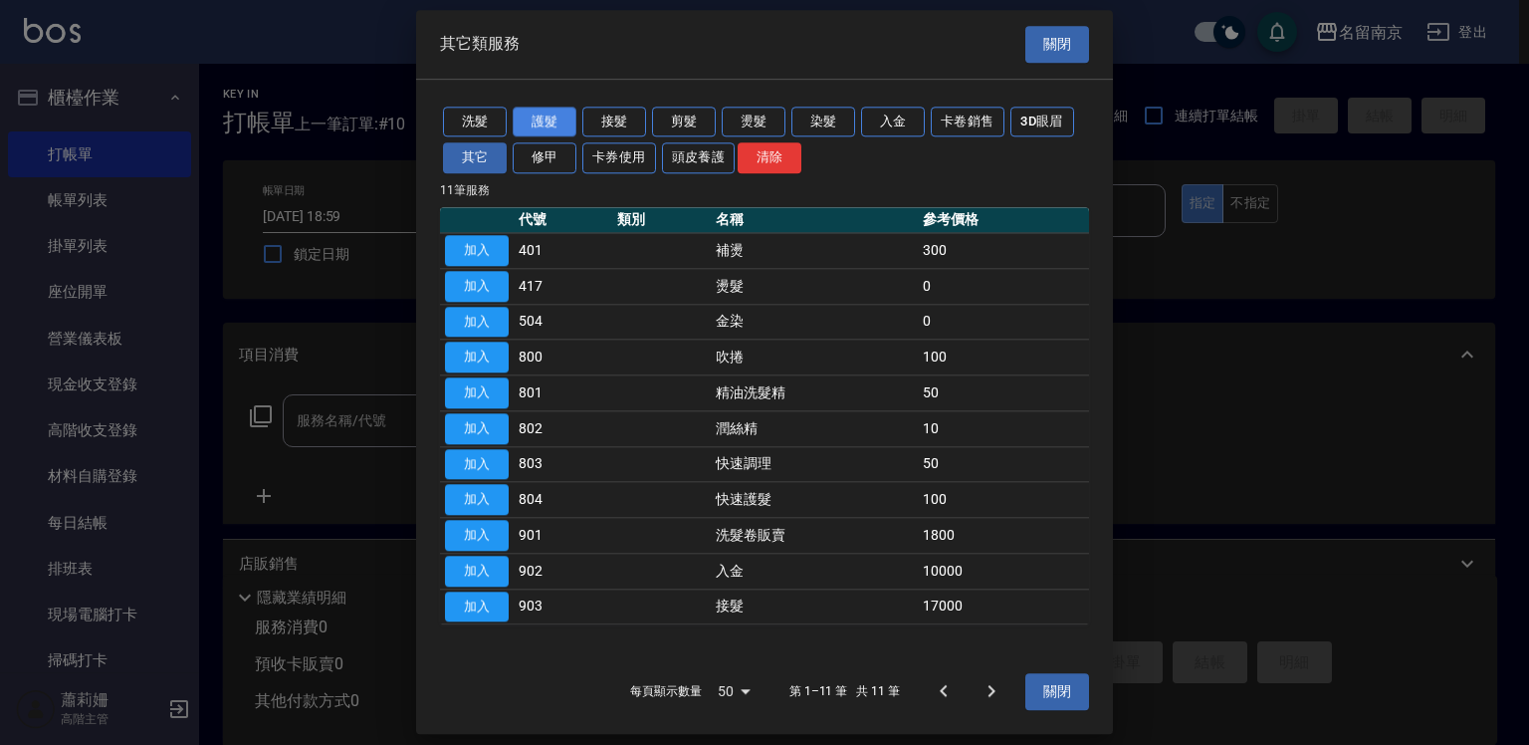
click at [522, 116] on button "護髮" at bounding box center [545, 122] width 64 height 31
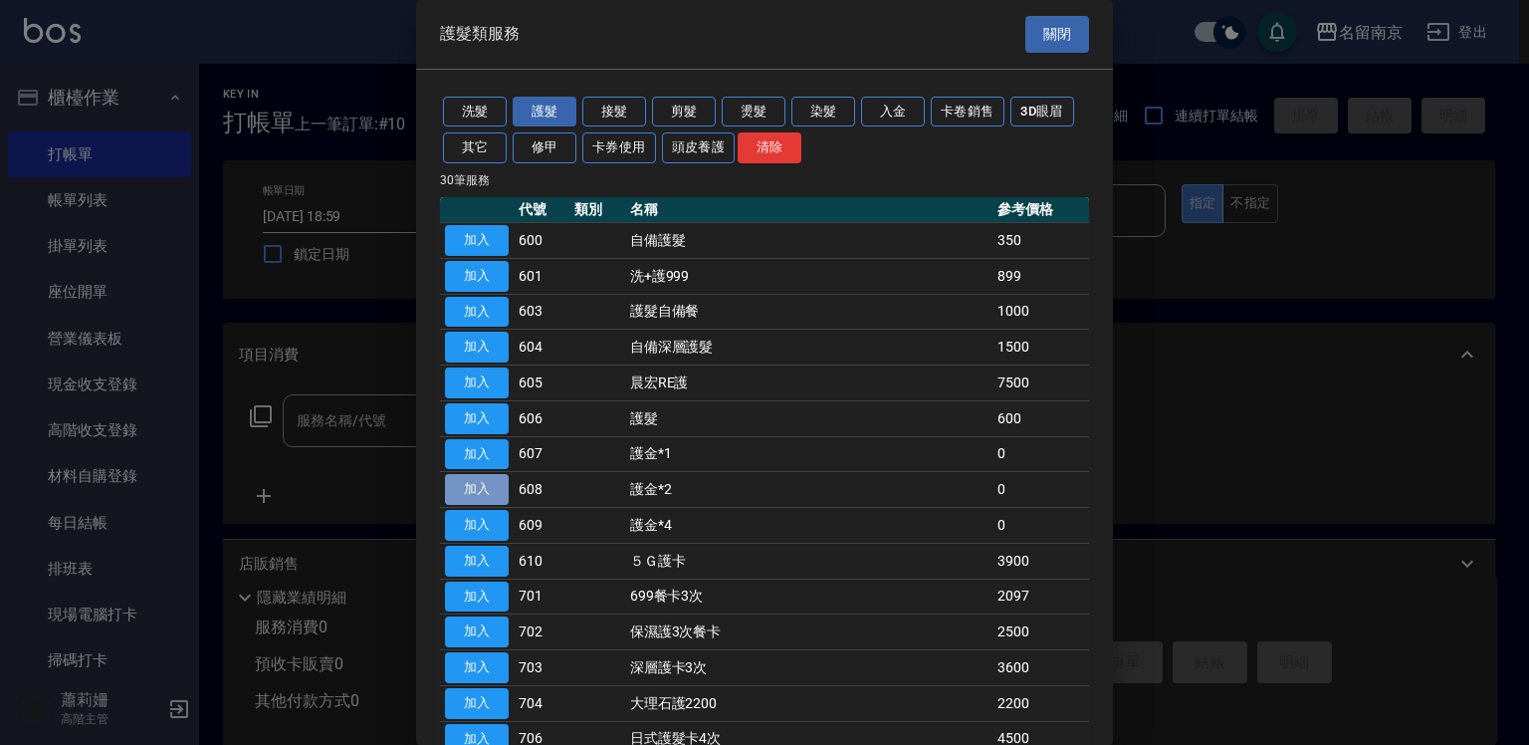
click at [498, 488] on button "加入" at bounding box center [477, 489] width 64 height 31
type input "護金*2(608)"
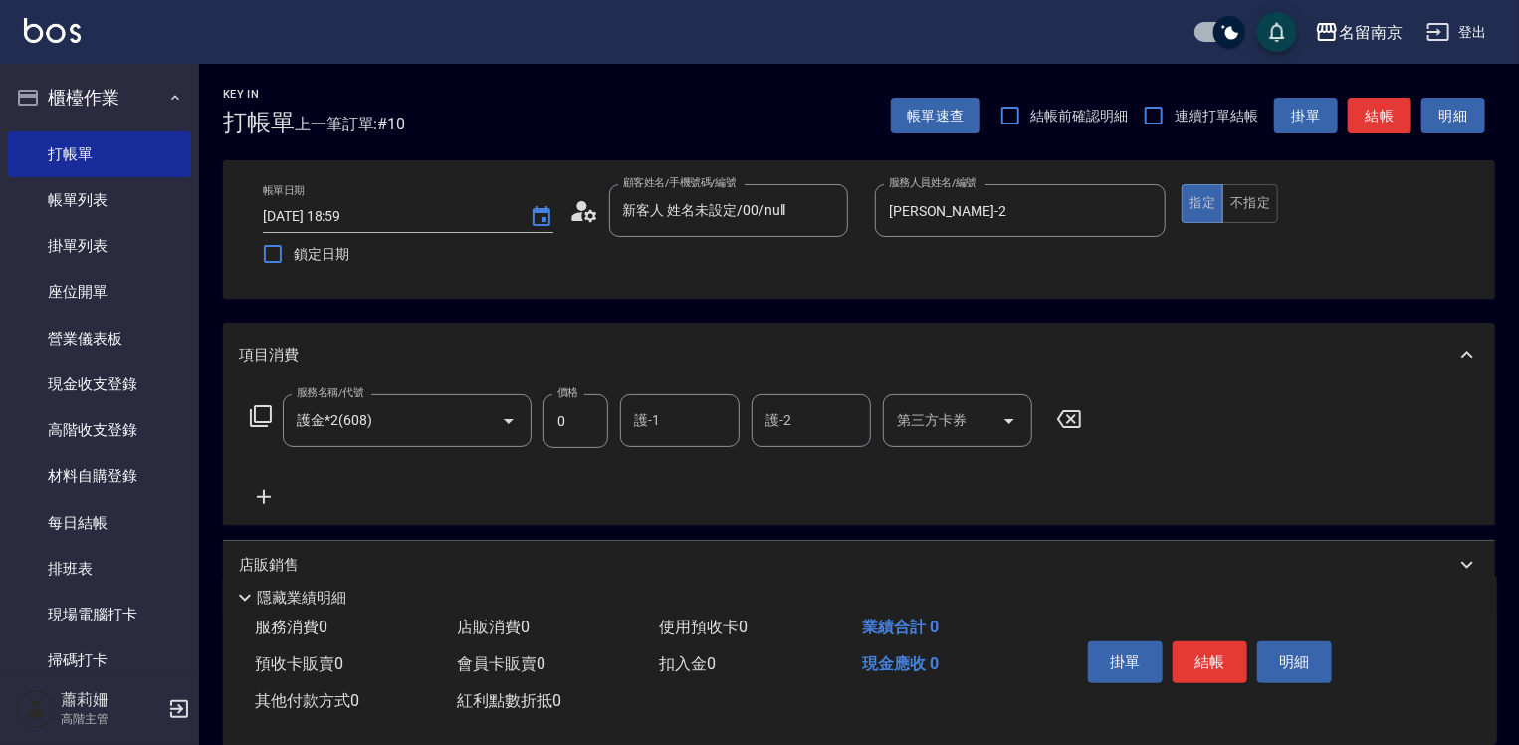
click at [665, 405] on input "護-1" at bounding box center [680, 420] width 102 height 35
type input "[PERSON_NAME]-2"
click at [261, 490] on icon at bounding box center [264, 497] width 50 height 24
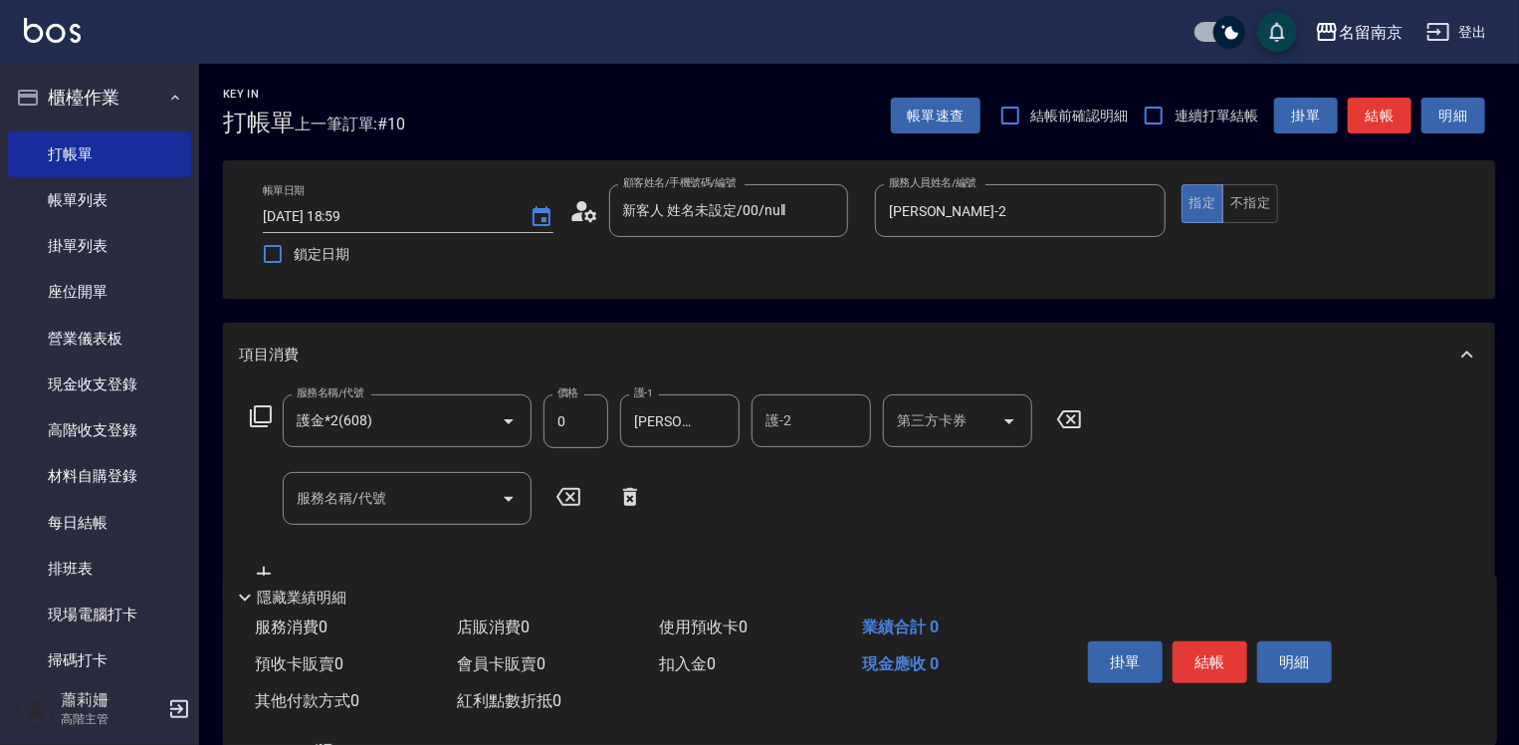
click at [263, 414] on icon at bounding box center [261, 416] width 24 height 24
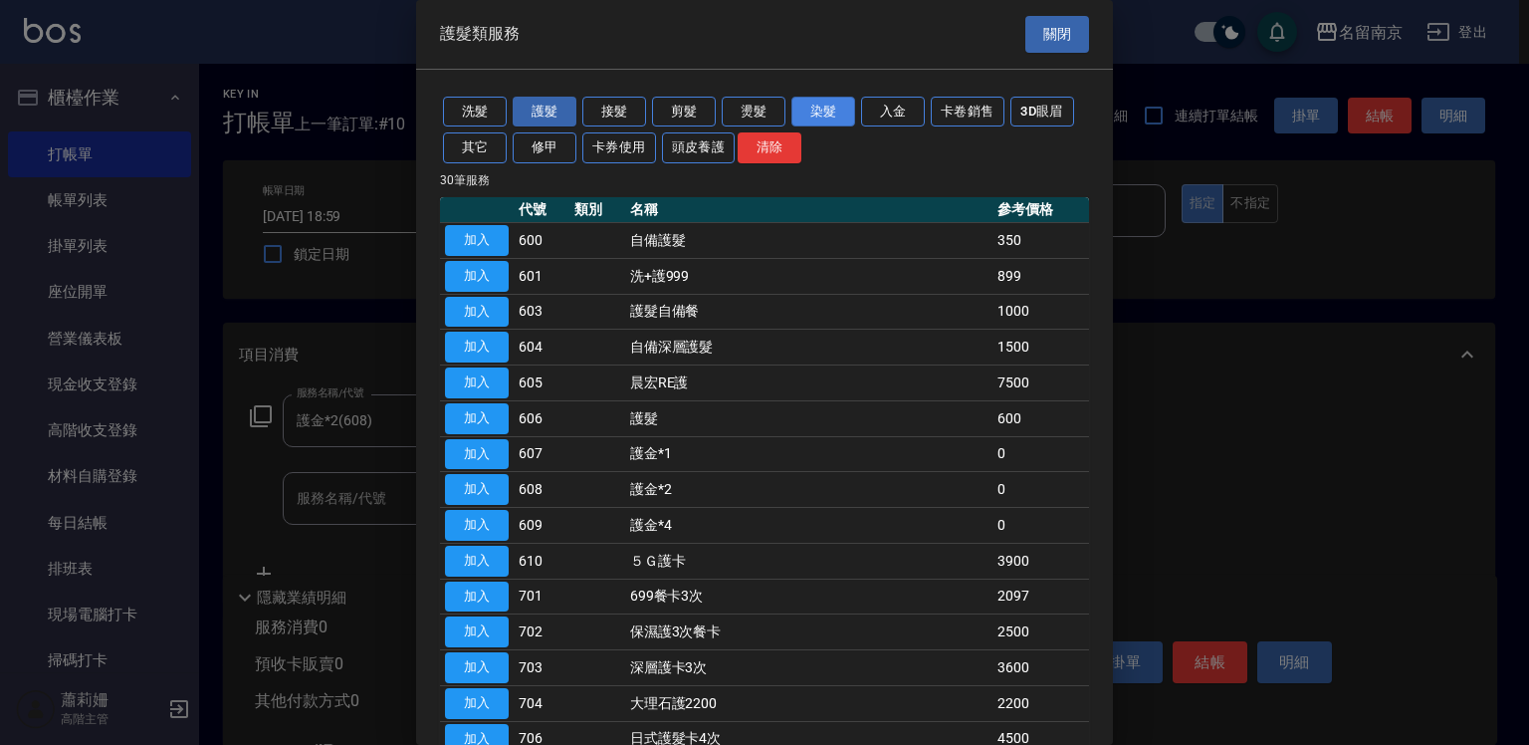
click at [828, 108] on button "染髮" at bounding box center [823, 112] width 64 height 31
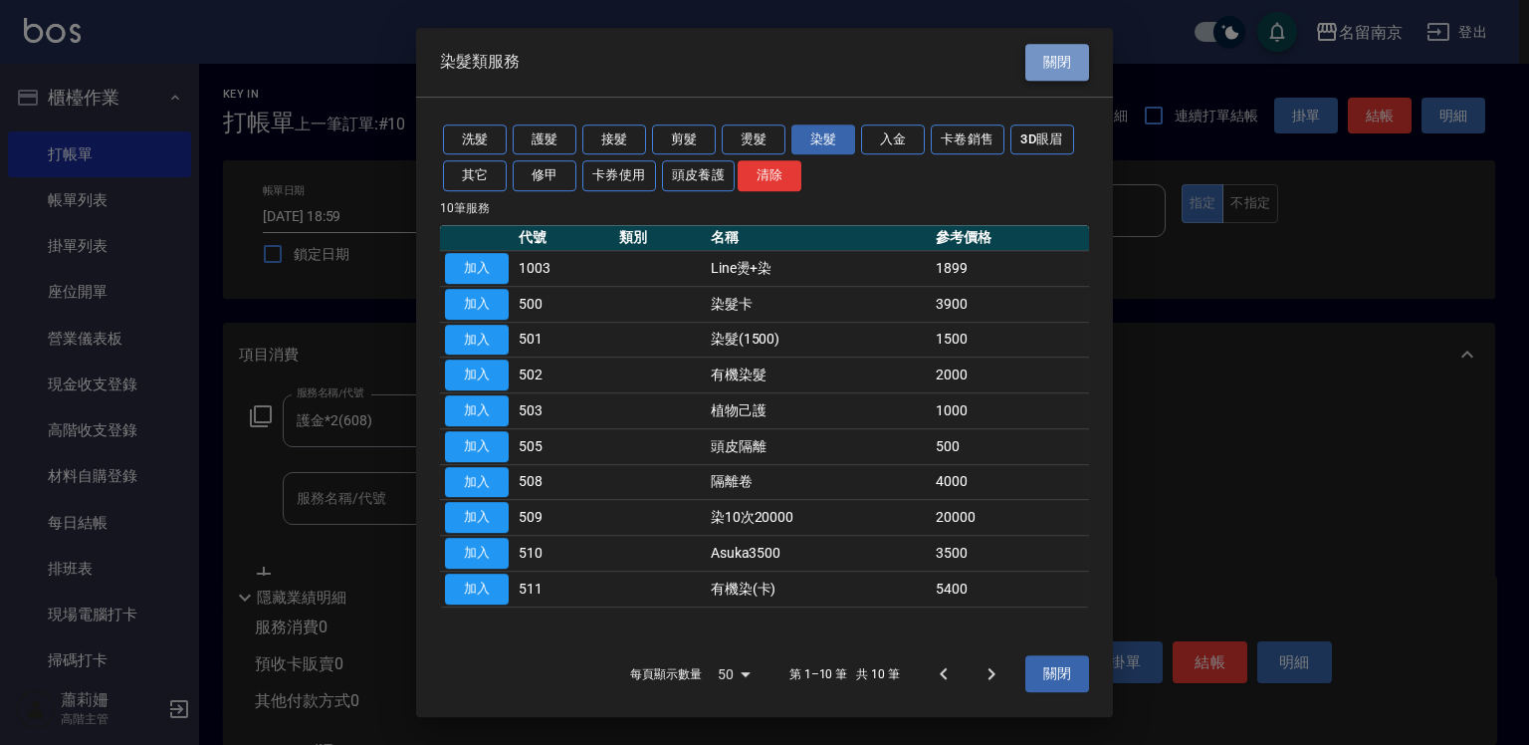
click at [1059, 62] on button "關閉" at bounding box center [1057, 62] width 64 height 37
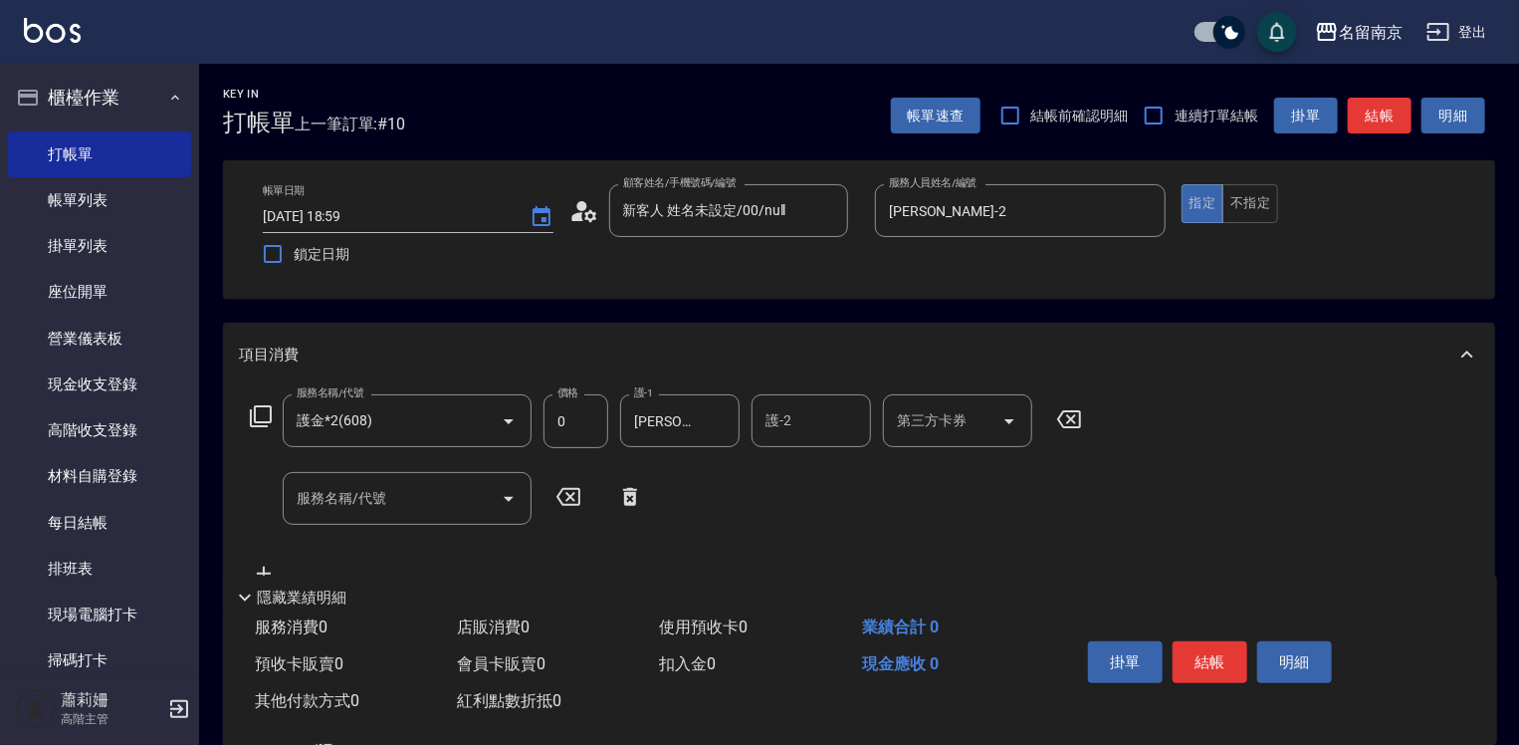
click at [264, 410] on icon at bounding box center [261, 416] width 24 height 24
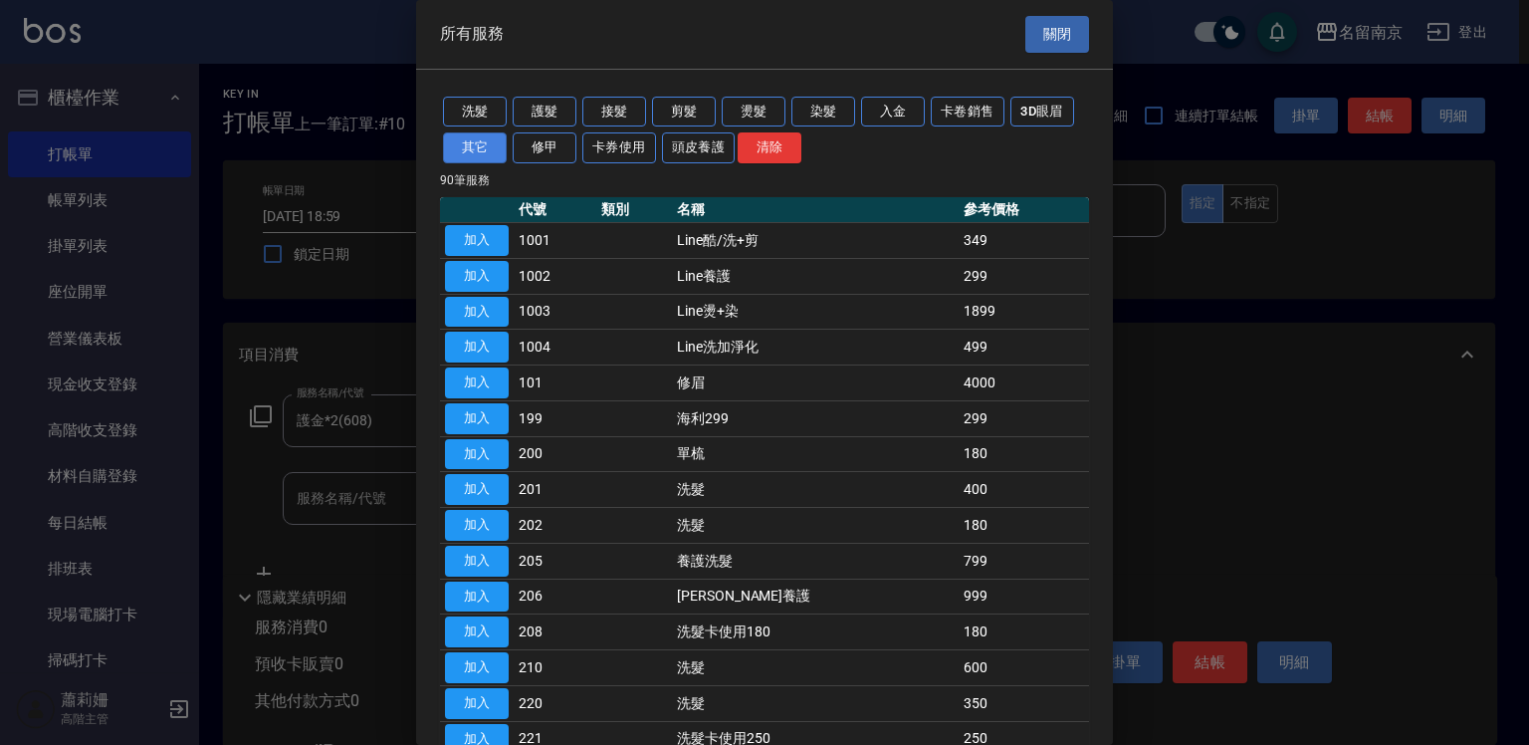
click at [478, 151] on button "其它" at bounding box center [475, 147] width 64 height 31
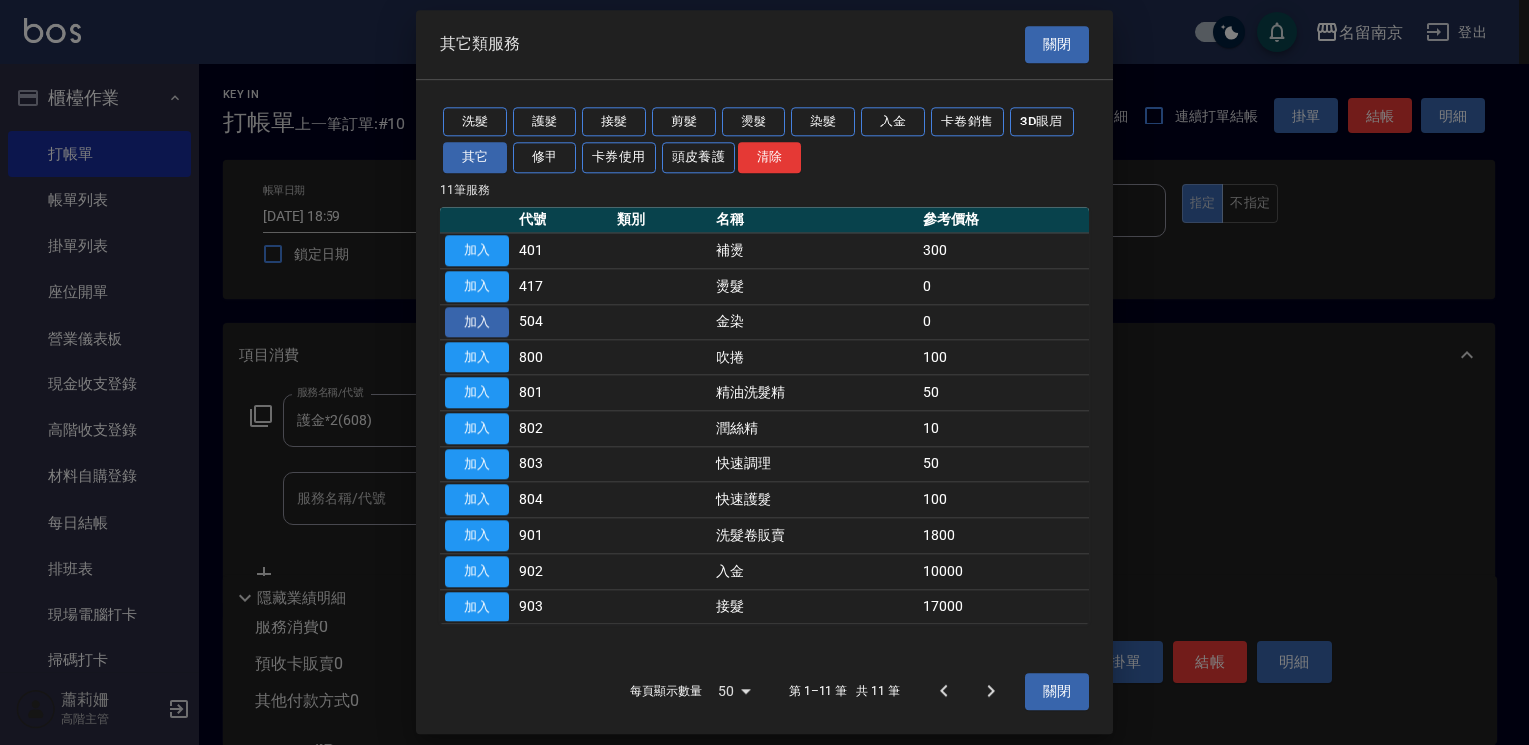
click at [464, 323] on button "加入" at bounding box center [477, 322] width 64 height 31
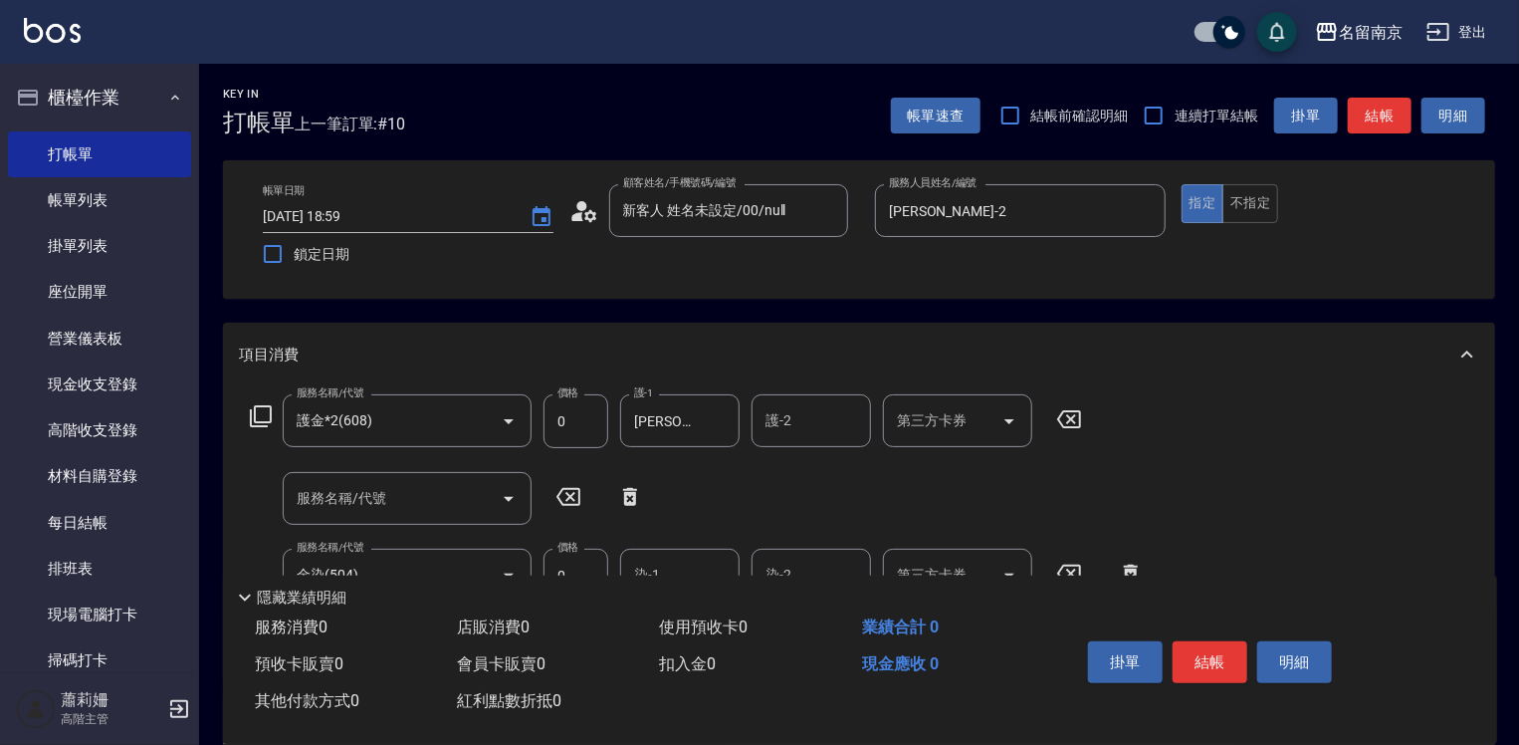
scroll to position [100, 0]
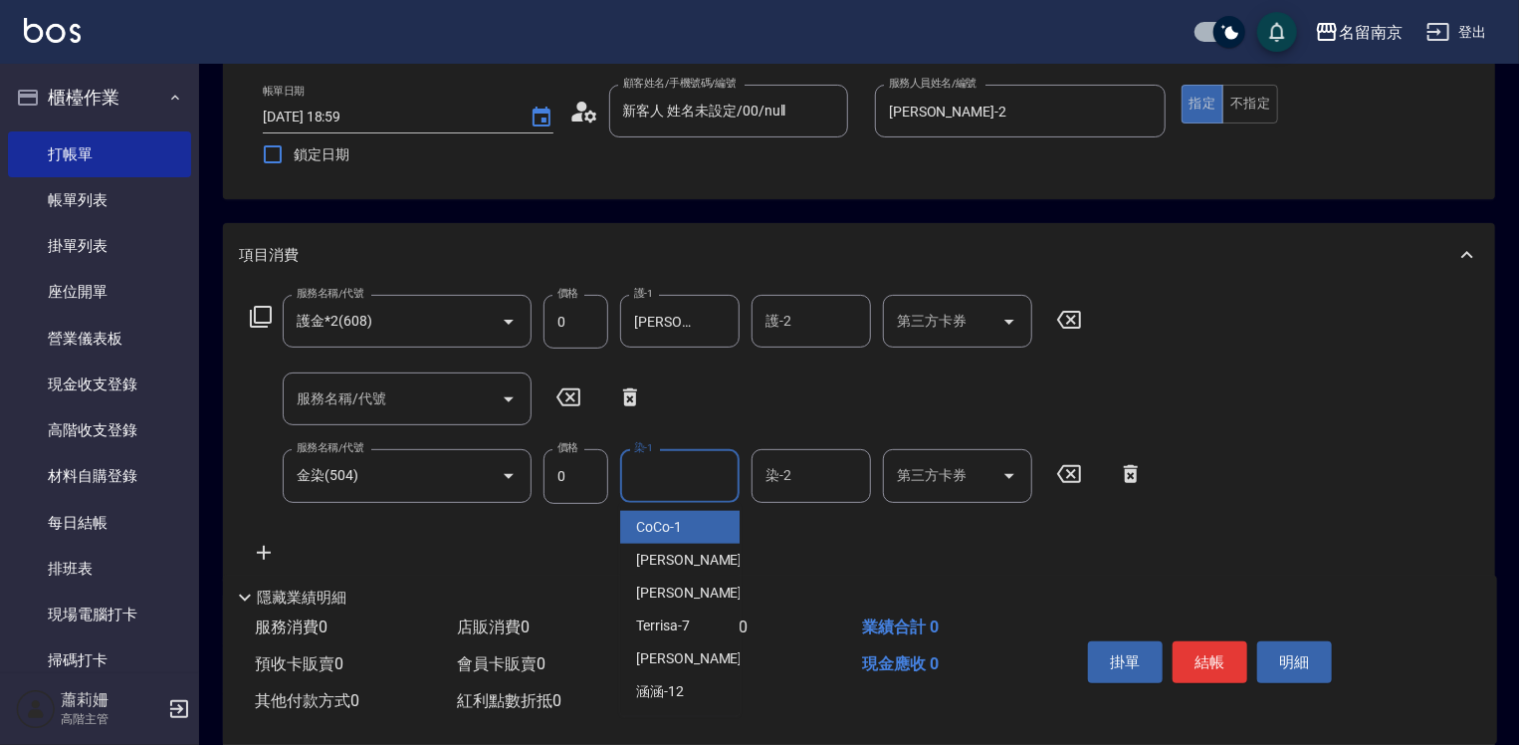
click at [691, 472] on input "染-1" at bounding box center [680, 475] width 102 height 35
type input "[PERSON_NAME]-2"
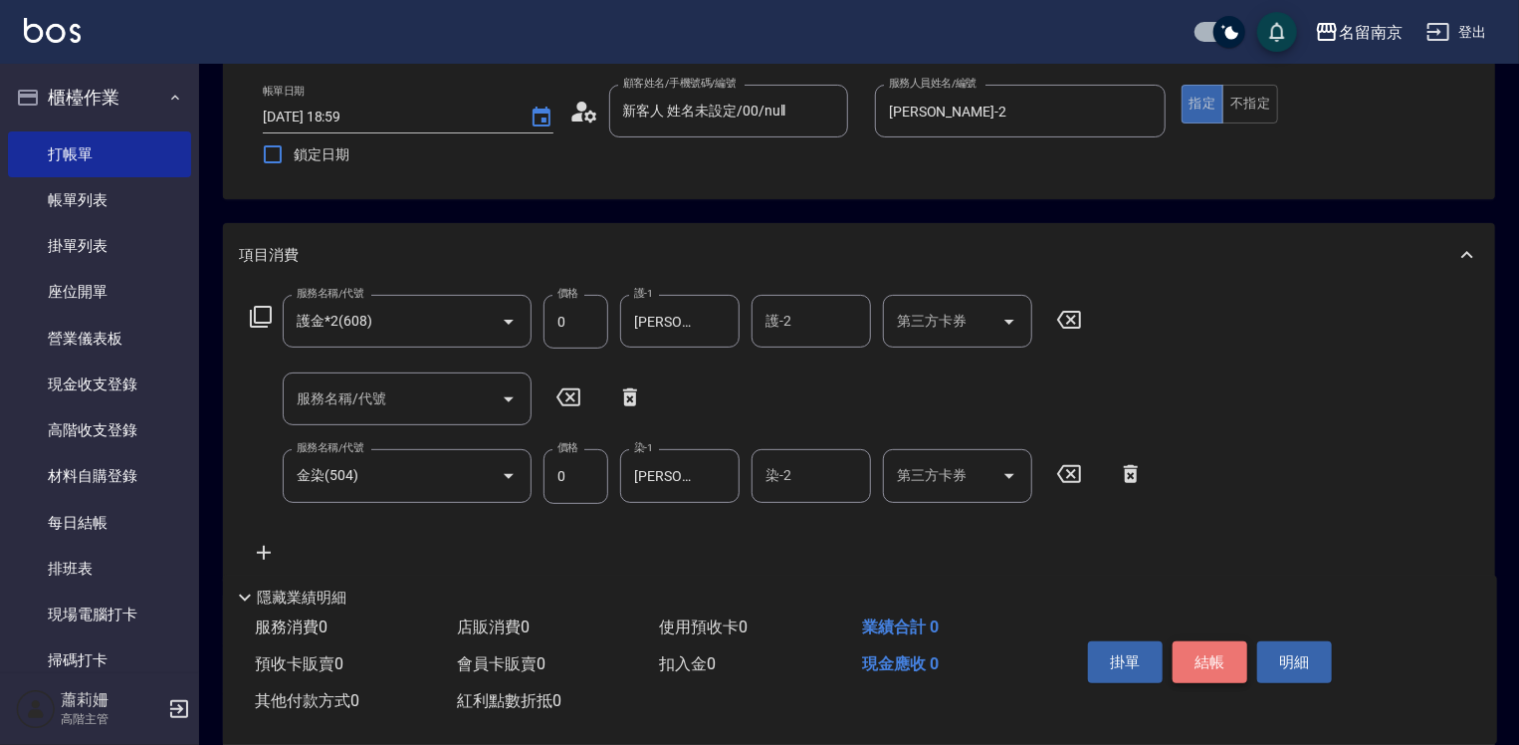
click at [1219, 653] on button "結帳" at bounding box center [1210, 662] width 75 height 42
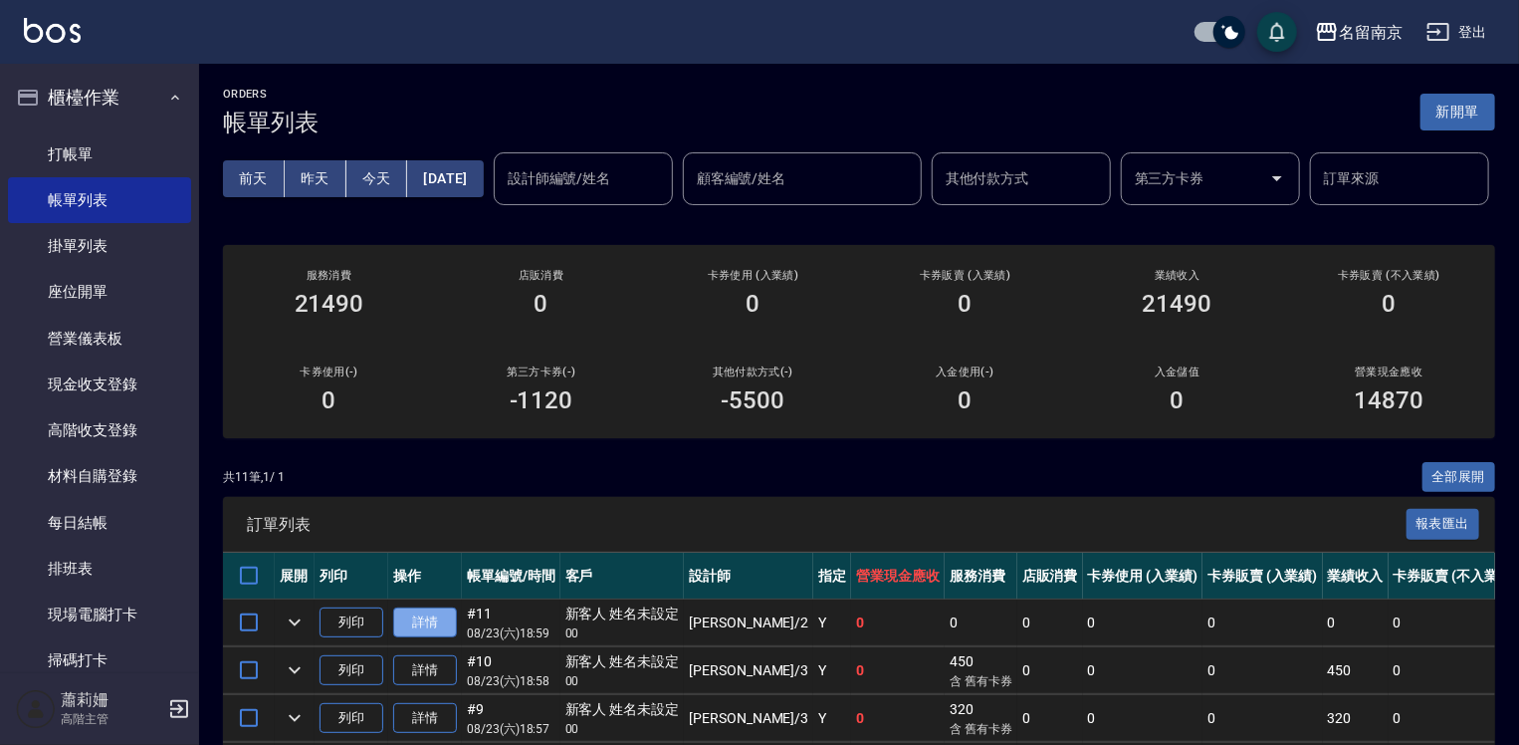
click at [404, 638] on link "詳情" at bounding box center [425, 622] width 64 height 31
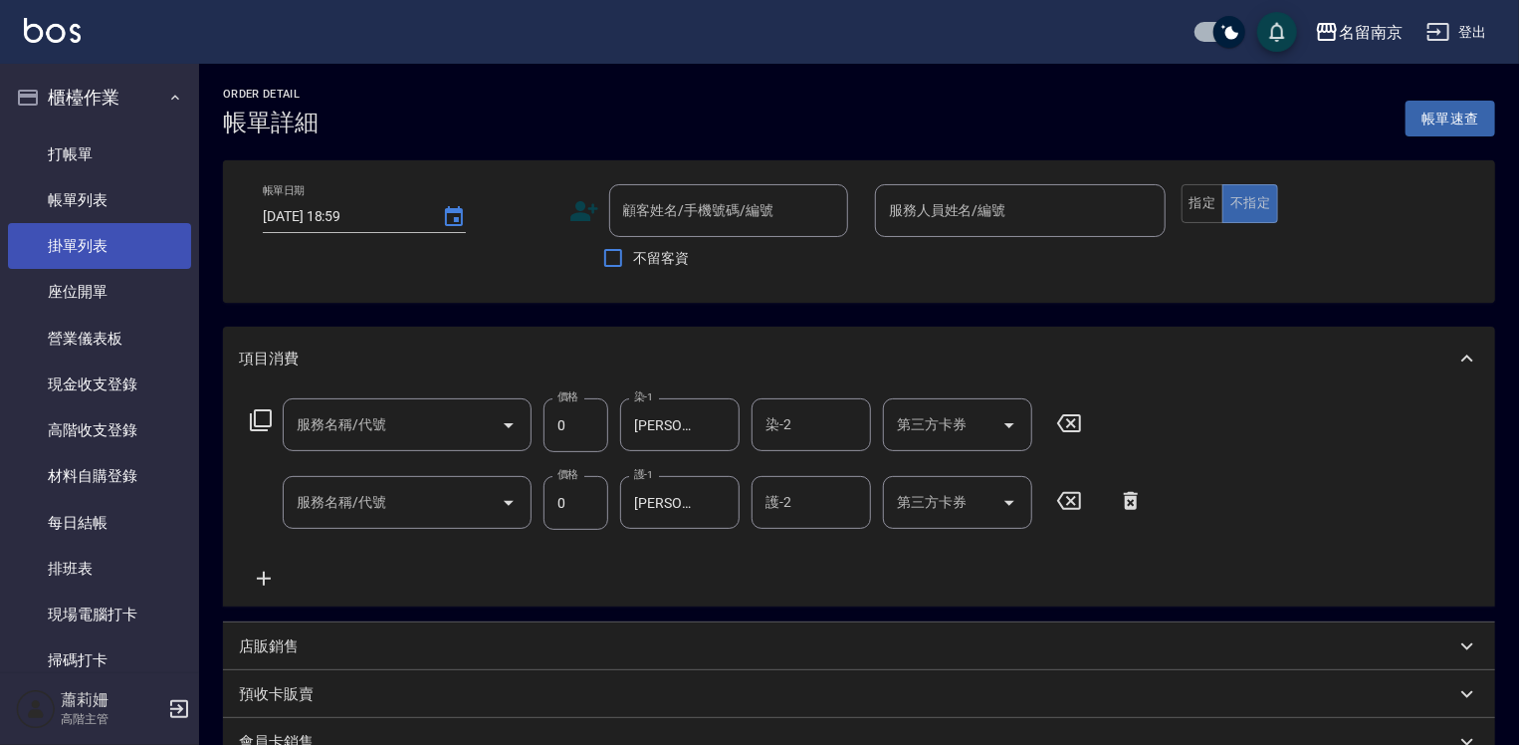
type input "[PERSON_NAME]-2"
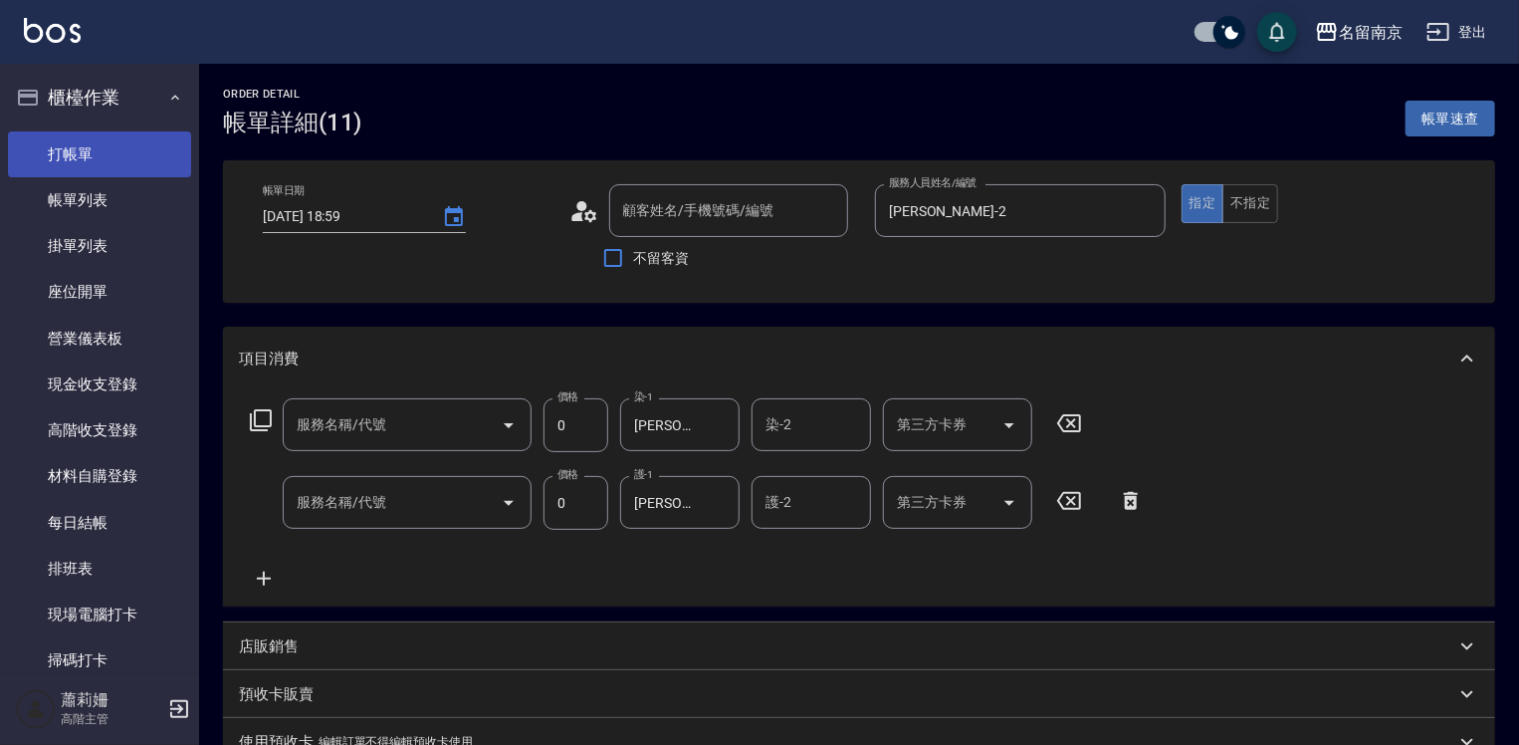
type input "新客人 姓名未設定/00/null"
click at [111, 148] on link "打帳單" at bounding box center [99, 154] width 183 height 46
